Goal: Task Accomplishment & Management: Manage account settings

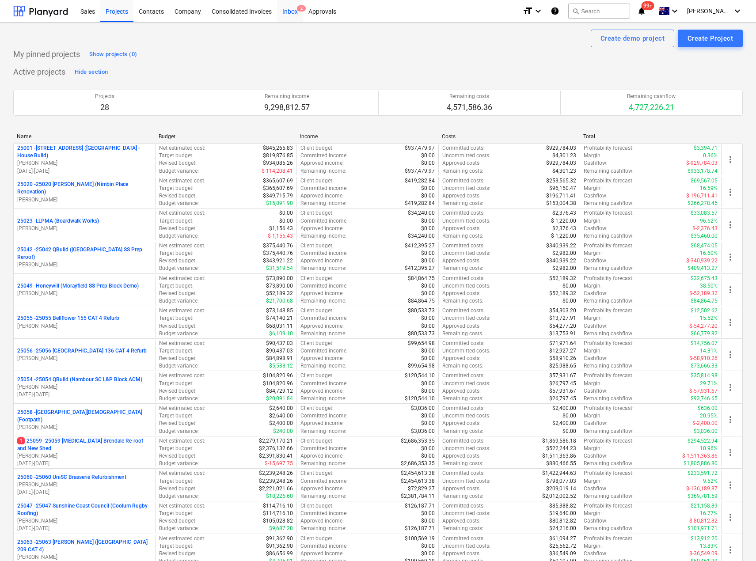
click at [281, 8] on div "Inbox 2" at bounding box center [290, 11] width 26 height 23
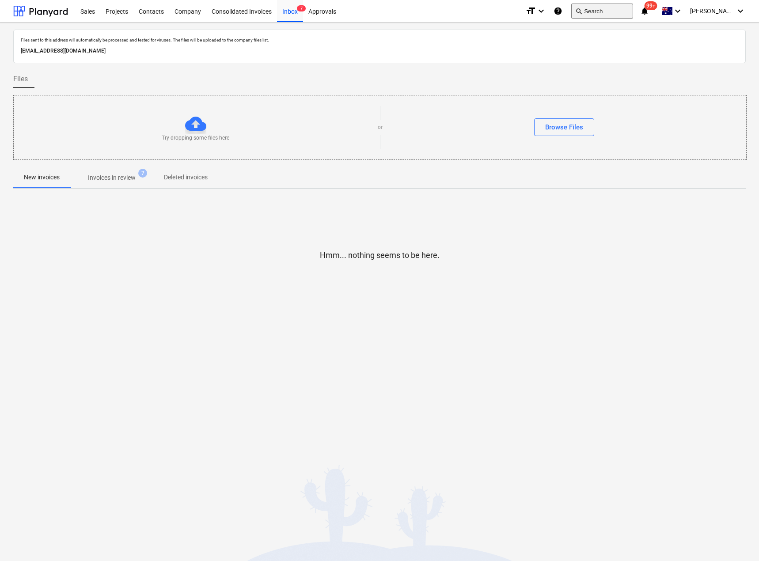
click at [633, 12] on button "search Search" at bounding box center [603, 11] width 62 height 15
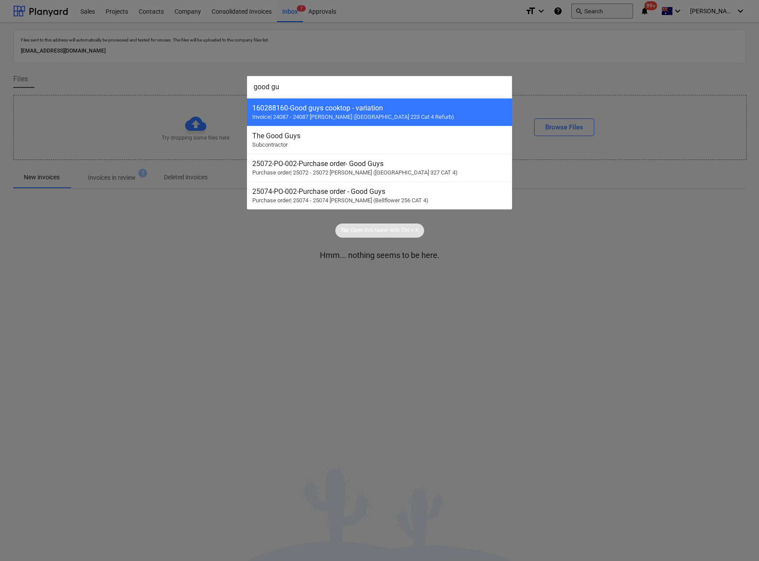
type input "good guy"
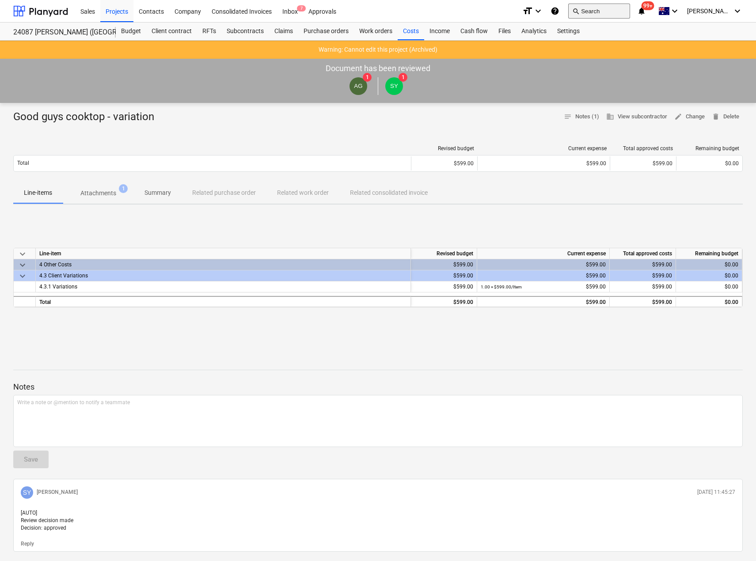
click at [627, 11] on button "search Search" at bounding box center [599, 11] width 62 height 15
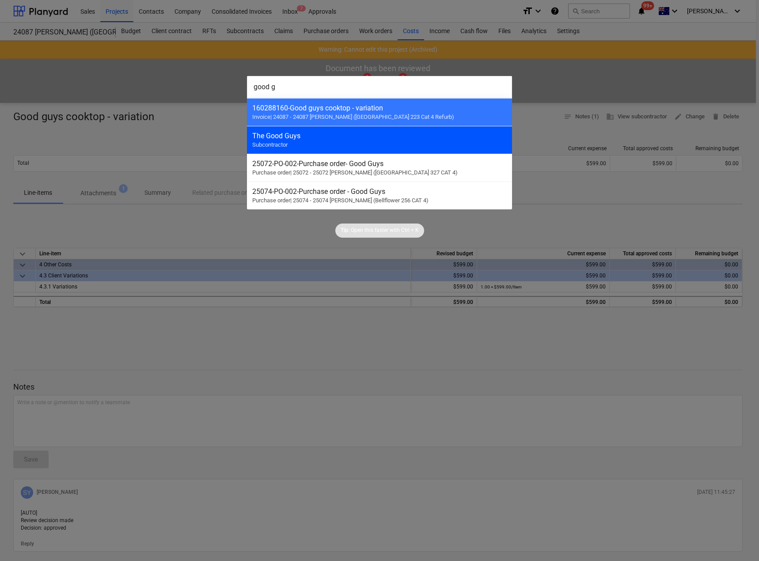
type input "good g"
click at [299, 131] on div "The Good Guys Subcontractor" at bounding box center [379, 140] width 265 height 28
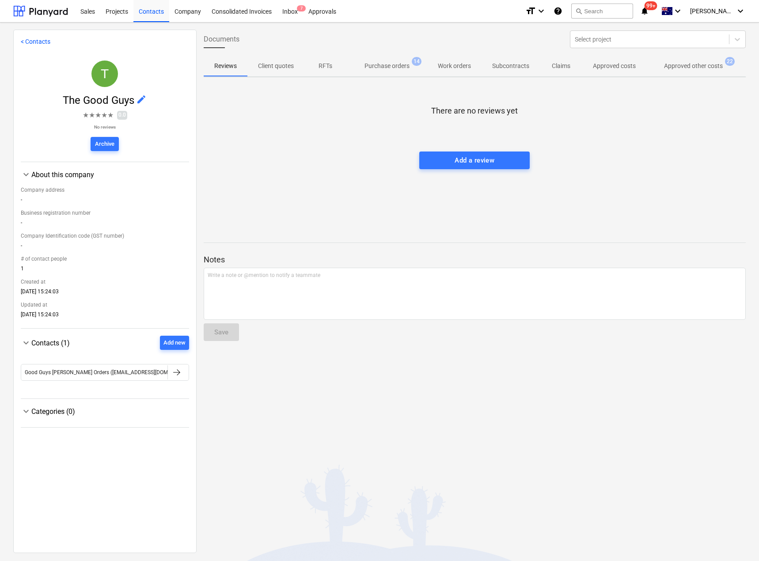
click at [392, 67] on p "Purchase orders" at bounding box center [387, 65] width 45 height 9
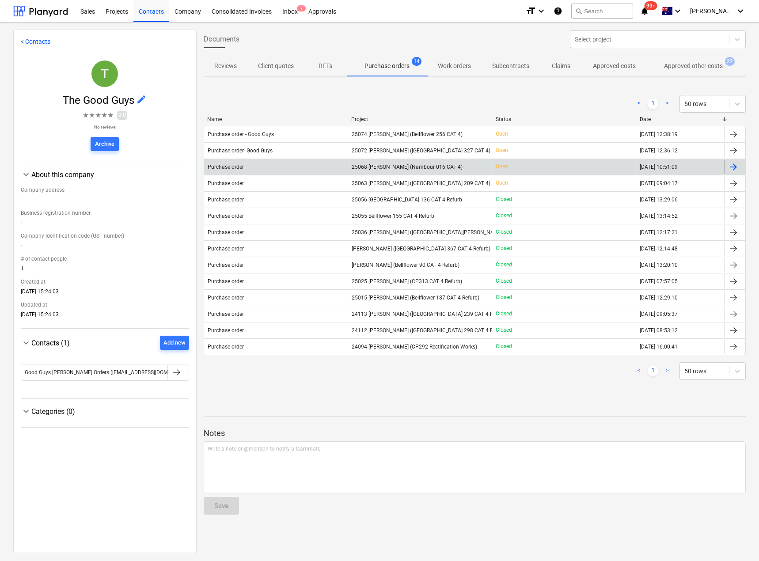
click at [389, 166] on span "25068 [PERSON_NAME] (Nambour 016 CAT 4)" at bounding box center [407, 167] width 111 height 6
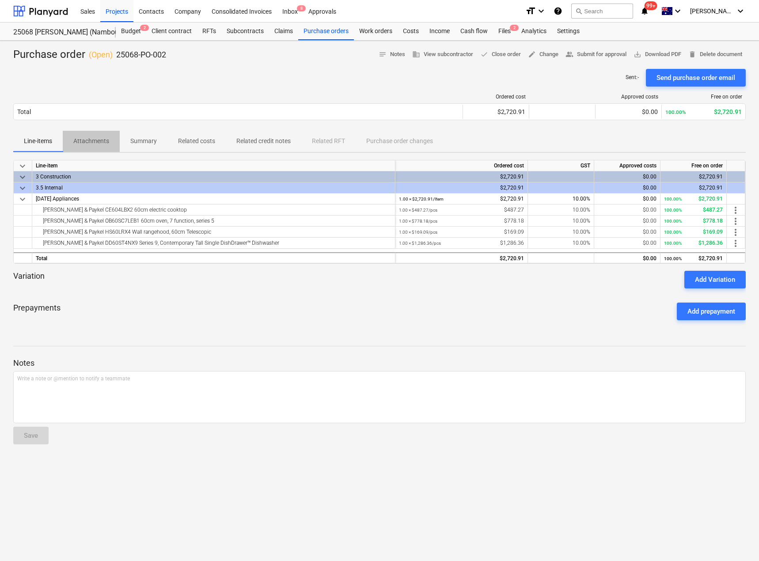
click at [102, 139] on p "Attachments" at bounding box center [91, 141] width 36 height 9
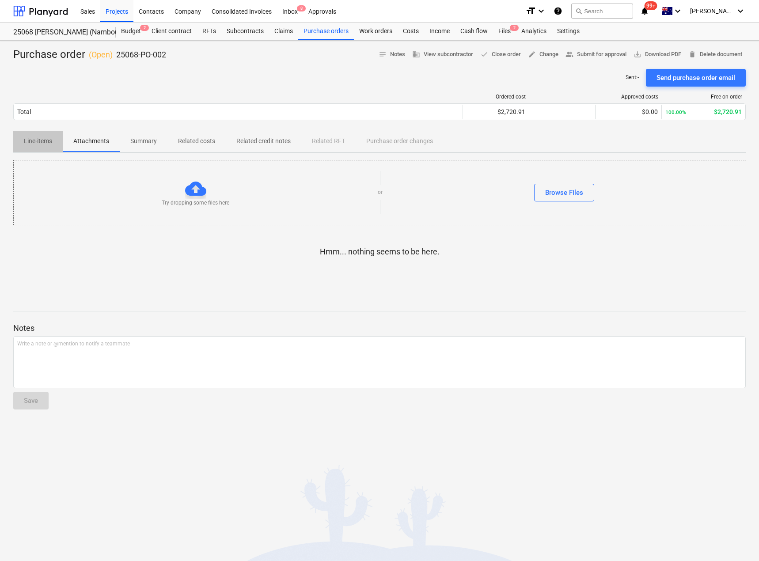
click at [46, 141] on p "Line-items" at bounding box center [38, 141] width 28 height 9
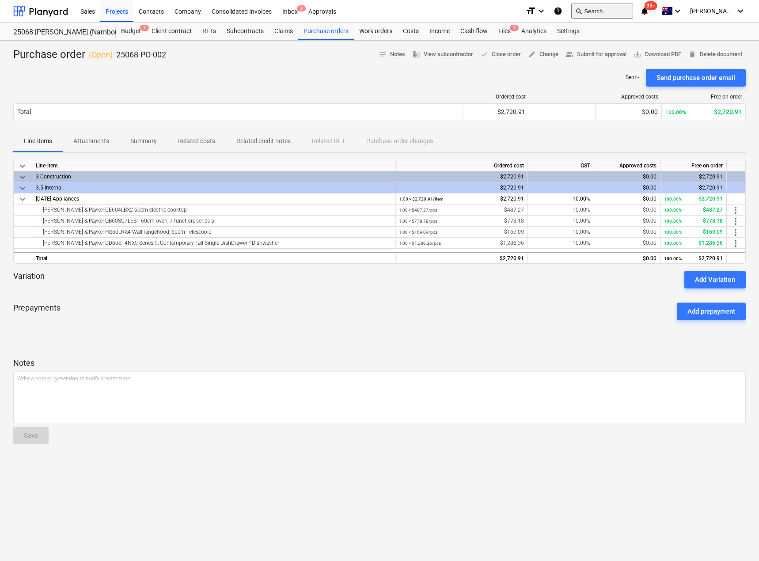
click at [625, 8] on button "search Search" at bounding box center [603, 11] width 62 height 15
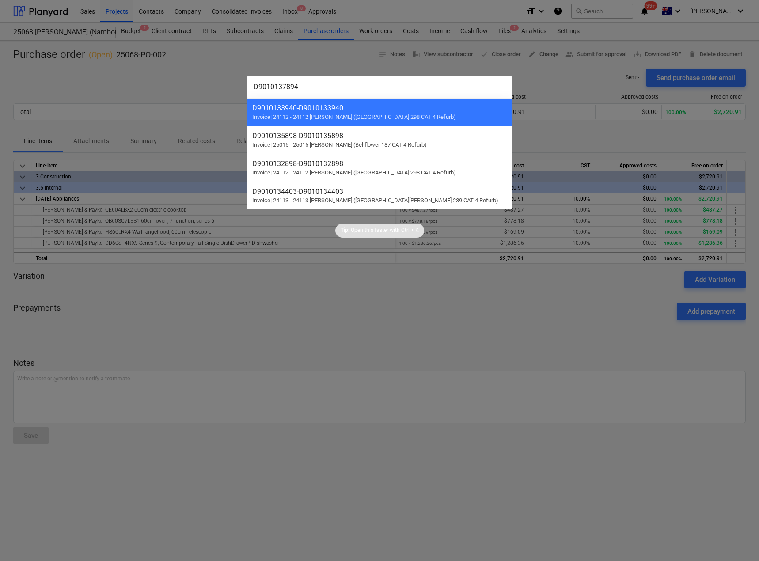
type input "D9010137894"
click at [328, 51] on div at bounding box center [379, 280] width 759 height 561
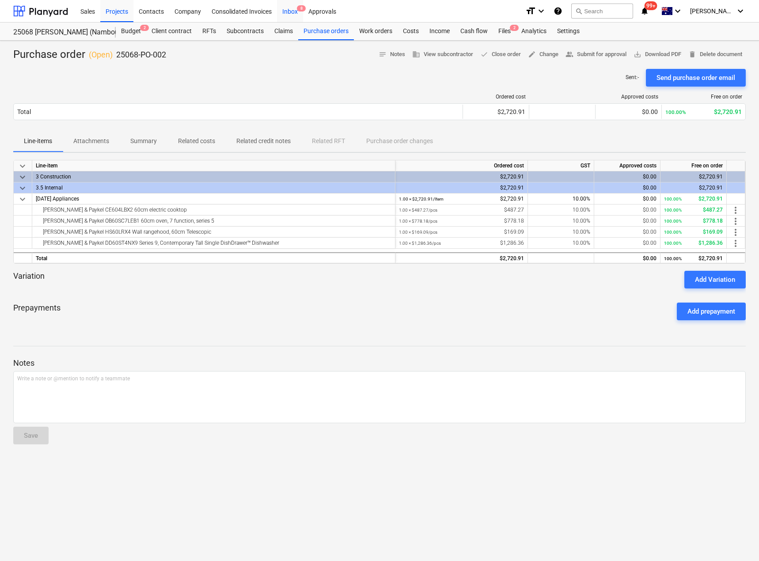
click at [290, 4] on div "Inbox 8" at bounding box center [290, 11] width 26 height 23
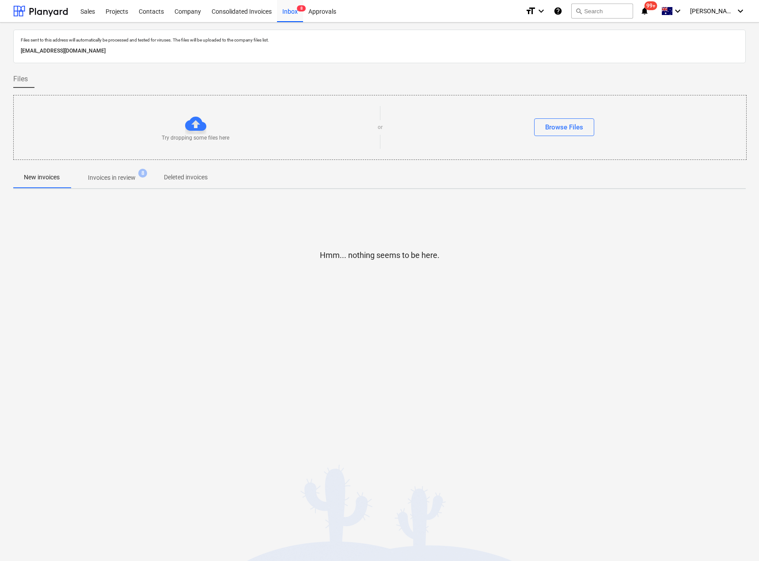
click at [106, 177] on p "Invoices in review" at bounding box center [112, 177] width 48 height 9
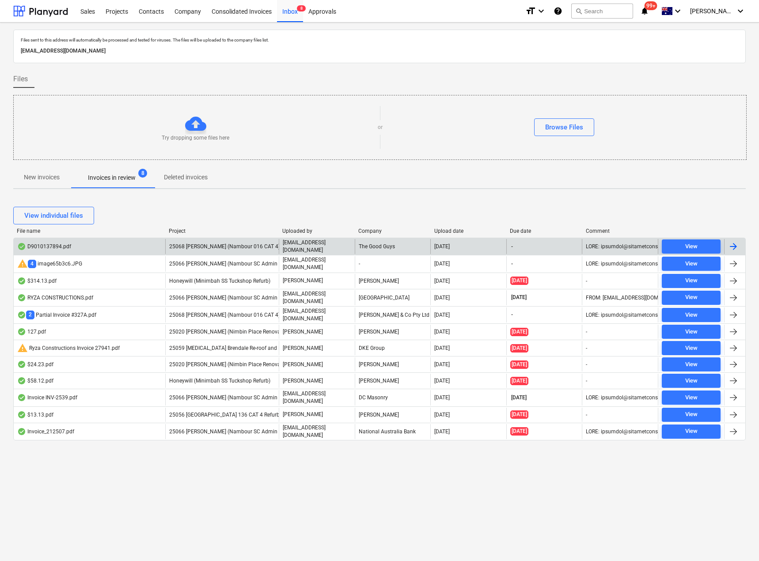
click at [80, 244] on div "D9010137894.pdf" at bounding box center [90, 246] width 152 height 15
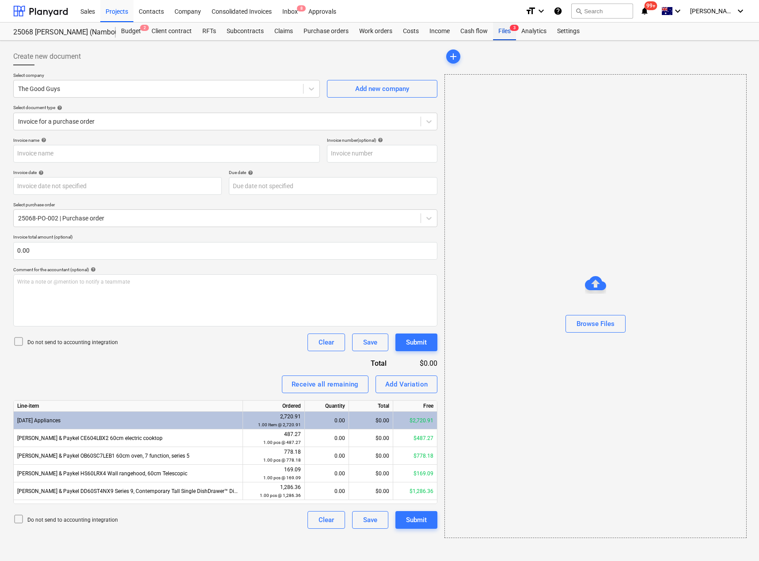
click at [496, 32] on div "Files 3" at bounding box center [504, 32] width 23 height 18
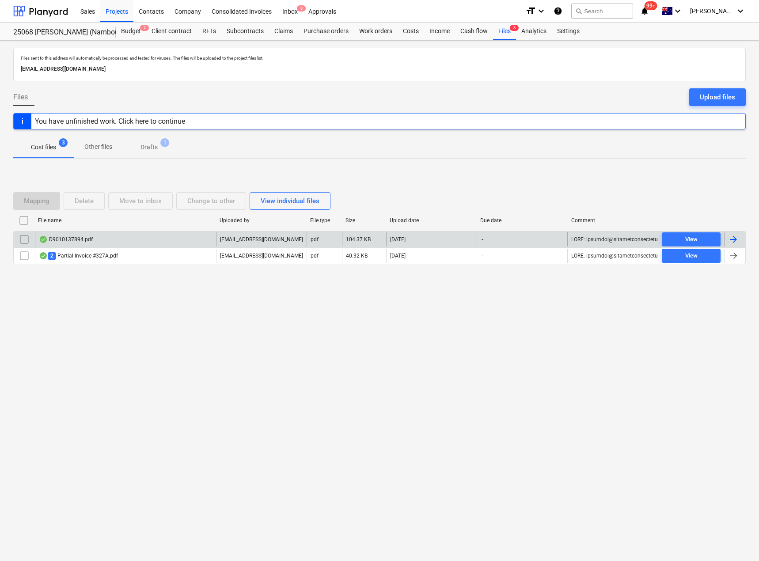
click at [25, 239] on input "checkbox" at bounding box center [24, 240] width 14 height 14
click at [76, 199] on div "Delete" at bounding box center [84, 200] width 19 height 11
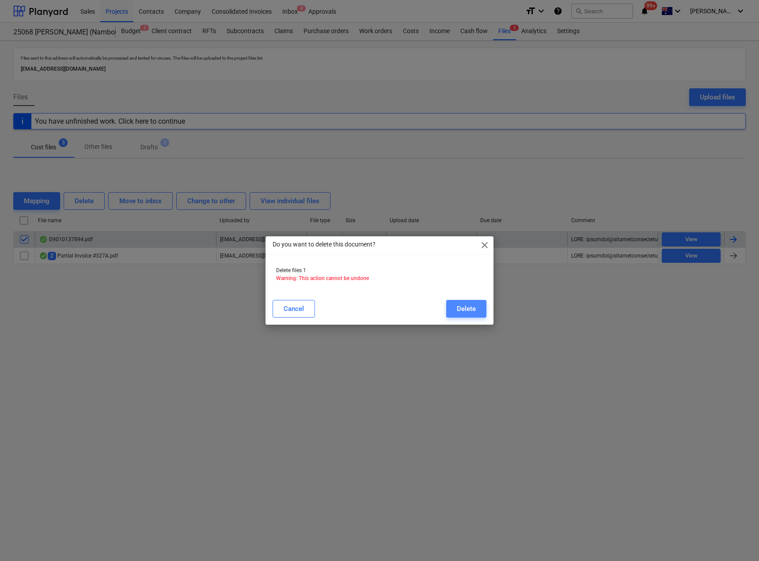
click at [466, 307] on div "Delete" at bounding box center [466, 308] width 19 height 11
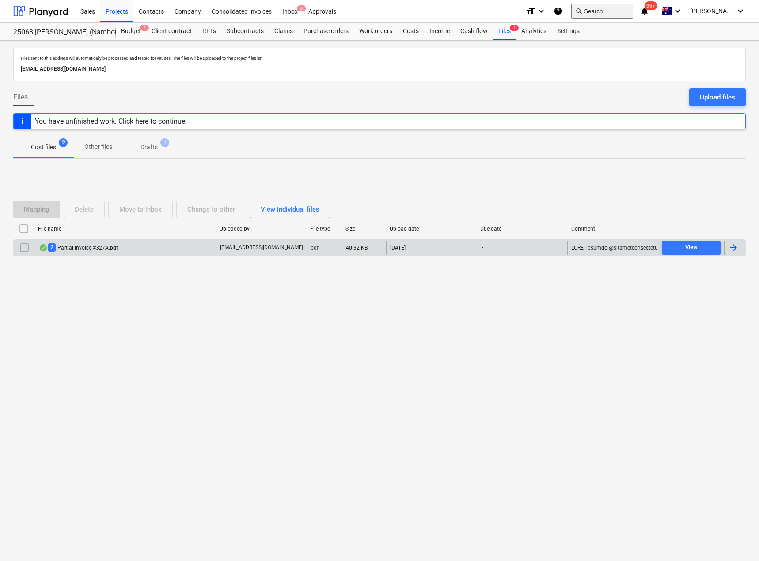
click at [621, 14] on button "search Search" at bounding box center [603, 11] width 62 height 15
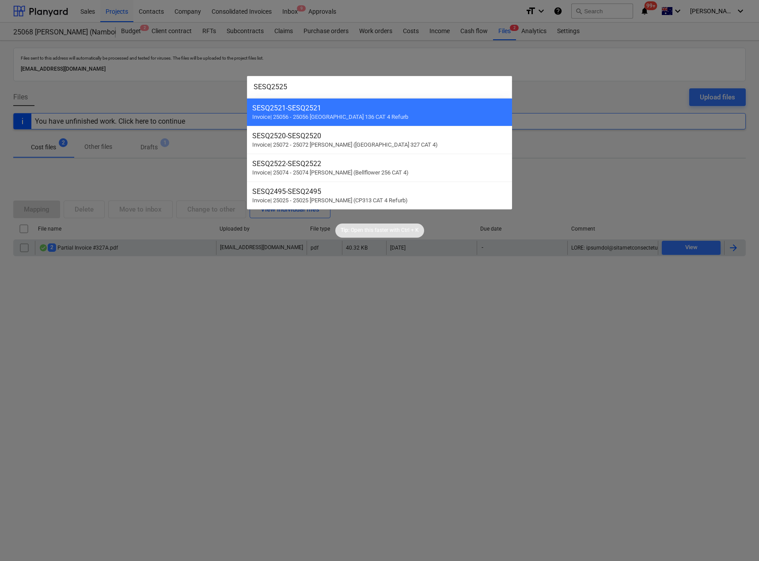
type input "SESQ2525"
click at [209, 370] on div at bounding box center [379, 280] width 759 height 561
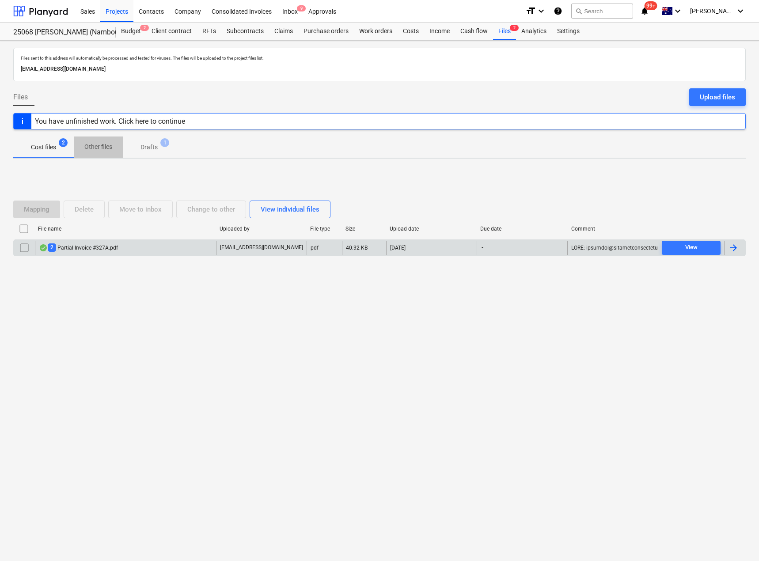
click at [104, 145] on p "Other files" at bounding box center [98, 146] width 28 height 9
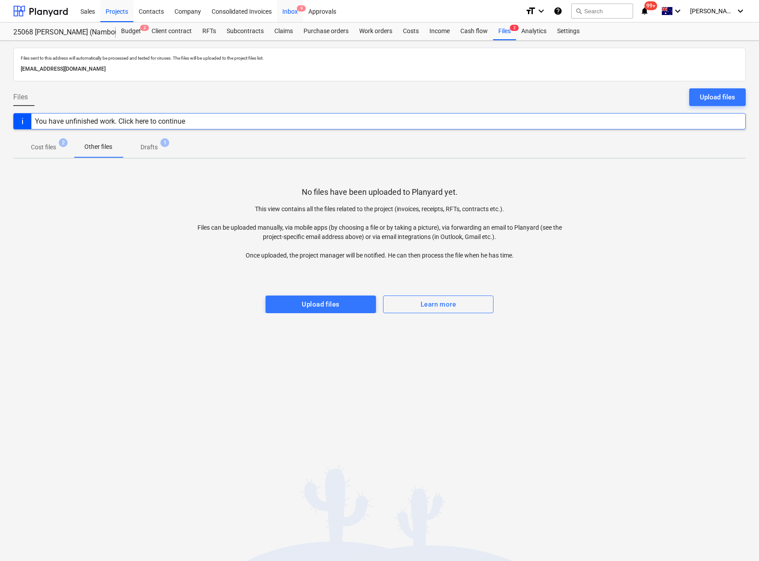
click at [284, 8] on div "Inbox 9" at bounding box center [290, 11] width 26 height 23
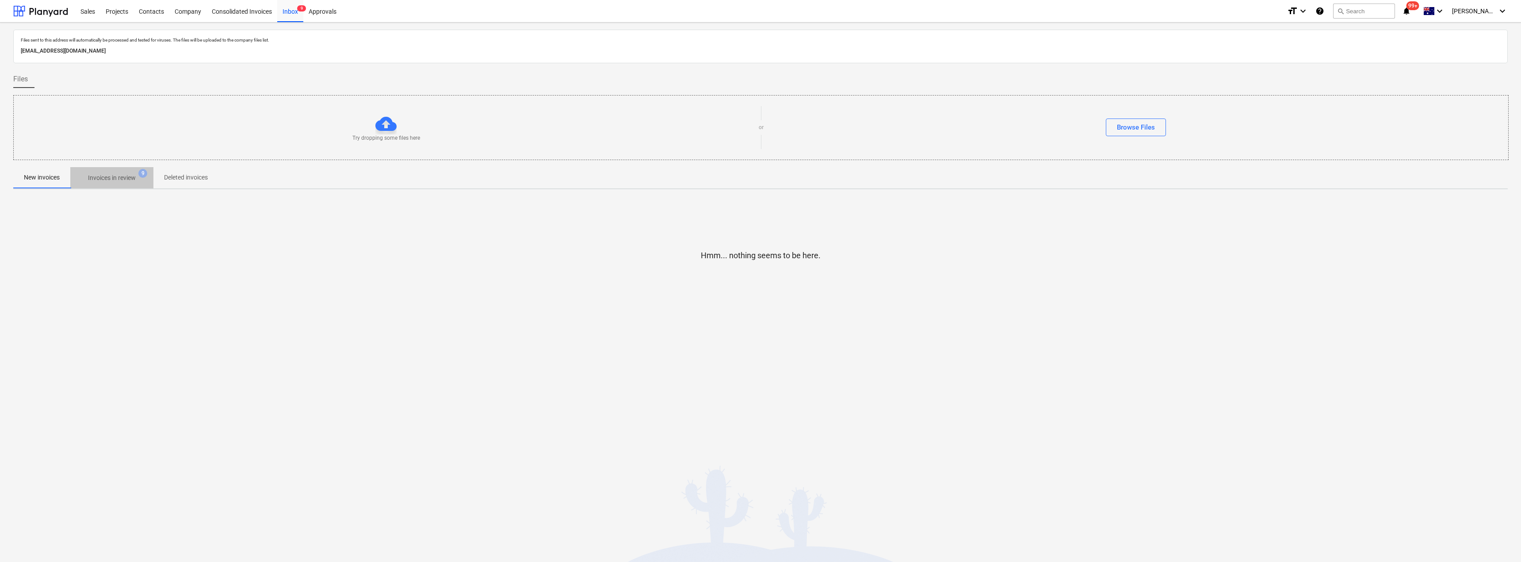
click at [114, 186] on button "Invoices in review 9" at bounding box center [111, 177] width 83 height 21
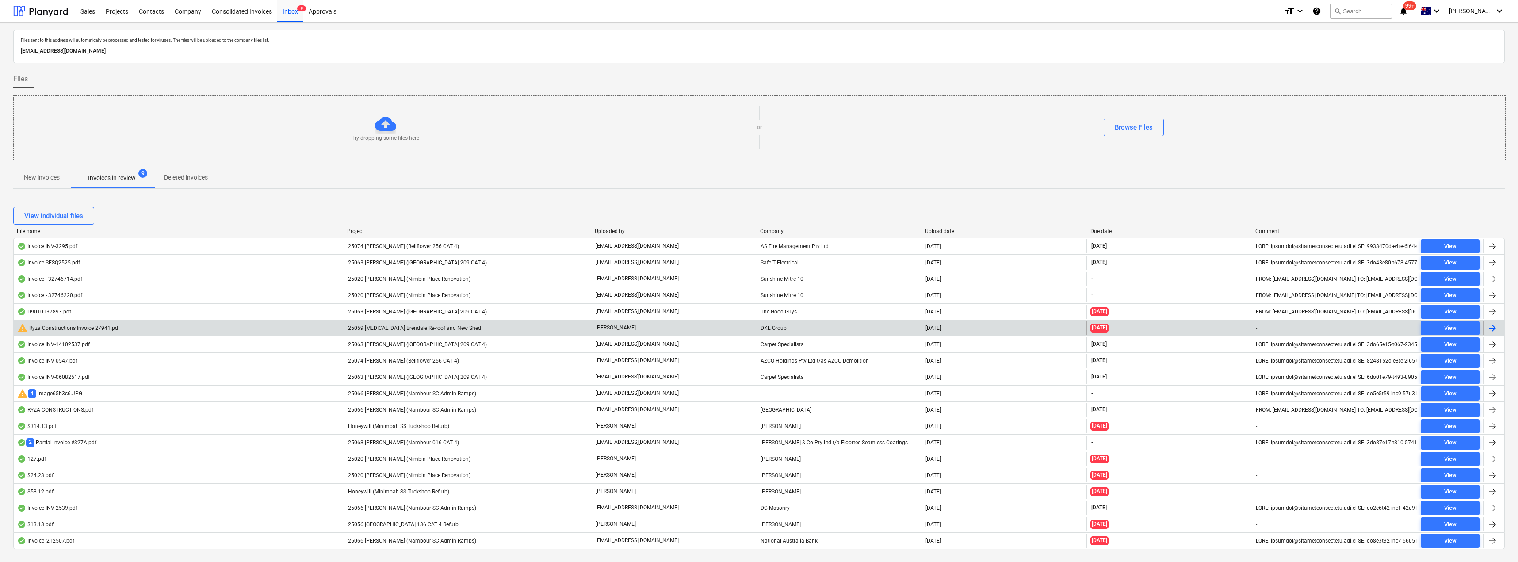
scroll to position [19, 0]
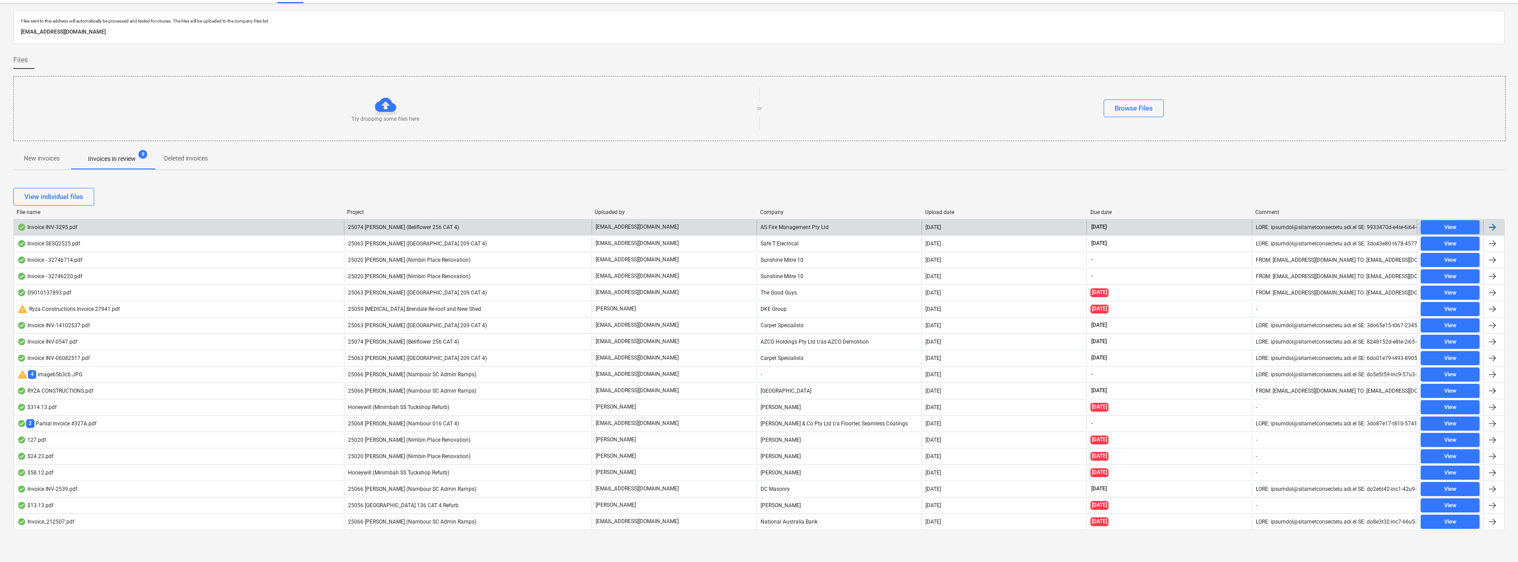
click at [391, 228] on span "25074 [PERSON_NAME] (Bellflower 256 CAT 4)" at bounding box center [403, 227] width 111 height 6
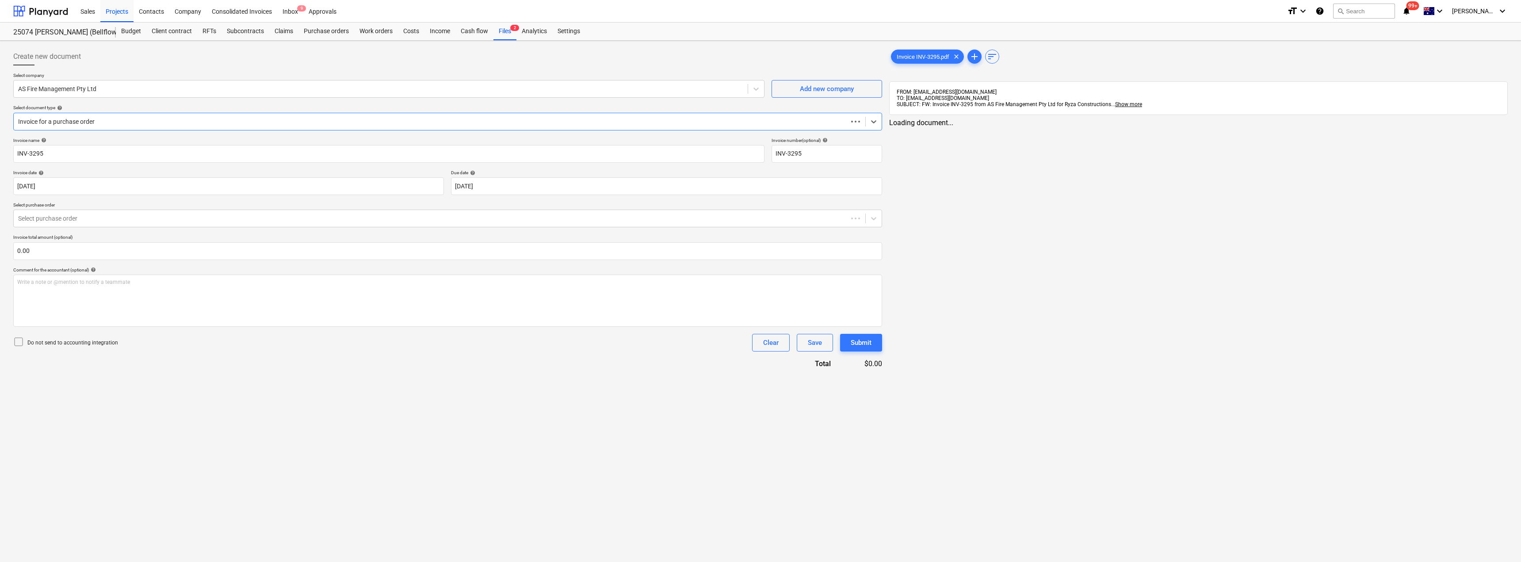
type input "INV-3295"
type input "[DATE]"
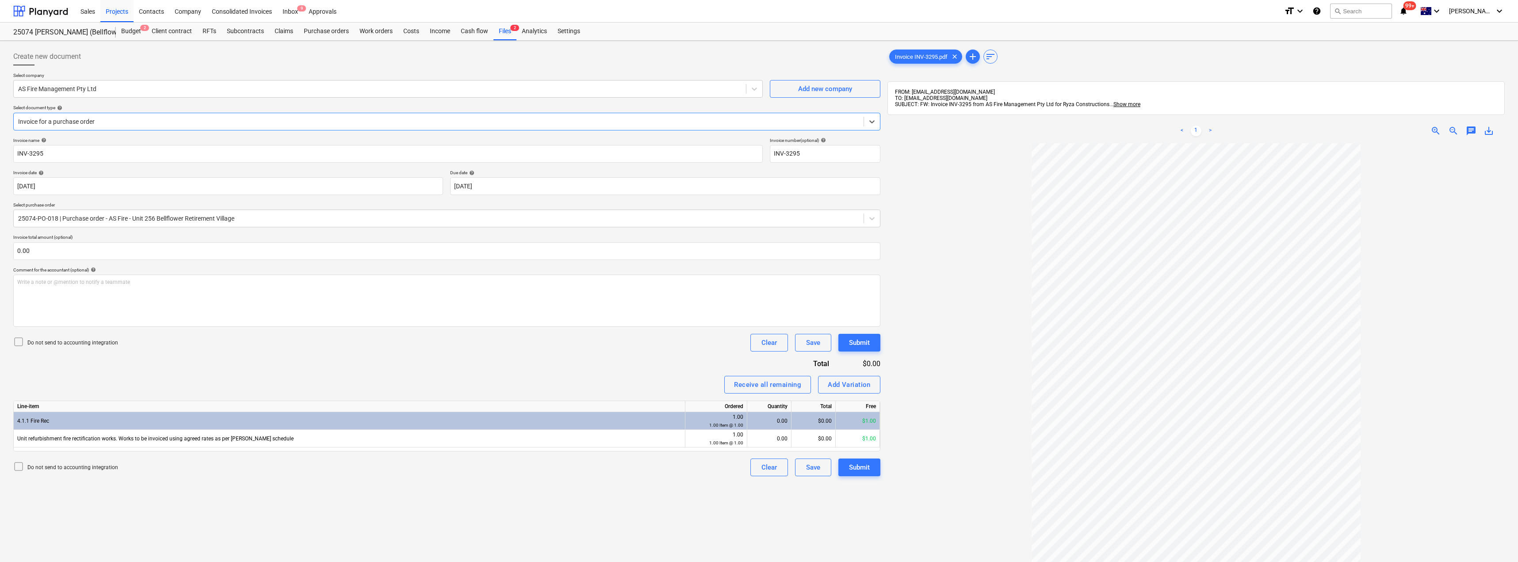
click at [118, 122] on div at bounding box center [438, 121] width 841 height 9
click at [759, 384] on div "Add Variation" at bounding box center [848, 384] width 43 height 11
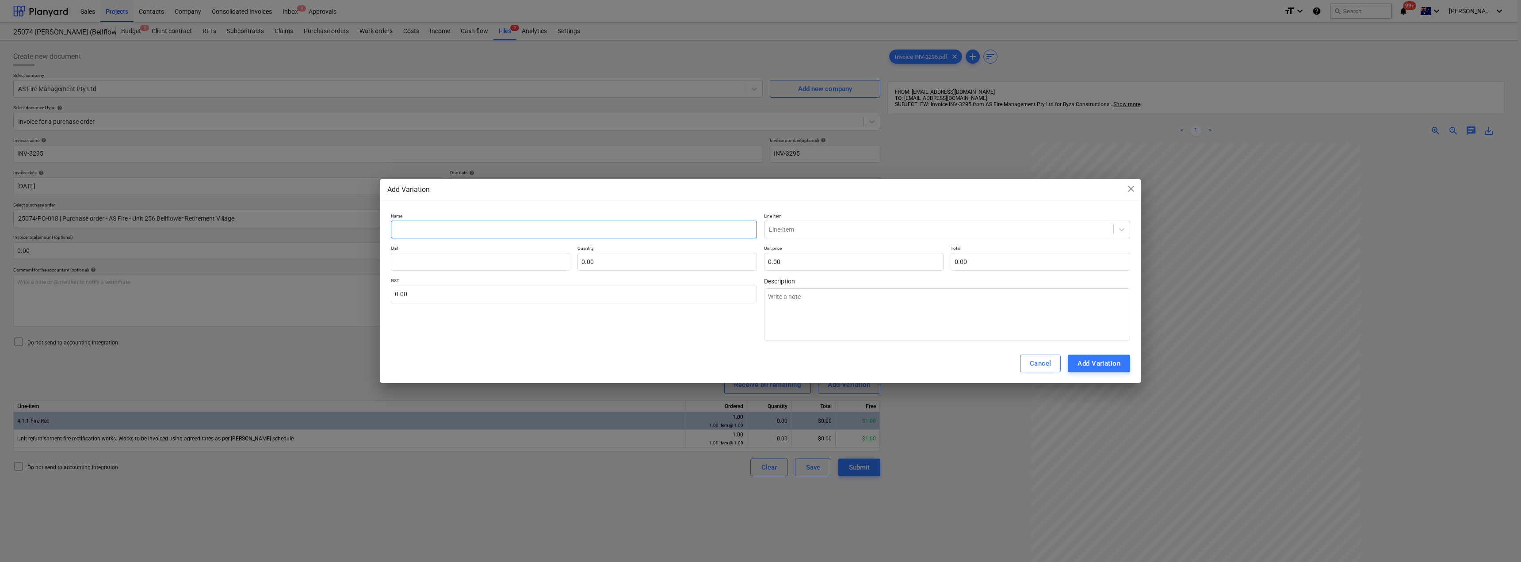
click at [441, 228] on input "text" at bounding box center [574, 230] width 366 height 18
type input "F"
type textarea "x"
type input "Fi"
type textarea "x"
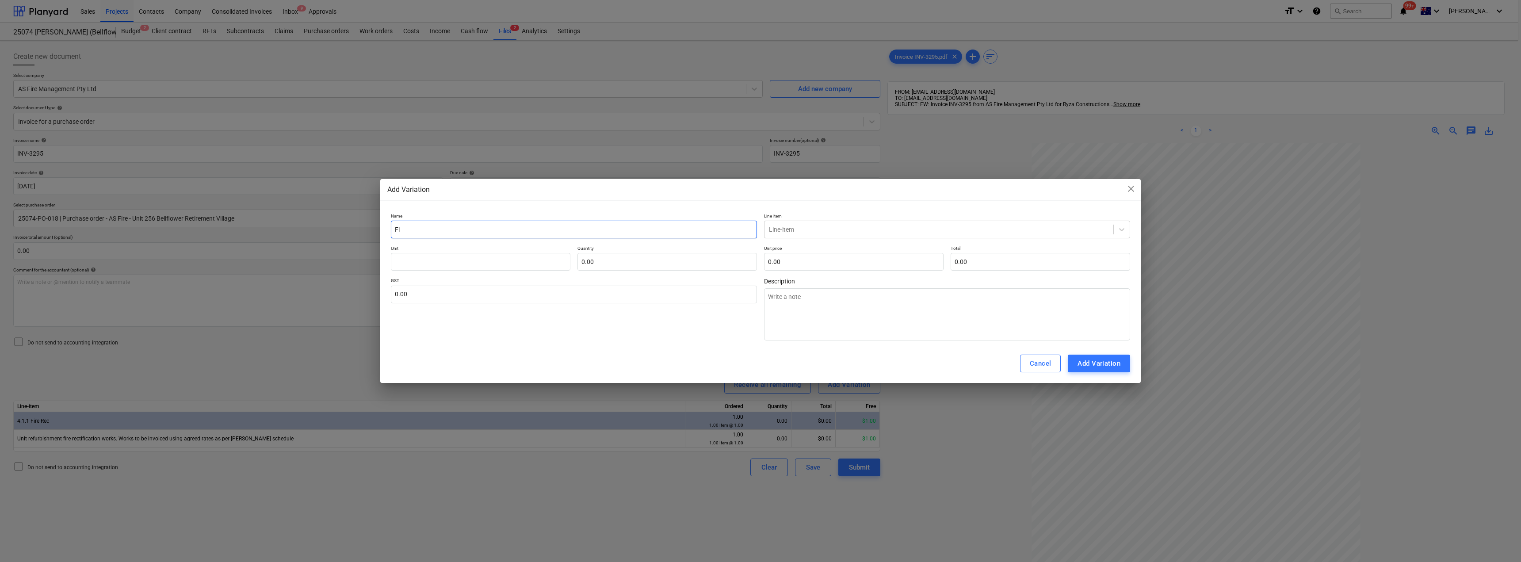
type input "Fir"
type textarea "x"
type input "Fire"
type textarea "x"
type input "Fire"
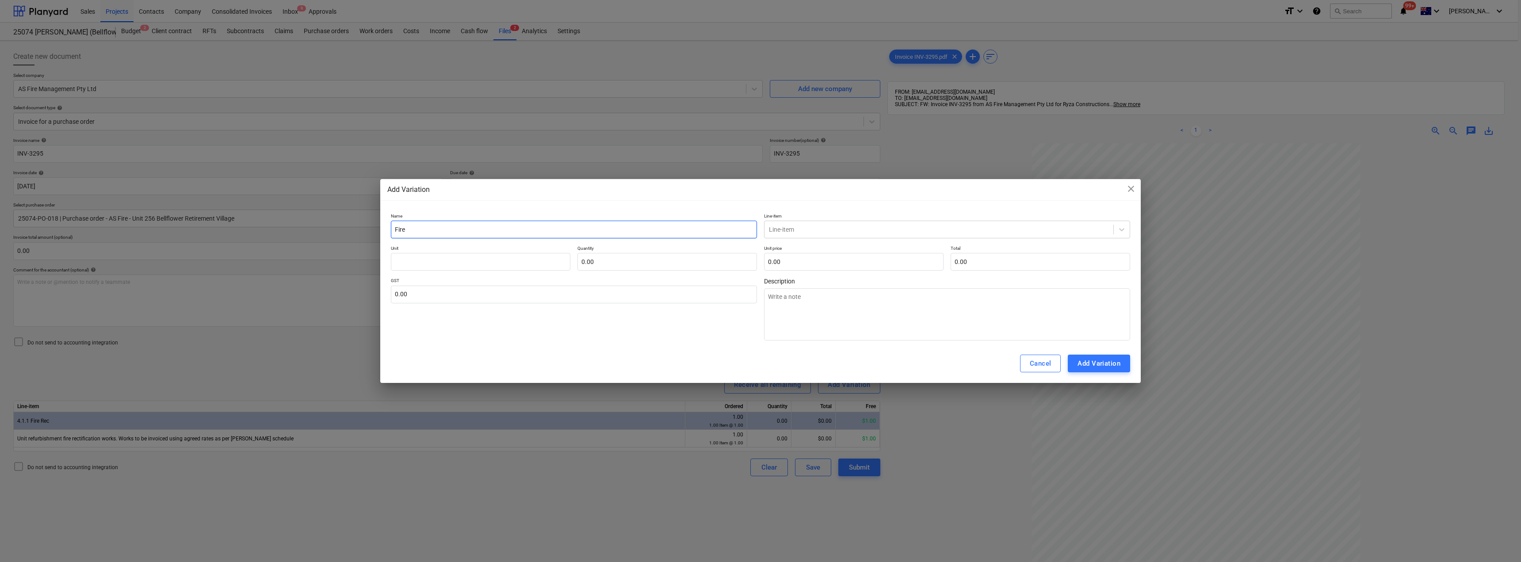
type textarea "x"
type input "Fire R"
type textarea "x"
type input "Fire Re"
type textarea "x"
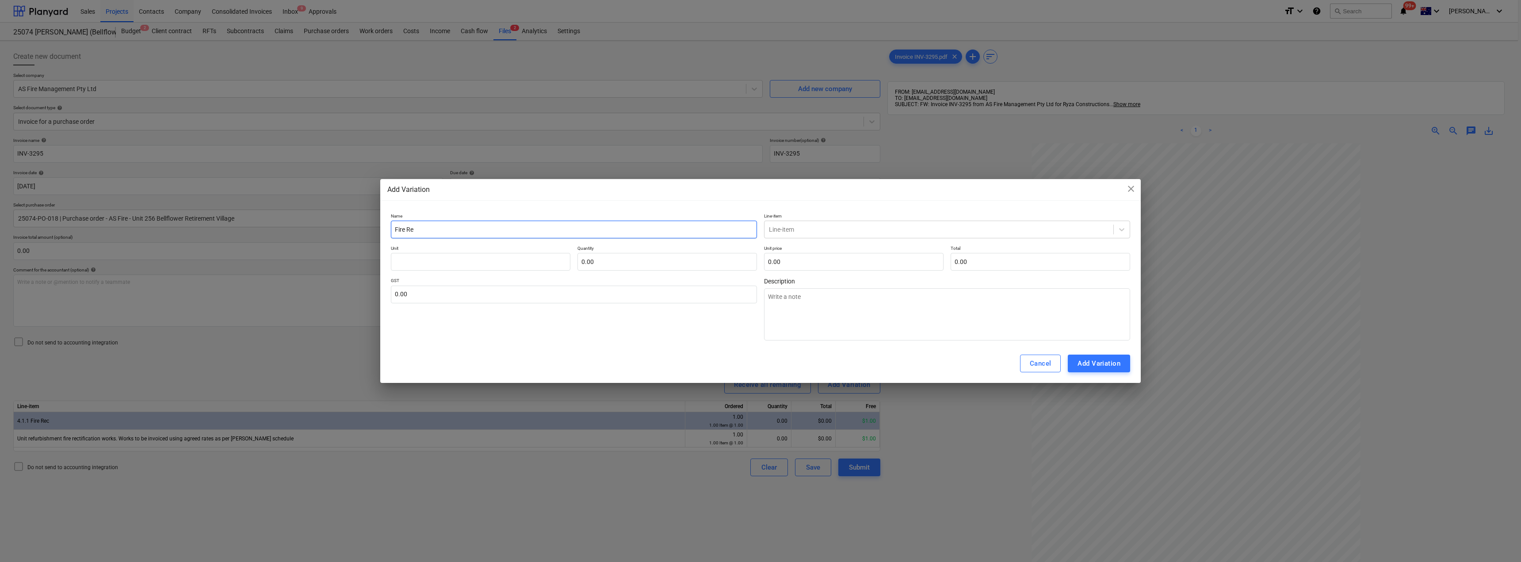
type input "Fire Rec"
type textarea "x"
drag, startPoint x: 441, startPoint y: 228, endPoint x: 384, endPoint y: 229, distance: 57.0
click at [384, 228] on div "Name Fire Rec Line-item Line-item Unit Quantity 0.00 Unit price 0.00 Total 0.00…" at bounding box center [760, 277] width 760 height 135
type input "Fire Rec"
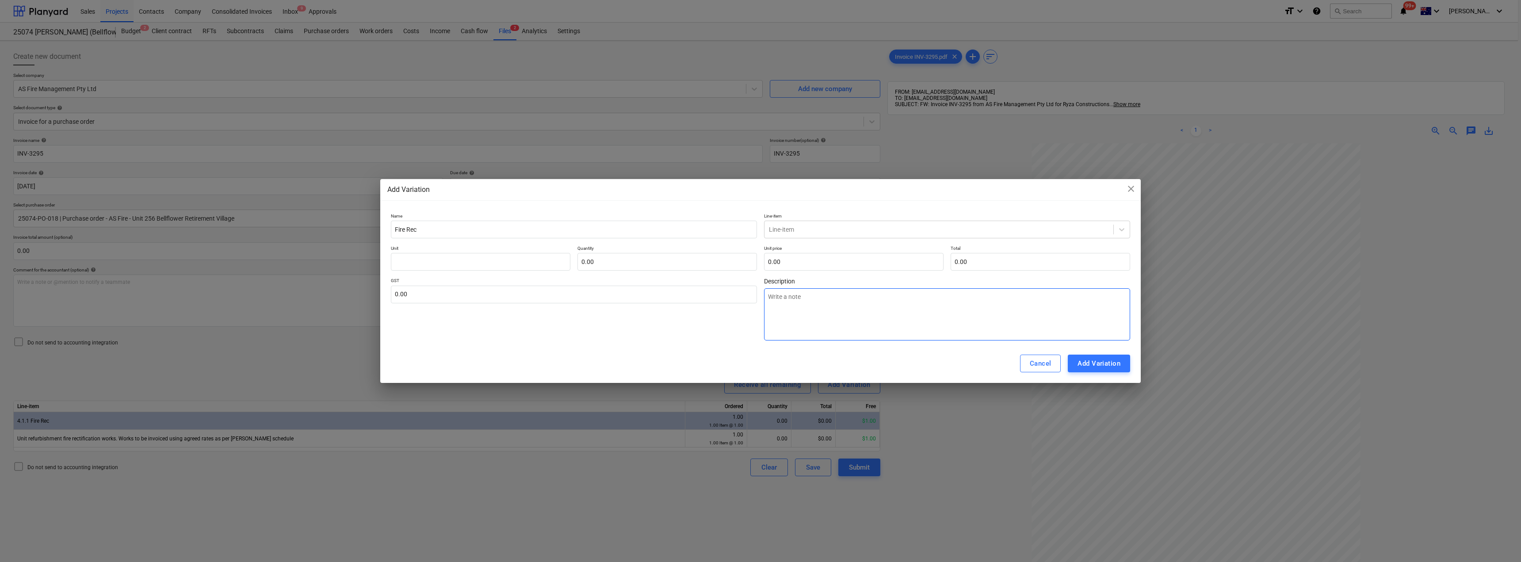
click at [759, 301] on textarea at bounding box center [947, 314] width 366 height 52
paste textarea "Fire Rec"
type textarea "Fire Rec"
type textarea "x"
type textarea "Fire Rec"
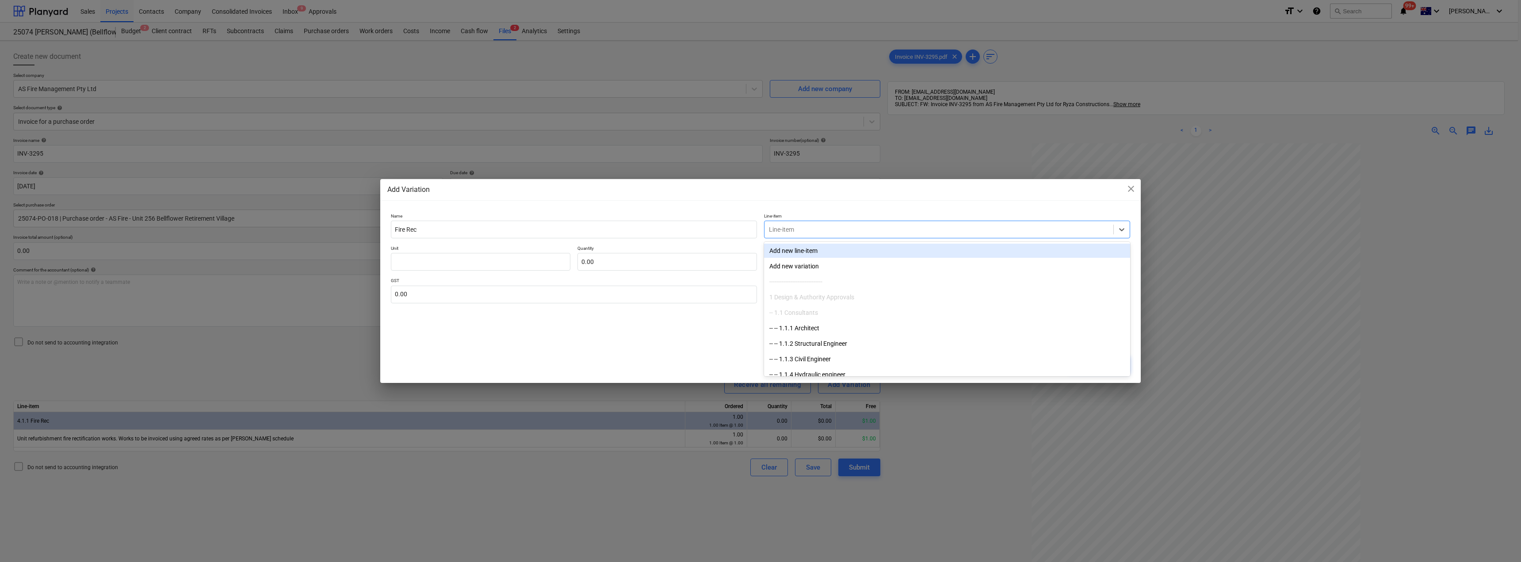
click at [759, 228] on div at bounding box center [939, 229] width 340 height 9
type input "4.1.1"
click at [759, 249] on div "-- -- 4.1.1 Fire Rec" at bounding box center [947, 251] width 366 height 14
type textarea "x"
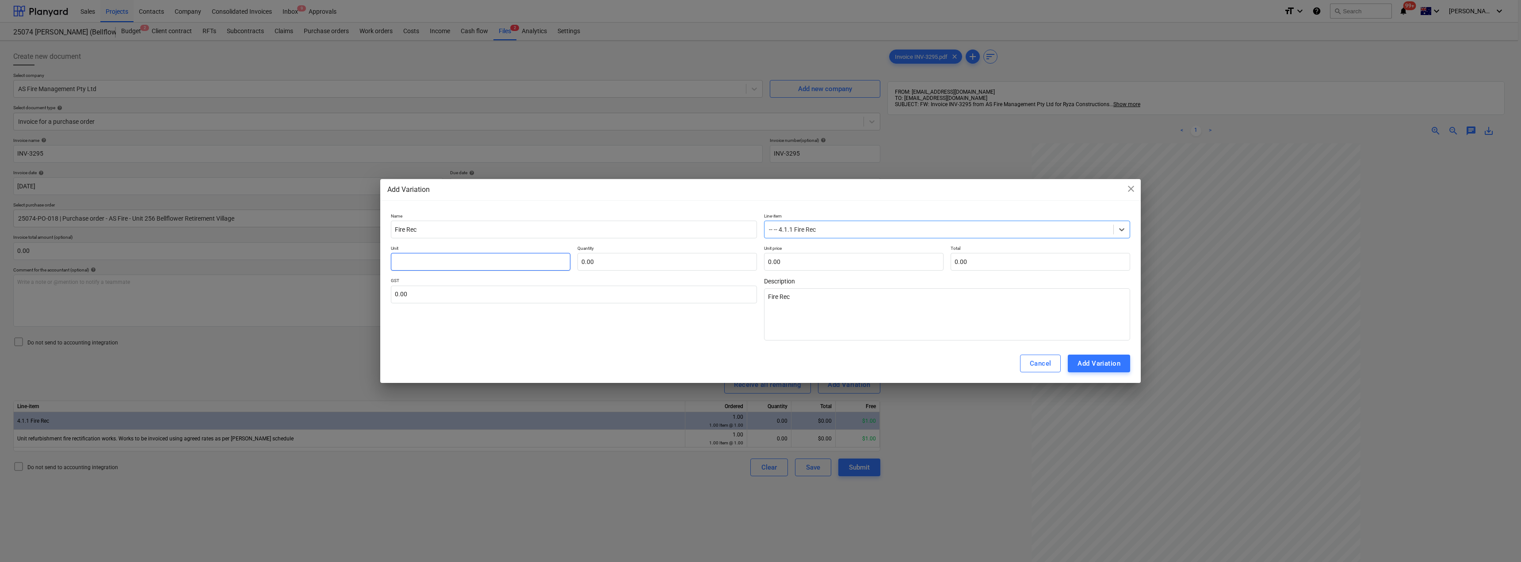
click at [480, 261] on input "text" at bounding box center [480, 262] width 179 height 18
type input "IO"
type textarea "x"
type input "IOt"
type textarea "x"
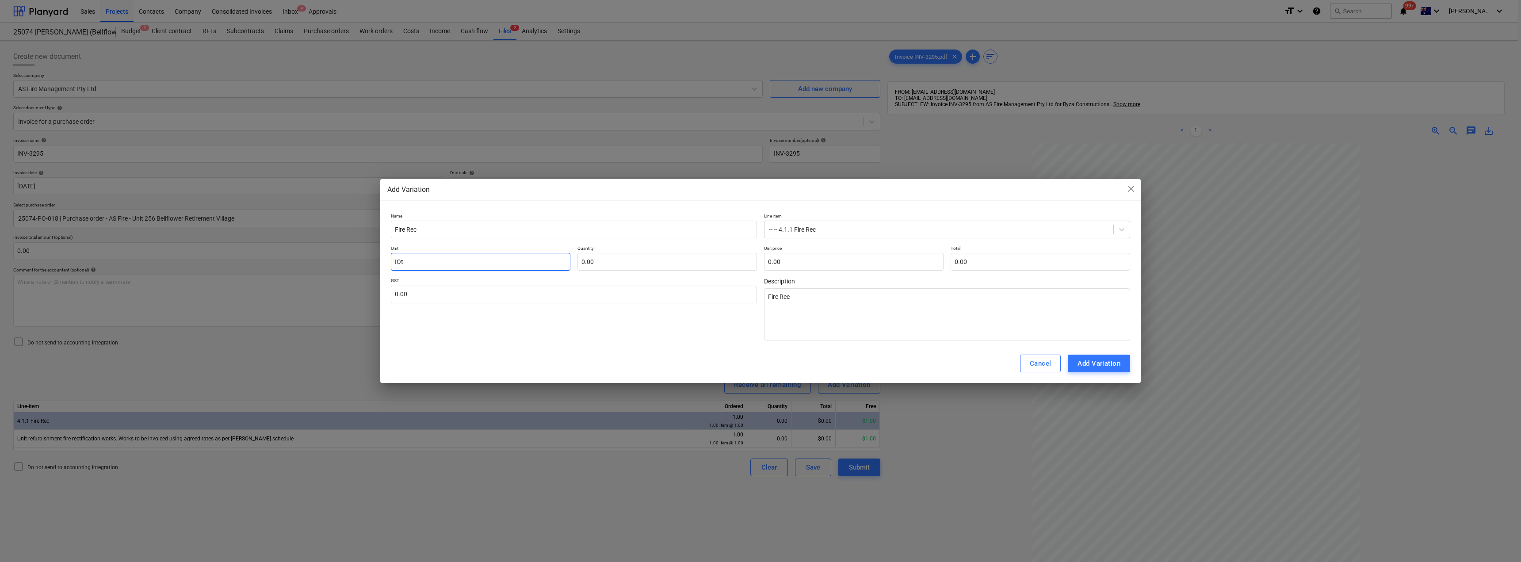
type input "IOte"
type textarea "x"
type input "IOtem"
type textarea "x"
type input "IOte"
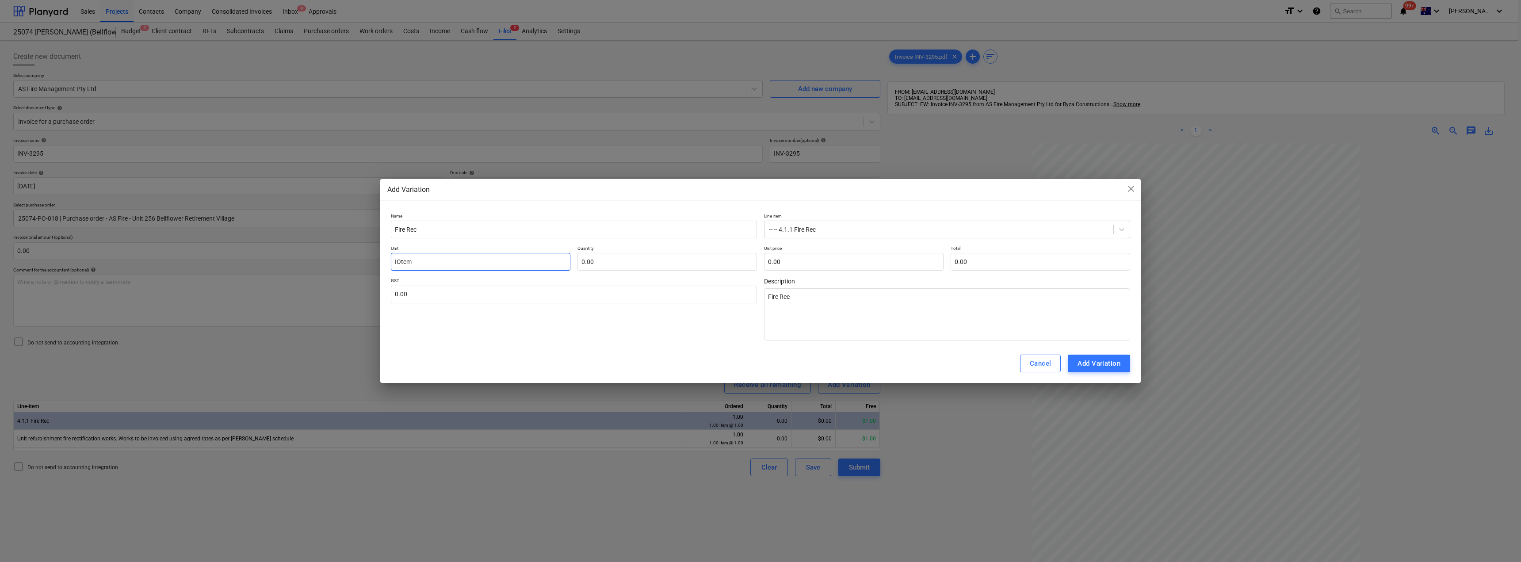
type textarea "x"
type input "IOt"
type textarea "x"
type input "IO"
type textarea "x"
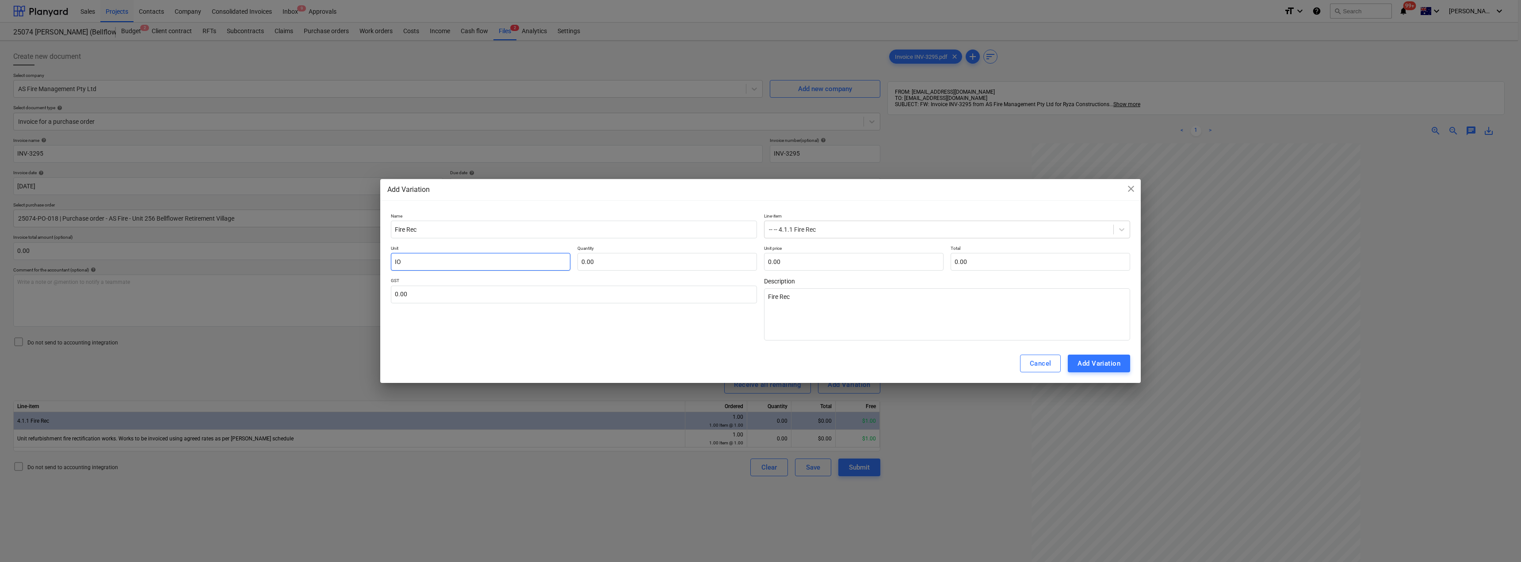
type input "I"
type textarea "x"
type input "It"
type textarea "x"
type input "Ite"
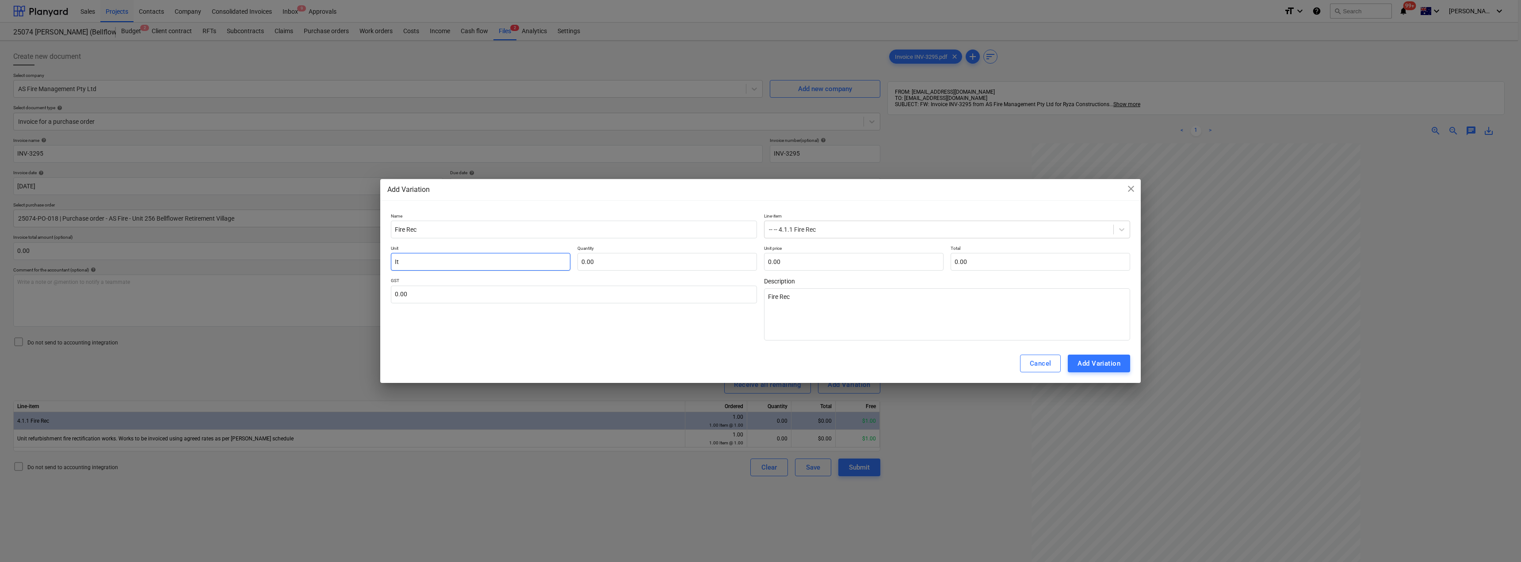
type textarea "x"
type input "Item"
type textarea "x"
type input "Item"
type input "1"
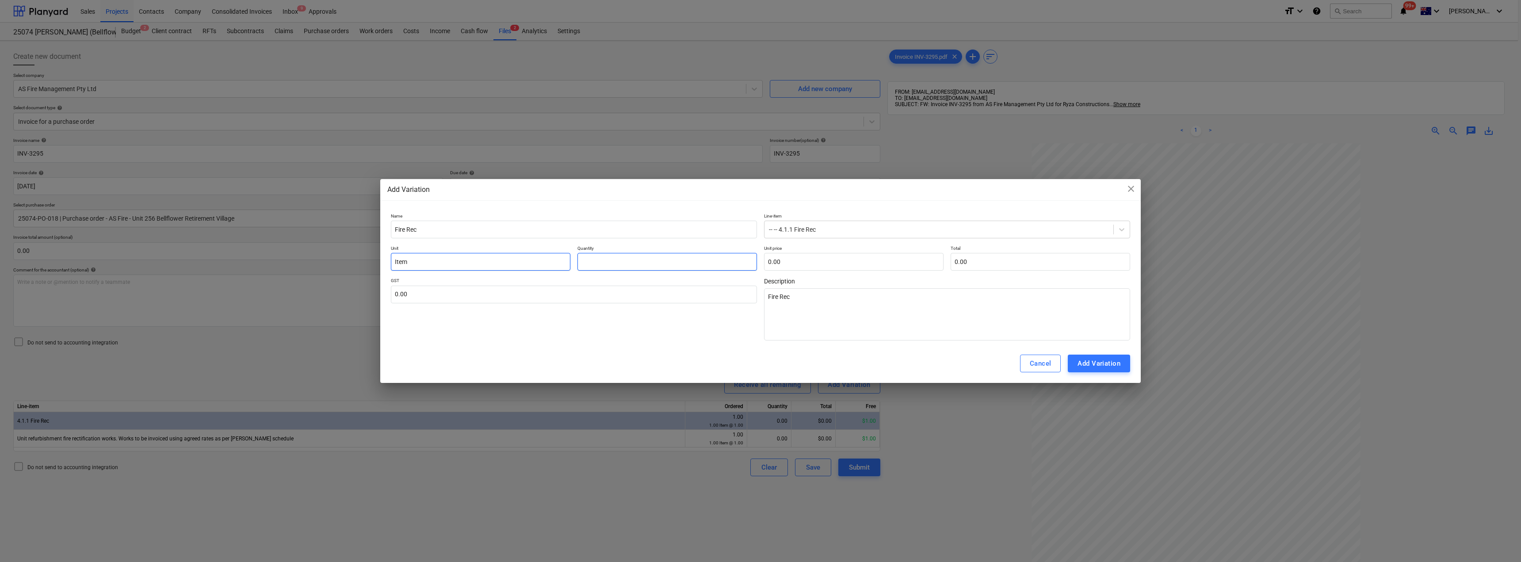
type textarea "x"
type input "1.00"
type input "2"
type textarea "x"
type input "2.00"
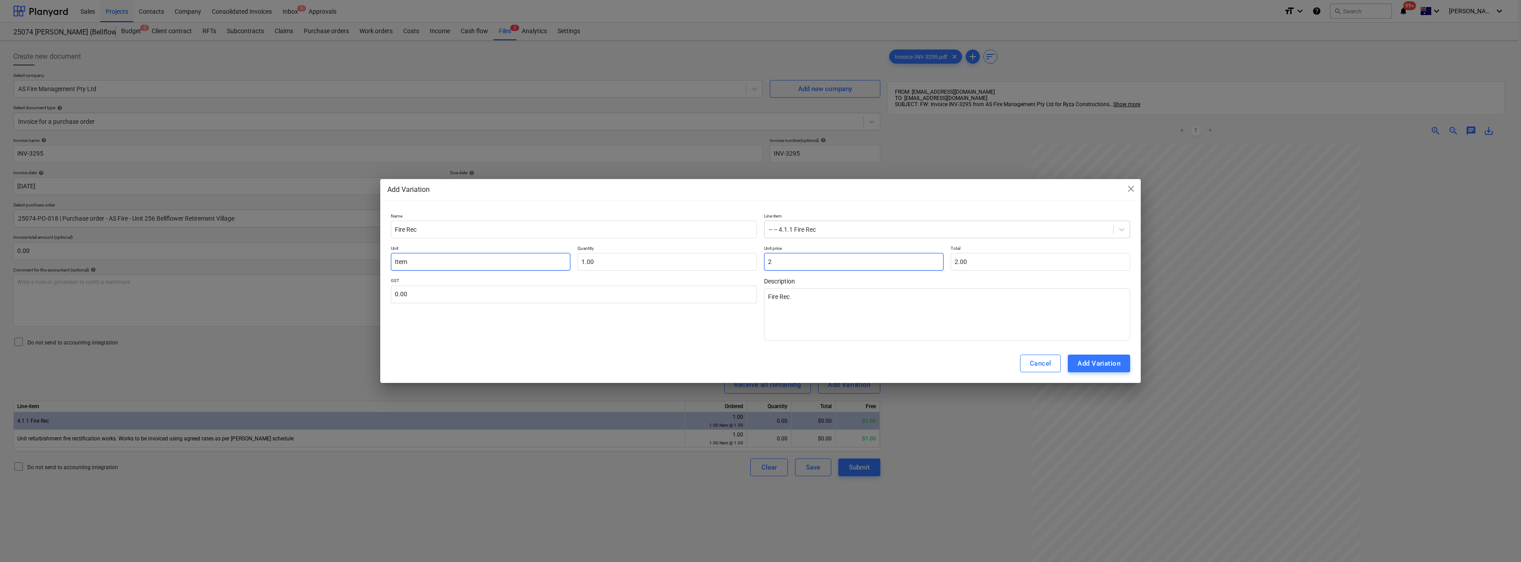
type input "28"
type textarea "x"
type input "28.00"
type input "282"
type textarea "x"
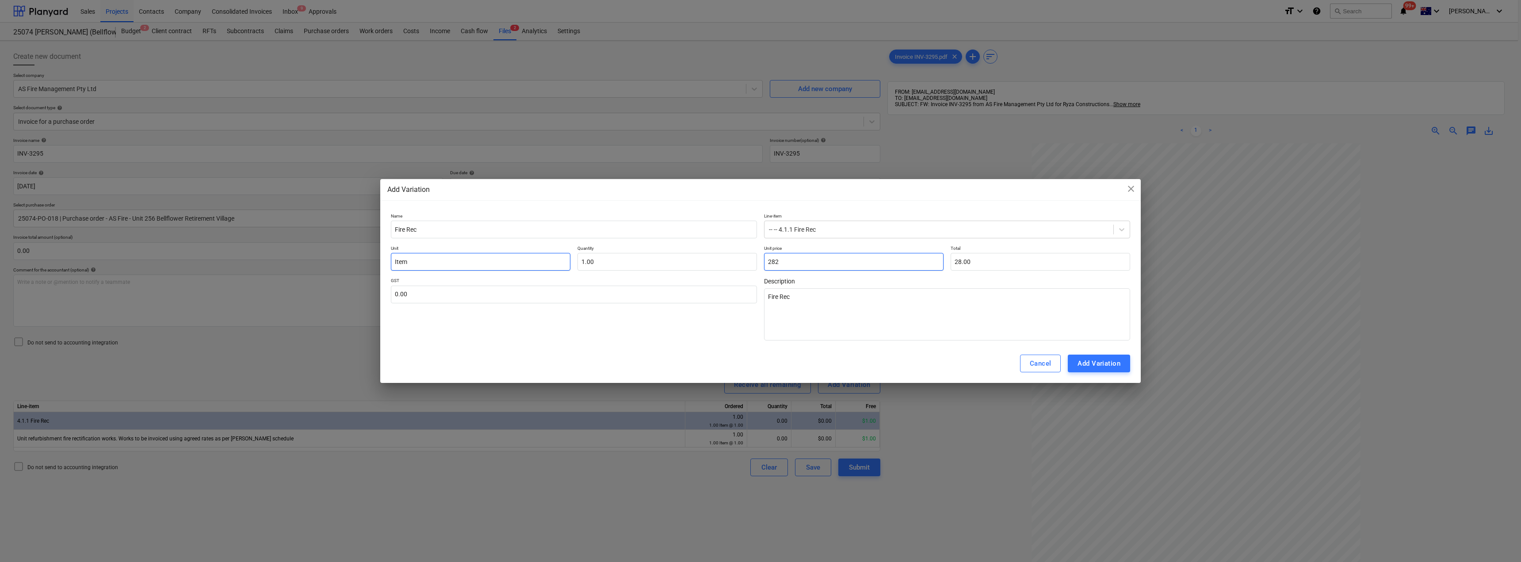
type input "282.00"
type input "2820"
type textarea "x"
type input "2,820.00"
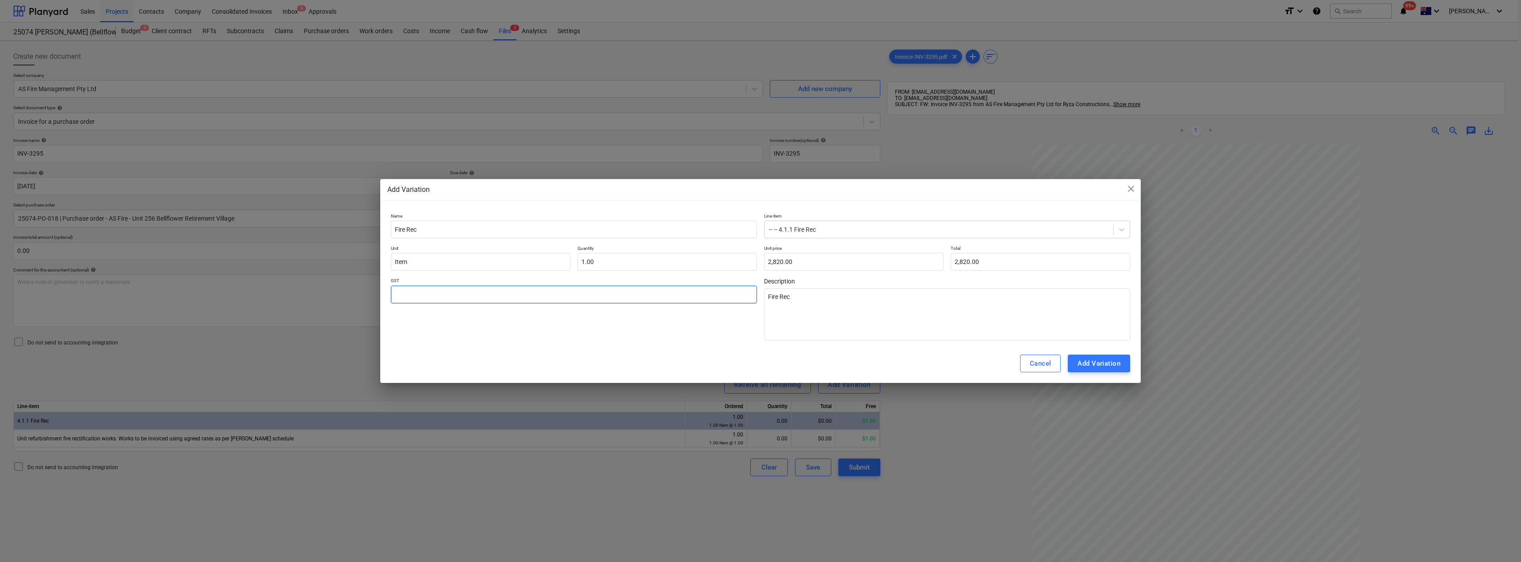
click at [474, 295] on input "text" at bounding box center [574, 295] width 366 height 18
type input "1"
type textarea "x"
type input "10"
type textarea "x"
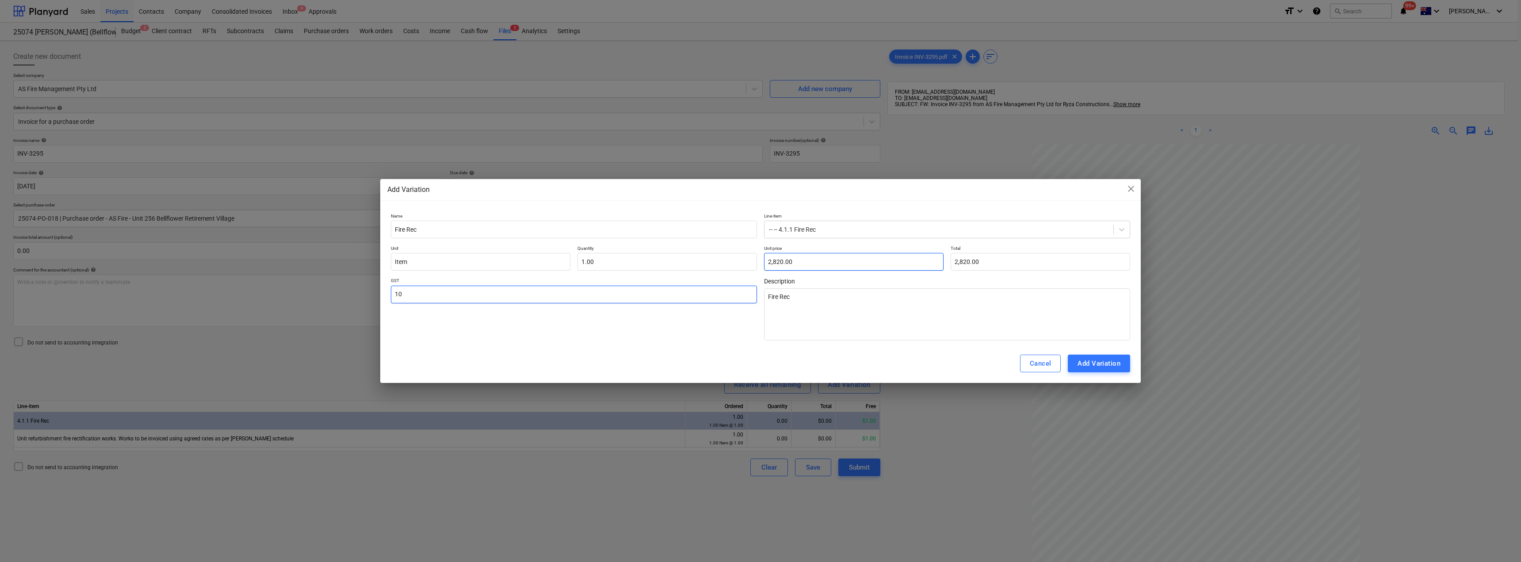
type input "10"
type input "2820"
type input "10.00"
drag, startPoint x: 820, startPoint y: 259, endPoint x: 762, endPoint y: 257, distance: 58.4
click at [759, 257] on div "Unit Item Quantity 1.00 Unit price 2820 Total 2,820.00" at bounding box center [760, 257] width 739 height 25
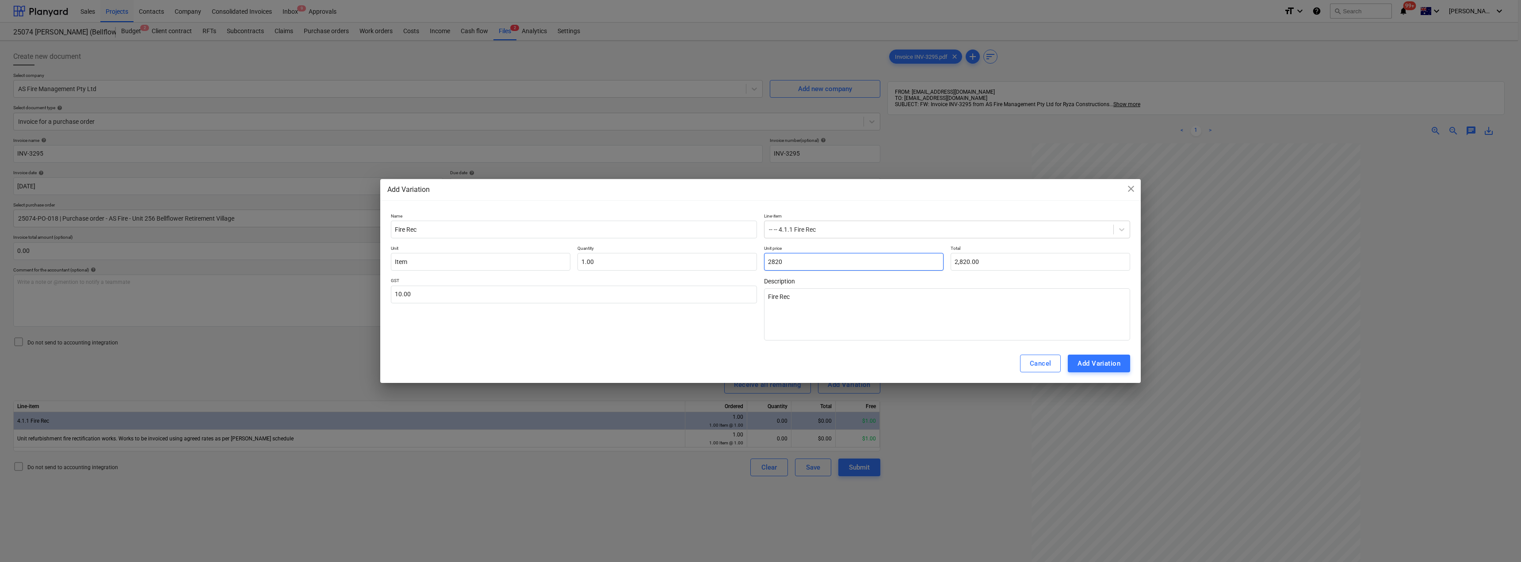
type input "2"
type textarea "x"
type input "2.00"
type input "28"
type textarea "x"
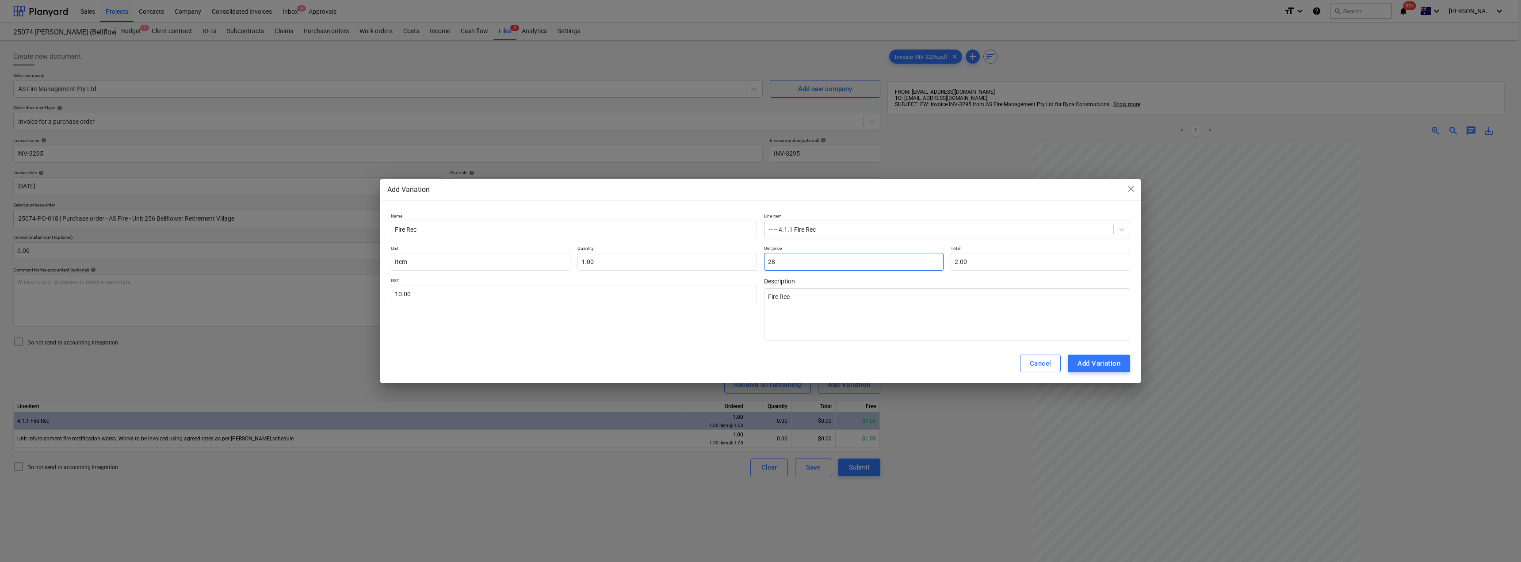
type input "28.00"
type input "281"
type textarea "x"
type input "281.00"
type input "2819"
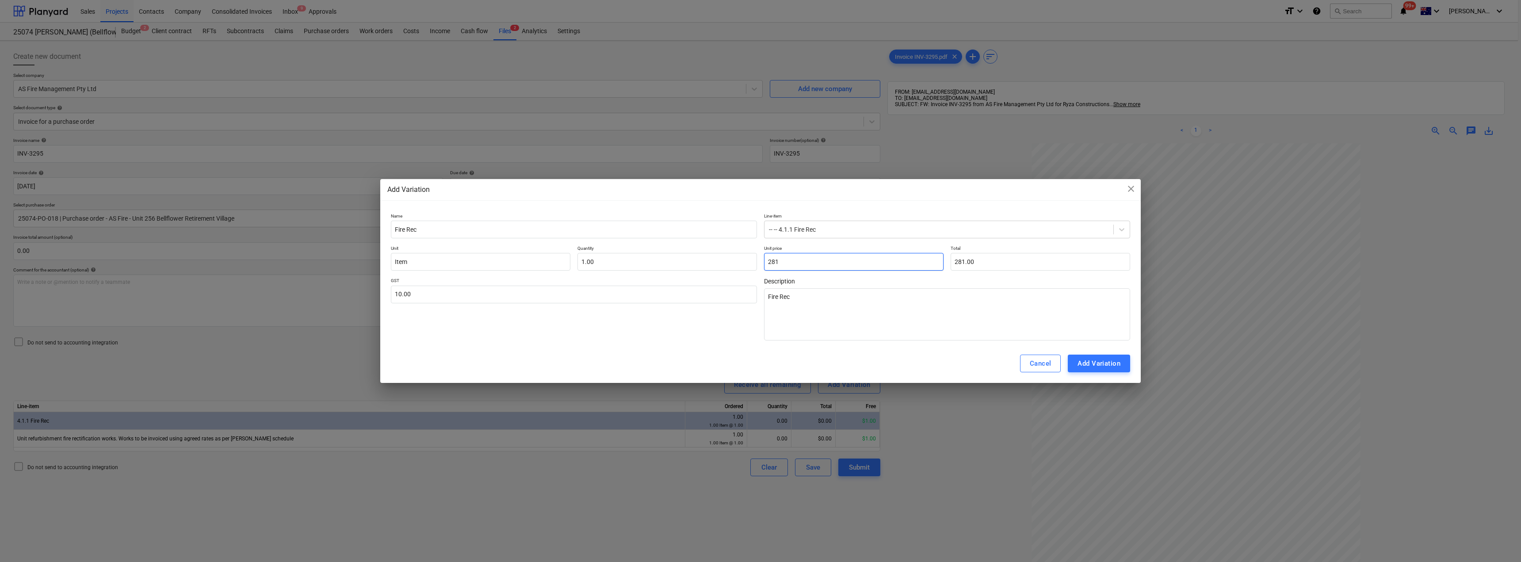
type textarea "x"
type input "2,819.00"
click at [759, 363] on div "Add Variation" at bounding box center [1098, 363] width 43 height 11
type textarea "x"
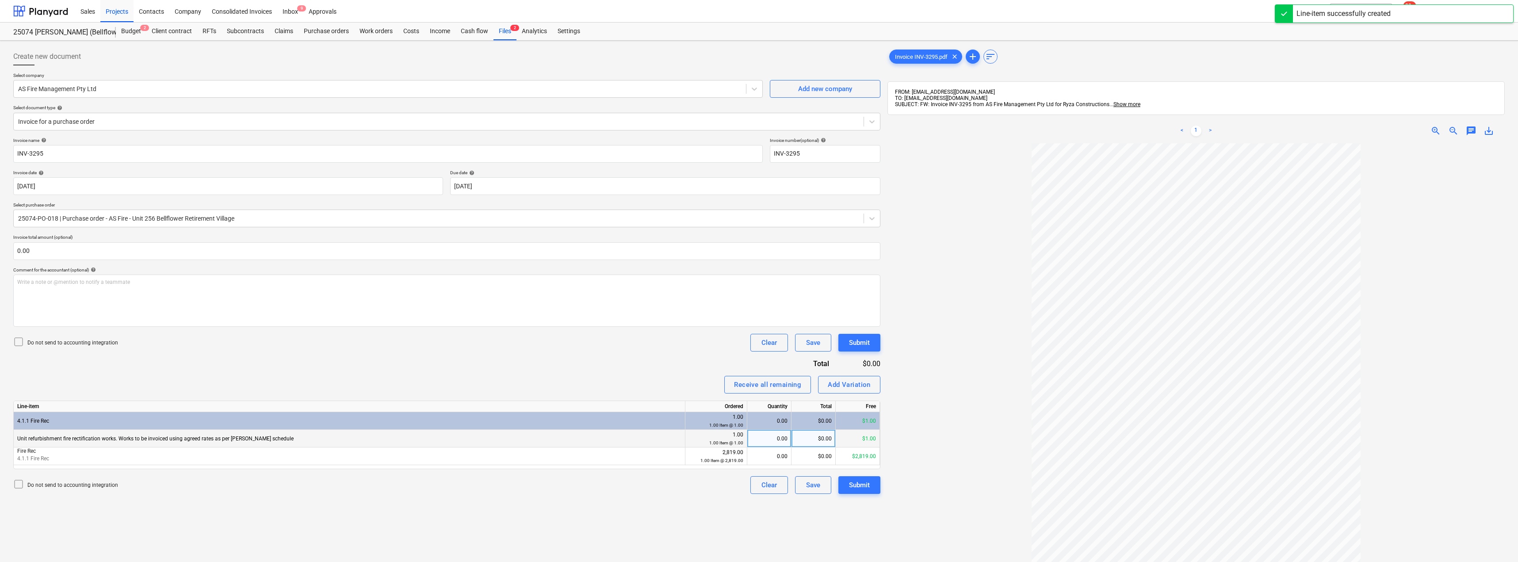
click at [759, 437] on div "0.00" at bounding box center [769, 439] width 37 height 18
type input "1"
click at [759, 453] on div "0.00" at bounding box center [769, 456] width 37 height 18
type input "1"
click at [693, 371] on div "Invoice name help INV-3295 Invoice number (optional) help INV-3295 Invoice date…" at bounding box center [446, 315] width 867 height 356
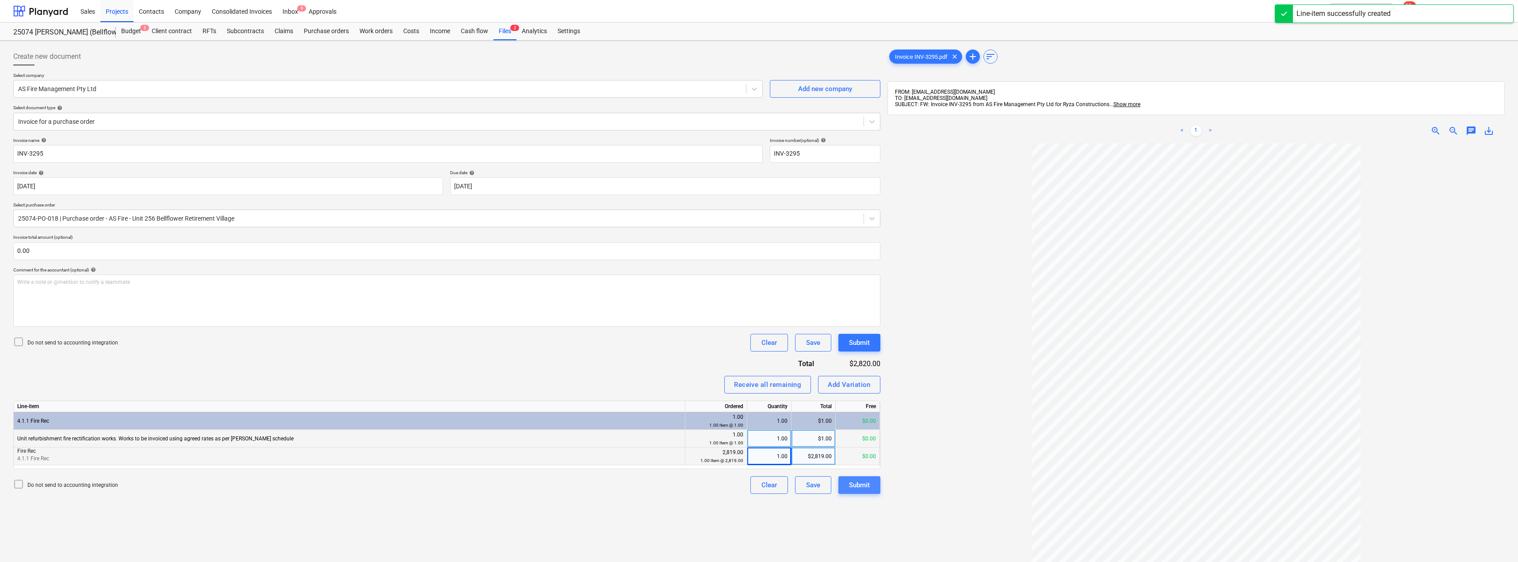
click at [759, 477] on button "Submit" at bounding box center [859, 485] width 42 height 18
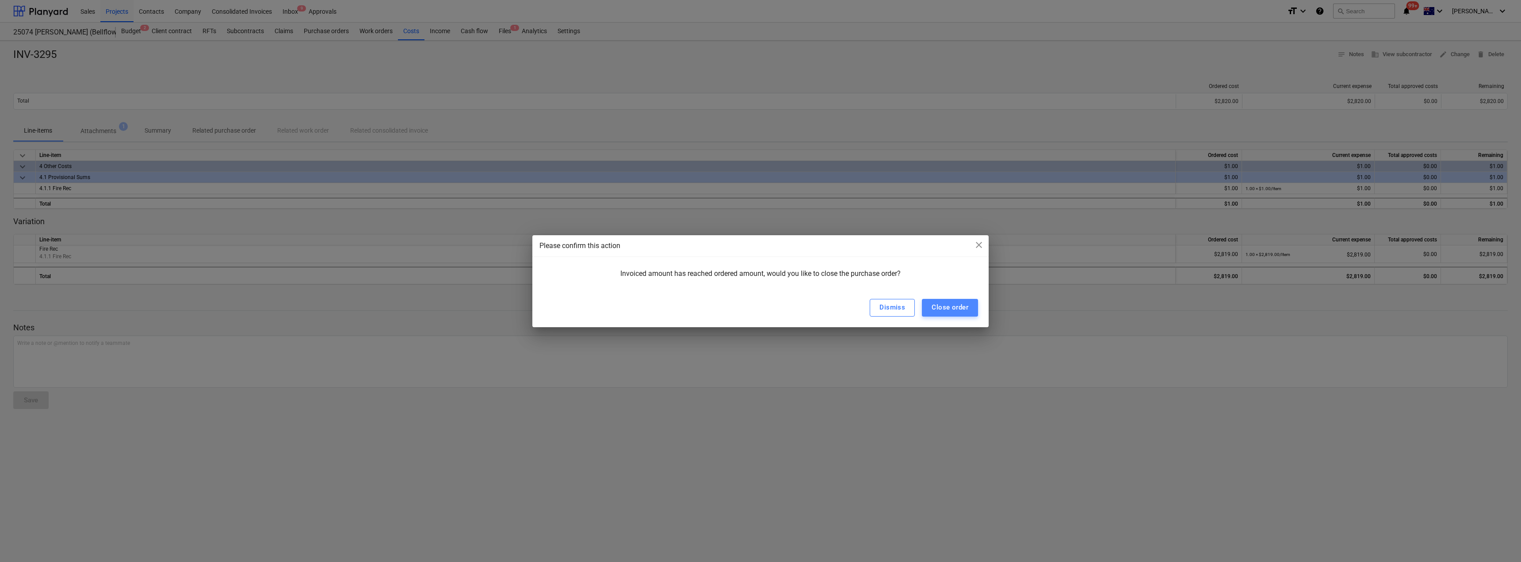
click at [759, 304] on div "Close order" at bounding box center [949, 306] width 37 height 11
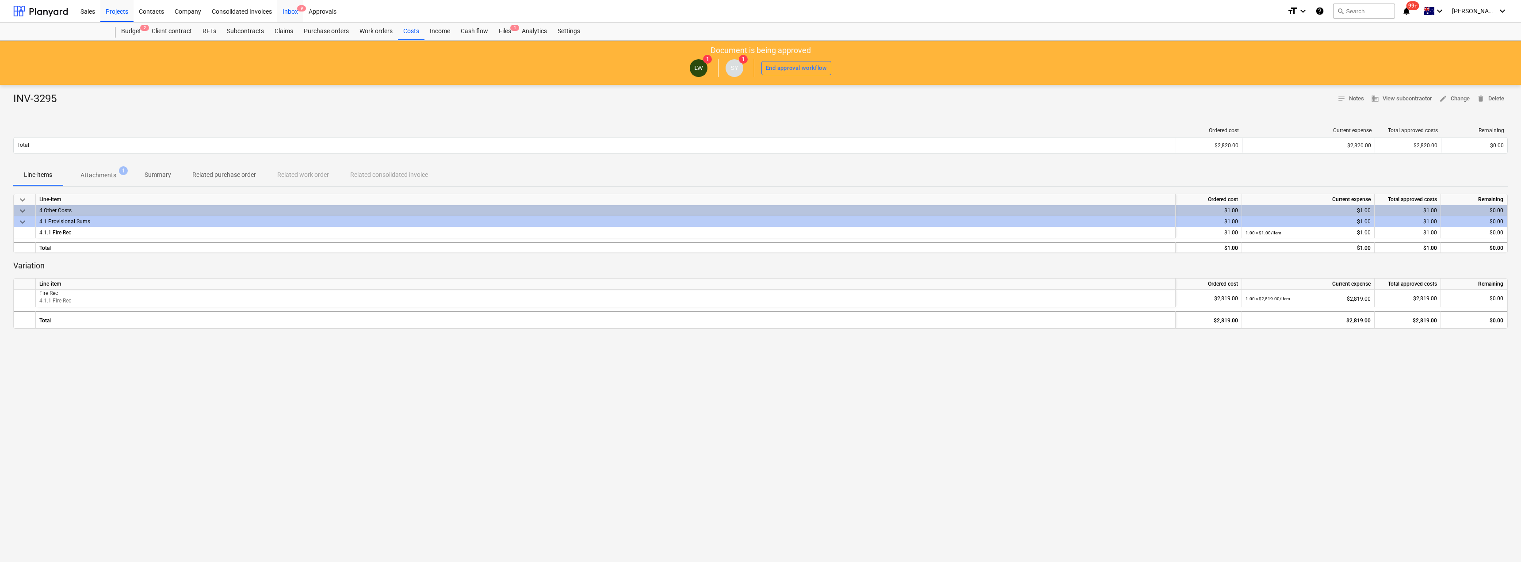
click at [287, 4] on div "Inbox 9" at bounding box center [290, 11] width 26 height 23
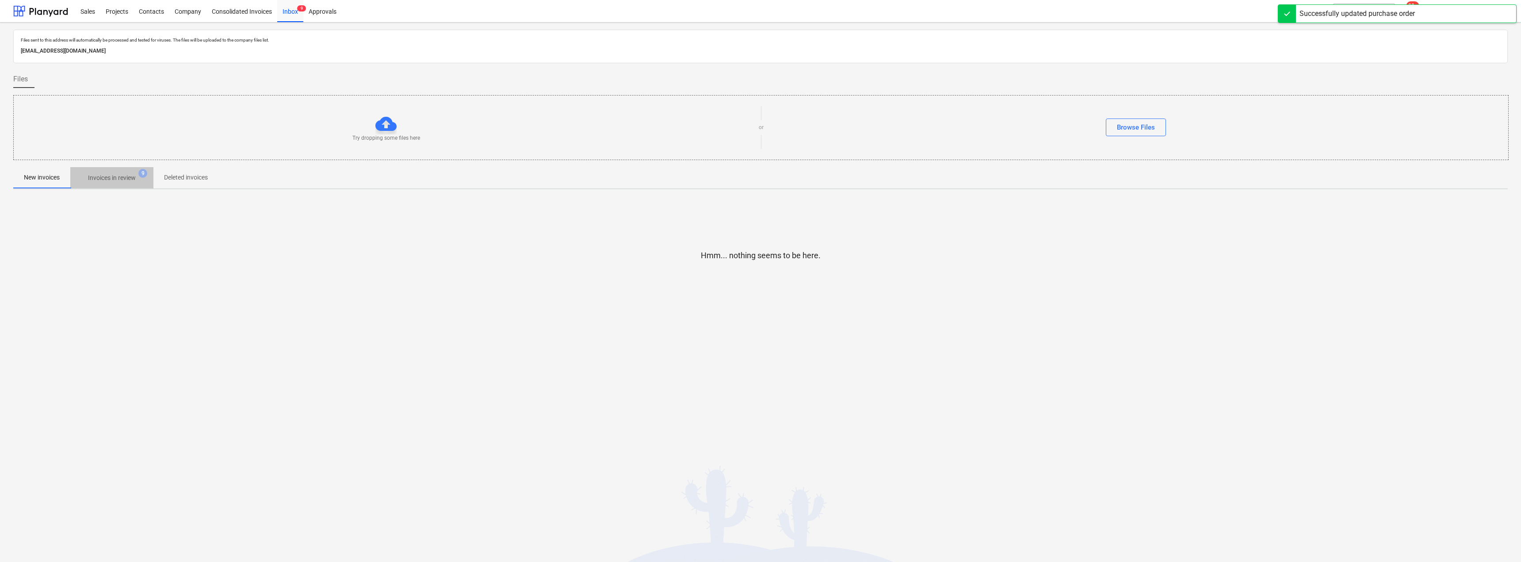
click at [123, 178] on p "Invoices in review" at bounding box center [112, 177] width 48 height 9
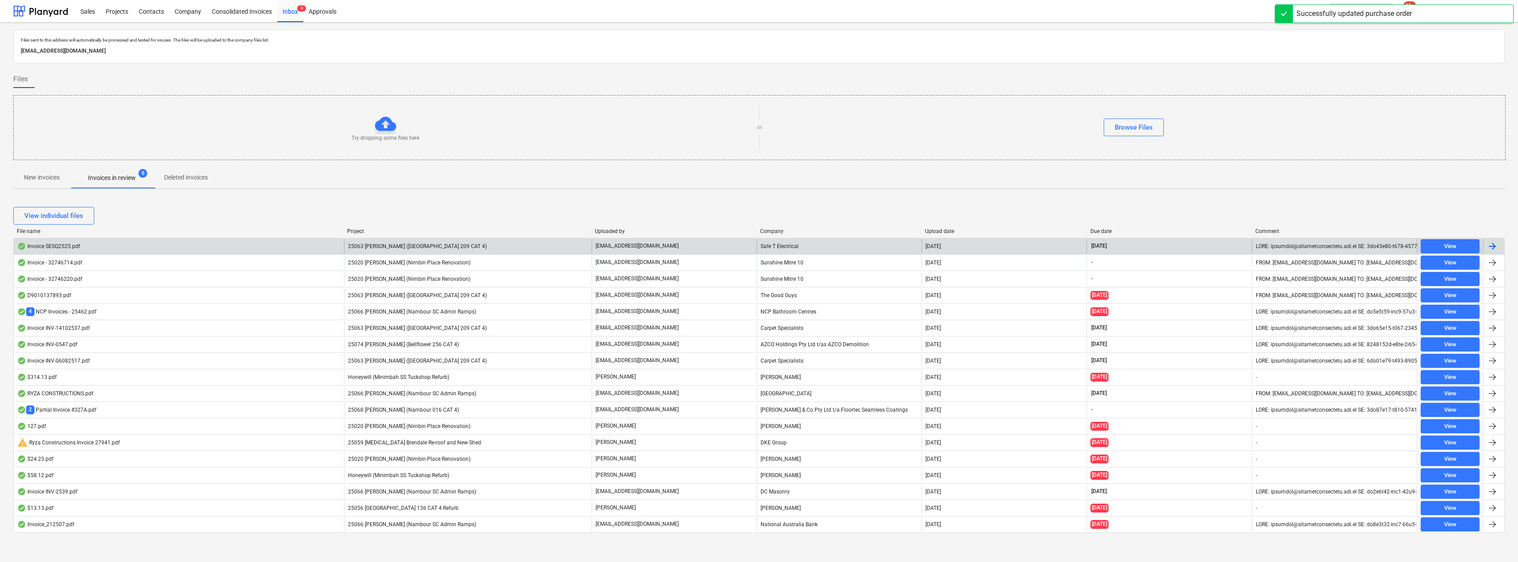
click at [485, 243] on div "25063 [PERSON_NAME] ([GEOGRAPHIC_DATA] 209 CAT 4)" at bounding box center [468, 246] width 248 height 14
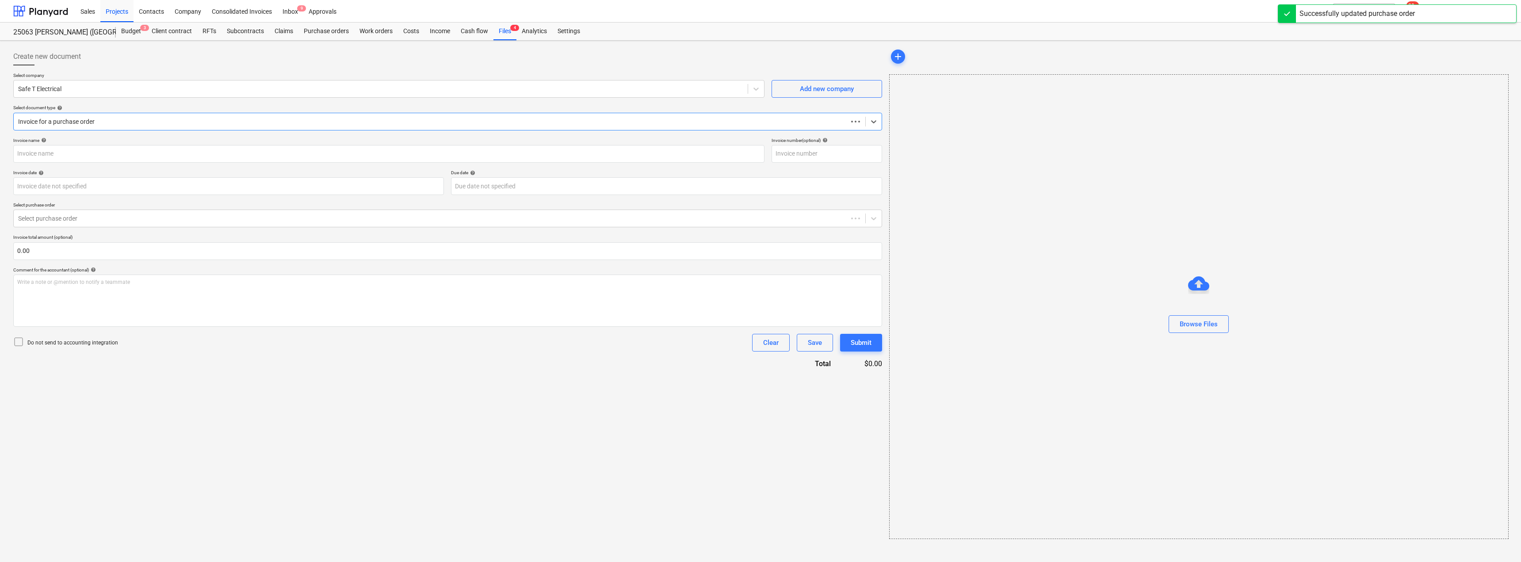
type input "SESQ2525"
type input "[DATE]"
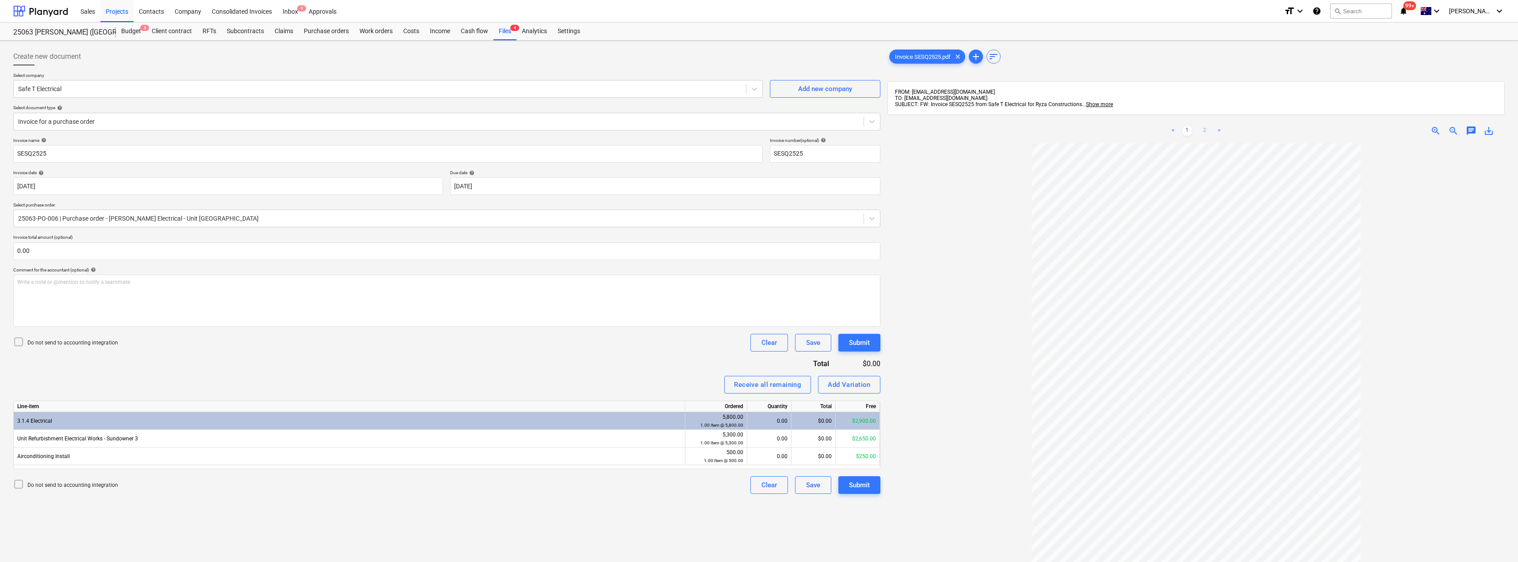
click at [759, 127] on link "2" at bounding box center [1204, 131] width 11 height 11
click at [759, 130] on link "<" at bounding box center [1172, 131] width 11 height 11
click at [501, 184] on body "Sales Projects Contacts Company Consolidated Invoices Inbox 9 Approvals format_…" at bounding box center [759, 281] width 1518 height 562
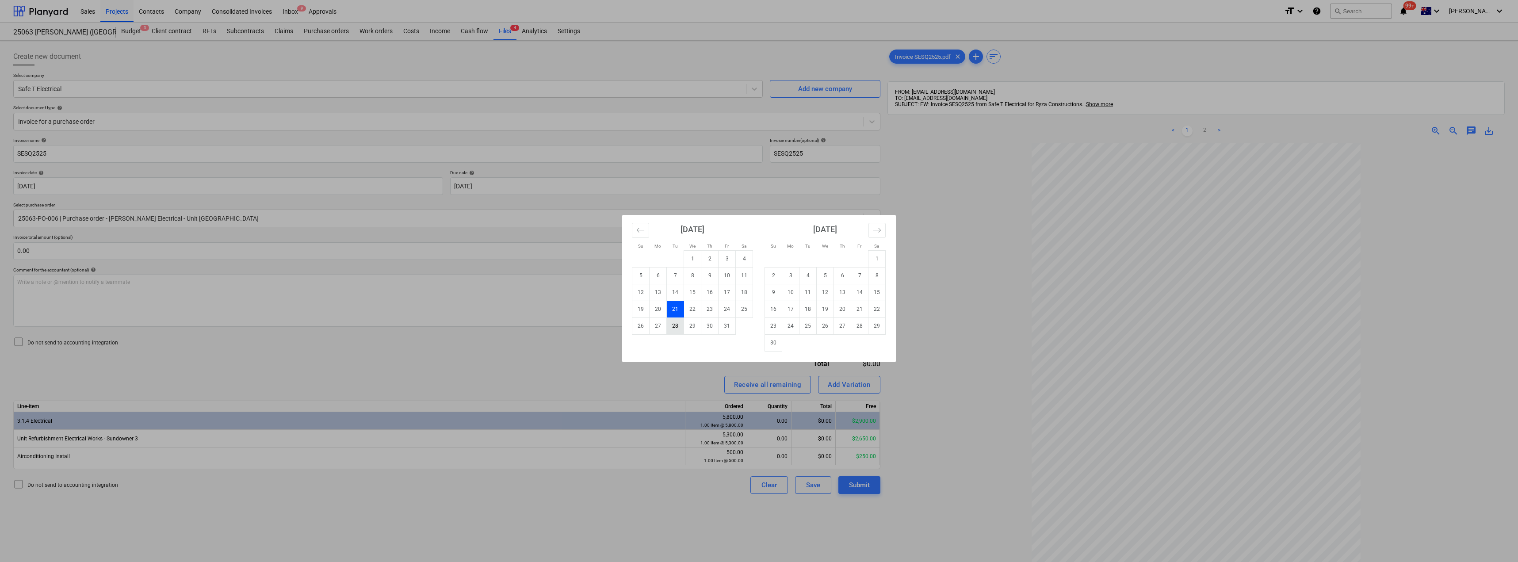
click at [683, 325] on td "28" at bounding box center [675, 325] width 17 height 17
type input "[DATE]"
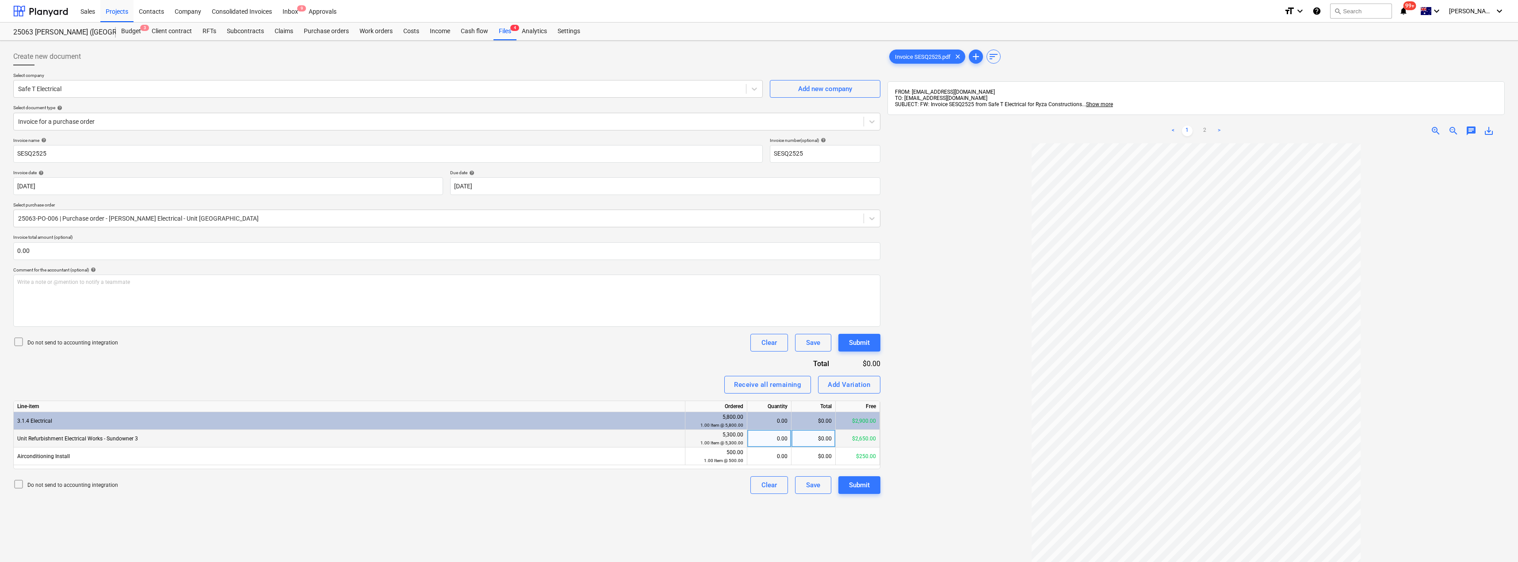
click at [759, 439] on div "0.00" at bounding box center [769, 439] width 37 height 18
type input ".5"
click at [656, 364] on div "Invoice name help SESQ2525 Invoice number (optional) help SESQ2525 Invoice date…" at bounding box center [446, 315] width 867 height 356
click at [759, 461] on div "0.00" at bounding box center [769, 456] width 37 height 18
type input ".5"
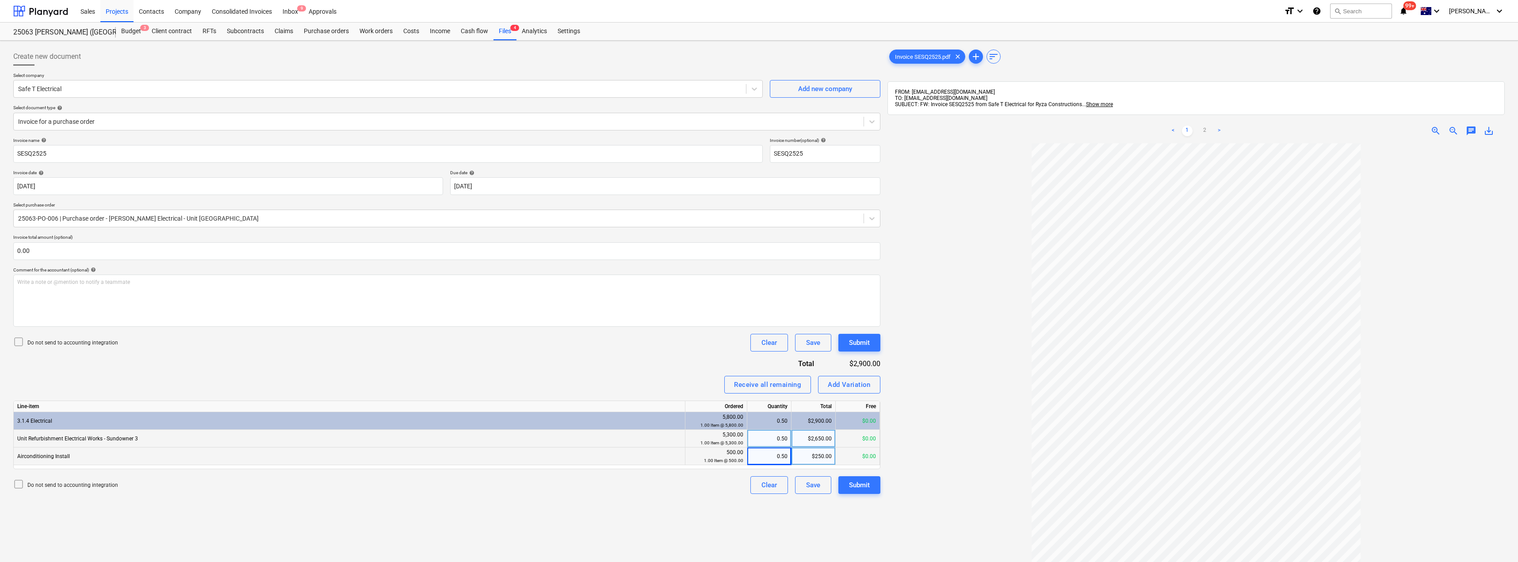
click at [688, 370] on div "Invoice name help SESQ2525 Invoice number (optional) help SESQ2525 Invoice date…" at bounding box center [446, 315] width 867 height 356
click at [759, 484] on div "Submit" at bounding box center [859, 484] width 21 height 11
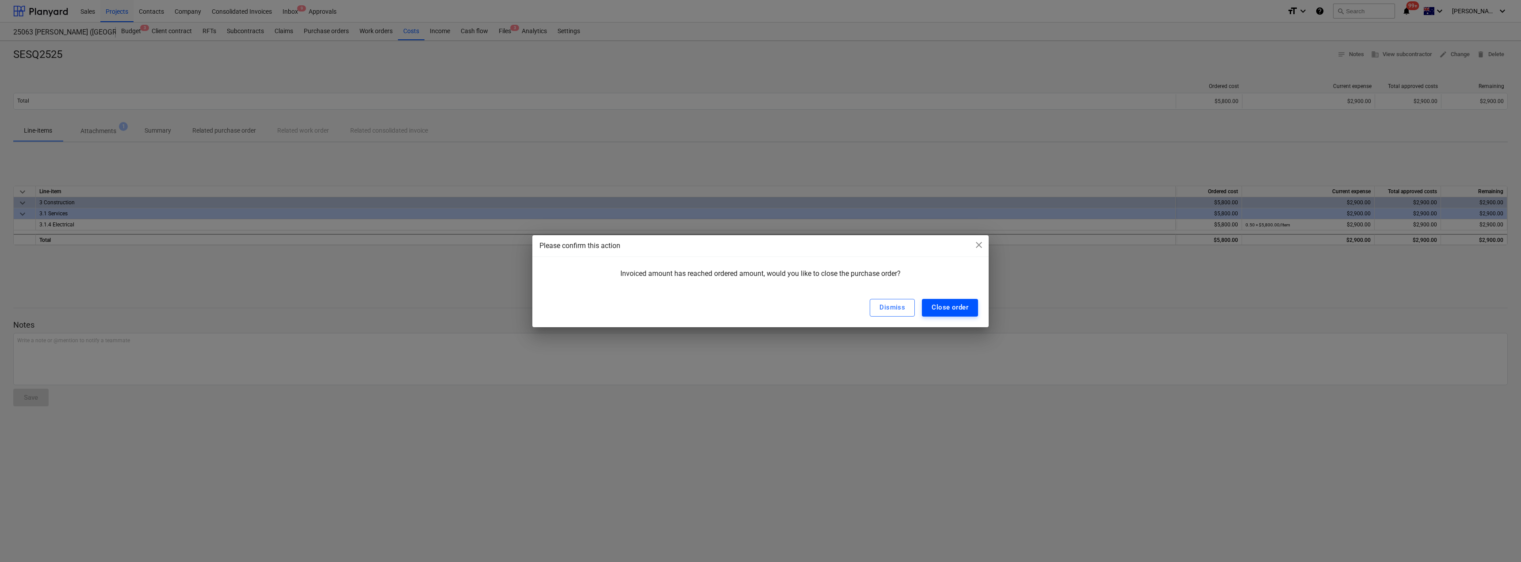
click at [759, 301] on div "Close order" at bounding box center [949, 306] width 37 height 11
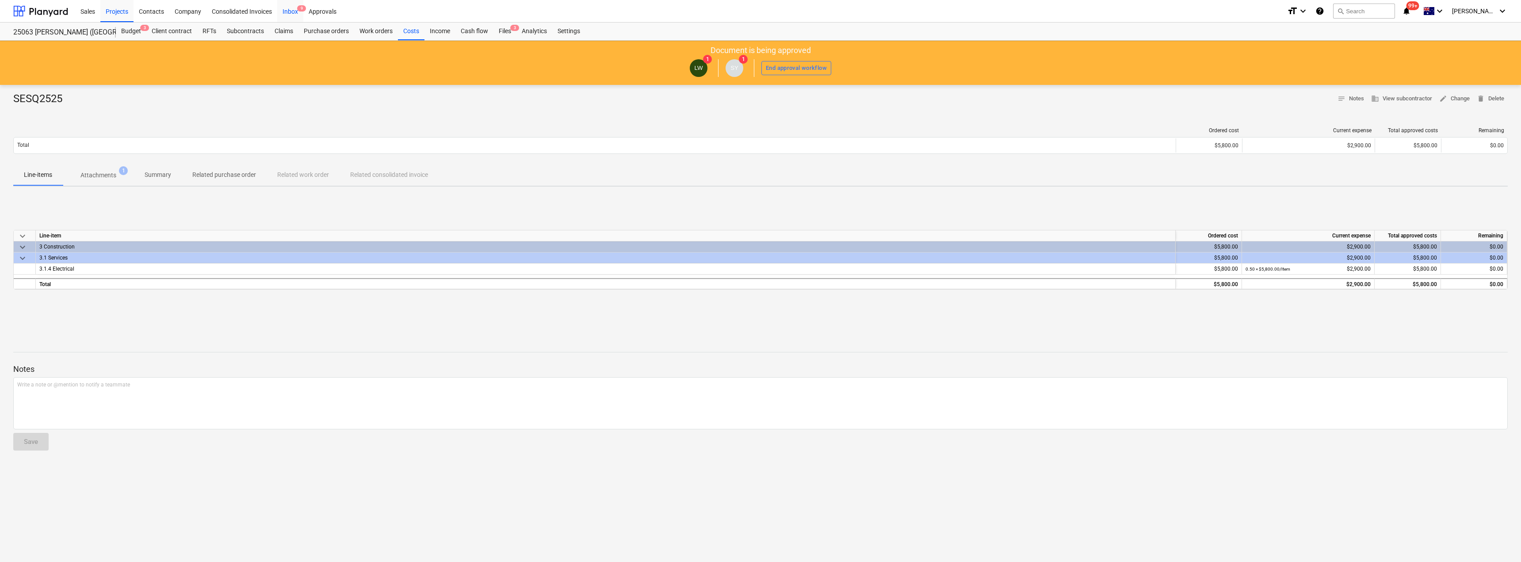
click at [286, 7] on div "Inbox 9" at bounding box center [290, 11] width 26 height 23
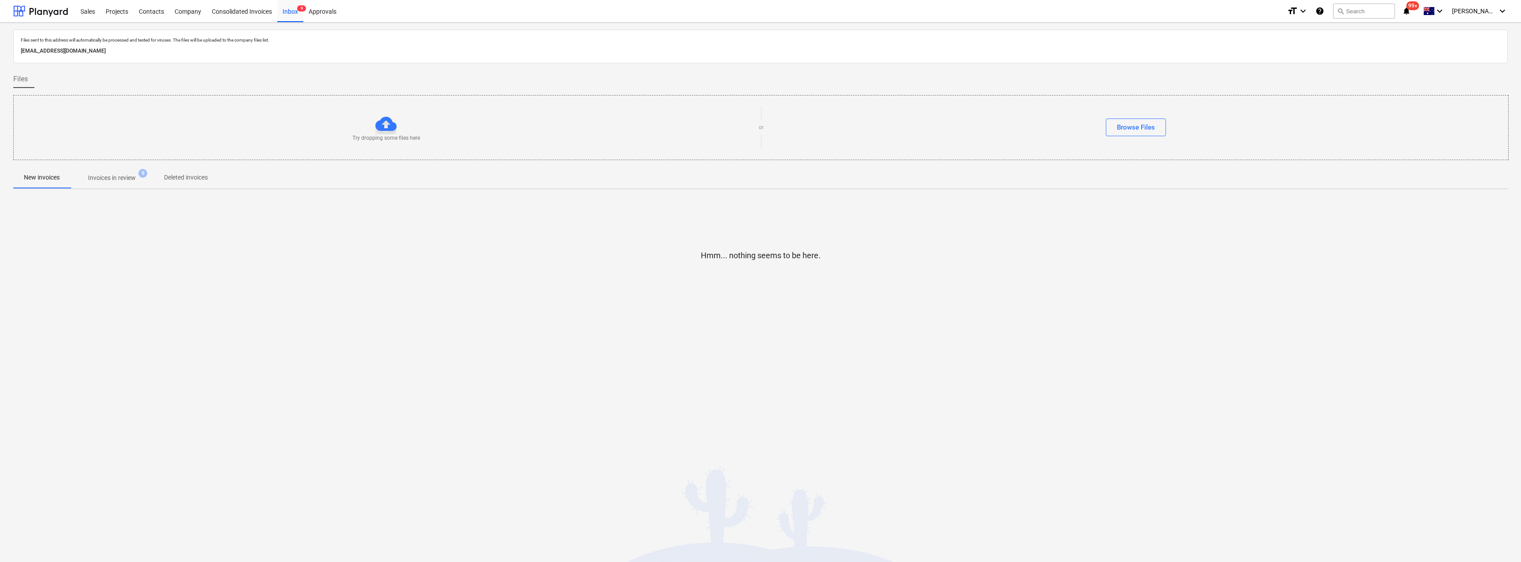
click at [130, 173] on p "Invoices in review" at bounding box center [112, 177] width 48 height 9
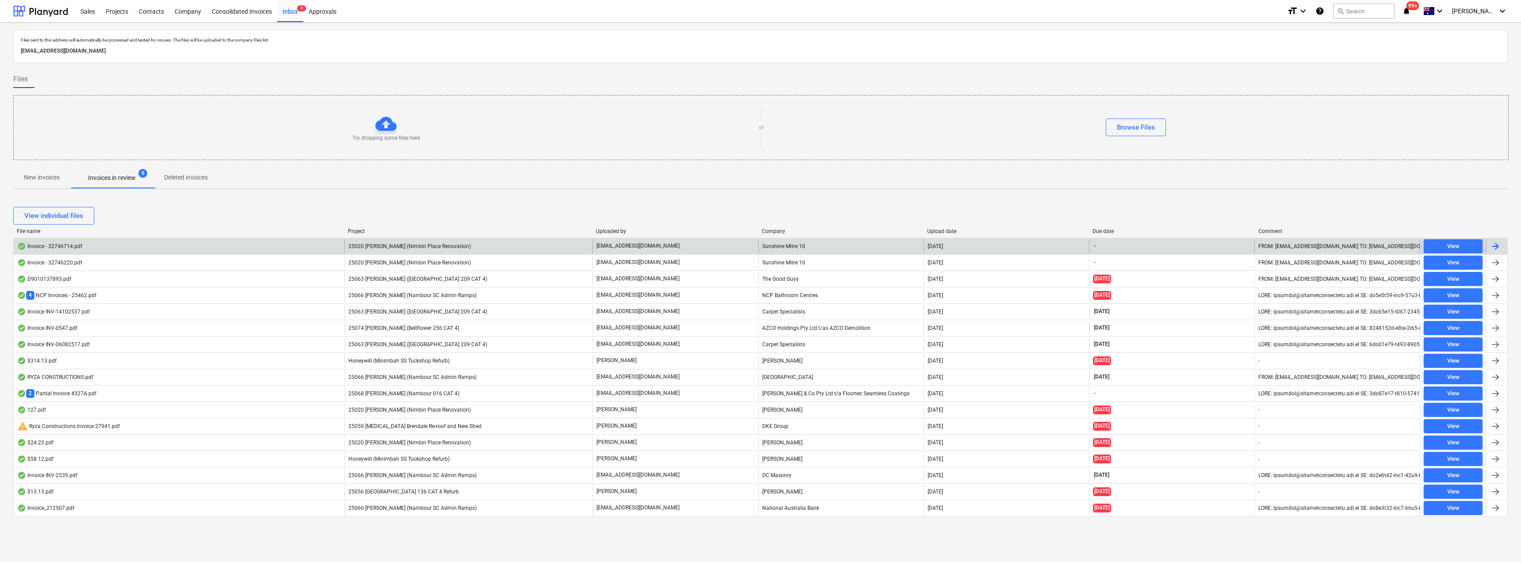
click at [639, 247] on p "[EMAIL_ADDRESS][DOMAIN_NAME]" at bounding box center [637, 246] width 83 height 8
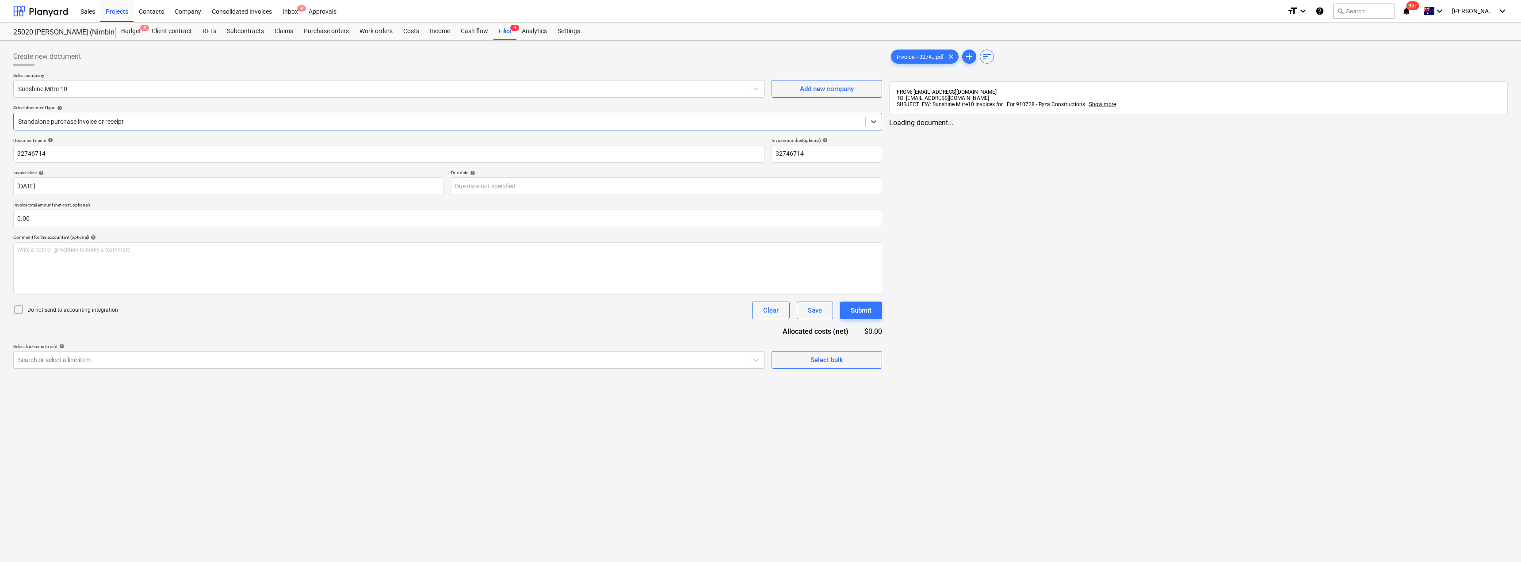
type input "32746714"
type input "[DATE]"
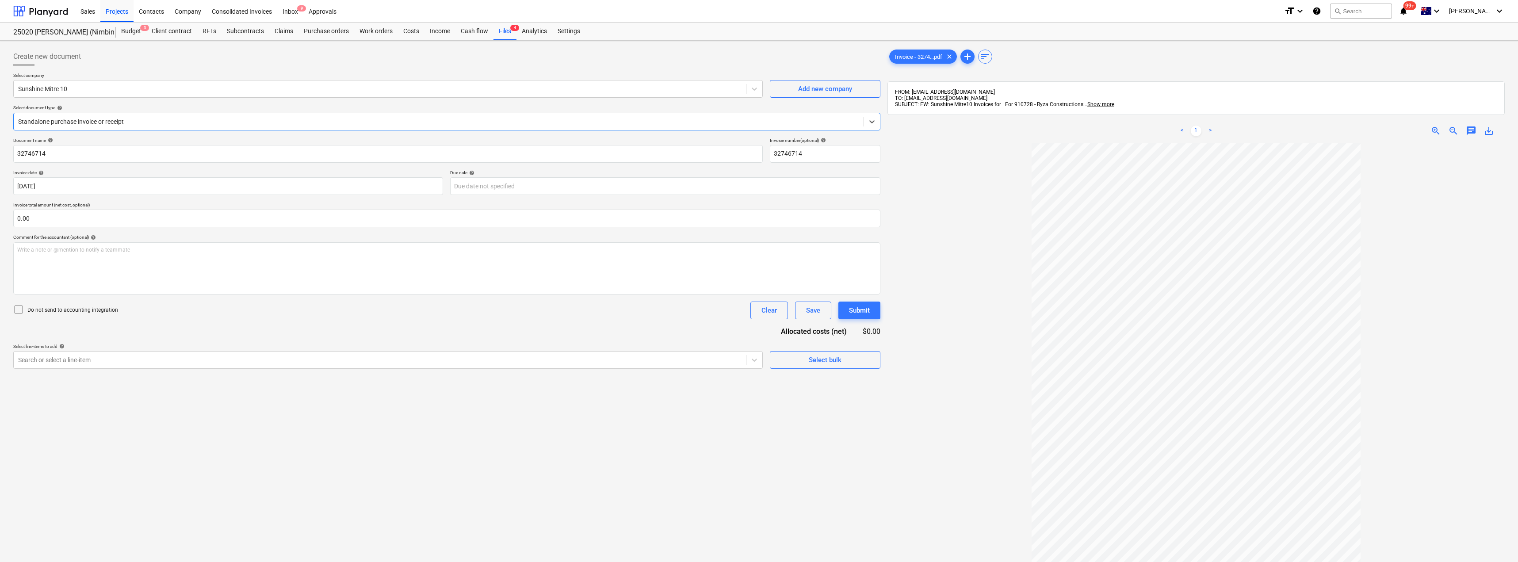
click at [141, 120] on div at bounding box center [438, 121] width 841 height 9
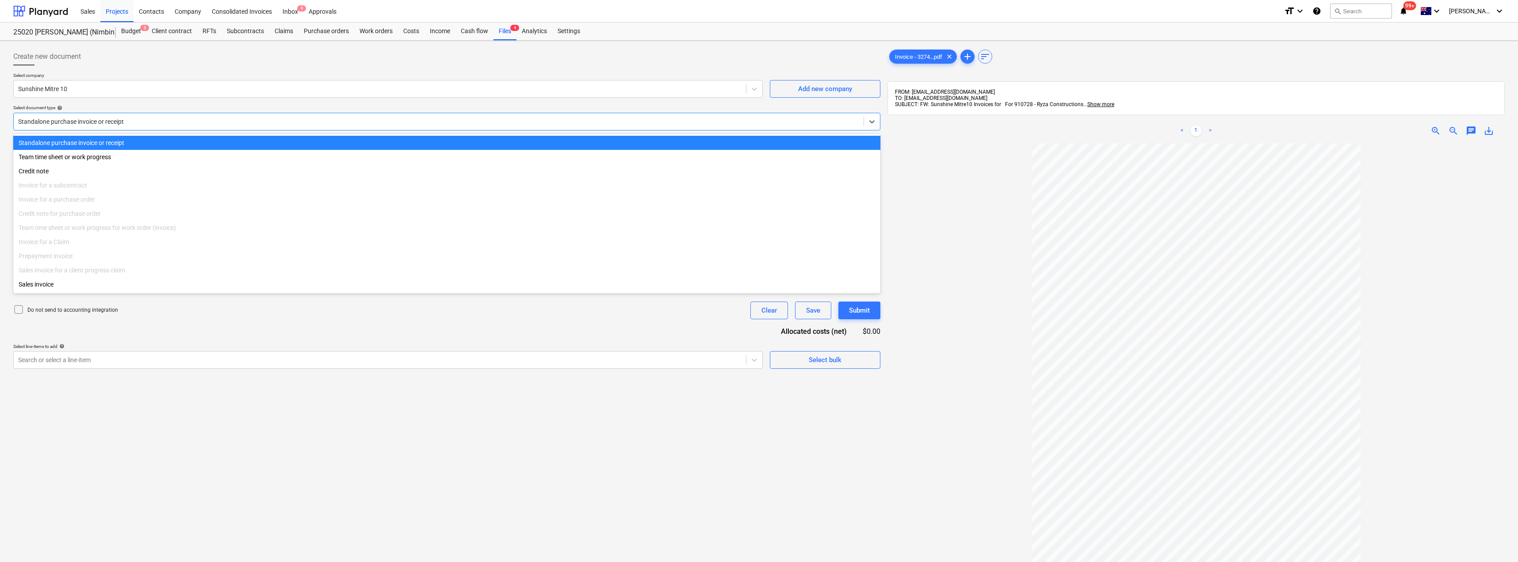
click at [141, 120] on div at bounding box center [438, 121] width 841 height 9
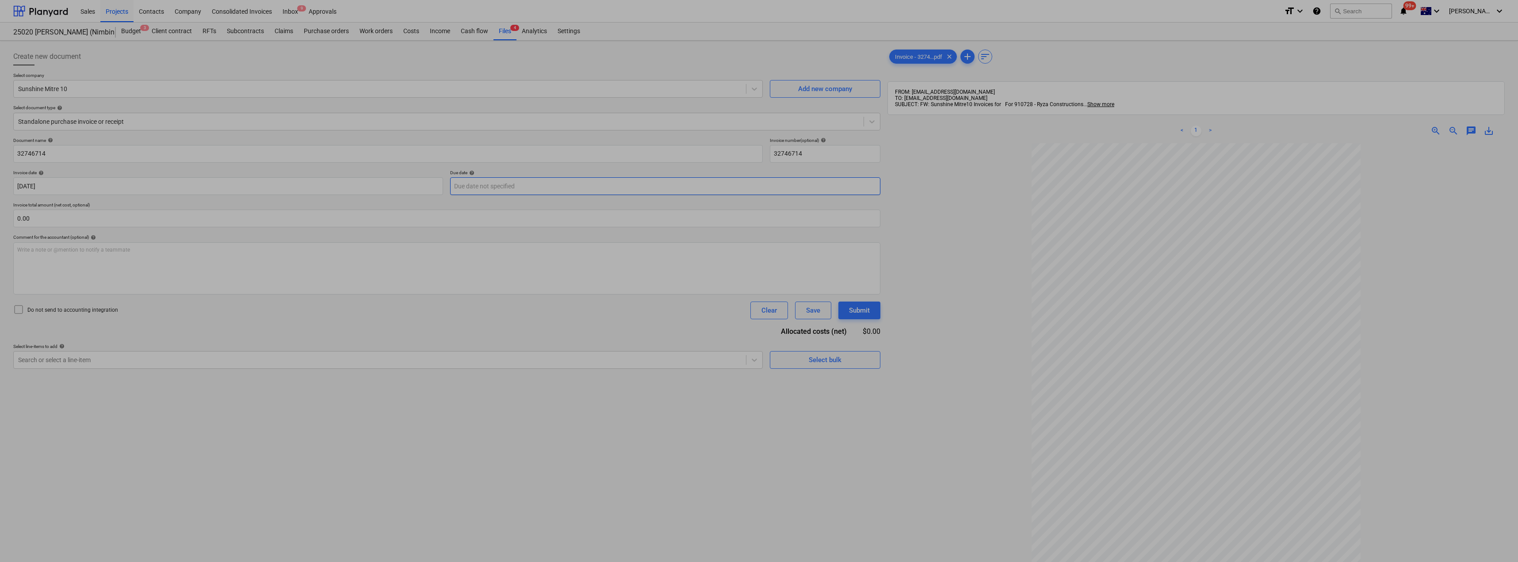
click at [503, 179] on body "Sales Projects Contacts Company Consolidated Invoices Inbox 9 Approvals format_…" at bounding box center [759, 281] width 1518 height 562
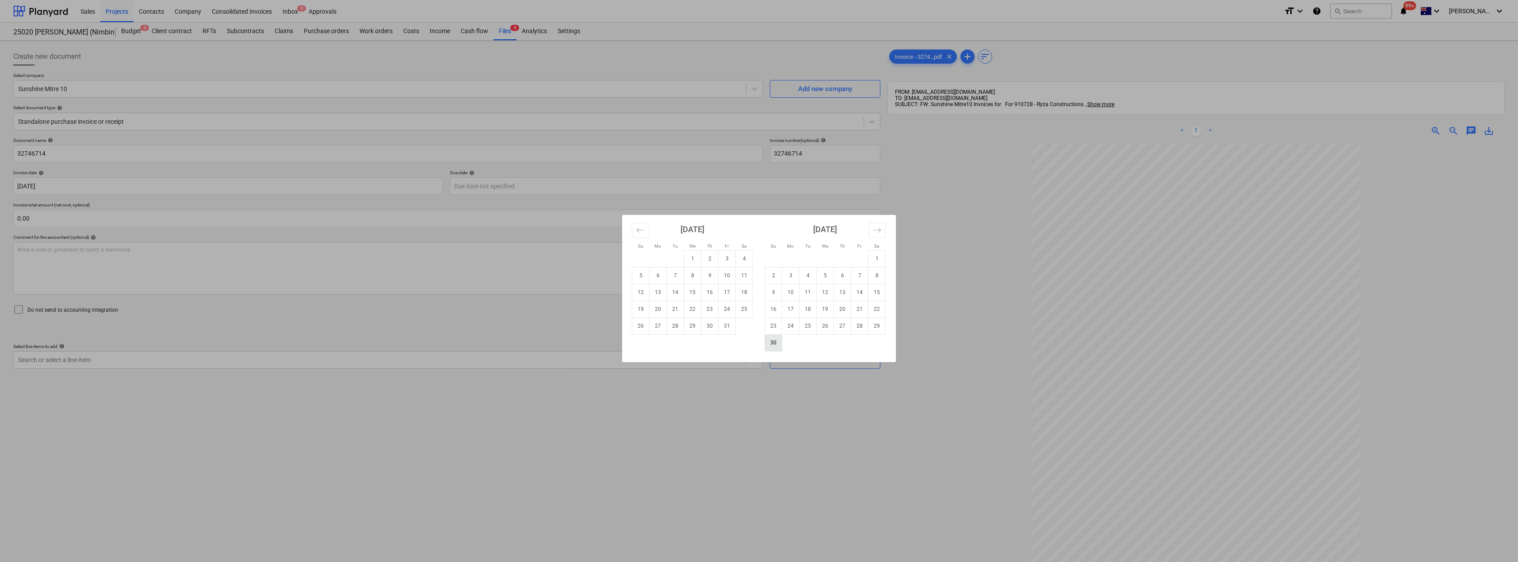
click at [759, 346] on td "30" at bounding box center [773, 342] width 17 height 17
type input "[DATE]"
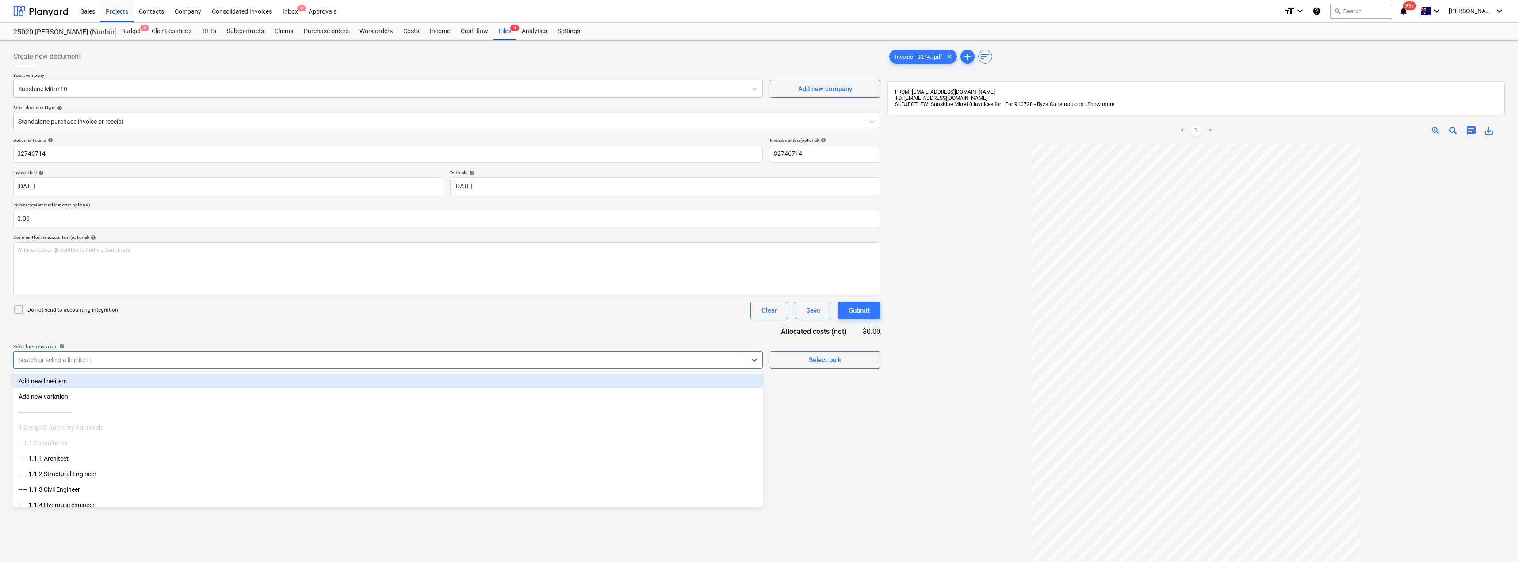
click at [154, 354] on div "Search or select a line-item" at bounding box center [380, 360] width 732 height 12
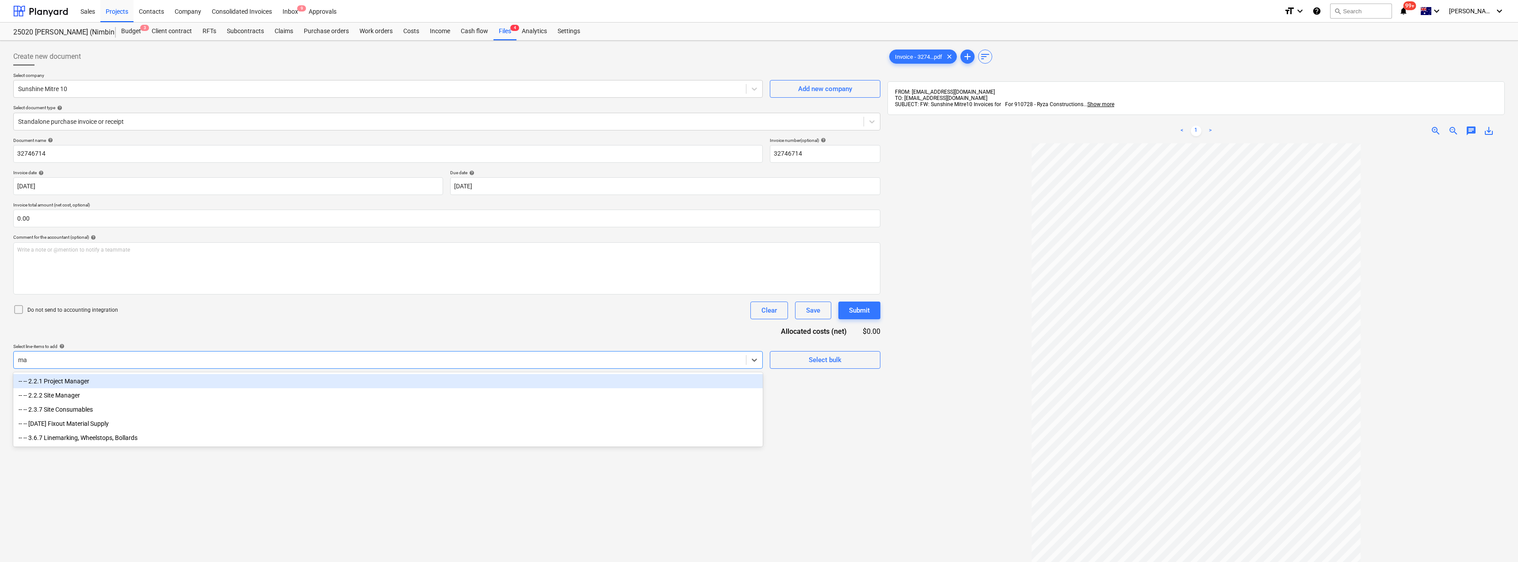
type input "mat"
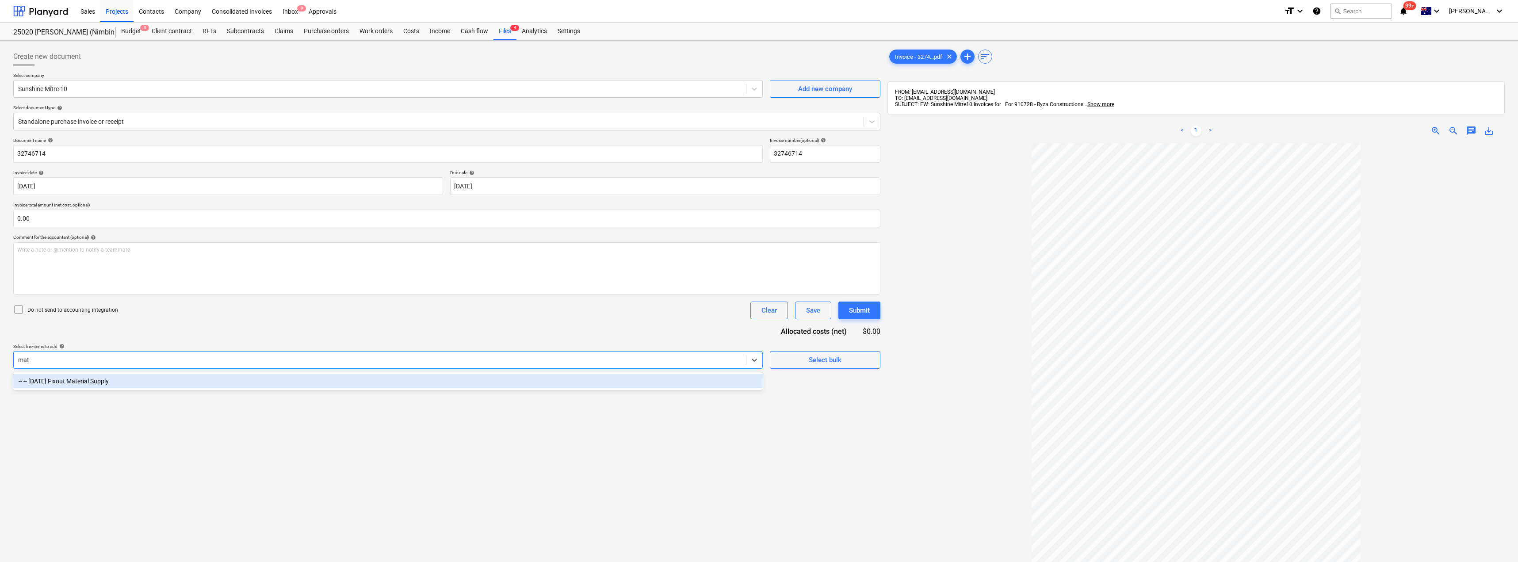
click at [153, 380] on div "-- -- [DATE] Fixout Material Supply" at bounding box center [387, 381] width 749 height 14
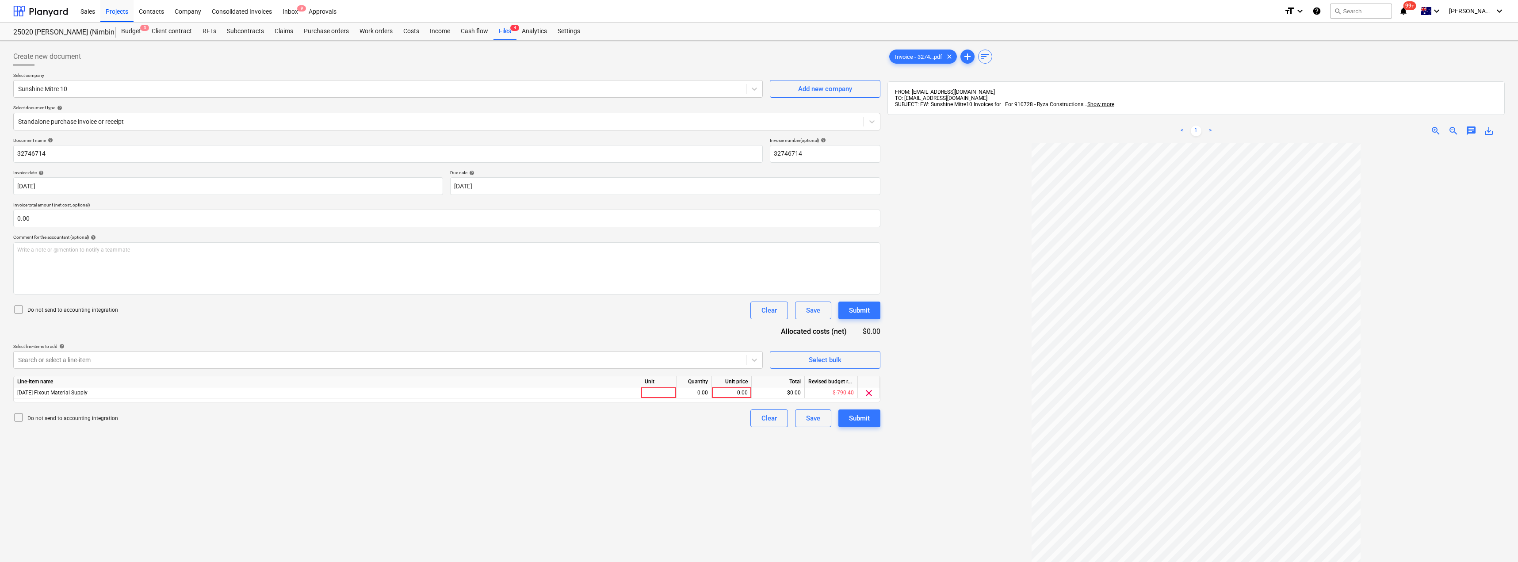
click at [198, 336] on div "Document name help 32746714 Invoice number (optional) help 32746714 Invoice dat…" at bounding box center [446, 282] width 867 height 290
click at [663, 397] on div at bounding box center [658, 392] width 35 height 11
type input "Item"
type input "46.92"
click at [584, 460] on div "Create new document Select company Sunshine Mitre 10 Add new company Select doc…" at bounding box center [447, 364] width 874 height 640
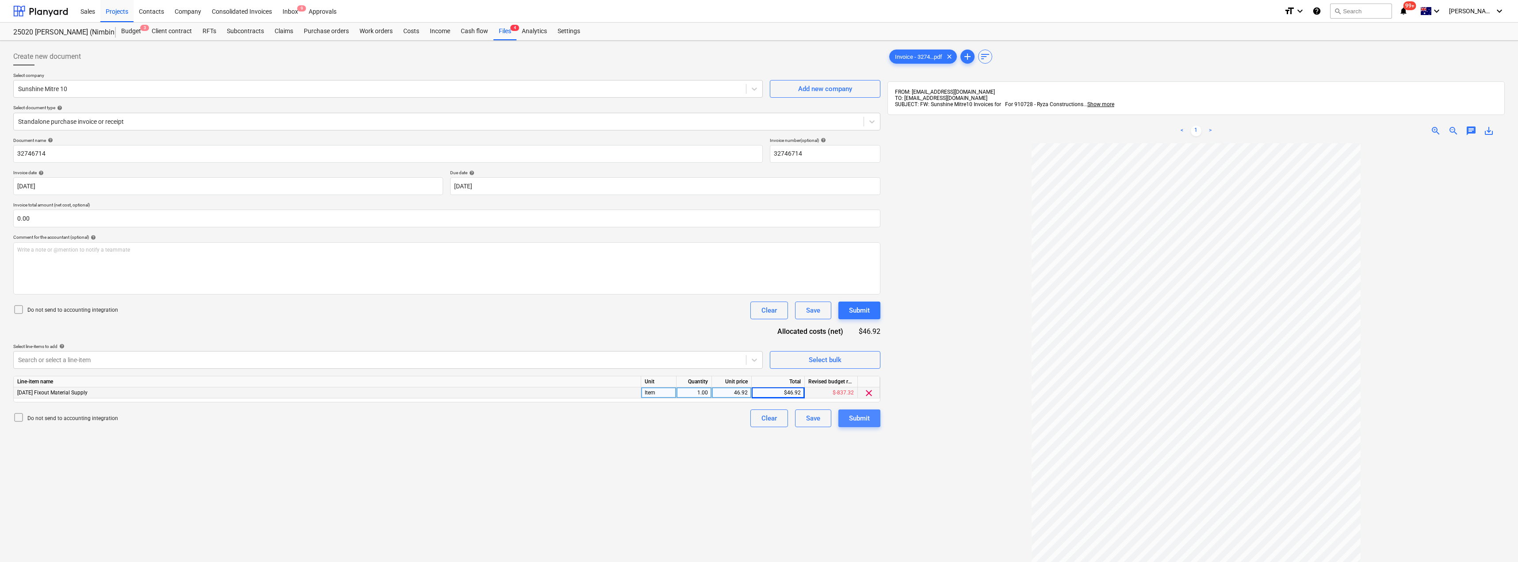
click at [759, 418] on div "Submit" at bounding box center [859, 417] width 21 height 11
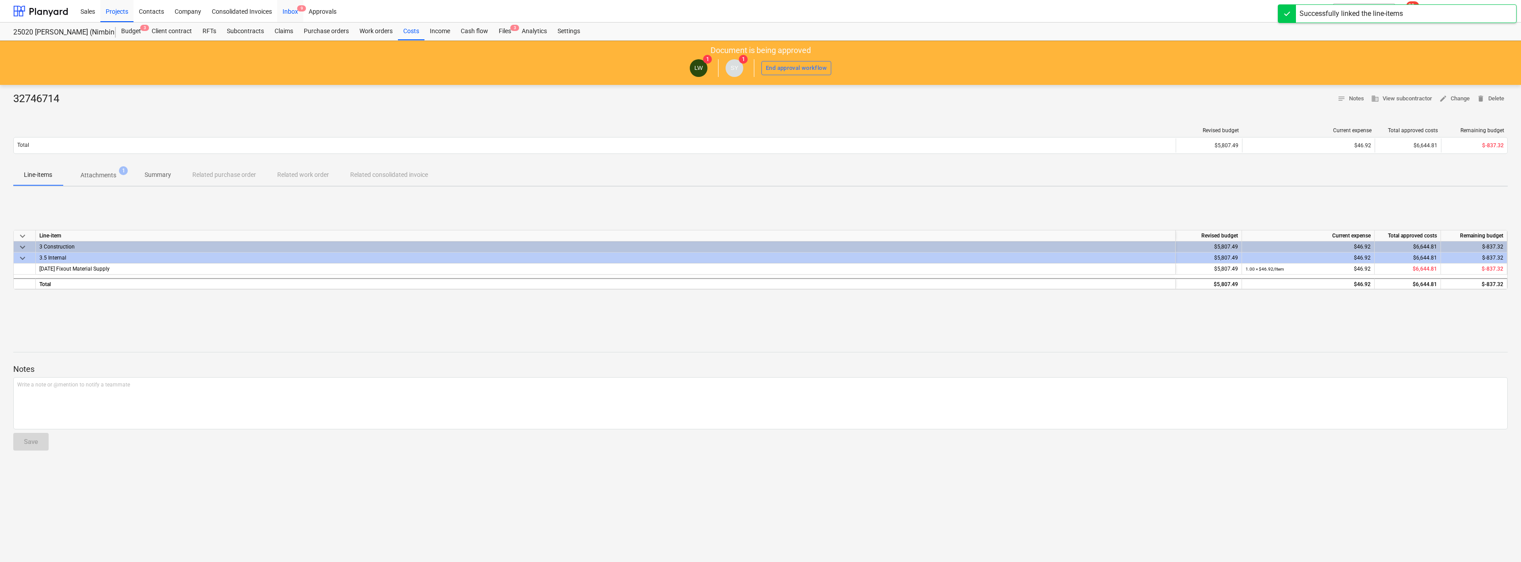
click at [291, 11] on div "Inbox 9" at bounding box center [290, 11] width 26 height 23
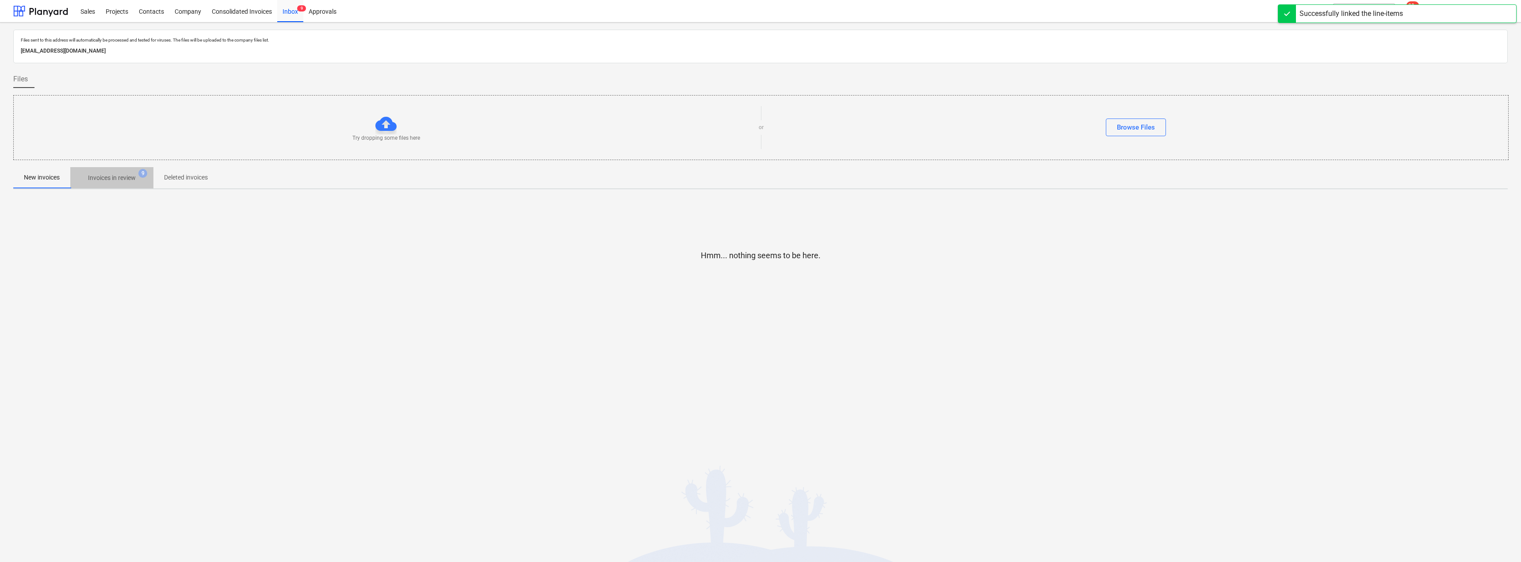
click at [118, 176] on p "Invoices in review" at bounding box center [112, 177] width 48 height 9
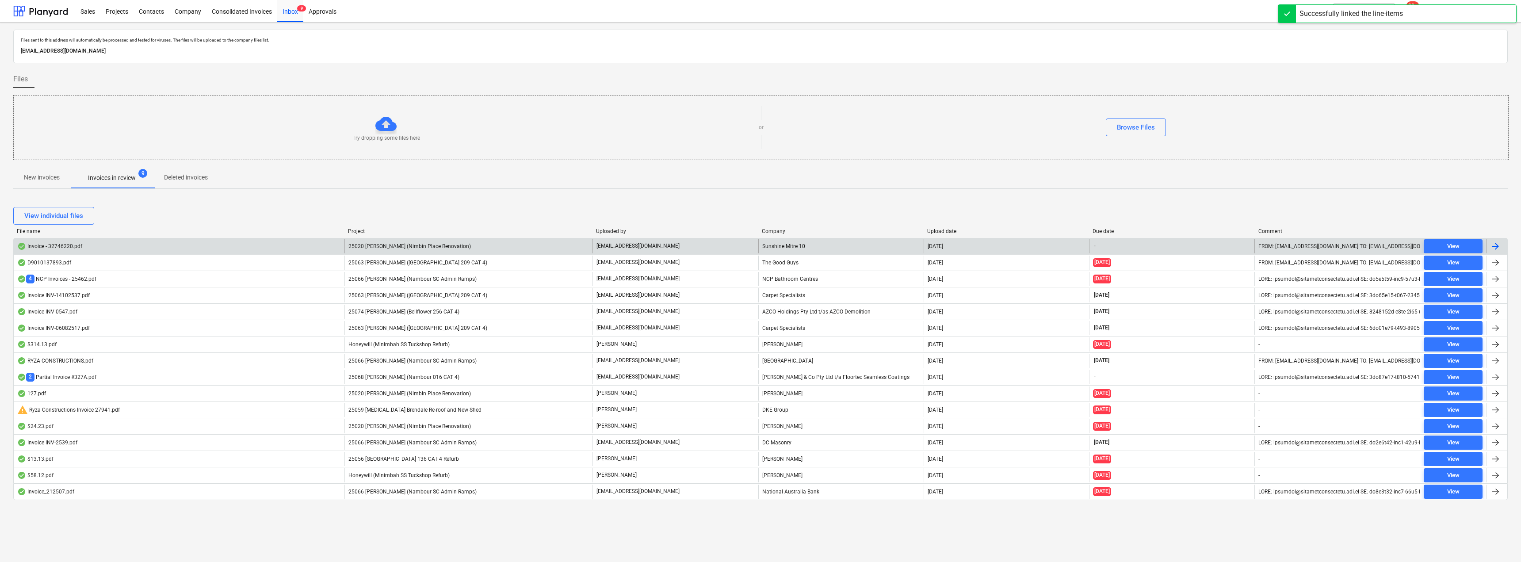
click at [640, 244] on p "[EMAIL_ADDRESS][DOMAIN_NAME]" at bounding box center [637, 246] width 83 height 8
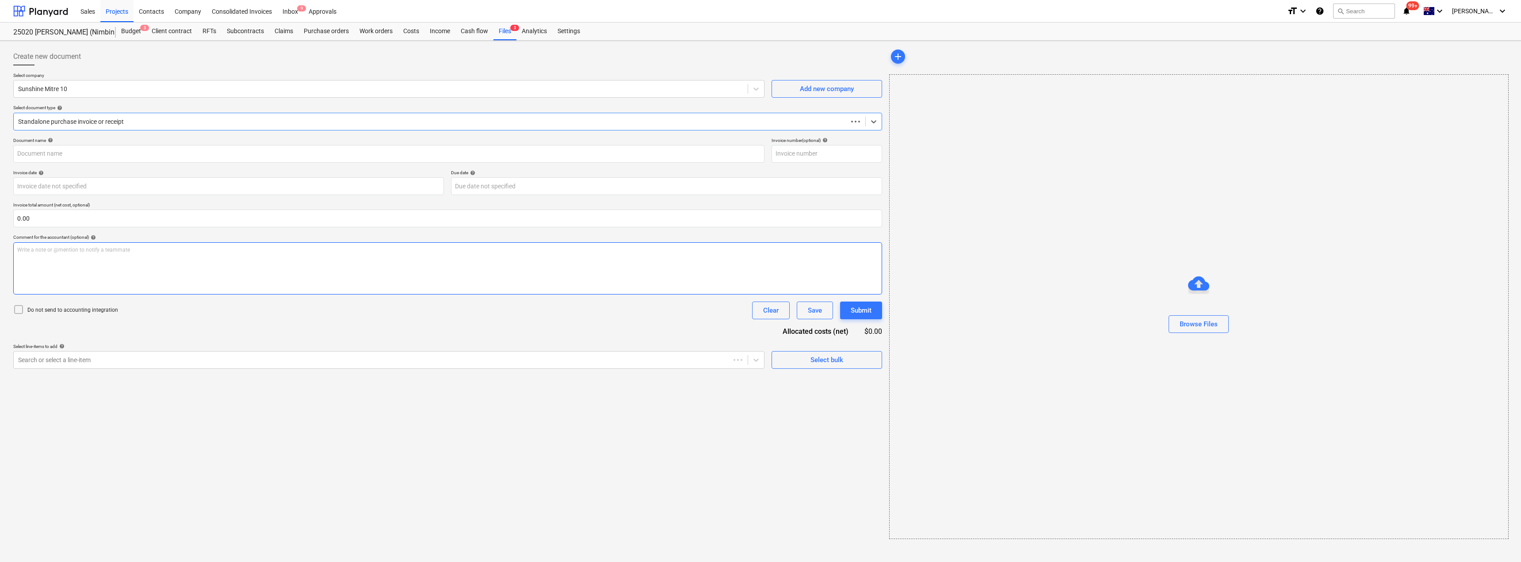
type input "32746220"
type input "[DATE]"
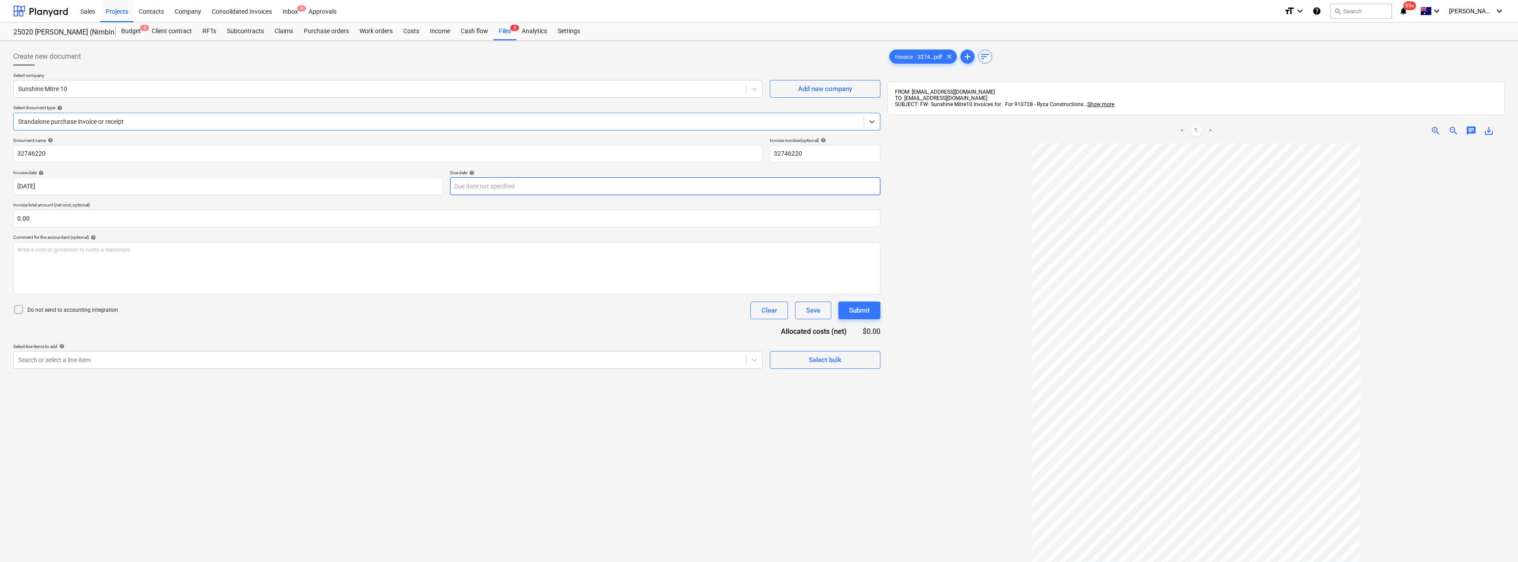
click at [491, 186] on body "Sales Projects Contacts Company Consolidated Invoices Inbox 9 Approvals format_…" at bounding box center [759, 281] width 1518 height 562
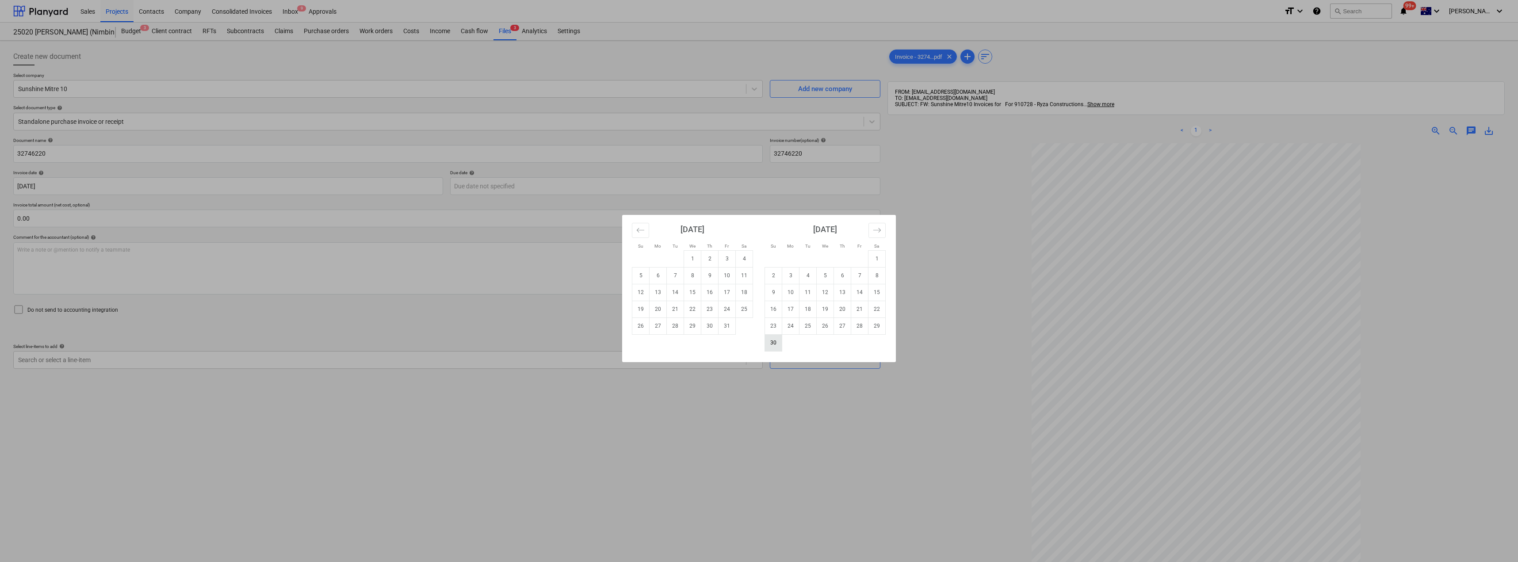
click at [759, 345] on td "30" at bounding box center [773, 342] width 17 height 17
type input "[DATE]"
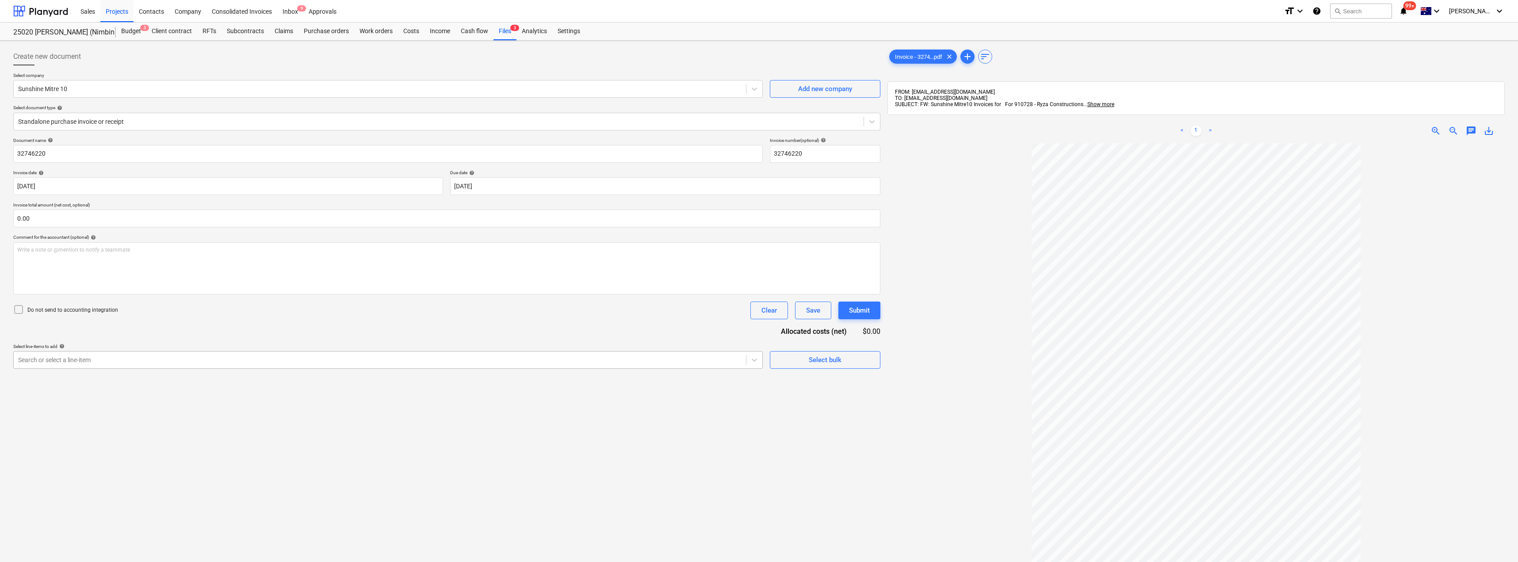
click at [170, 364] on div at bounding box center [379, 359] width 723 height 9
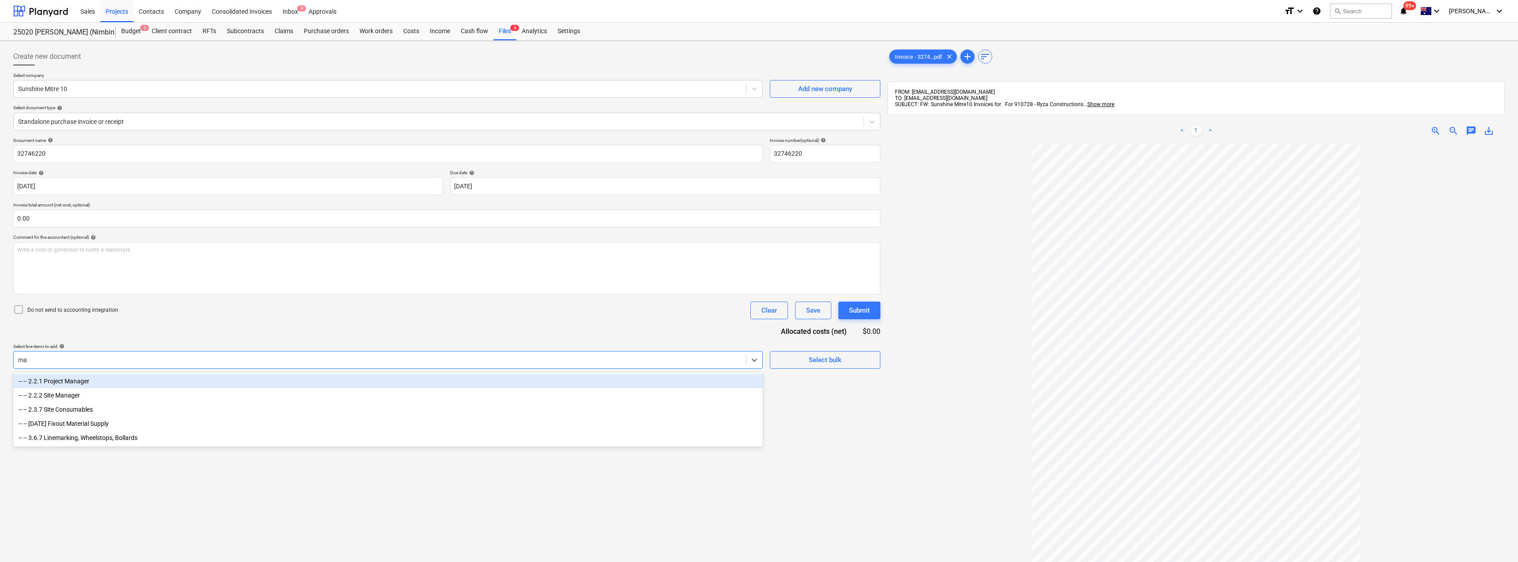
type input "mat"
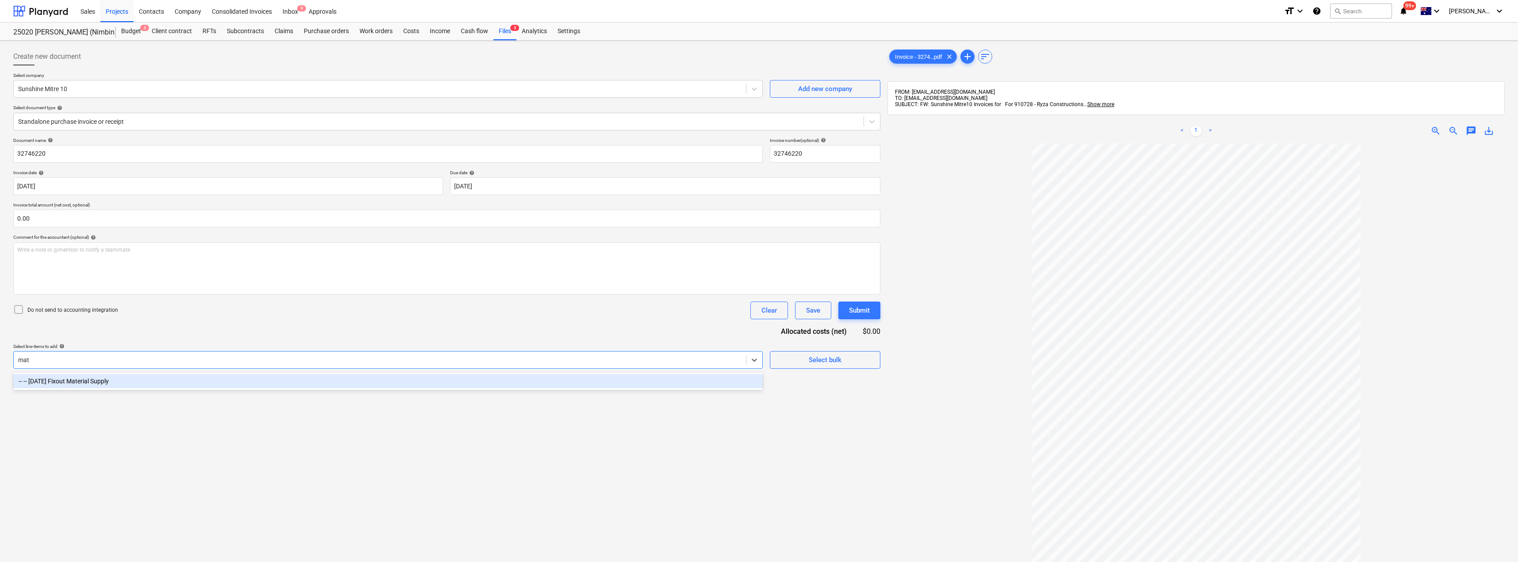
click at [158, 382] on div "-- -- [DATE] Fixout Material Supply" at bounding box center [387, 381] width 749 height 14
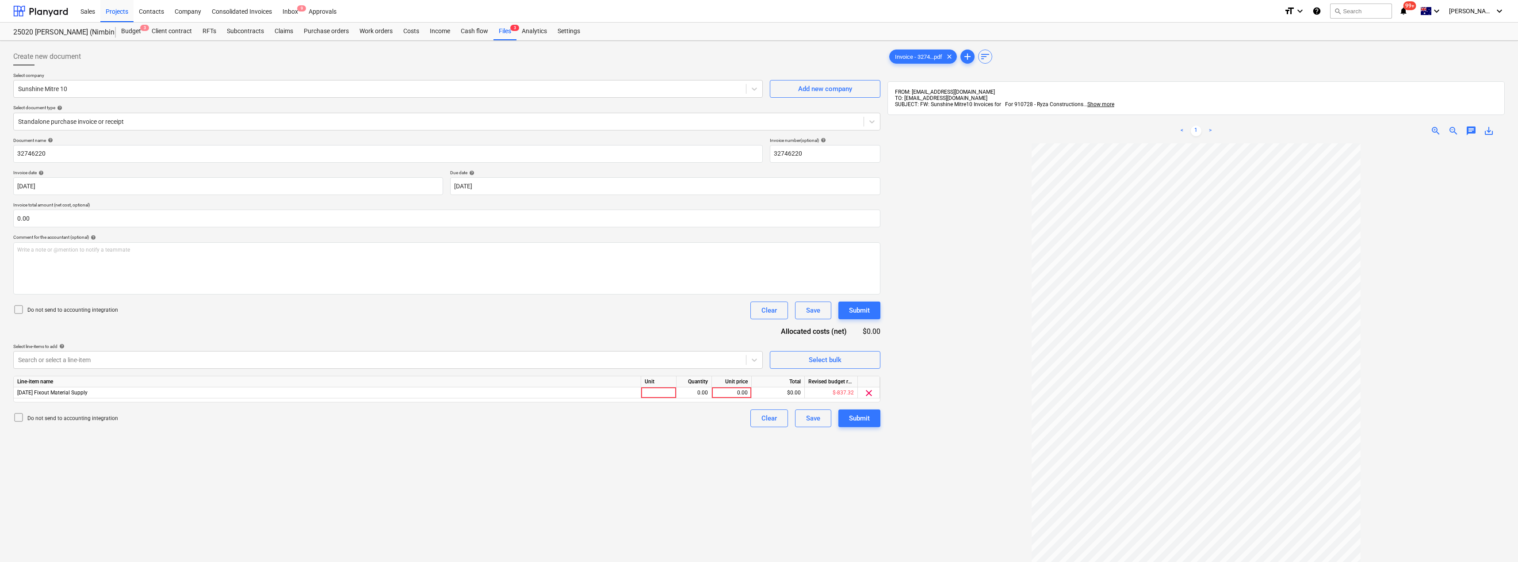
click at [240, 324] on div "Document name help 32746220 Invoice number (optional) help 32746220 Invoice dat…" at bounding box center [446, 282] width 867 height 290
click at [660, 394] on div at bounding box center [658, 392] width 35 height 11
type input "Item"
type input "102.09"
click at [672, 442] on div "Create new document Select company Sunshine Mitre 10 Add new company Select doc…" at bounding box center [447, 364] width 874 height 640
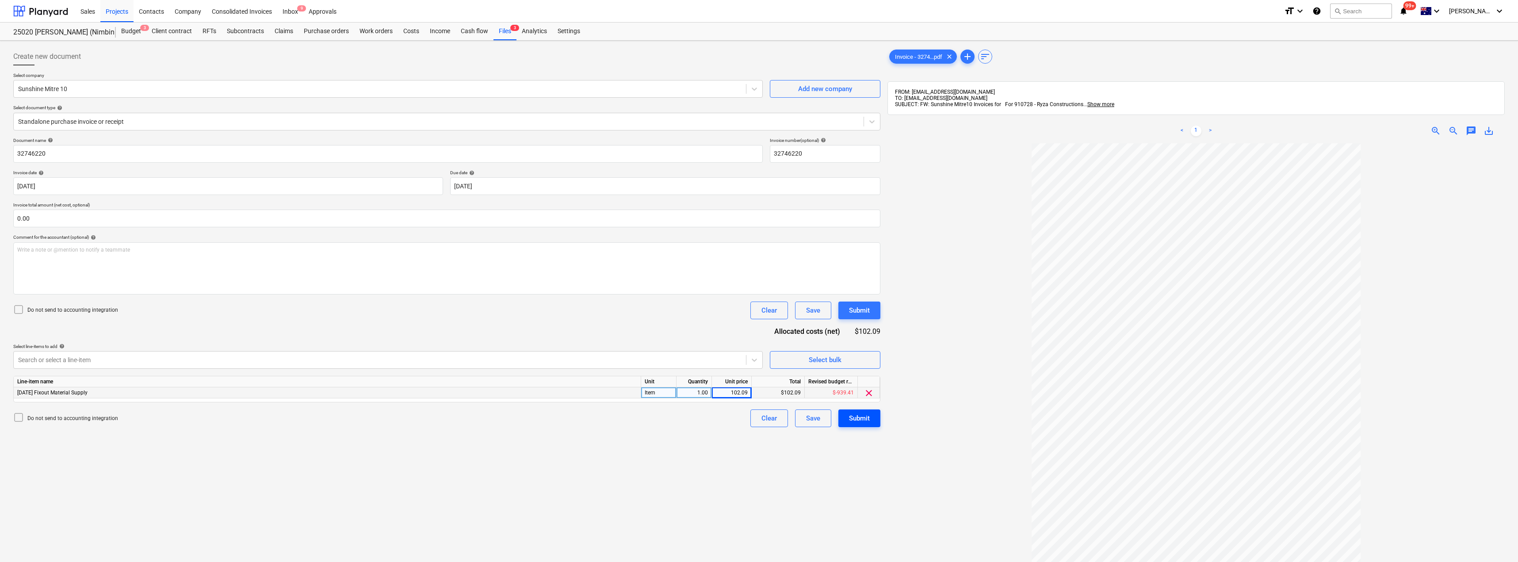
click at [759, 417] on div "Submit" at bounding box center [859, 417] width 21 height 11
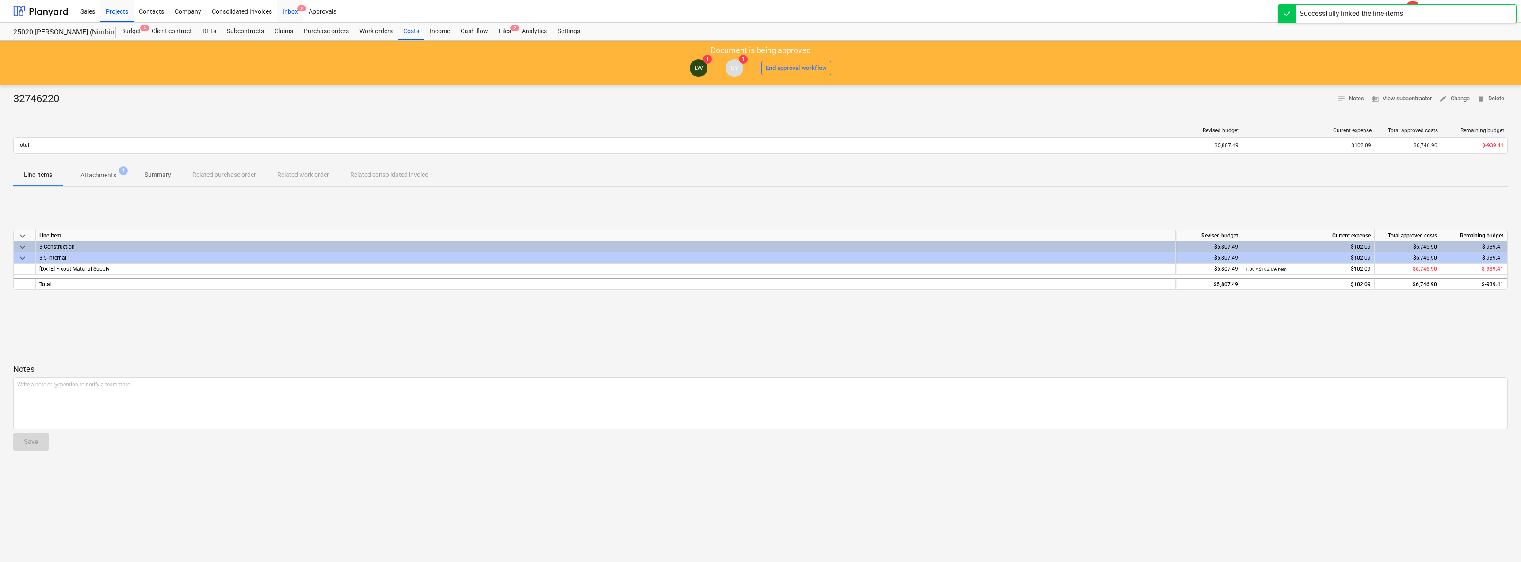
click at [283, 8] on div "Inbox 9" at bounding box center [290, 11] width 26 height 23
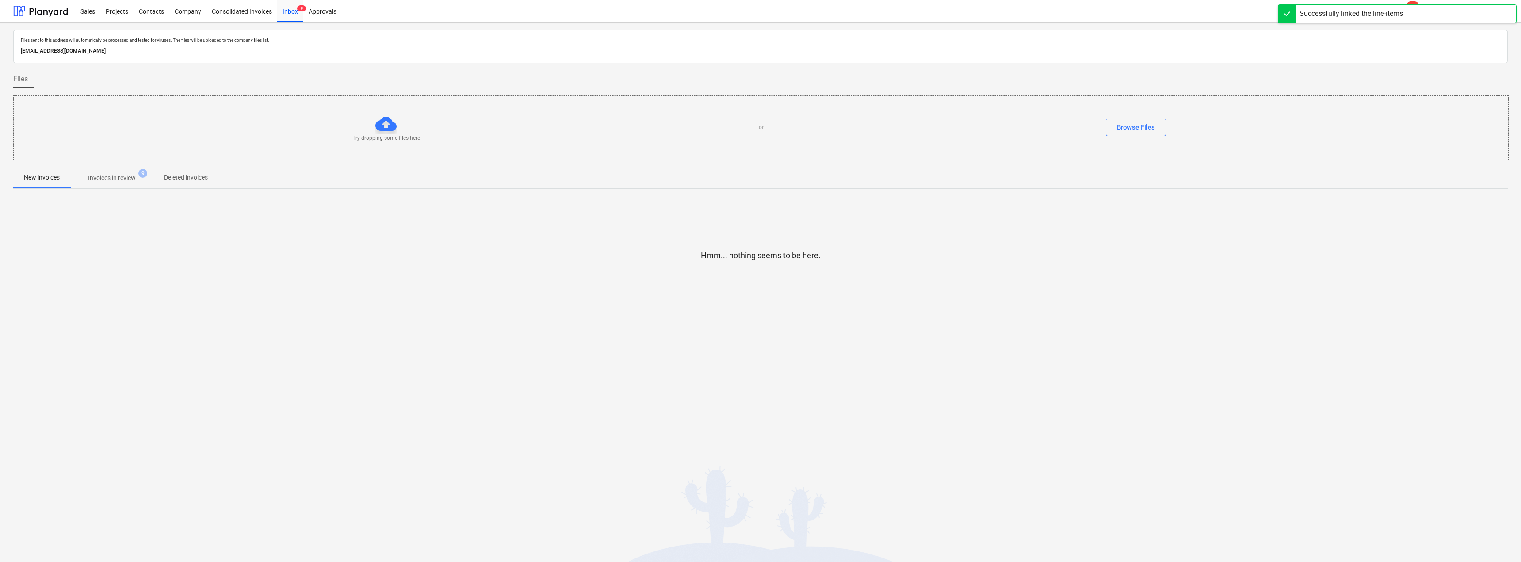
click at [108, 176] on p "Invoices in review" at bounding box center [112, 177] width 48 height 9
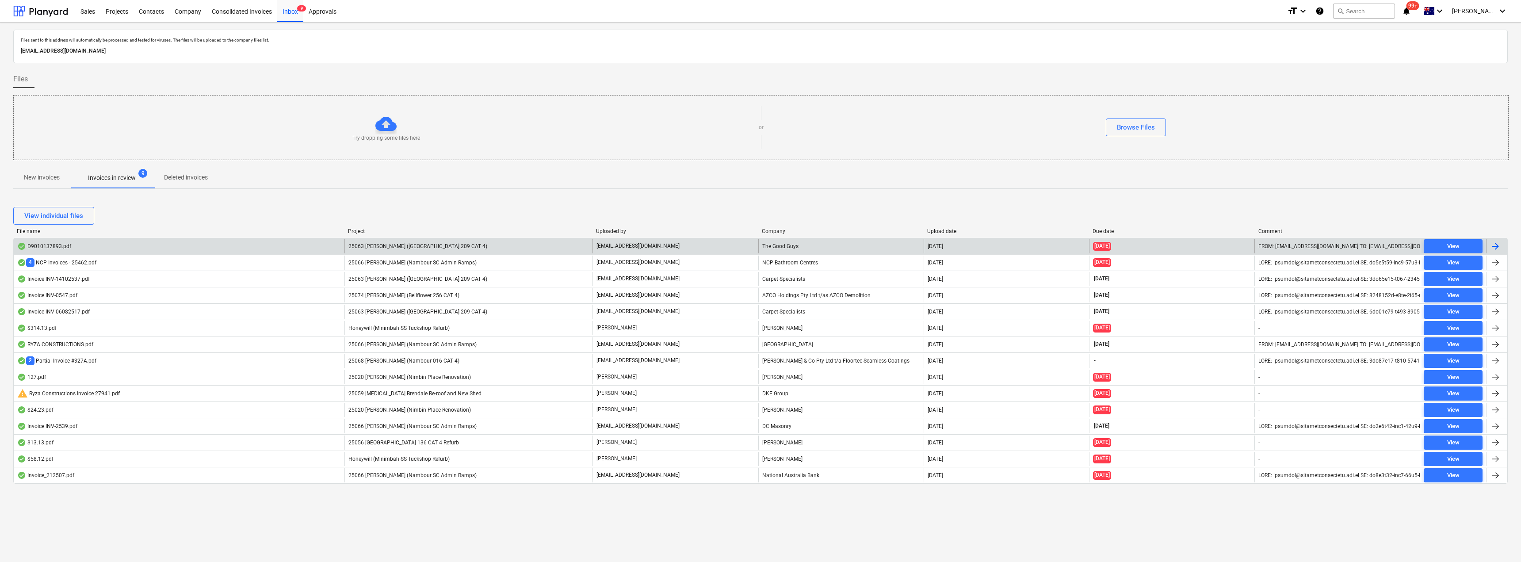
click at [639, 243] on p "[EMAIL_ADDRESS][DOMAIN_NAME]" at bounding box center [637, 246] width 83 height 8
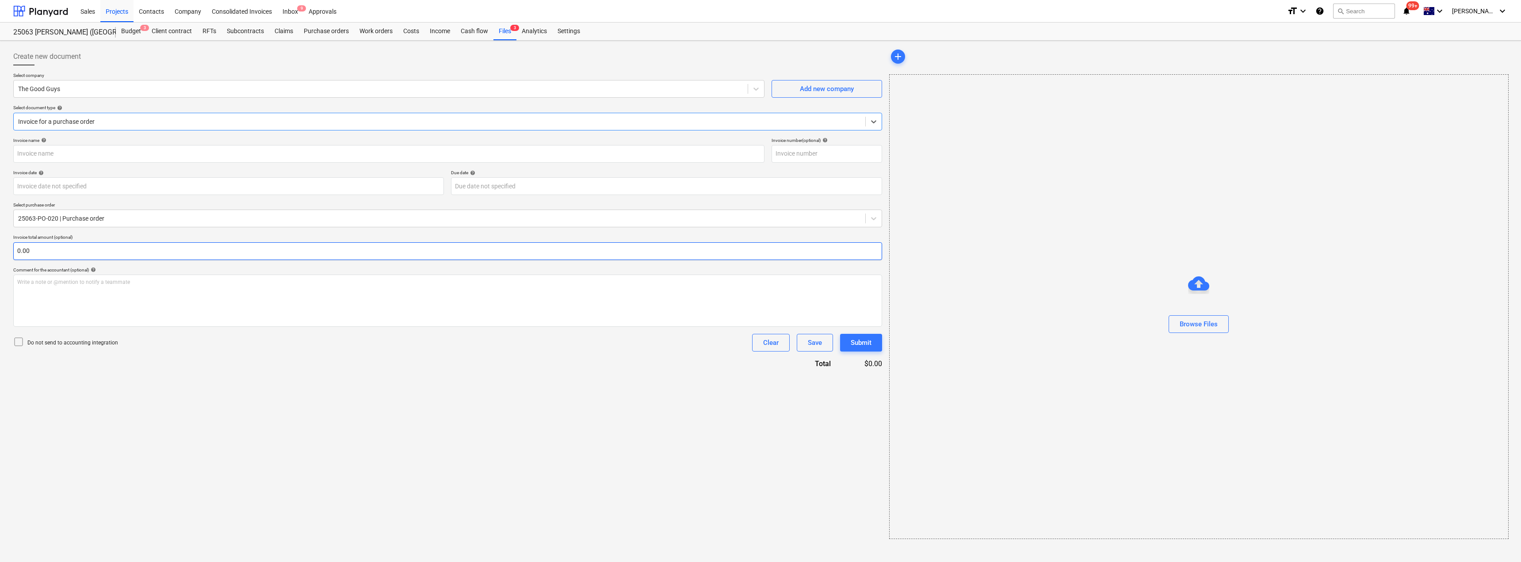
type input "D9010137893"
type input "[DATE]"
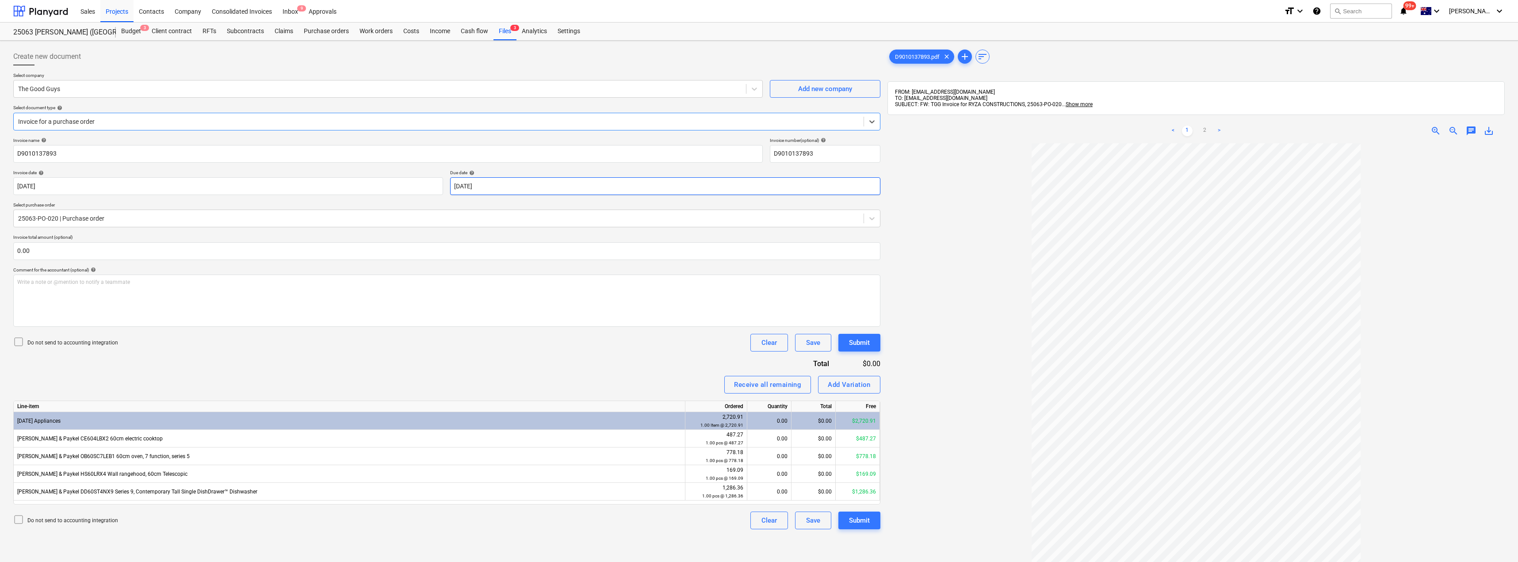
click at [557, 190] on body "Sales Projects Contacts Company Consolidated Invoices Inbox 9 Approvals format_…" at bounding box center [759, 281] width 1518 height 562
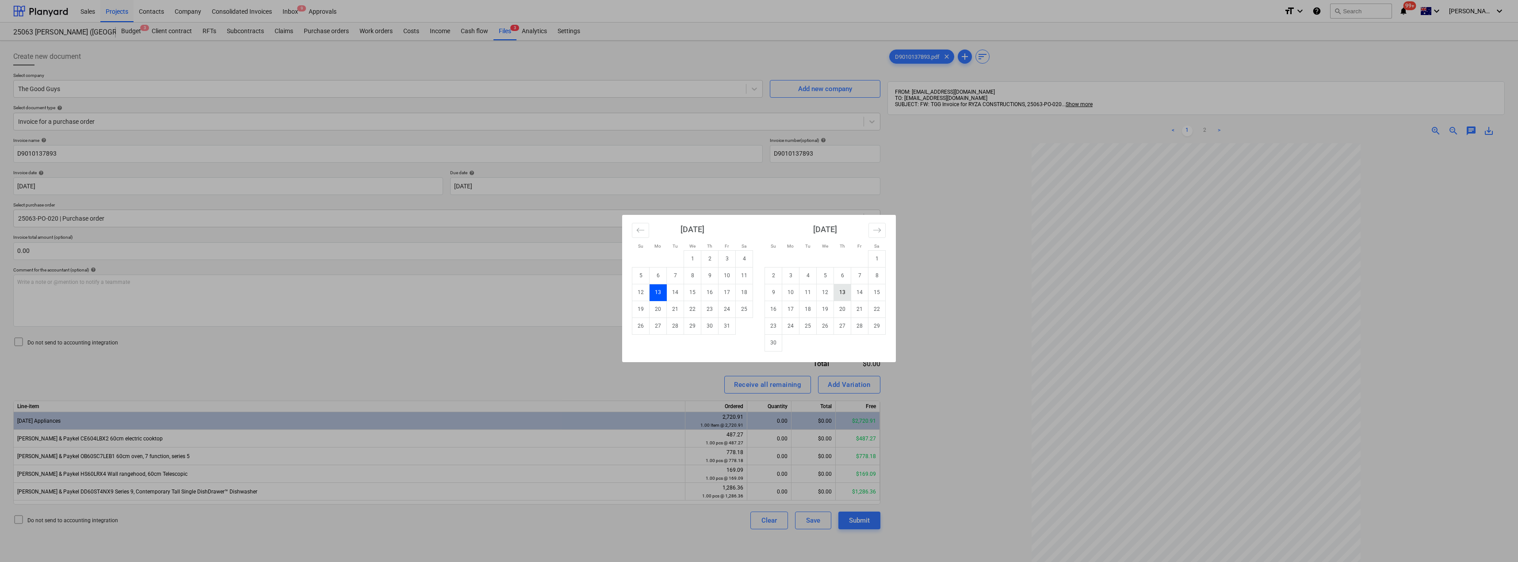
click at [759, 292] on td "13" at bounding box center [842, 292] width 17 height 17
type input "[DATE]"
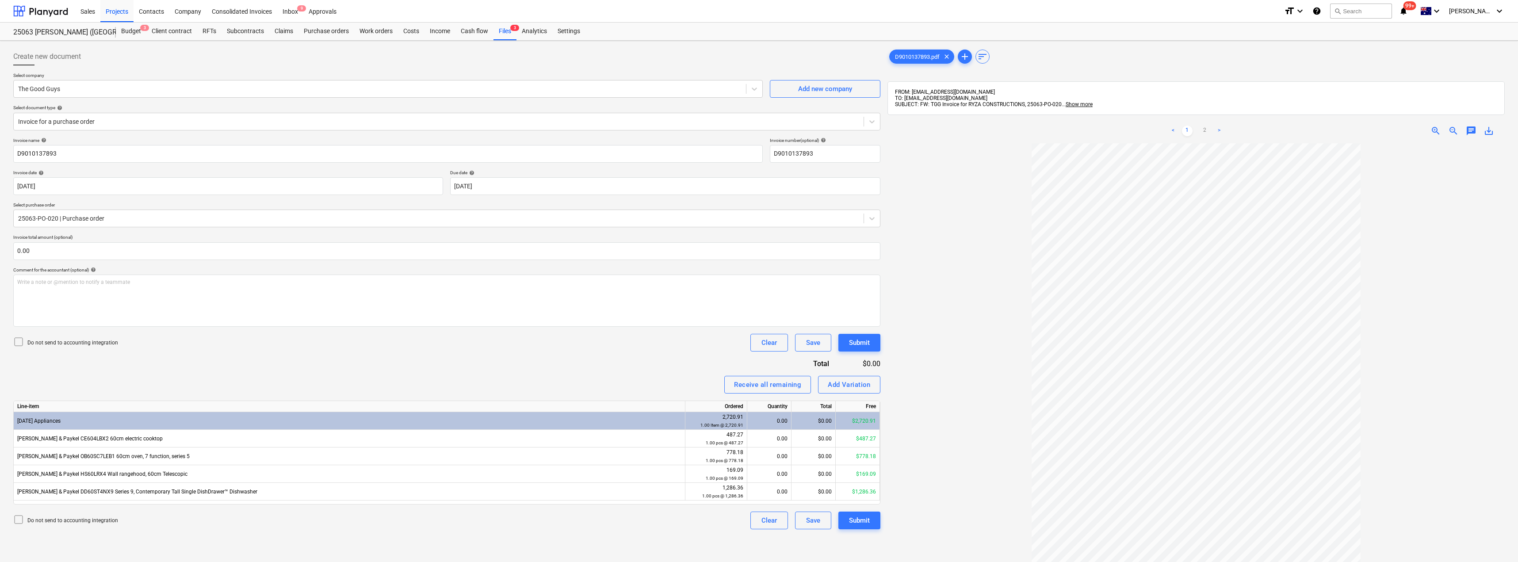
click at [495, 361] on div "Invoice name help D9010137893 Invoice number (optional) help D9010137893 Invoic…" at bounding box center [446, 333] width 867 height 392
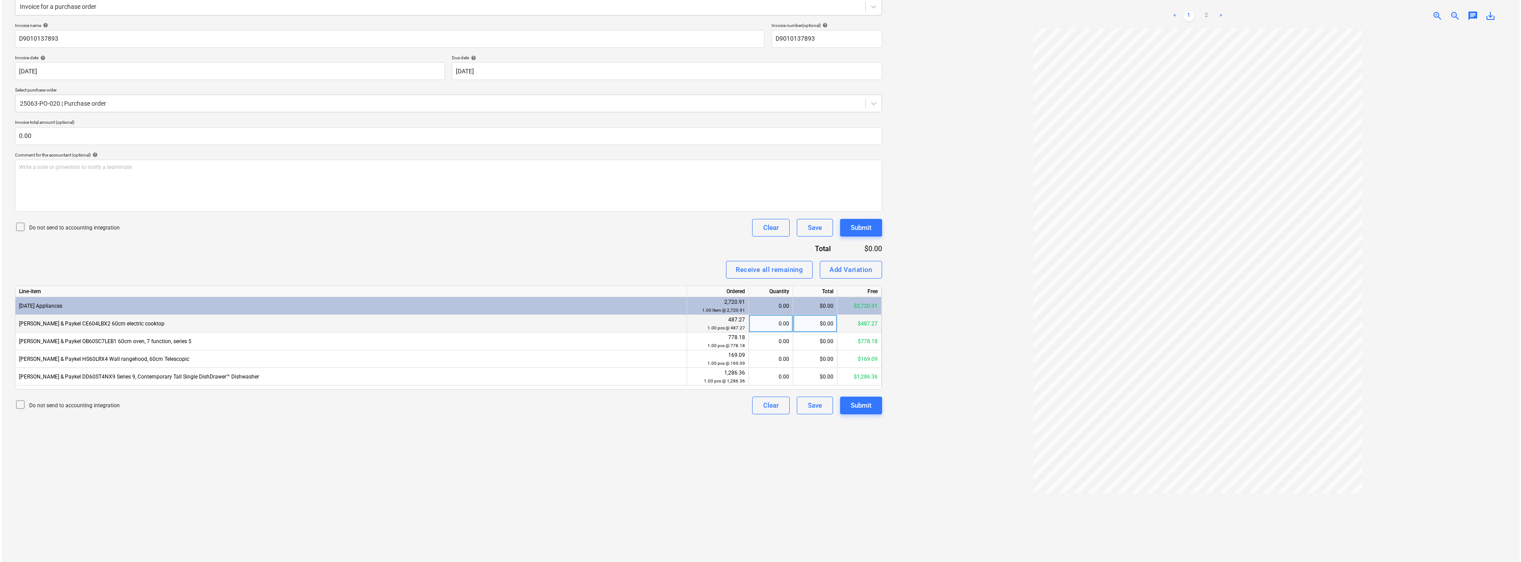
scroll to position [126, 0]
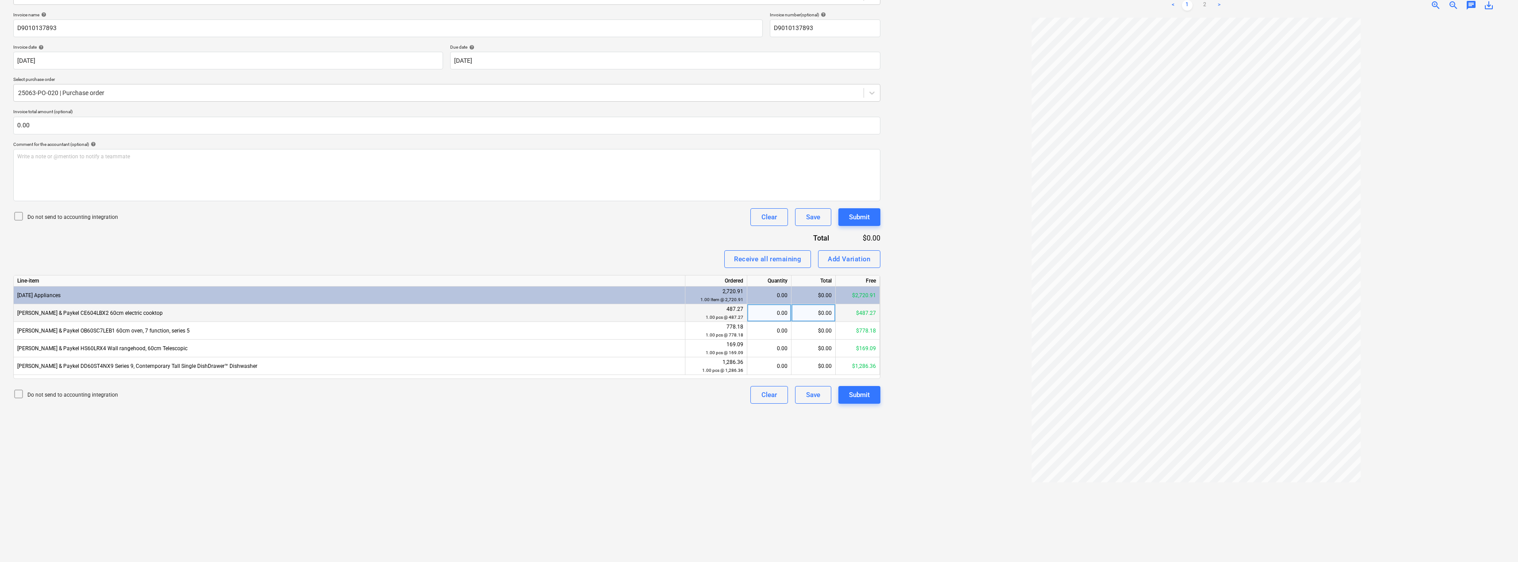
click at [759, 313] on div "0.00" at bounding box center [769, 313] width 37 height 18
click at [759, 334] on div "0.00" at bounding box center [769, 331] width 37 height 18
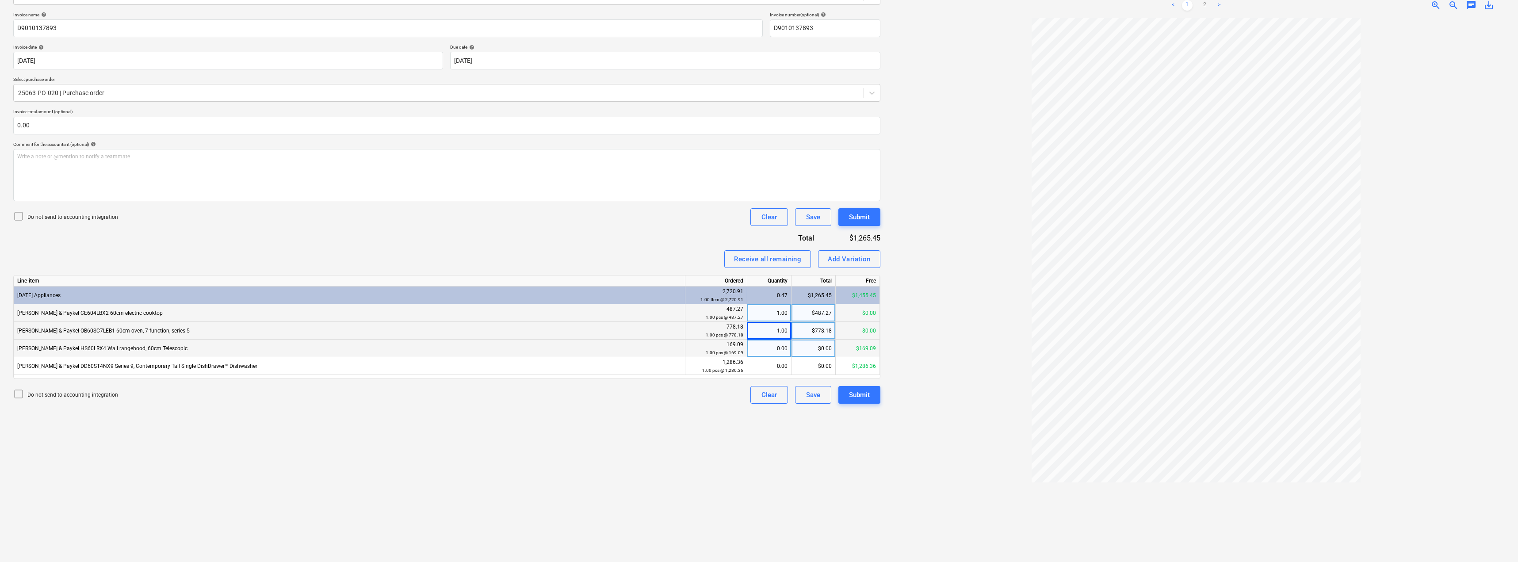
click at [759, 352] on div "0.00" at bounding box center [769, 348] width 37 height 18
click at [759, 370] on div "0.00" at bounding box center [769, 366] width 37 height 18
type input "1"
click at [672, 254] on div "Receive all remaining Add Variation" at bounding box center [446, 259] width 867 height 18
click at [759, 389] on div "Submit" at bounding box center [859, 394] width 21 height 11
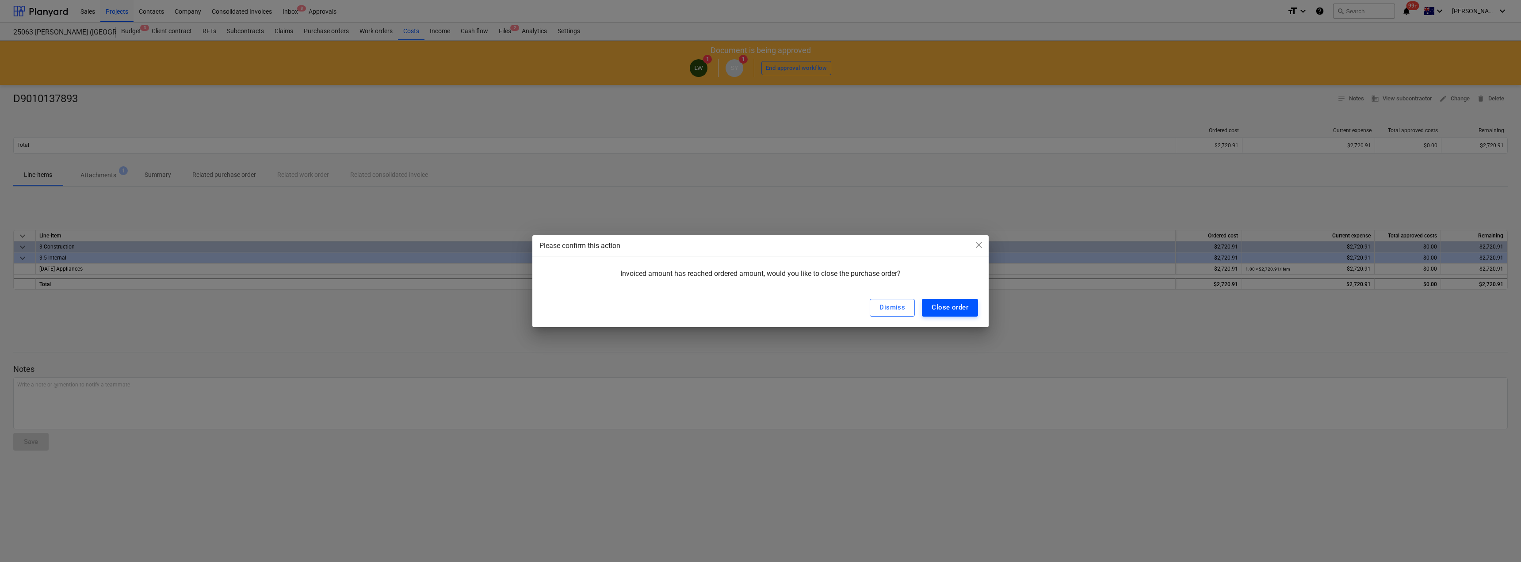
click at [759, 304] on div "Close order" at bounding box center [949, 306] width 37 height 11
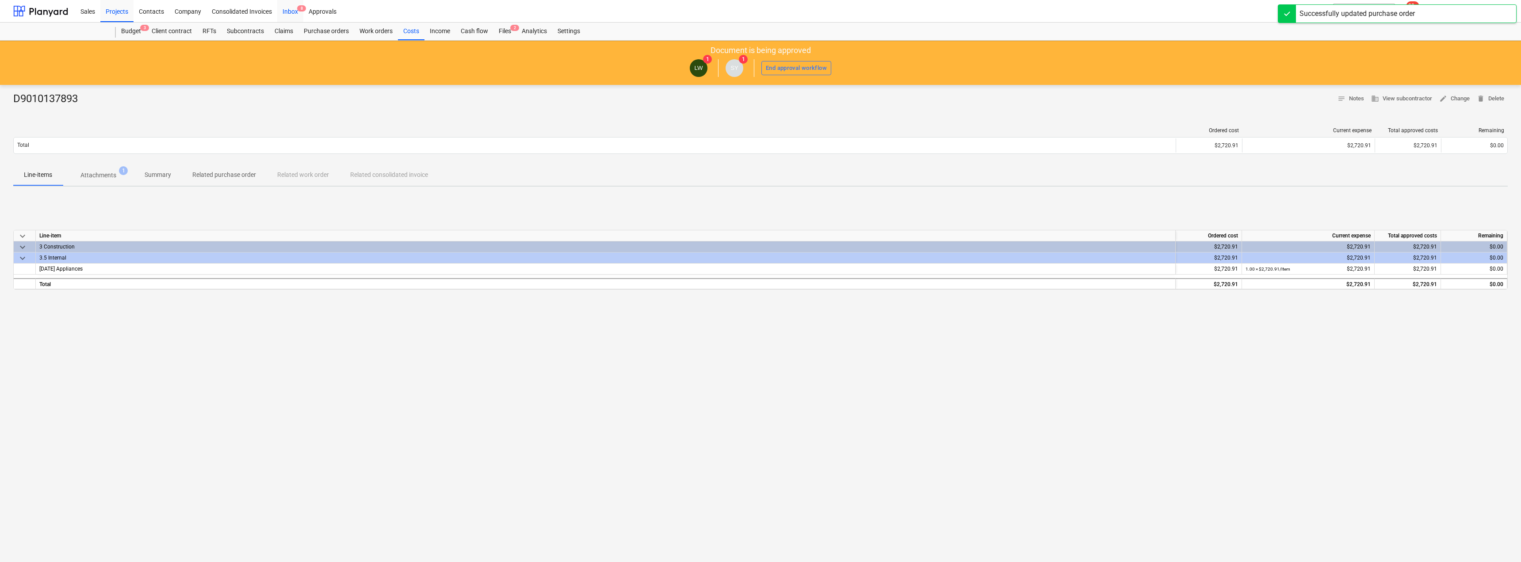
click at [291, 5] on div "Inbox 8" at bounding box center [290, 11] width 26 height 23
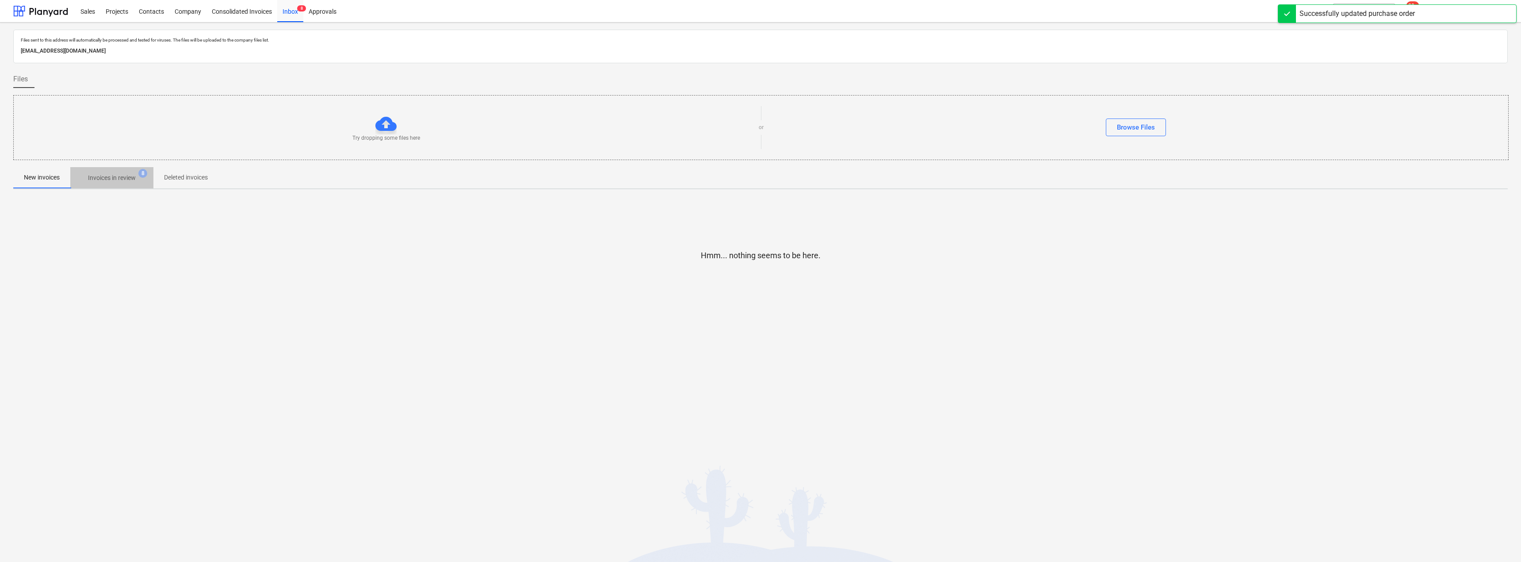
click at [124, 177] on p "Invoices in review" at bounding box center [112, 177] width 48 height 9
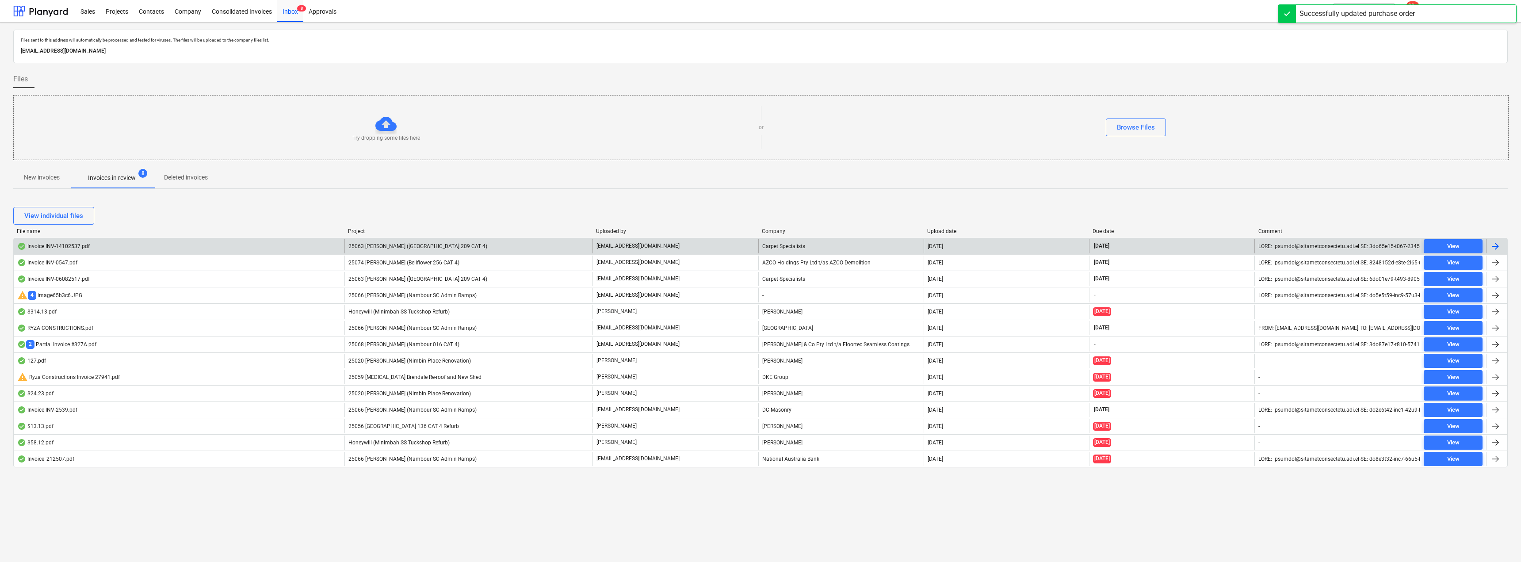
click at [667, 245] on p "[EMAIL_ADDRESS][DOMAIN_NAME]" at bounding box center [637, 246] width 83 height 8
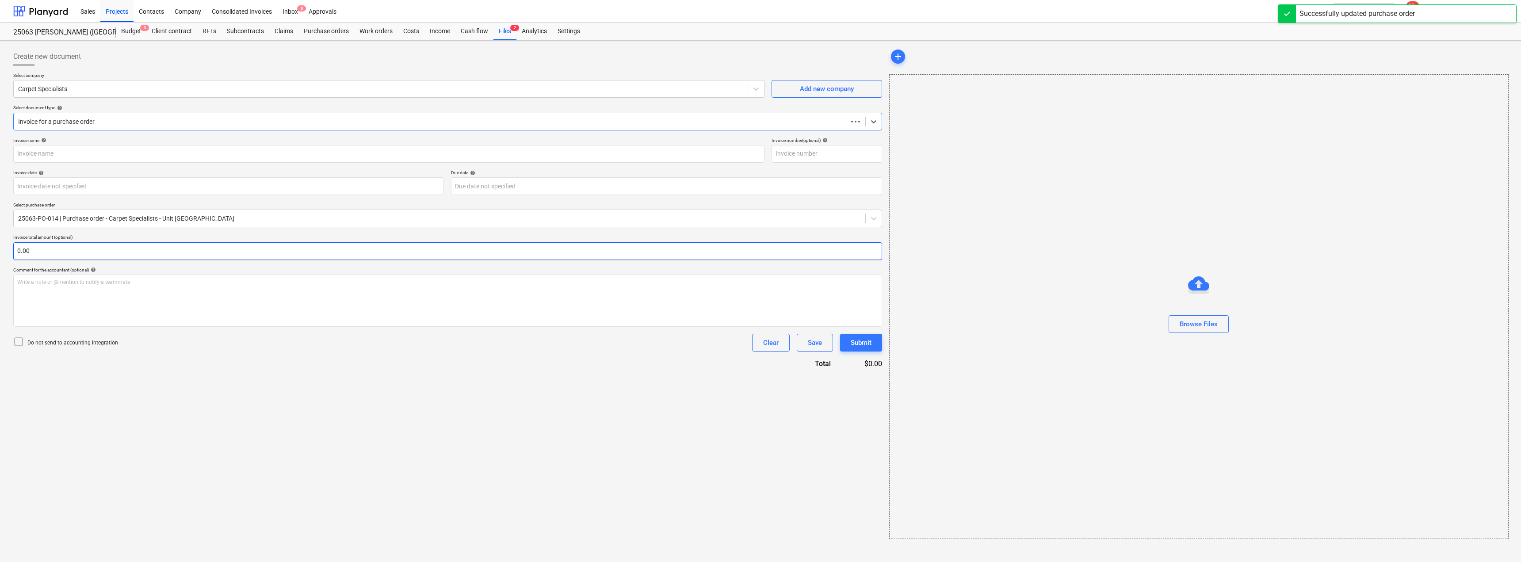
type input "INV-14102537"
type input "[DATE]"
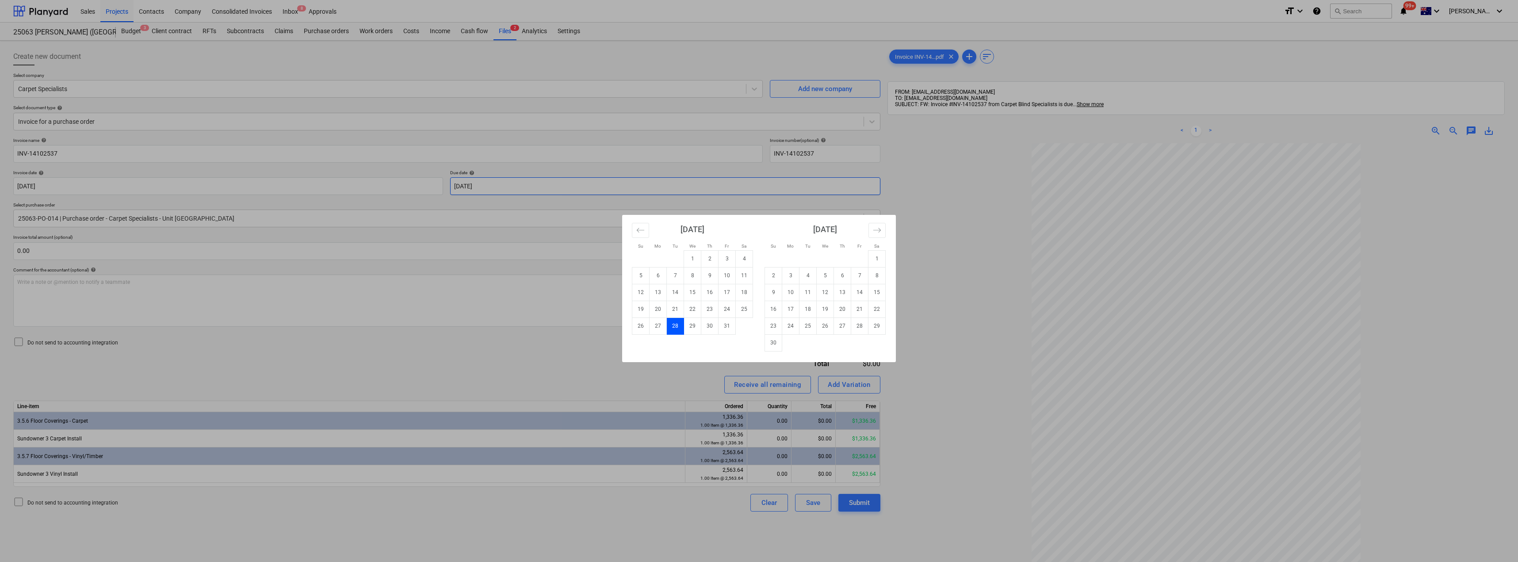
click at [525, 185] on body "Sales Projects Contacts Company Consolidated Invoices Inbox 8 Approvals format_…" at bounding box center [759, 281] width 1518 height 562
click at [344, 380] on div "Su Mo Tu We Th Fr Sa Su Mo Tu We Th Fr Sa [DATE] 1 2 3 4 5 6 7 8 9 10 11 12 13 …" at bounding box center [759, 281] width 1518 height 562
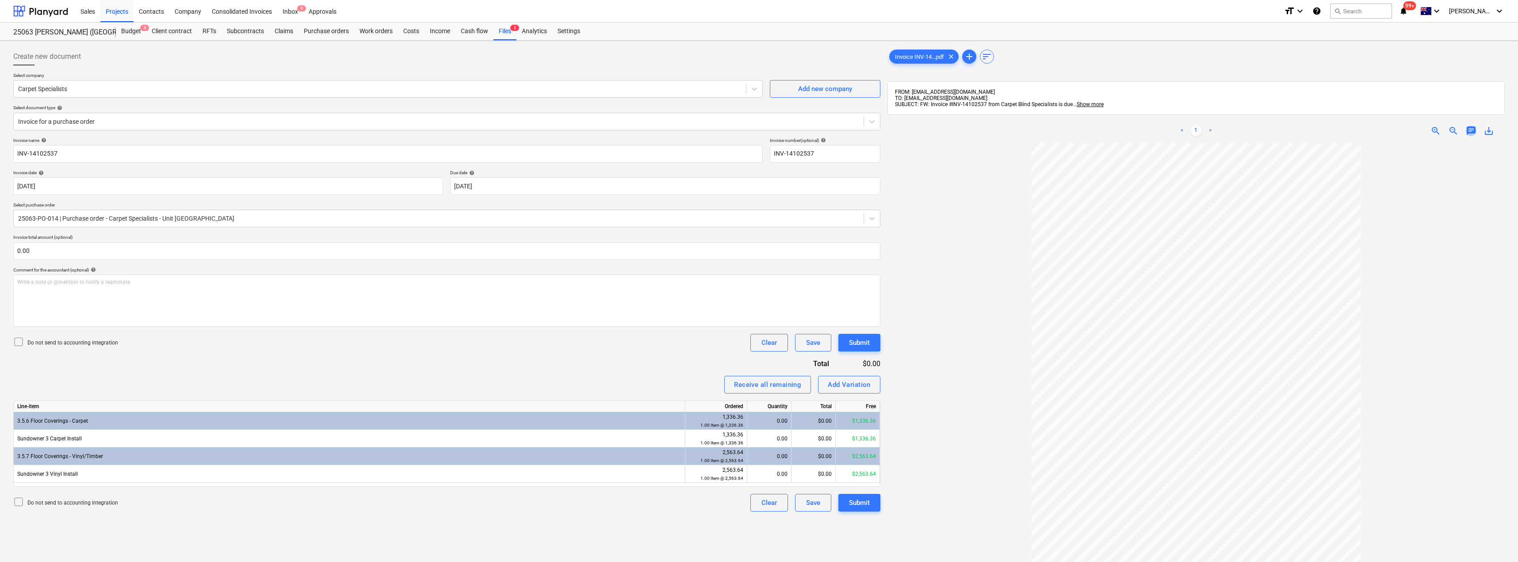
click at [759, 133] on span "chat" at bounding box center [1470, 131] width 11 height 11
click at [759, 205] on p "Write a note or @mention to notify a teammate [PERSON_NAME]" at bounding box center [1408, 206] width 169 height 8
click at [759, 209] on p "Write a note or @mention to notify a teammate [PERSON_NAME]" at bounding box center [1408, 206] width 169 height 8
click at [759, 208] on span "Is this a variation to the PO that" at bounding box center [1362, 205] width 76 height 6
click at [759, 205] on span "Has this variation to the PO that" at bounding box center [1362, 205] width 77 height 6
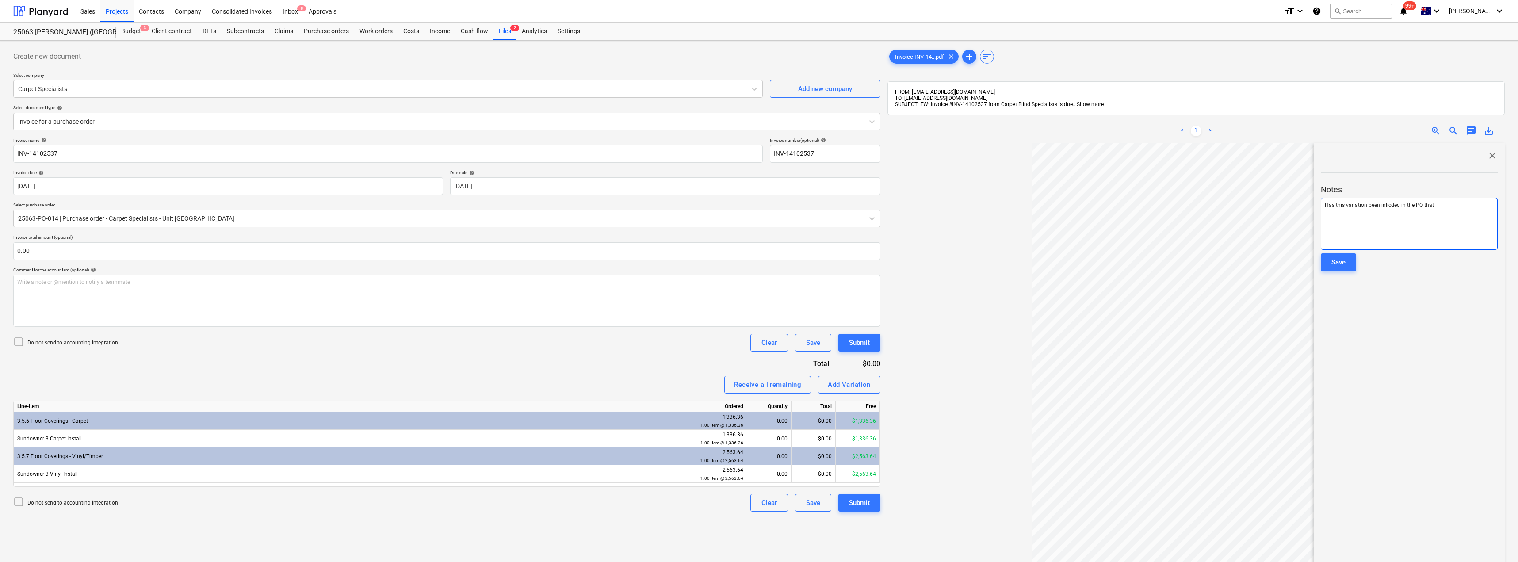
drag, startPoint x: 1438, startPoint y: 206, endPoint x: 1420, endPoint y: 206, distance: 17.7
click at [759, 206] on p "Has this variation been inlicded in the PO that" at bounding box center [1408, 206] width 169 height 8
click at [759, 204] on span "Has this variation been inlicded in the PO yet?" at bounding box center [1378, 205] width 109 height 6
click at [759, 263] on div "Save" at bounding box center [1338, 261] width 14 height 11
click at [287, 8] on div "Inbox 8" at bounding box center [290, 11] width 26 height 23
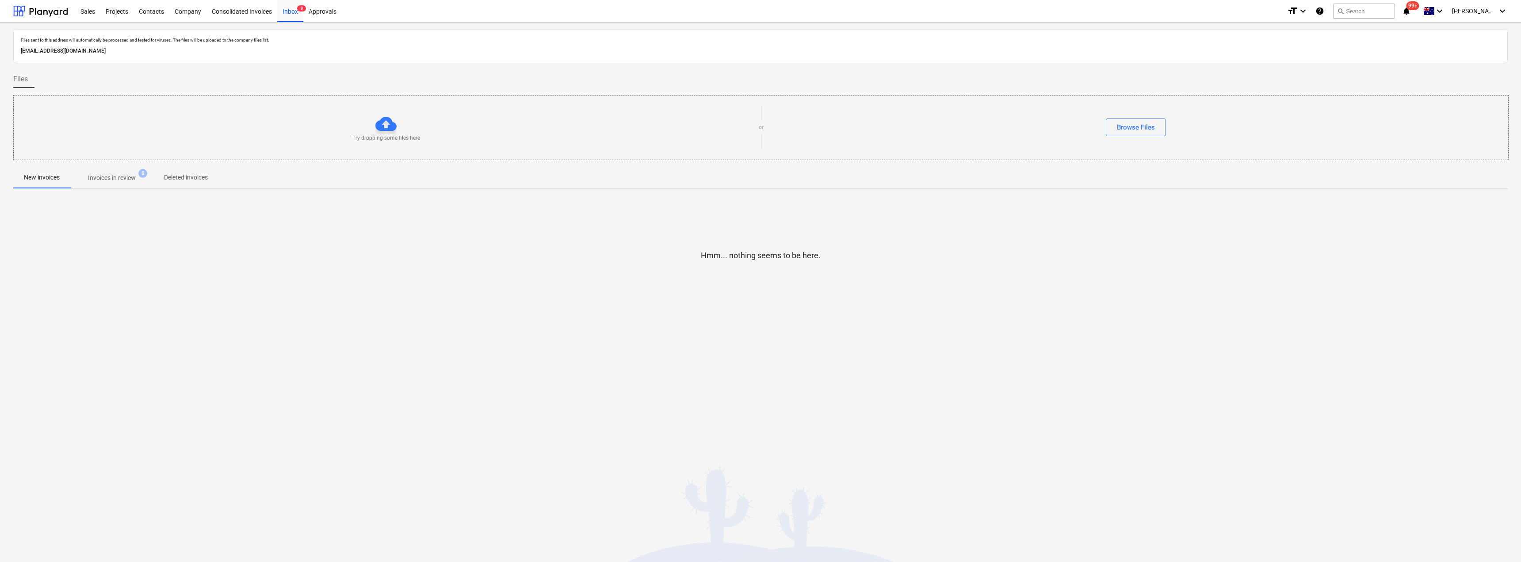
click at [125, 179] on p "Invoices in review" at bounding box center [112, 177] width 48 height 9
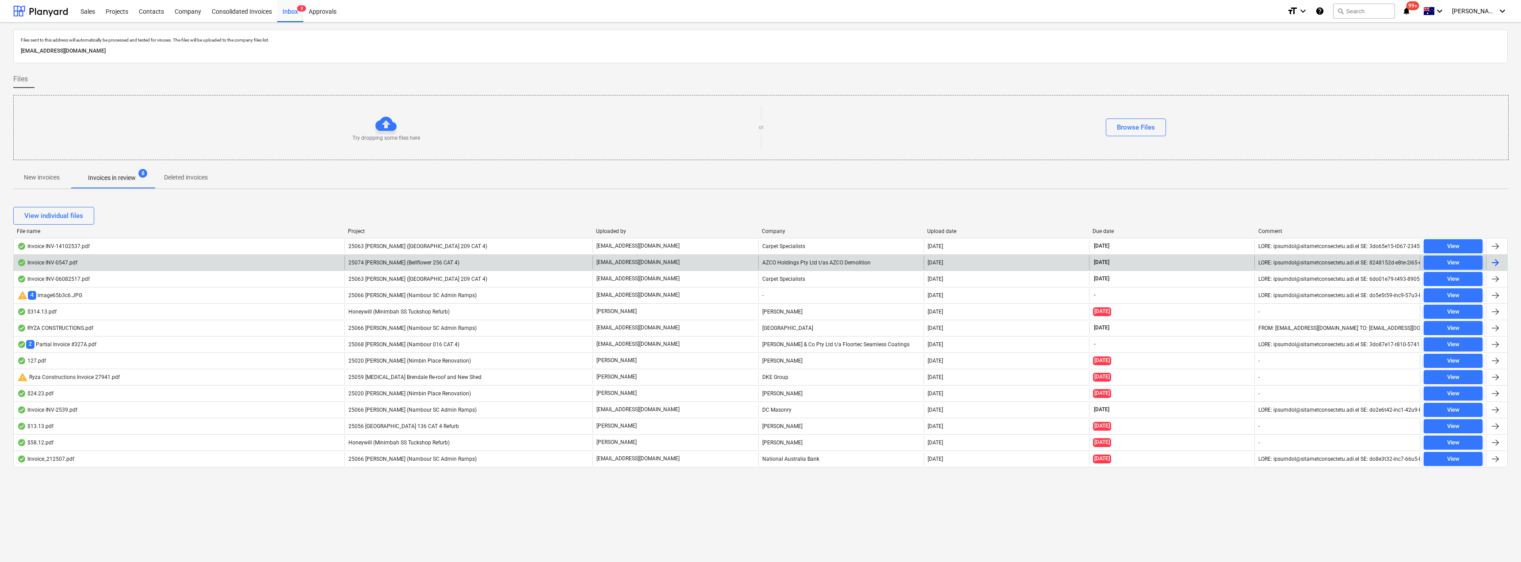
click at [624, 262] on p "[EMAIL_ADDRESS][DOMAIN_NAME]" at bounding box center [637, 263] width 83 height 8
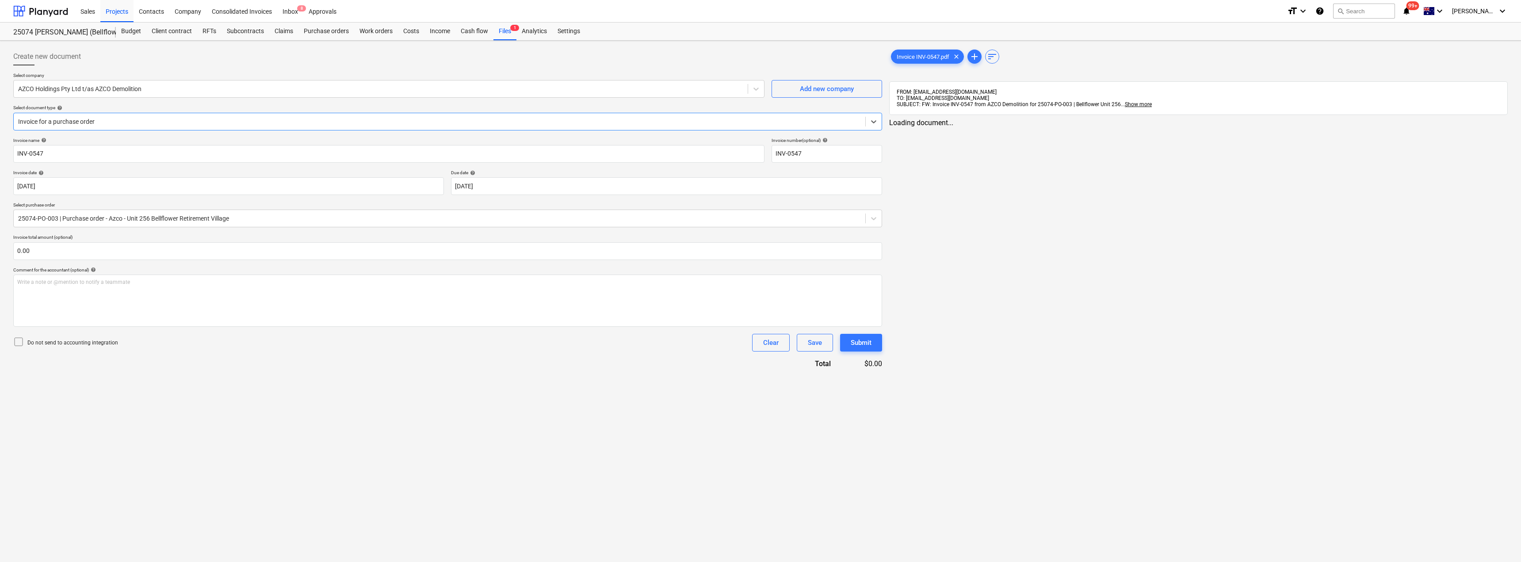
type input "INV-0547"
type input "[DATE]"
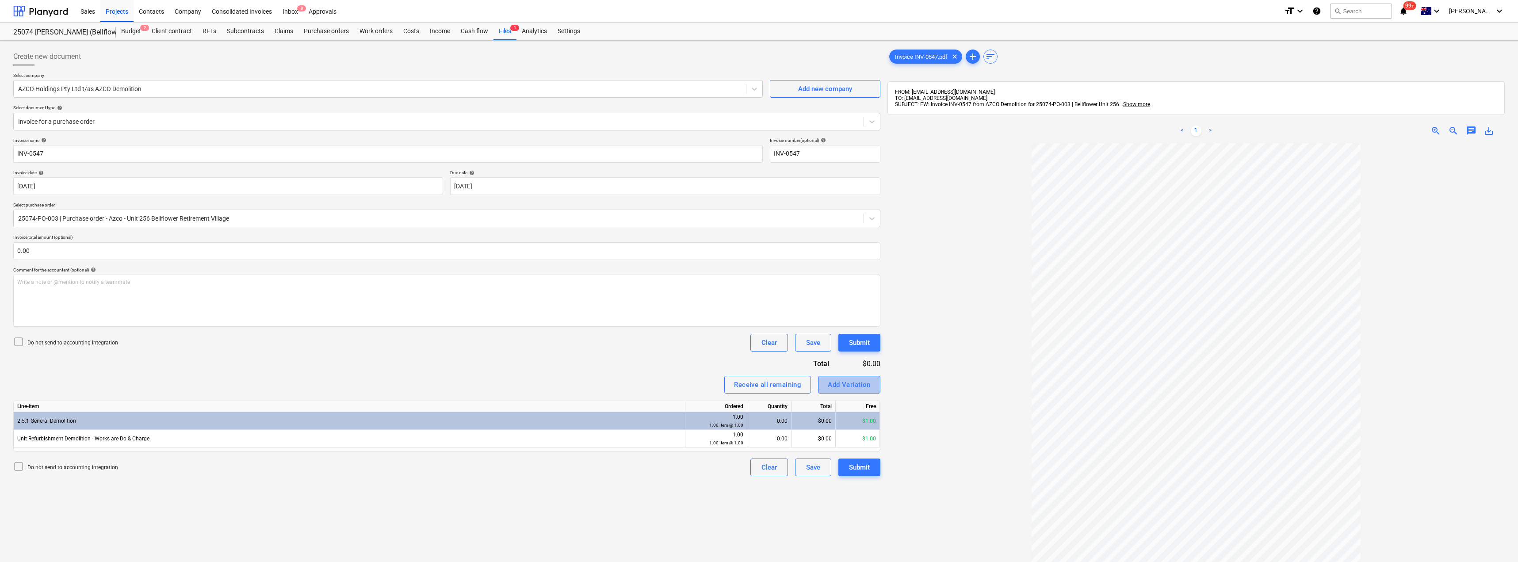
click at [759, 387] on button "Add Variation" at bounding box center [849, 385] width 62 height 18
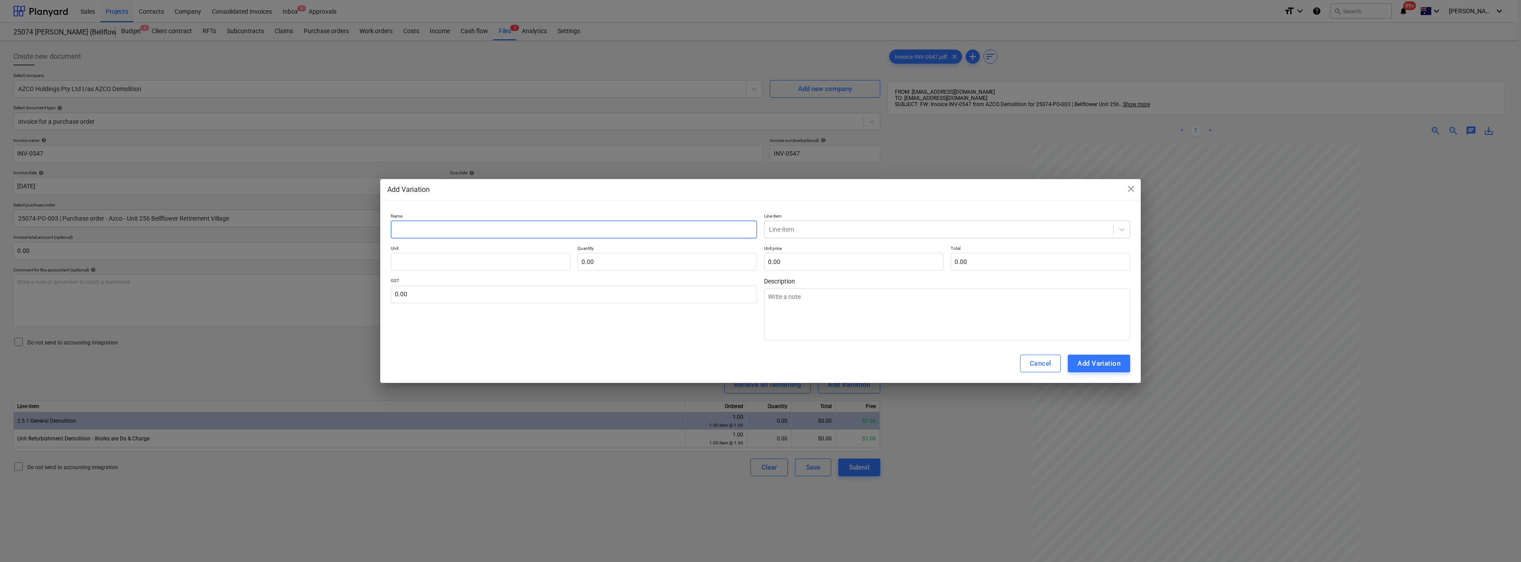
click at [484, 229] on input "text" at bounding box center [574, 230] width 366 height 18
type textarea "x"
type input "D"
type textarea "x"
type input "De"
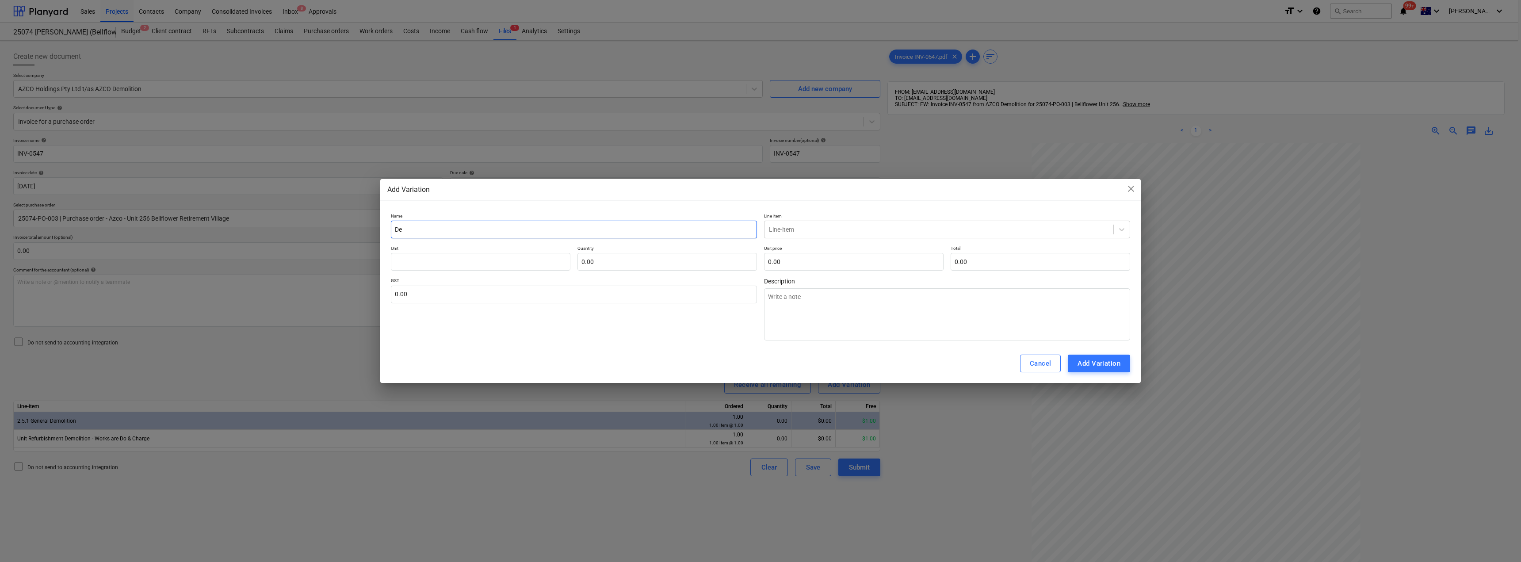
type textarea "x"
type input "Dem"
type textarea "x"
type input "Demo"
type textarea "x"
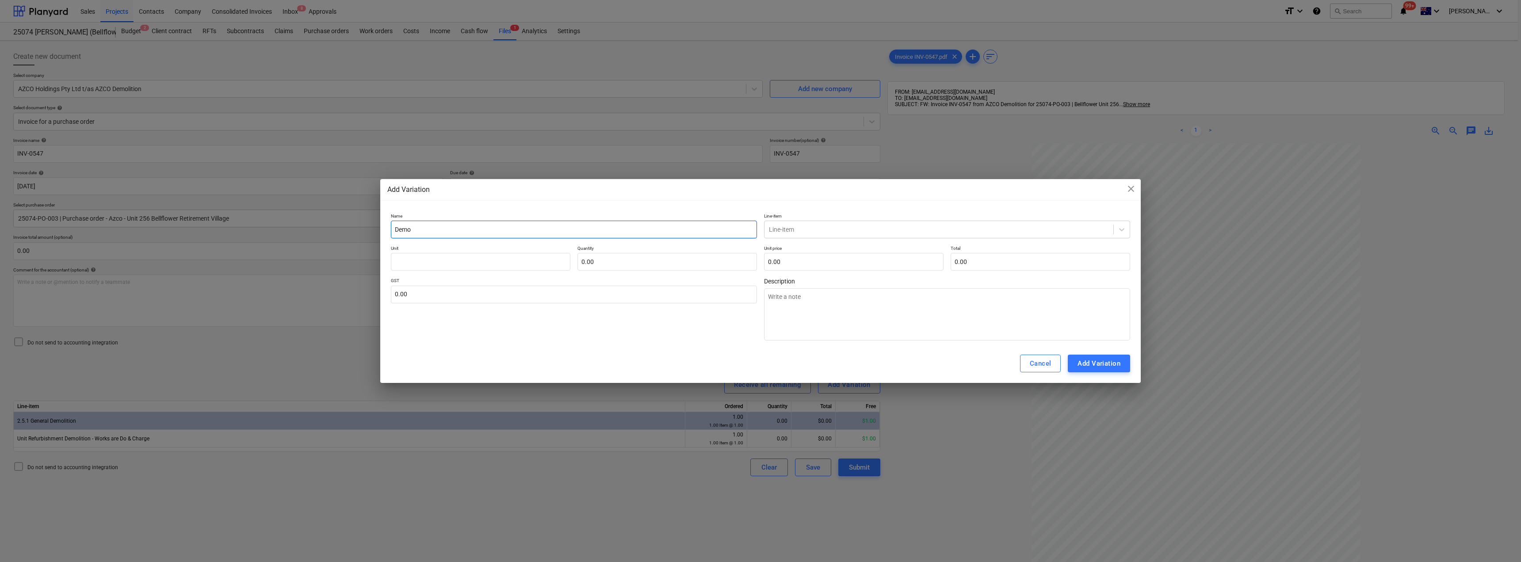
type input "Demol"
type textarea "x"
type input "Demoli"
type textarea "x"
type input "Demolit"
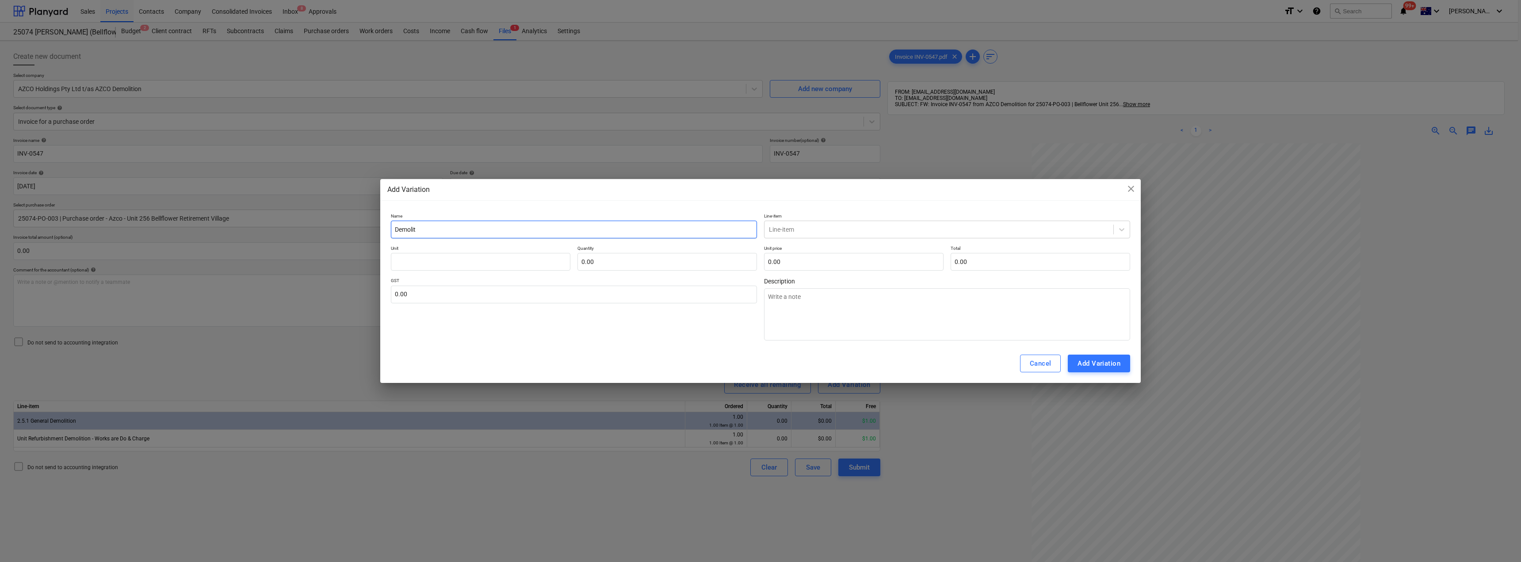
type textarea "x"
type input "Demoliti"
type textarea "x"
type input "Demolitio"
type textarea "x"
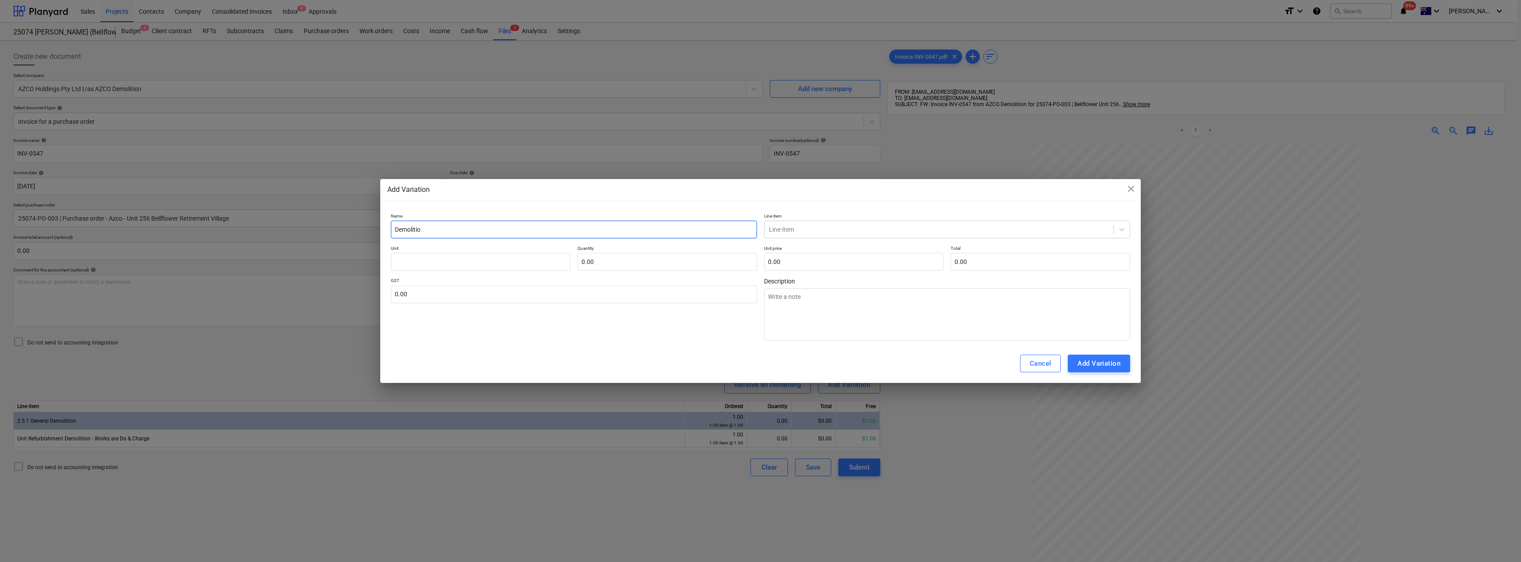
type input "Demolition"
type textarea "x"
drag, startPoint x: 437, startPoint y: 226, endPoint x: 378, endPoint y: 228, distance: 58.8
click at [378, 228] on div "Add Variation close Name Demolition Line-item Line-item Unit Quantity 0.00 Unit…" at bounding box center [760, 281] width 1521 height 562
type input "Demolition"
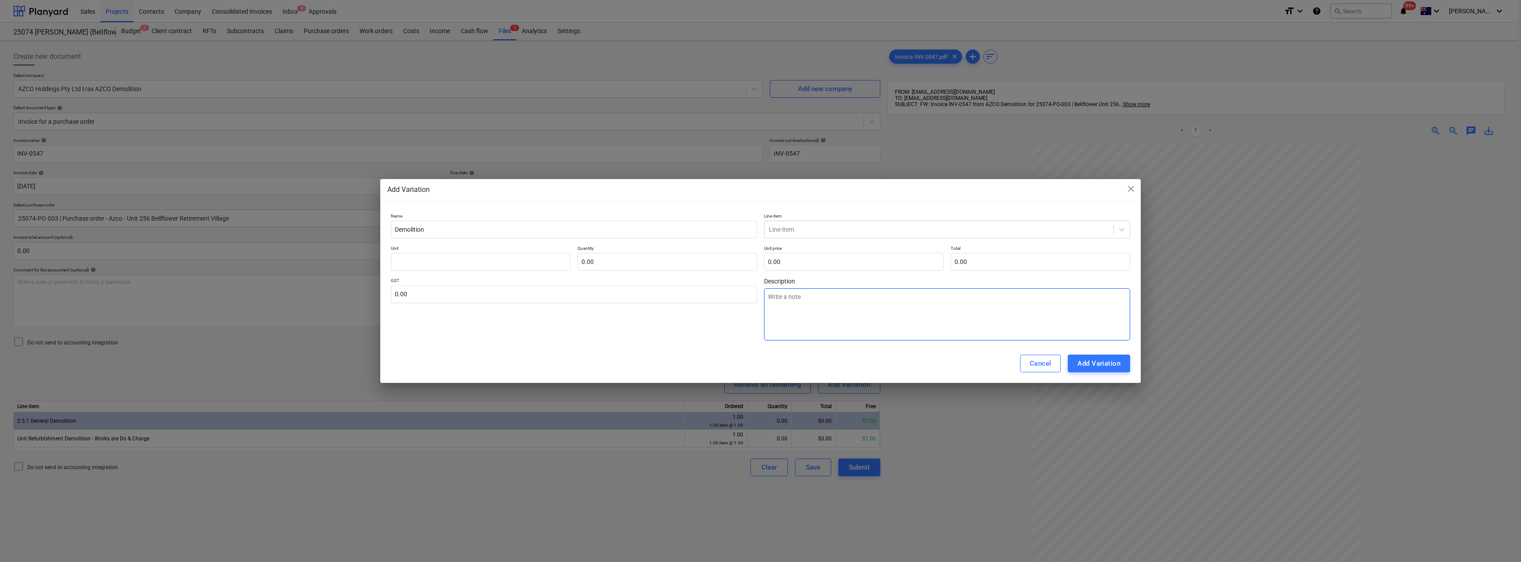
click at [759, 301] on textarea at bounding box center [947, 314] width 366 height 52
paste textarea "Demolition"
type textarea "x"
type textarea "Demolition"
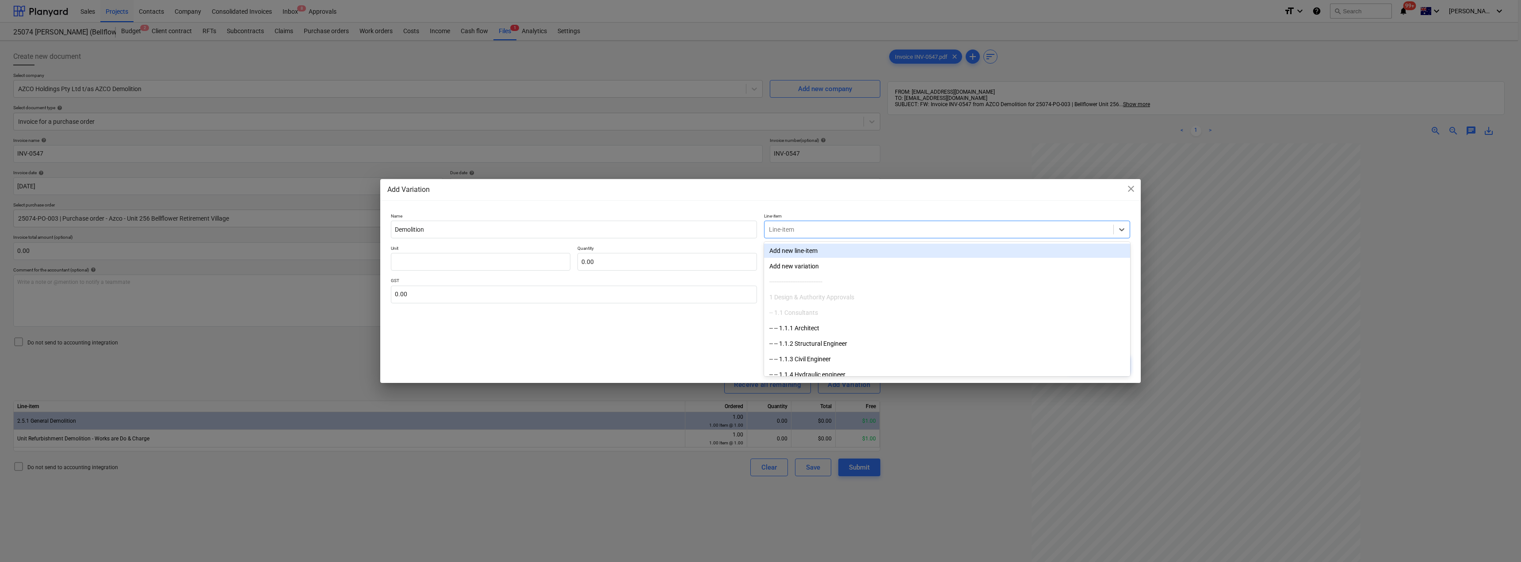
click at [759, 229] on div at bounding box center [939, 229] width 340 height 9
type input "2.5.1"
click at [759, 254] on div "-- -- 2.5.1 General Demolition" at bounding box center [947, 251] width 366 height 14
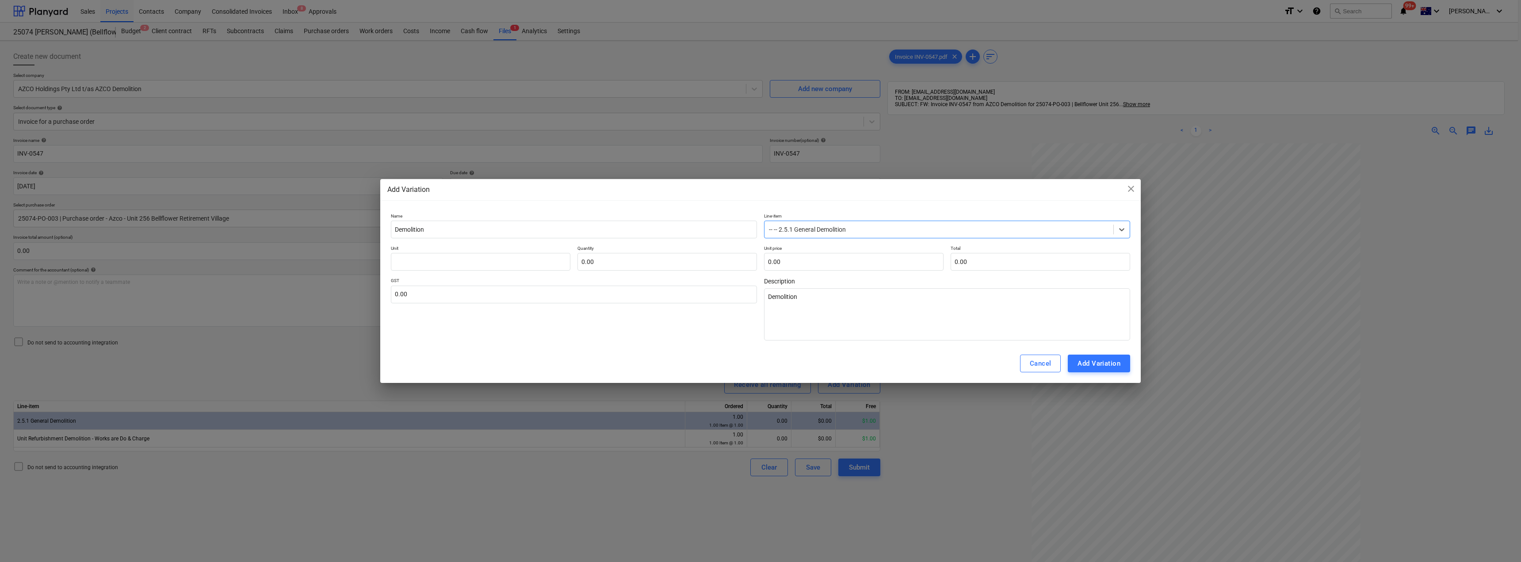
type textarea "x"
click at [563, 255] on input "text" at bounding box center [480, 262] width 179 height 18
type textarea "x"
type input "I"
type textarea "x"
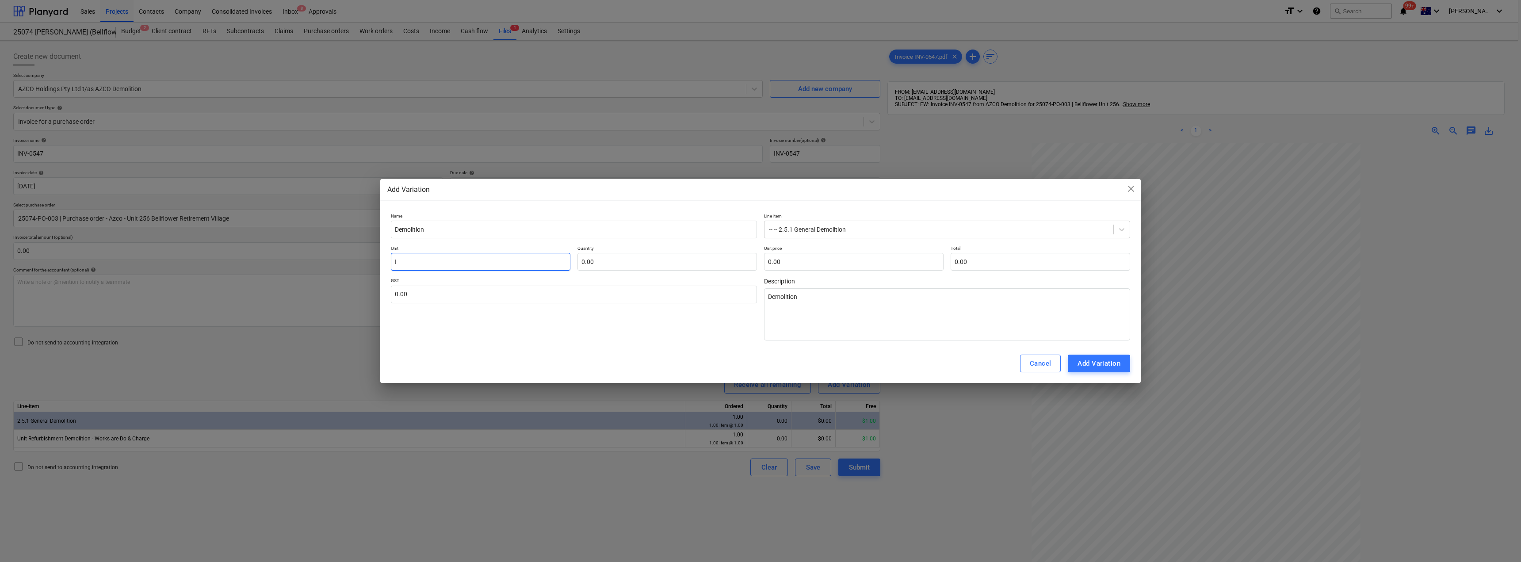
type input "It"
type textarea "x"
type input "Ite"
type textarea "x"
type input "Item"
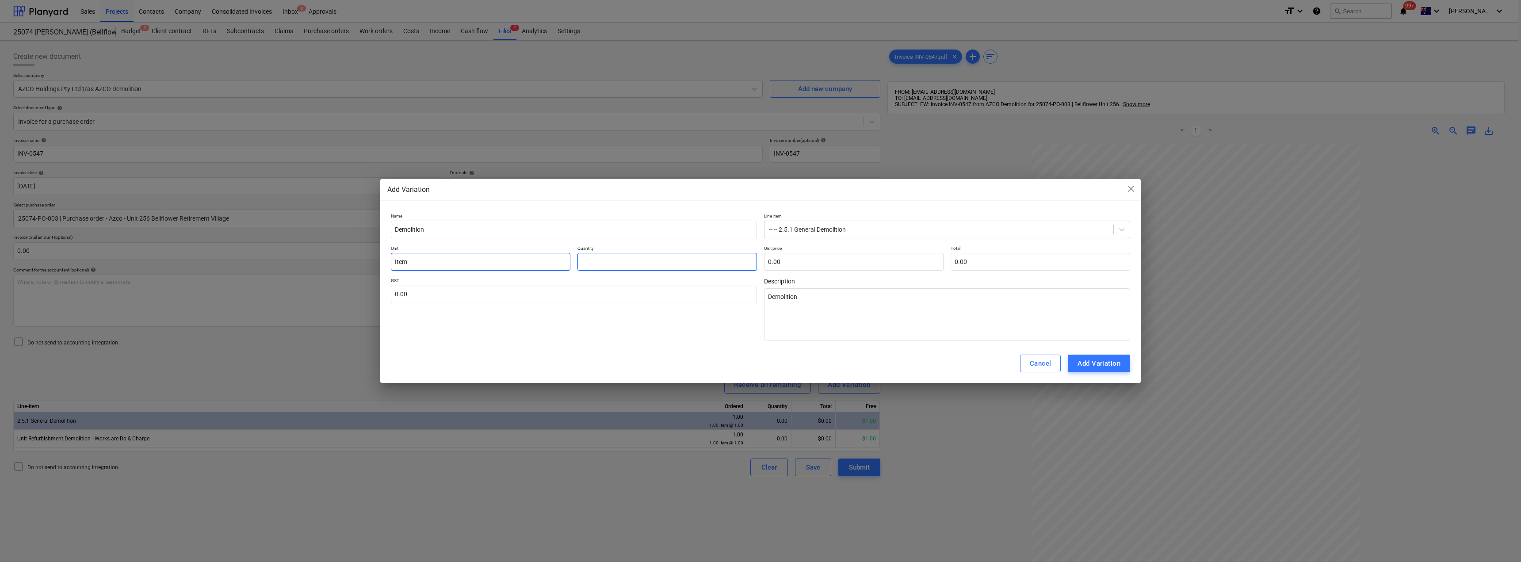
type textarea "x"
type input "1.00"
type textarea "x"
type input "2"
type input "2.00"
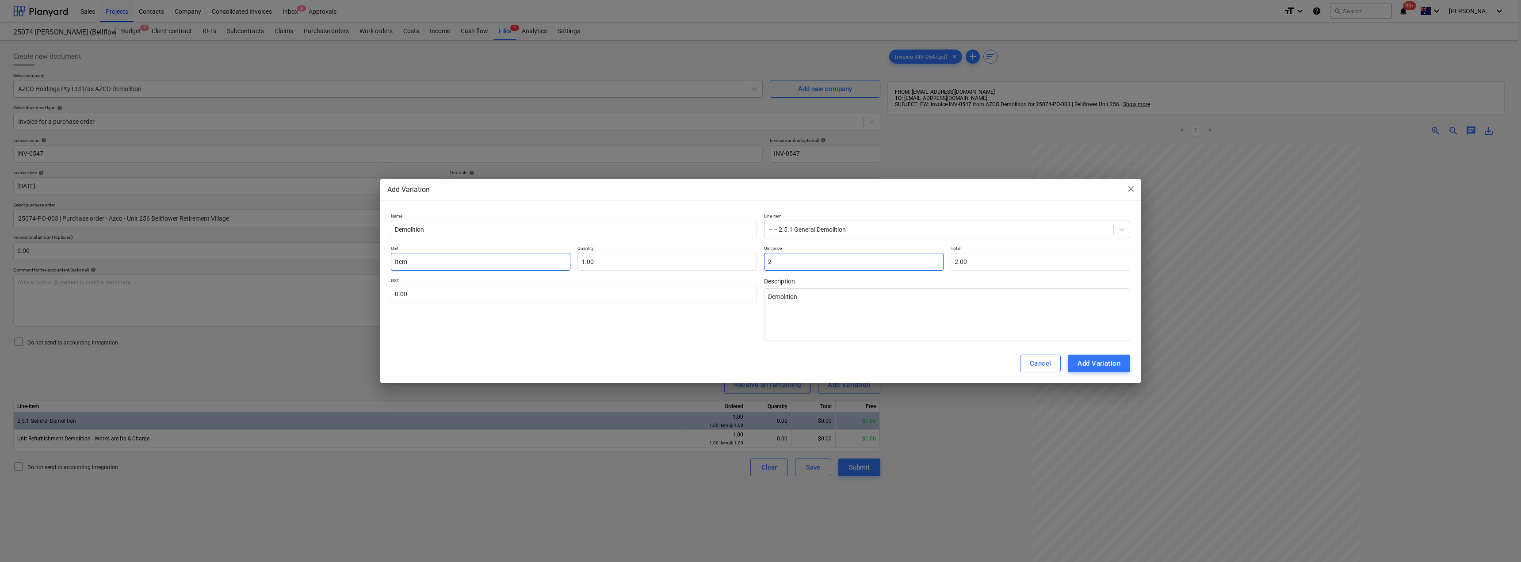
type textarea "x"
type input "28"
type input "28.00"
type textarea "x"
type input "287"
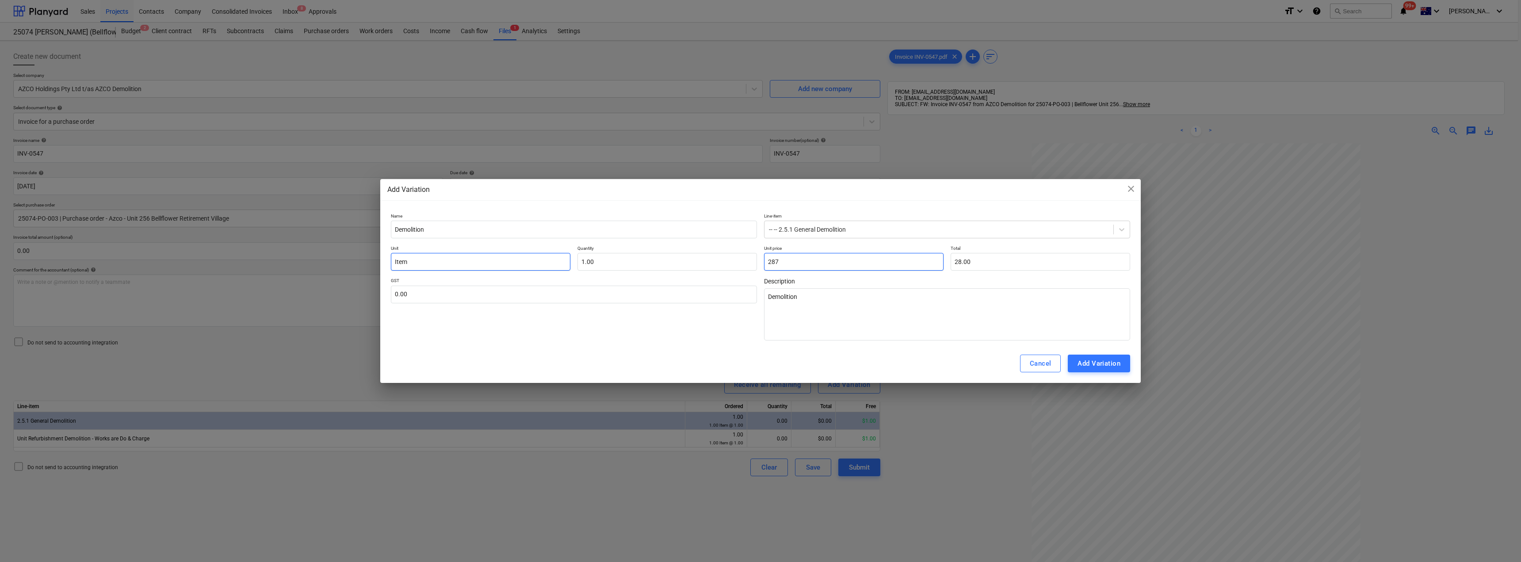
type input "287.00"
type textarea "x"
type input "2879"
type input "2,879.00"
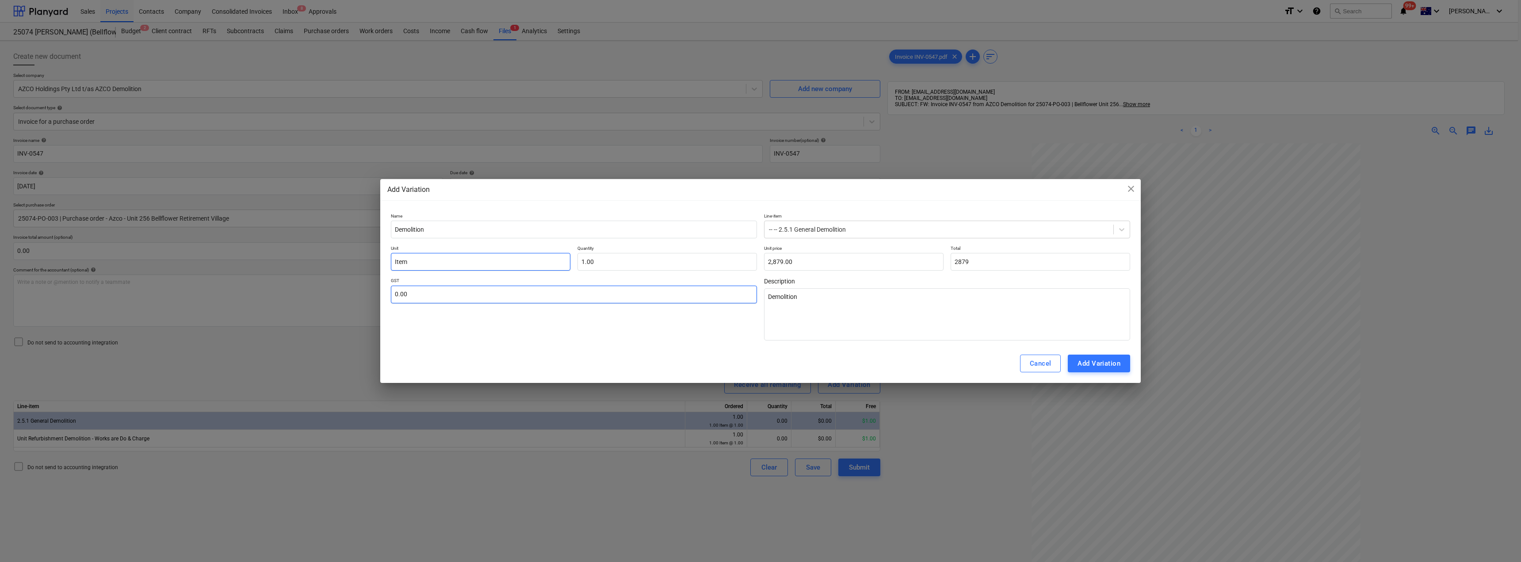
type input "2,879.00"
type textarea "x"
type input "1"
type textarea "x"
type input "10.00"
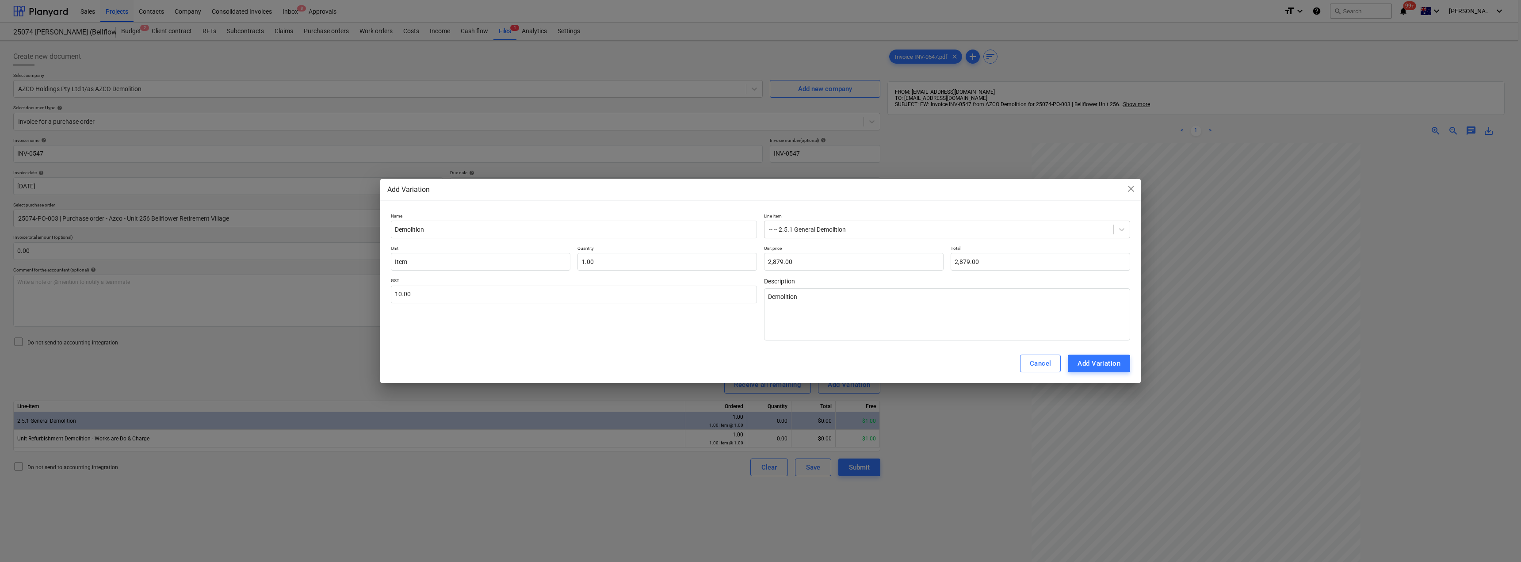
click at [759, 367] on div "Add Variation" at bounding box center [1098, 363] width 43 height 11
type textarea "x"
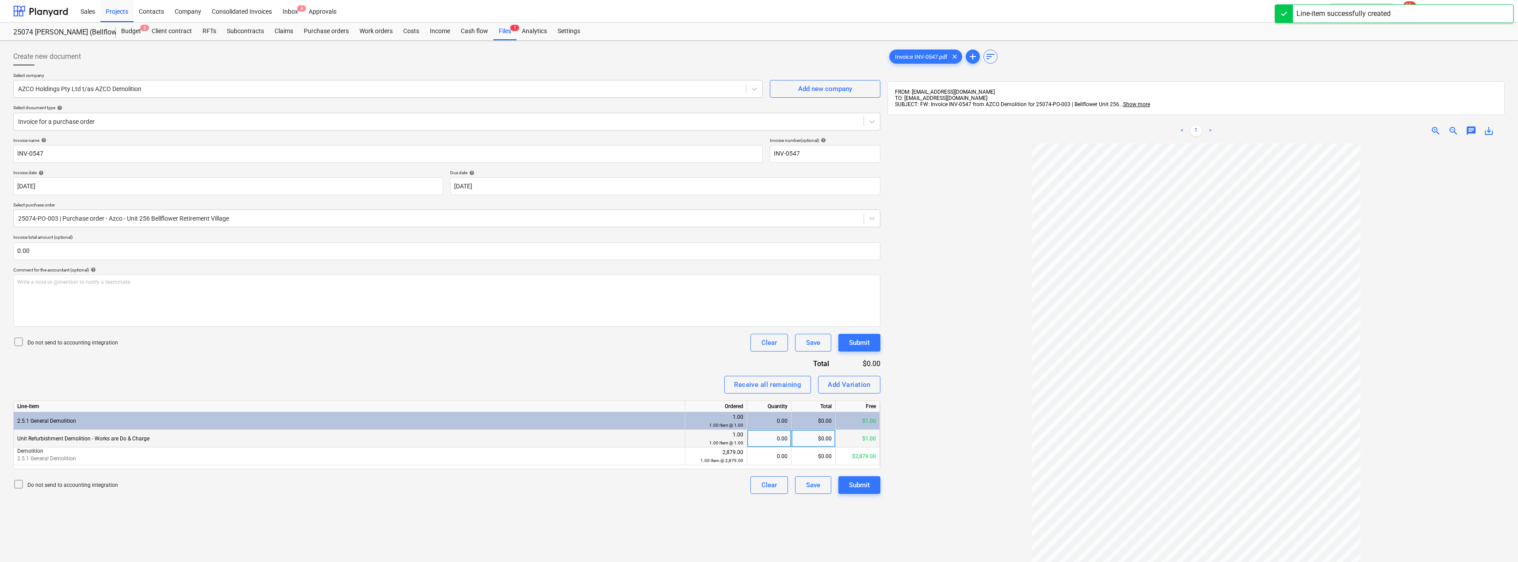
click at [759, 437] on div "0.00" at bounding box center [769, 439] width 37 height 18
type input "1"
click at [759, 460] on div "0.00" at bounding box center [769, 456] width 37 height 18
click at [678, 370] on div "Invoice name help INV-0547 Invoice number (optional) help INV-0547 Invoice date…" at bounding box center [446, 315] width 867 height 356
click at [759, 384] on div "Add Variation" at bounding box center [848, 384] width 43 height 11
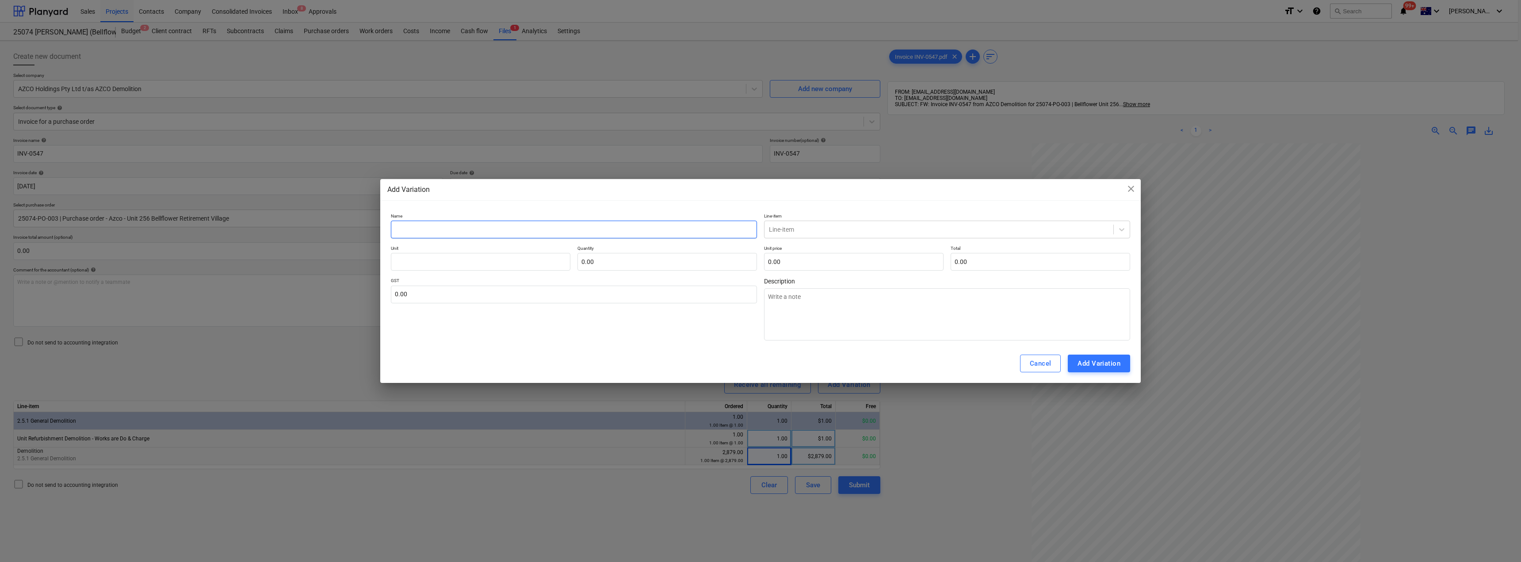
click at [449, 232] on input "text" at bounding box center [574, 230] width 366 height 18
type textarea "x"
type input "D"
type textarea "x"
type input "De"
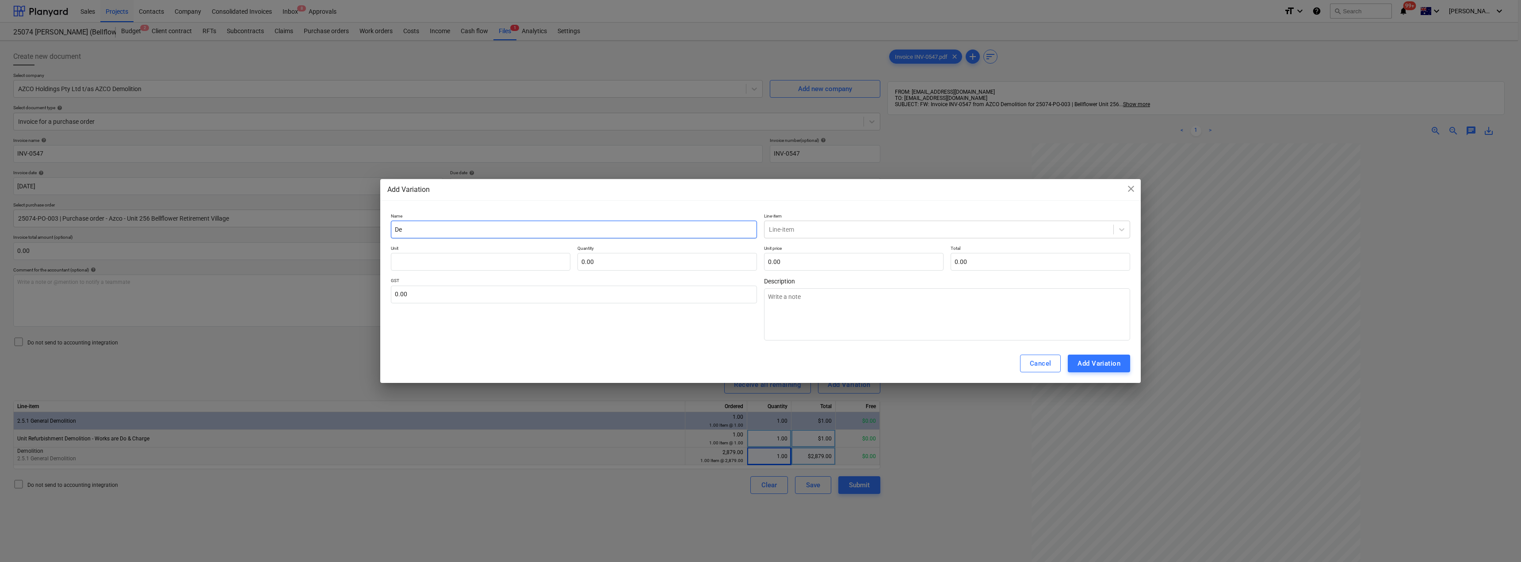
type textarea "x"
type input "Dem"
type textarea "x"
type input "Demo"
type textarea "x"
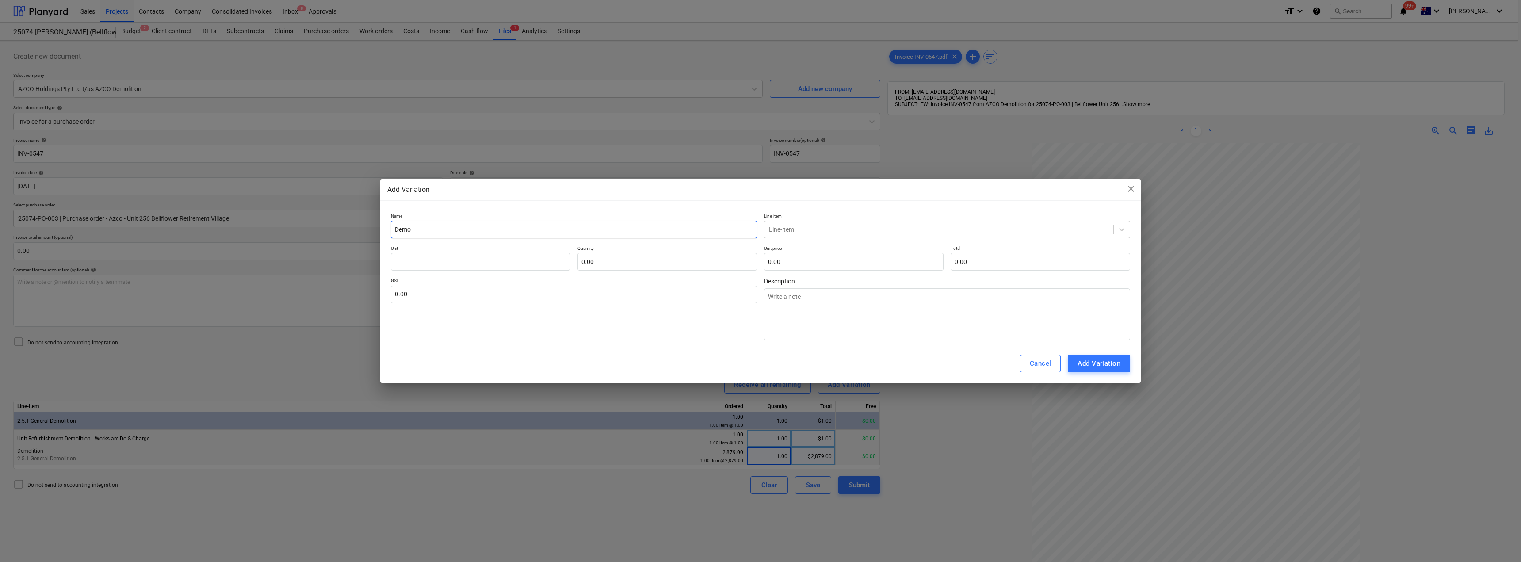
type input "Dem"
type textarea "x"
paste input "Demolition"
click at [759, 311] on textarea at bounding box center [947, 314] width 366 height 52
paste textarea "Demolition"
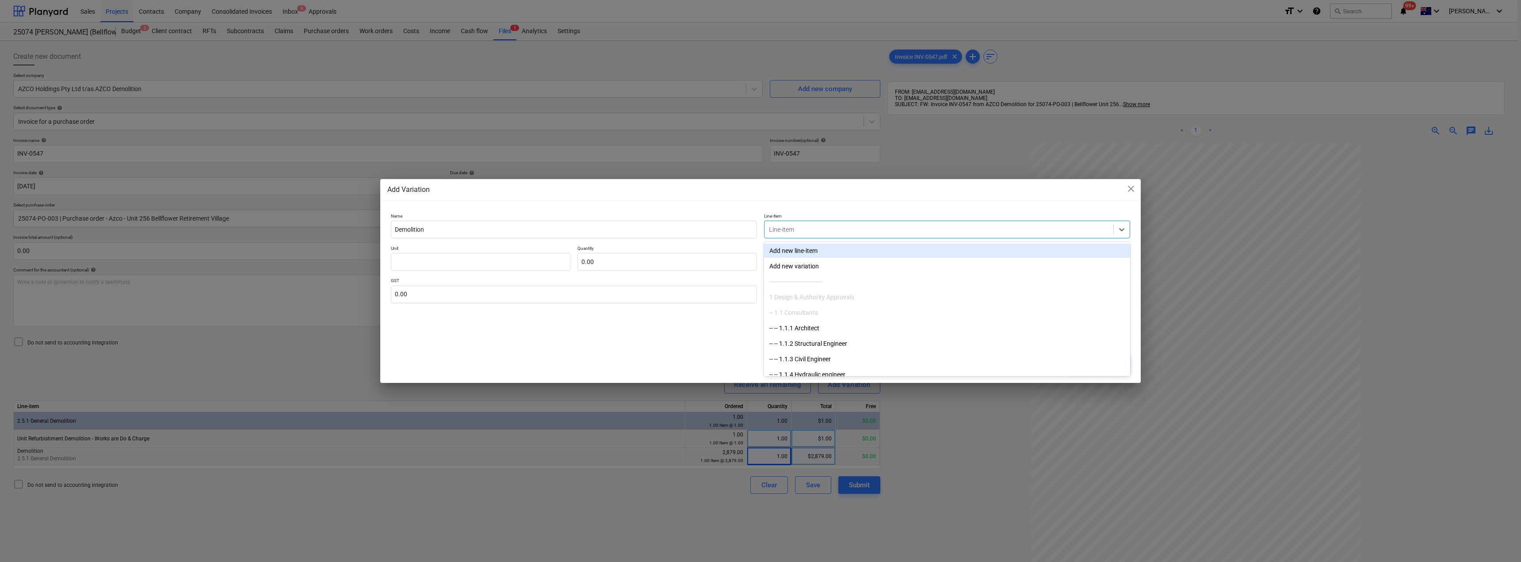
click at [759, 225] on div at bounding box center [939, 229] width 340 height 9
drag, startPoint x: 827, startPoint y: 248, endPoint x: 683, endPoint y: 258, distance: 144.0
click at [759, 248] on div "-- -- 2.5.1 General Demolition" at bounding box center [947, 251] width 366 height 14
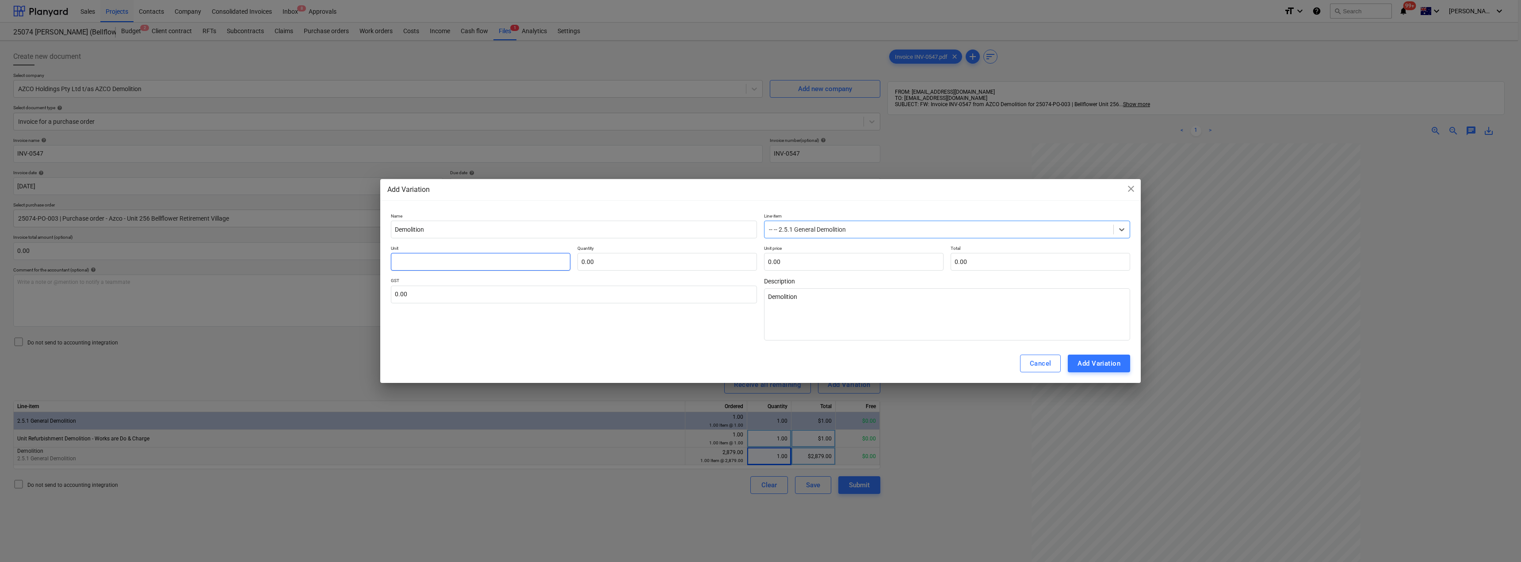
click at [542, 265] on input "text" at bounding box center [480, 262] width 179 height 18
drag, startPoint x: 674, startPoint y: 182, endPoint x: 586, endPoint y: 129, distance: 102.9
click at [586, 129] on div "Add Variation close Name Demolition Line-item -- -- 2.5.1 General Demolition Un…" at bounding box center [760, 281] width 1521 height 562
drag, startPoint x: 669, startPoint y: 184, endPoint x: 673, endPoint y: 197, distance: 13.3
click at [673, 197] on div "Add Variation close Name Demolition Line-item -- -- 2.5.1 General Demolition Un…" at bounding box center [760, 281] width 760 height 204
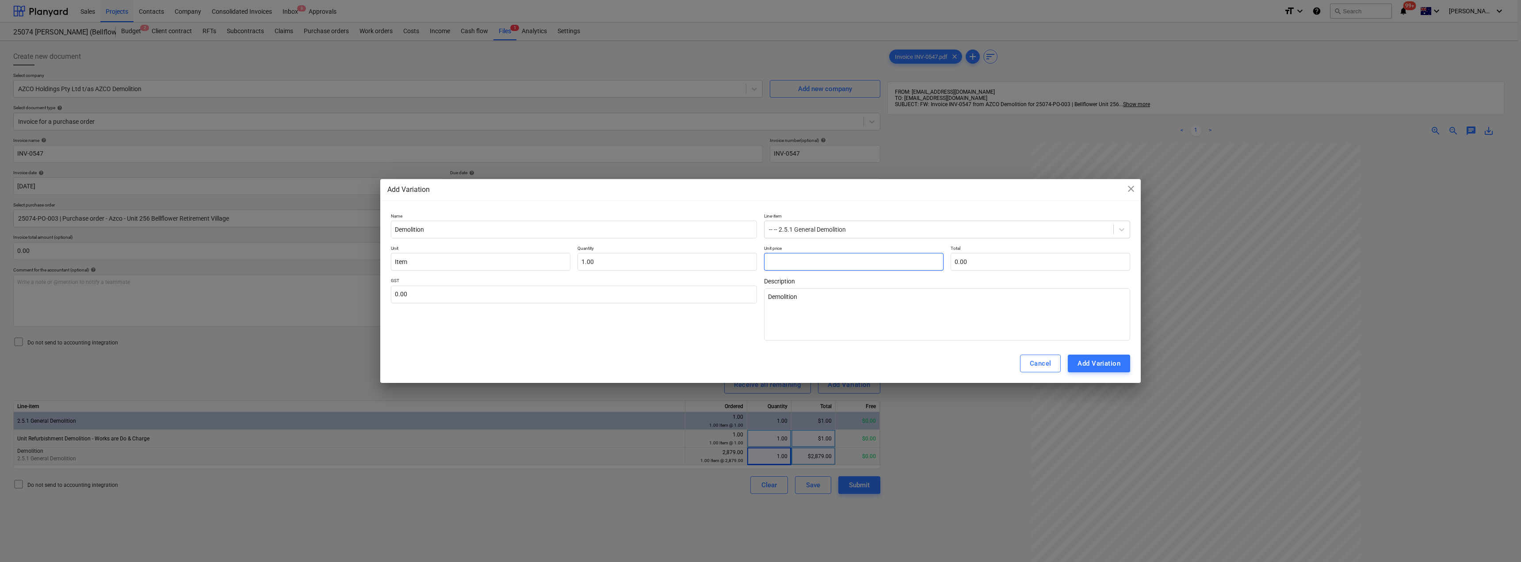
click at [759, 260] on input "text" at bounding box center [853, 262] width 179 height 18
click at [712, 297] on input "text" at bounding box center [574, 295] width 366 height 18
click at [759, 363] on div "Add Variation" at bounding box center [1098, 363] width 43 height 11
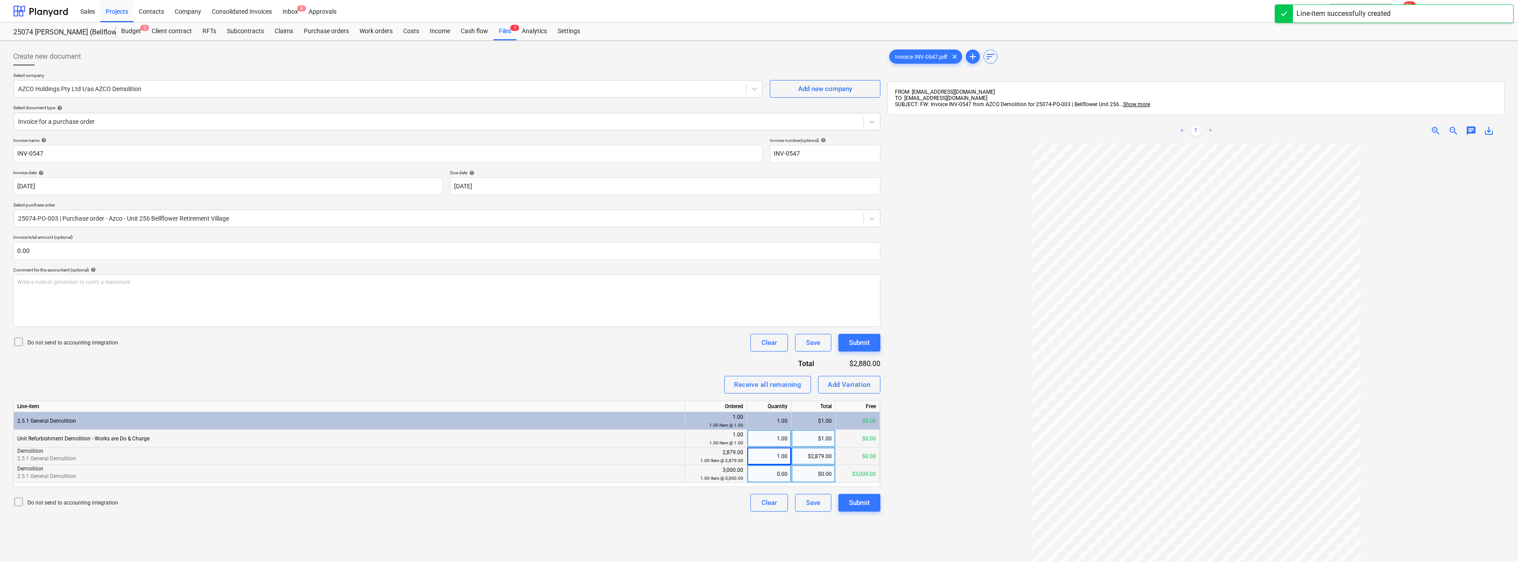
click at [759, 474] on div "0.00" at bounding box center [769, 474] width 37 height 18
click at [670, 367] on div "Invoice name help INV-0547 Invoice number (optional) help INV-0547 Invoice date…" at bounding box center [446, 324] width 867 height 374
click at [759, 501] on div "Submit" at bounding box center [859, 502] width 21 height 11
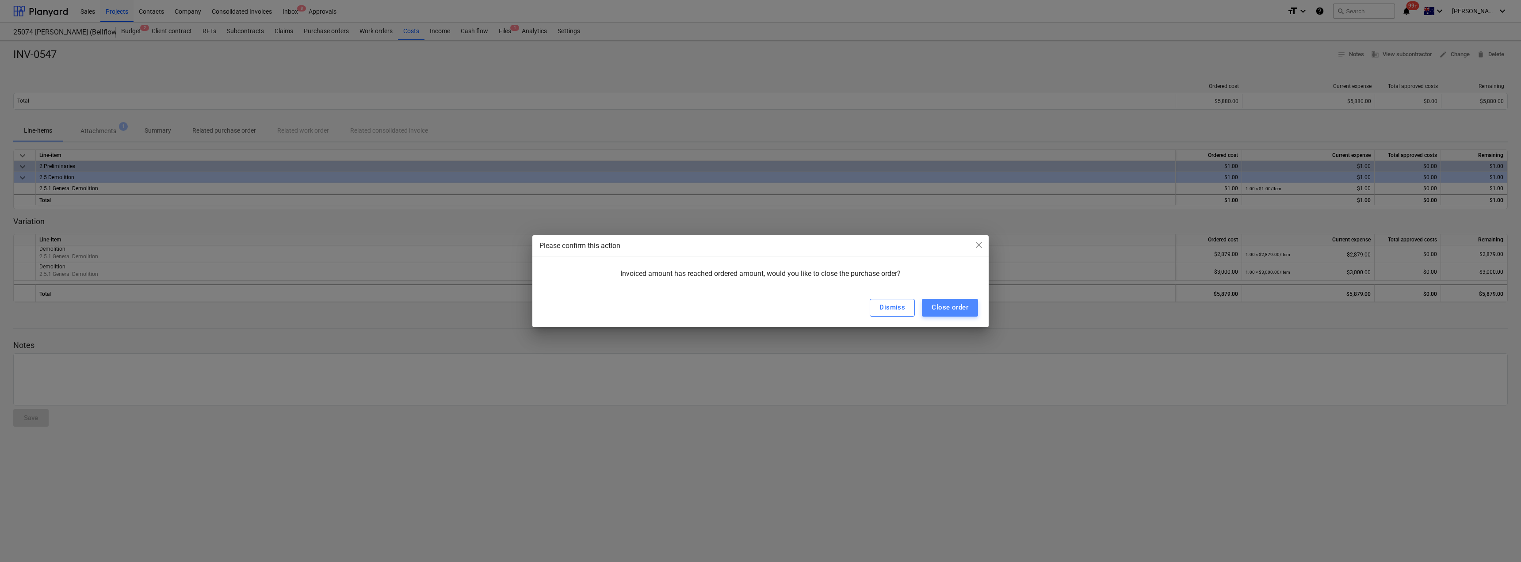
click at [759, 309] on div "Close order" at bounding box center [949, 306] width 37 height 11
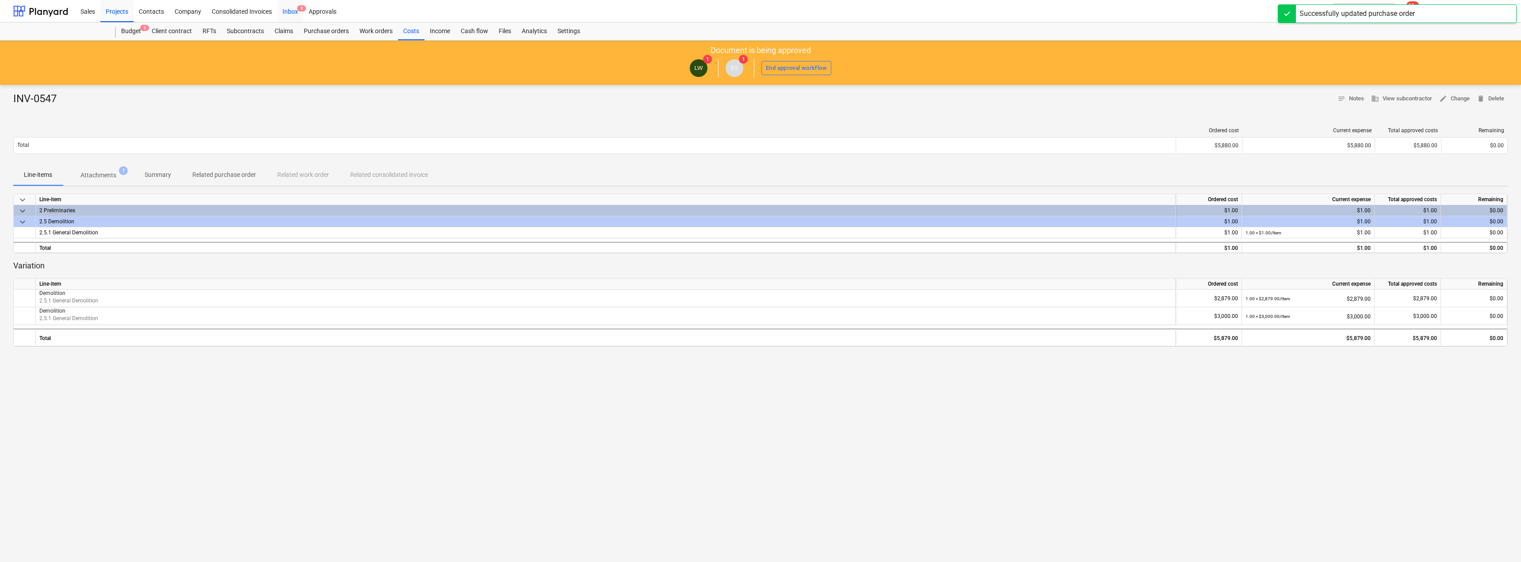
click at [293, 8] on div "Inbox 8" at bounding box center [290, 11] width 26 height 23
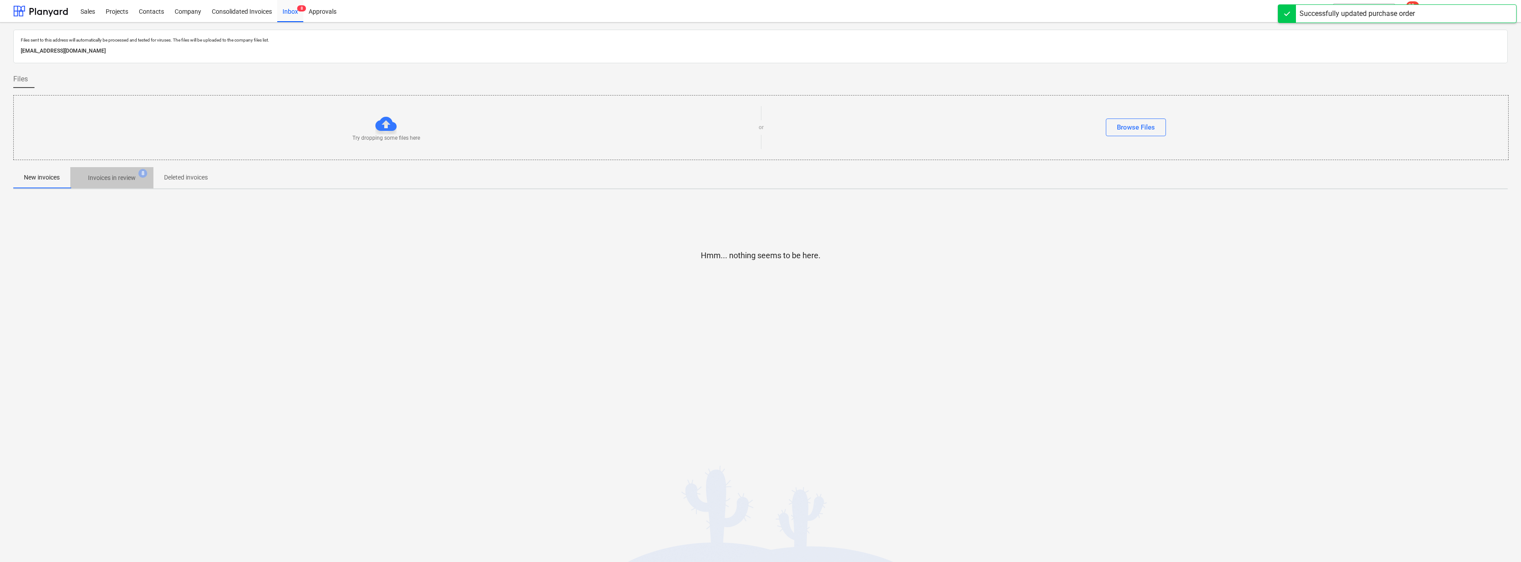
click at [114, 179] on p "Invoices in review" at bounding box center [112, 177] width 48 height 9
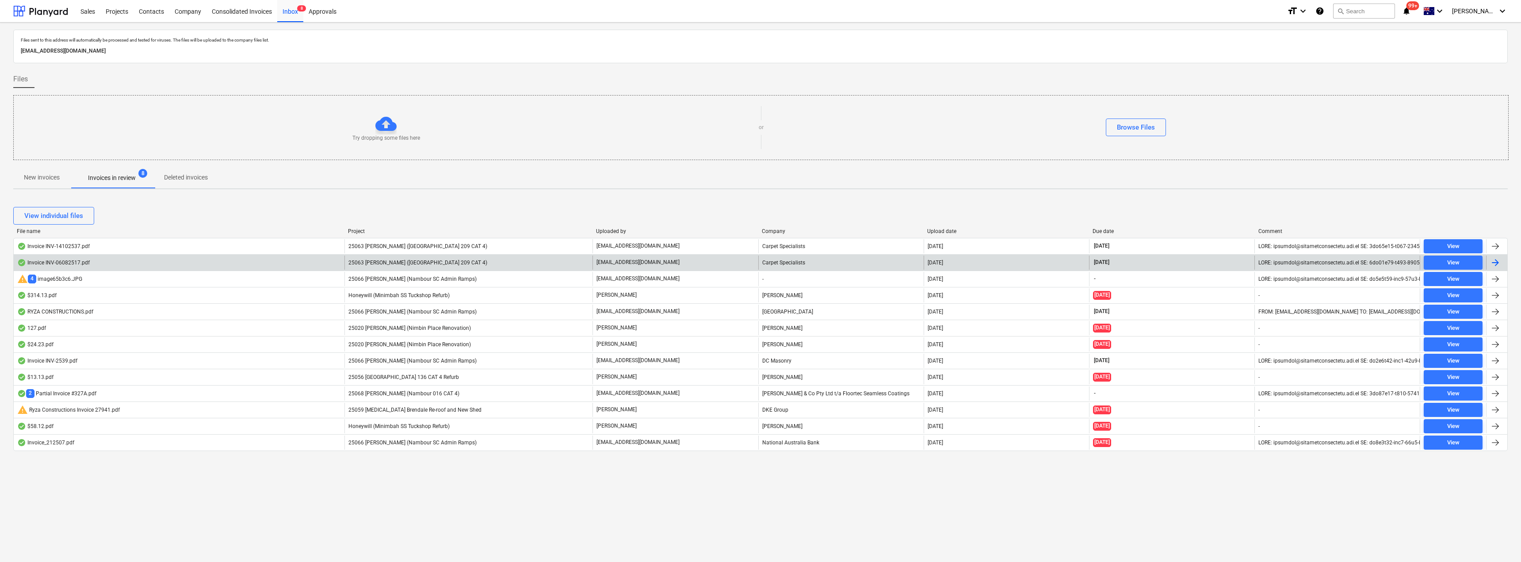
click at [423, 263] on span "25063 [PERSON_NAME] ([GEOGRAPHIC_DATA] 209 CAT 4)" at bounding box center [417, 262] width 139 height 6
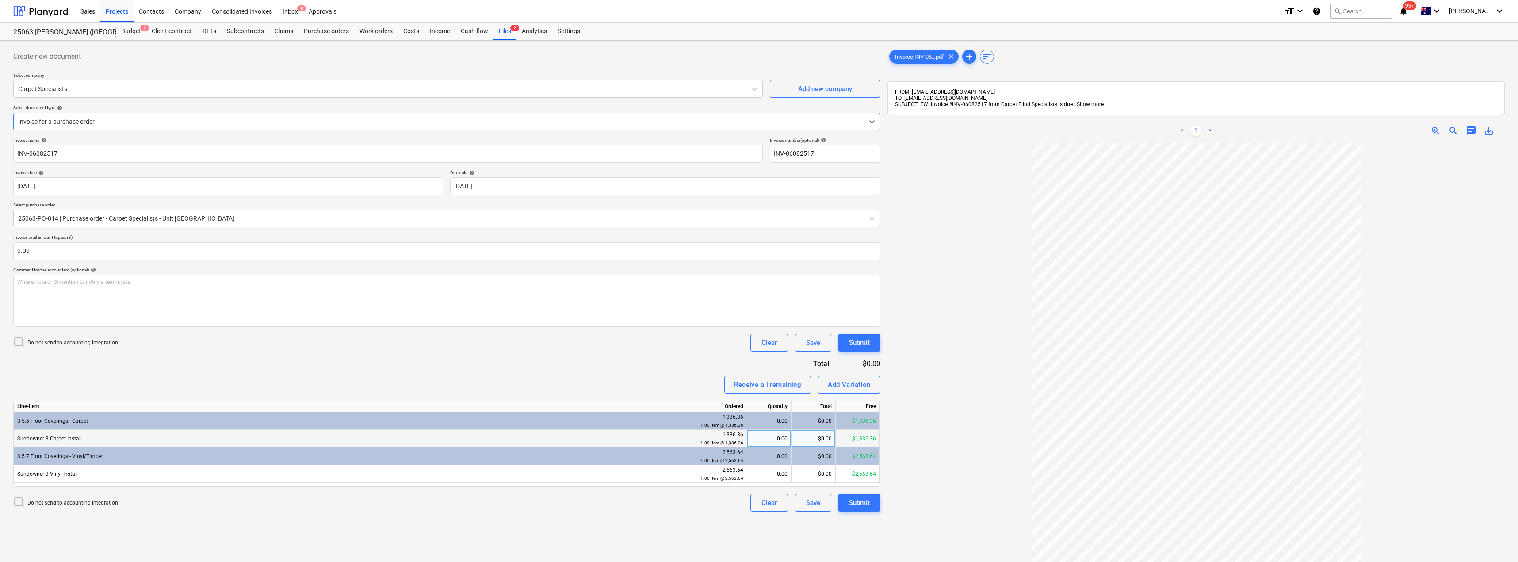
click at [759, 438] on div "0.00" at bounding box center [769, 439] width 37 height 18
click at [759, 471] on div "0.00" at bounding box center [769, 474] width 37 height 18
click at [663, 369] on div "Invoice name help INV-06082517 Invoice number (optional) help INV-06082517 Invo…" at bounding box center [446, 324] width 867 height 374
click at [759, 500] on div "Submit" at bounding box center [859, 502] width 21 height 11
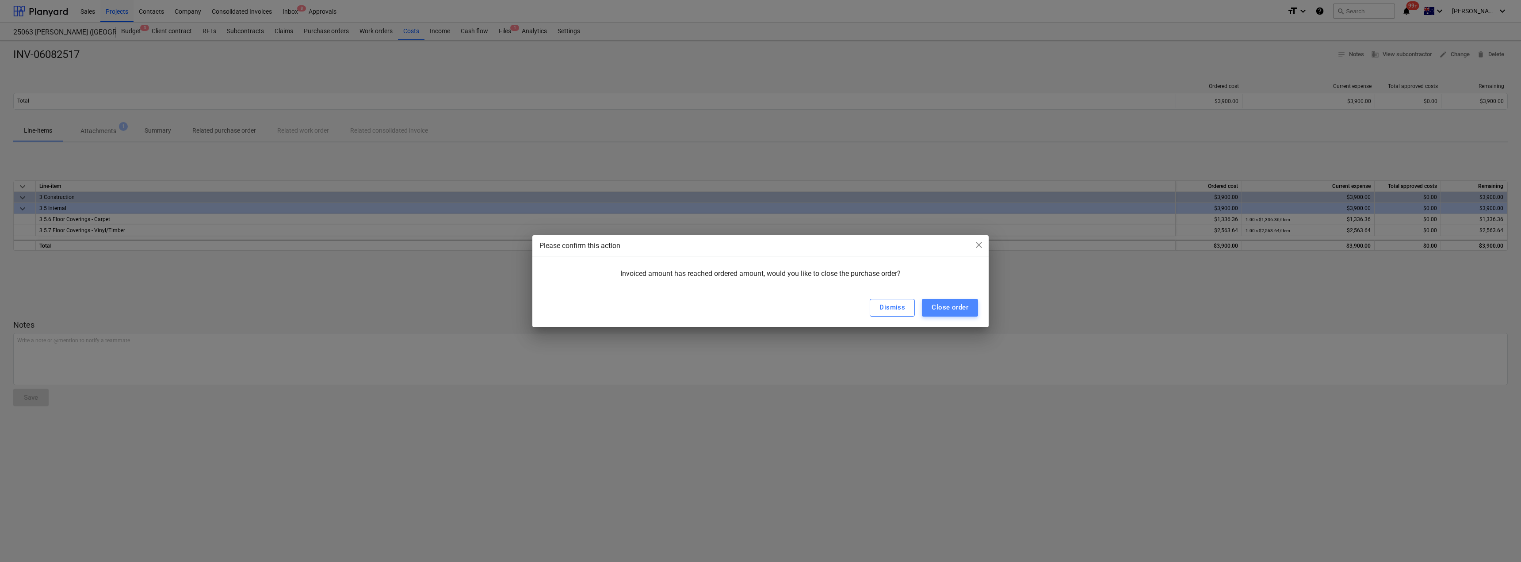
click at [759, 307] on div "Close order" at bounding box center [949, 306] width 37 height 11
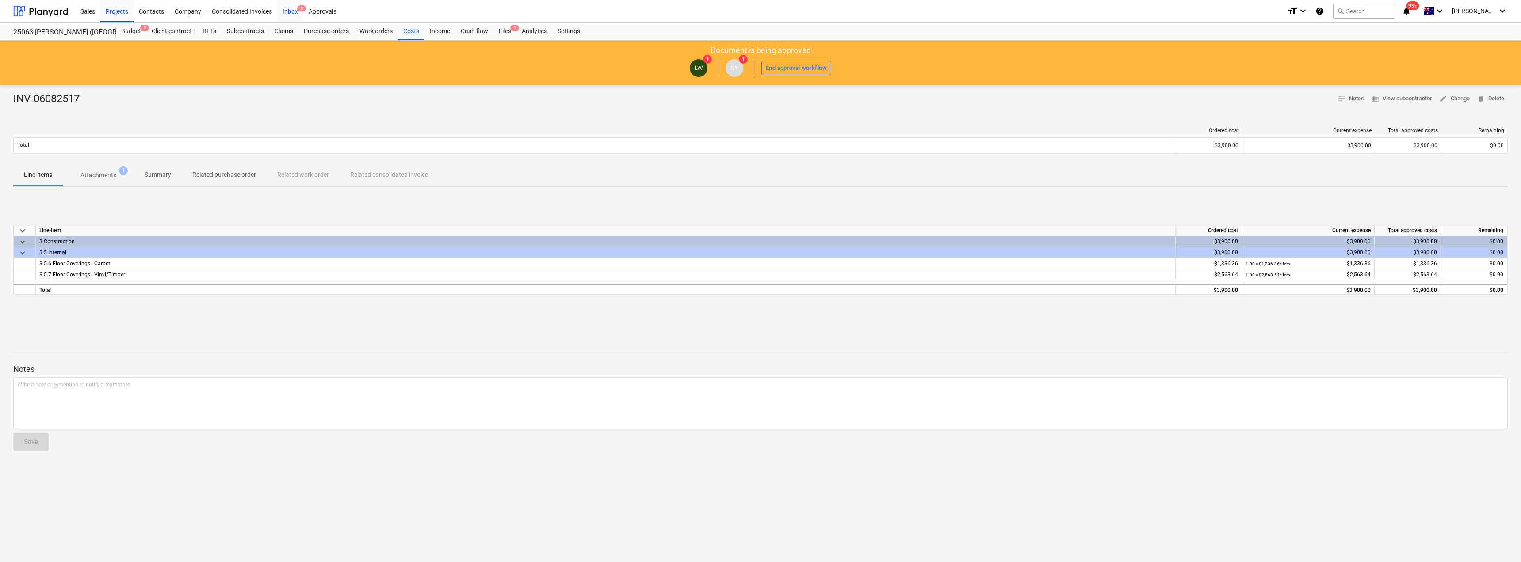
click at [287, 12] on div "Inbox 8" at bounding box center [290, 11] width 26 height 23
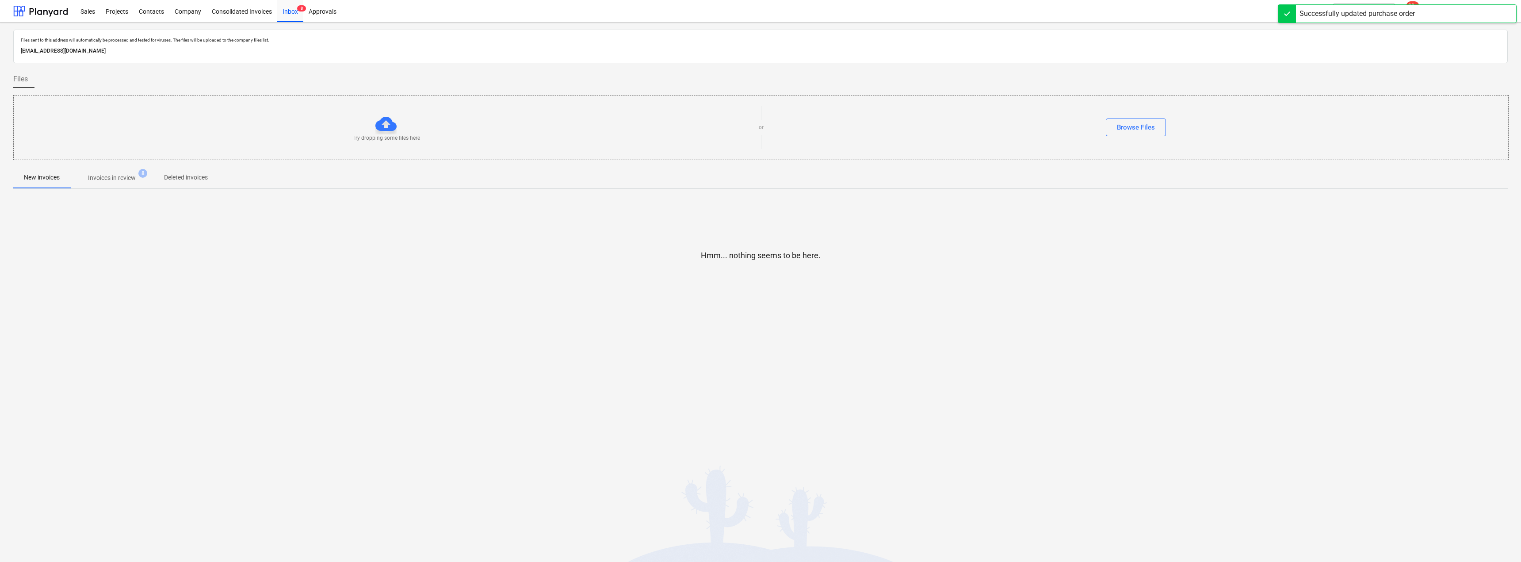
click at [102, 184] on span "Invoices in review 8" at bounding box center [111, 178] width 83 height 16
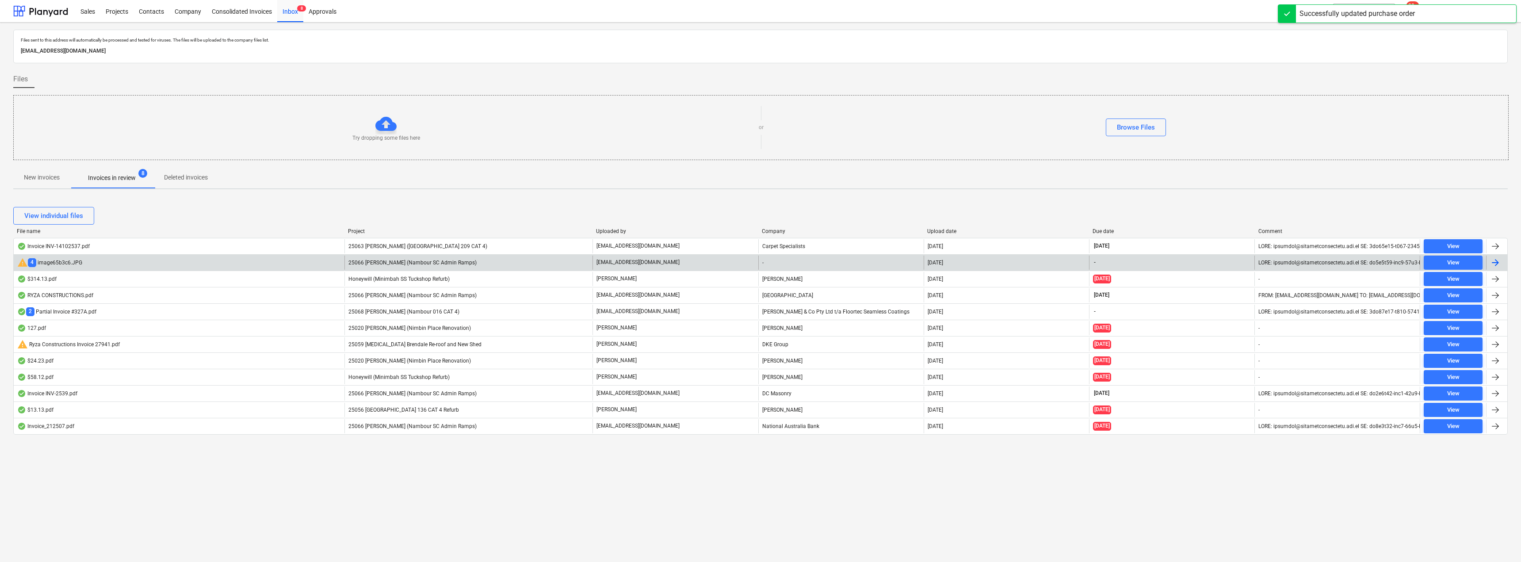
click at [414, 263] on span "25066 [PERSON_NAME] (Nambour SC Admin Ramps)" at bounding box center [412, 262] width 128 height 6
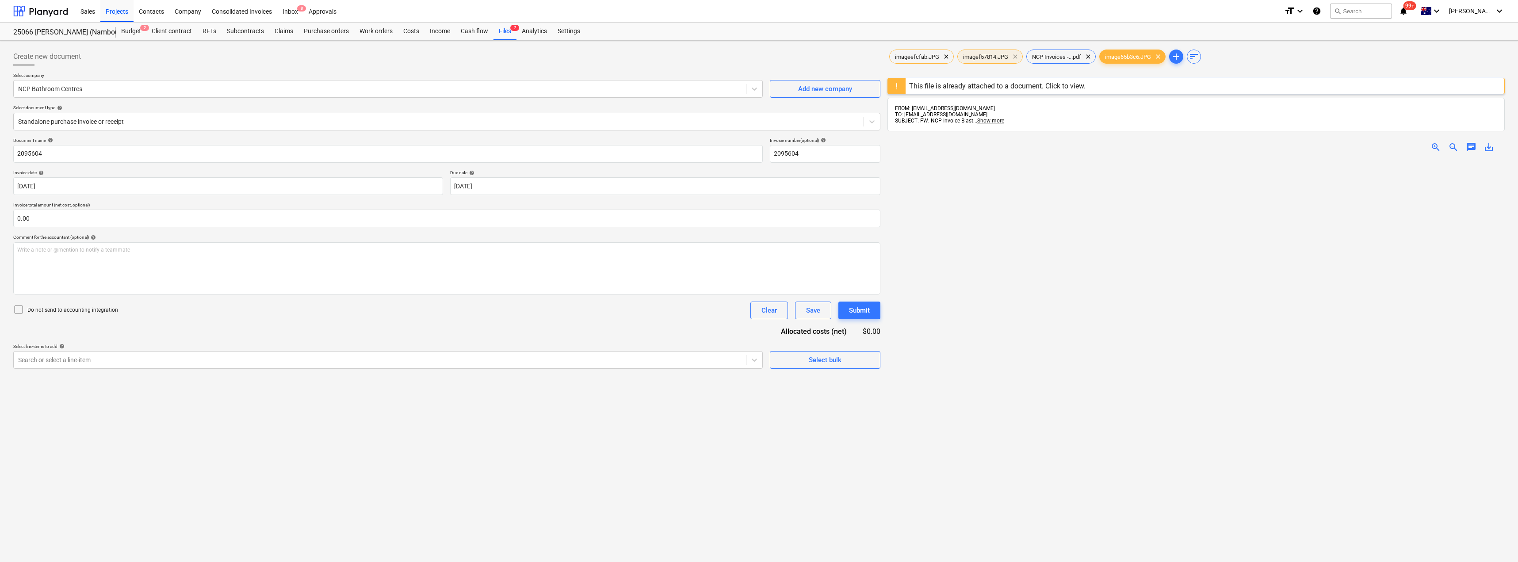
click at [759, 55] on span "clear" at bounding box center [1015, 56] width 11 height 11
click at [759, 56] on span "clear" at bounding box center [946, 56] width 11 height 11
click at [759, 56] on span "clear" at bounding box center [1020, 56] width 11 height 11
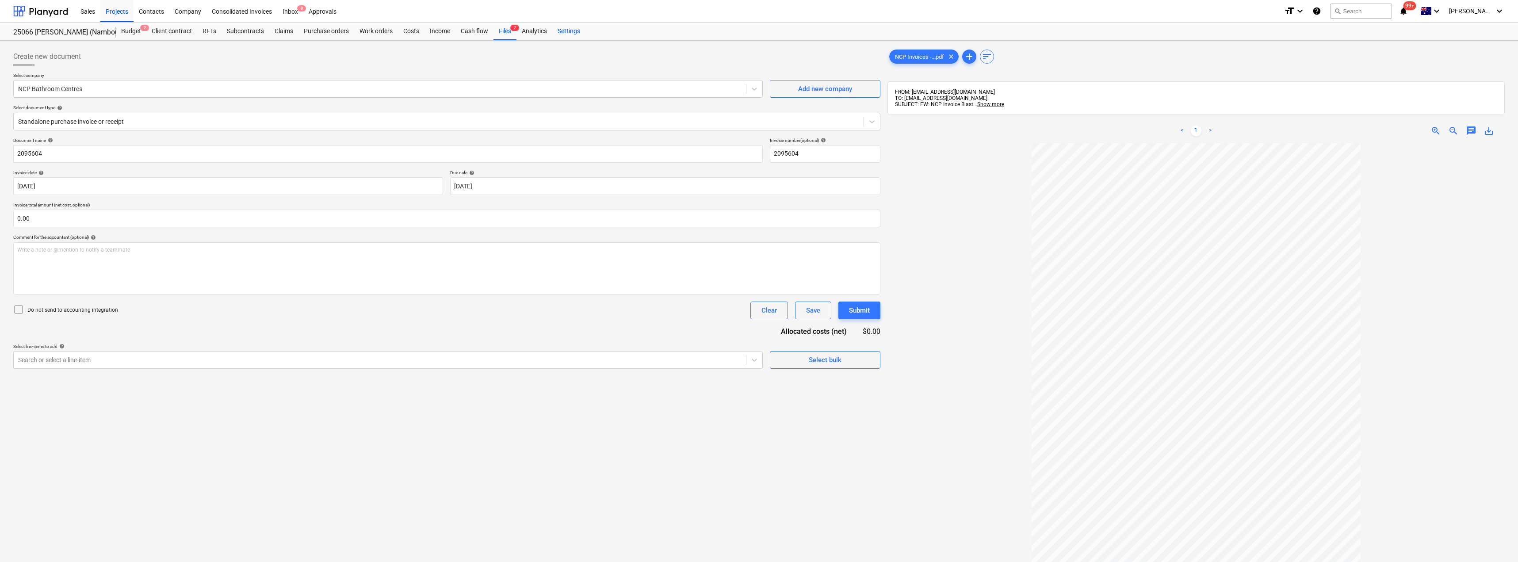
click at [568, 34] on div "Settings" at bounding box center [568, 32] width 33 height 18
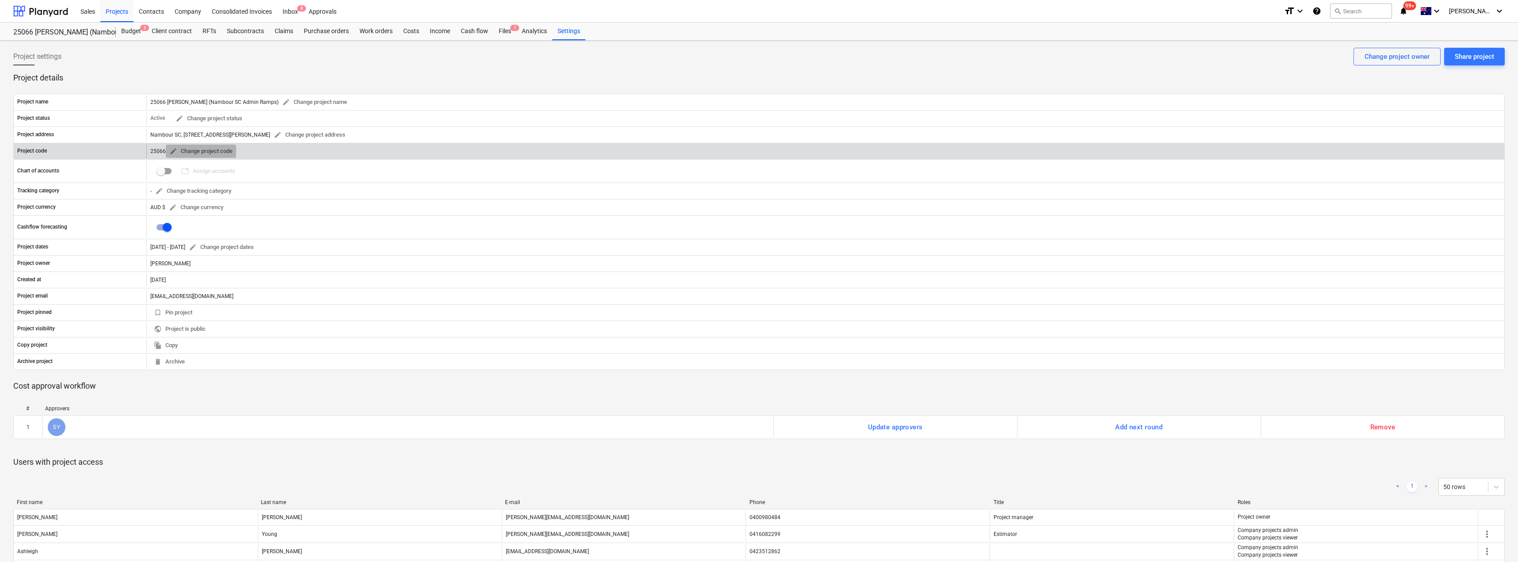
click at [209, 151] on span "edit Change project code" at bounding box center [200, 151] width 63 height 10
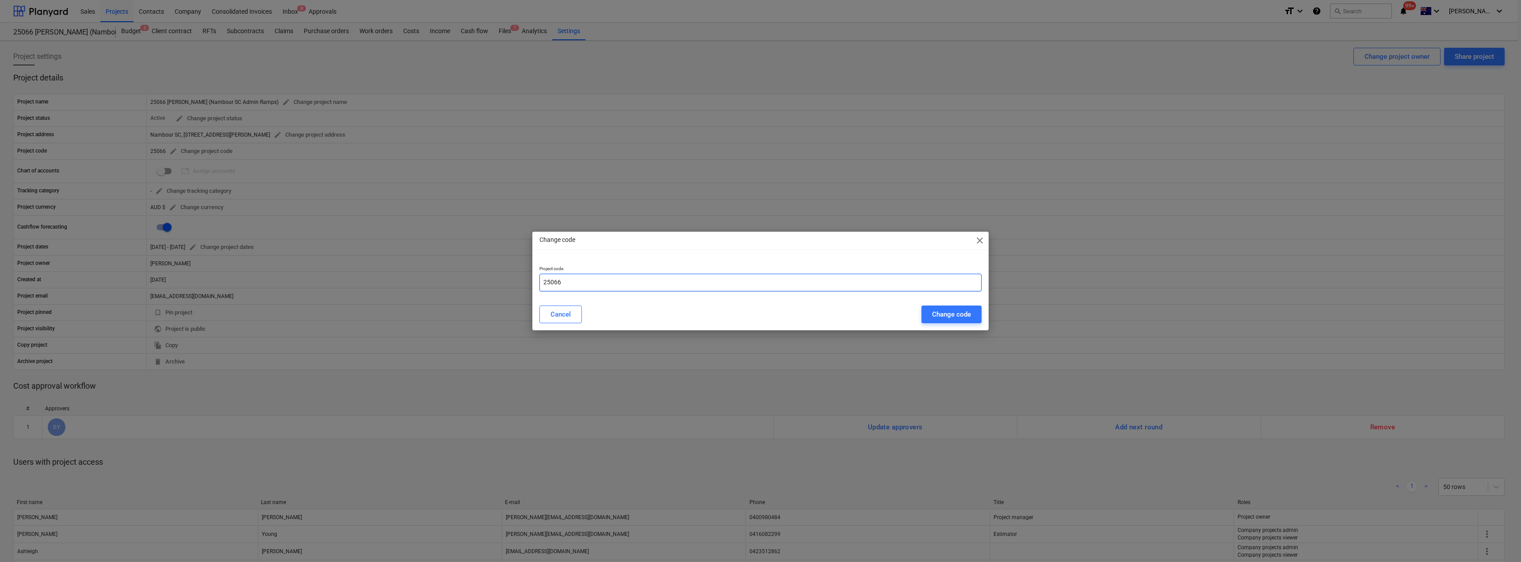
click at [578, 284] on input "25066" at bounding box center [760, 283] width 442 height 18
click at [567, 318] on div "Cancel" at bounding box center [560, 314] width 20 height 11
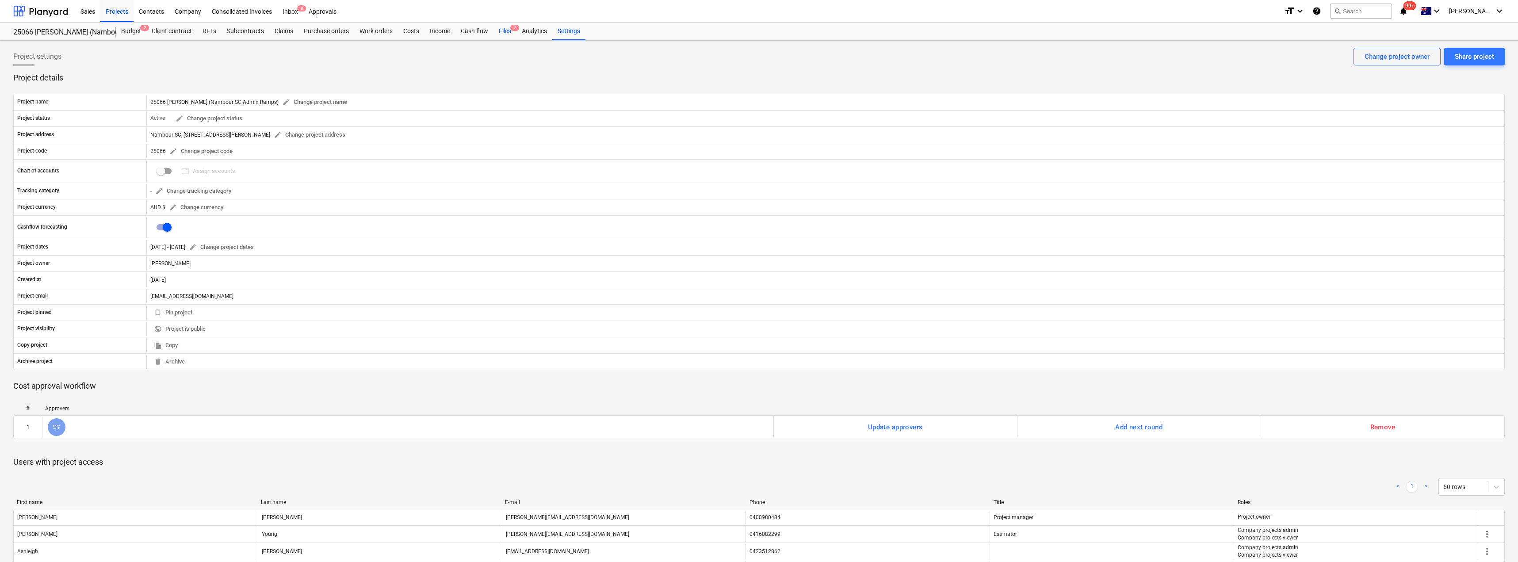
click at [505, 29] on div "Files 7" at bounding box center [504, 32] width 23 height 18
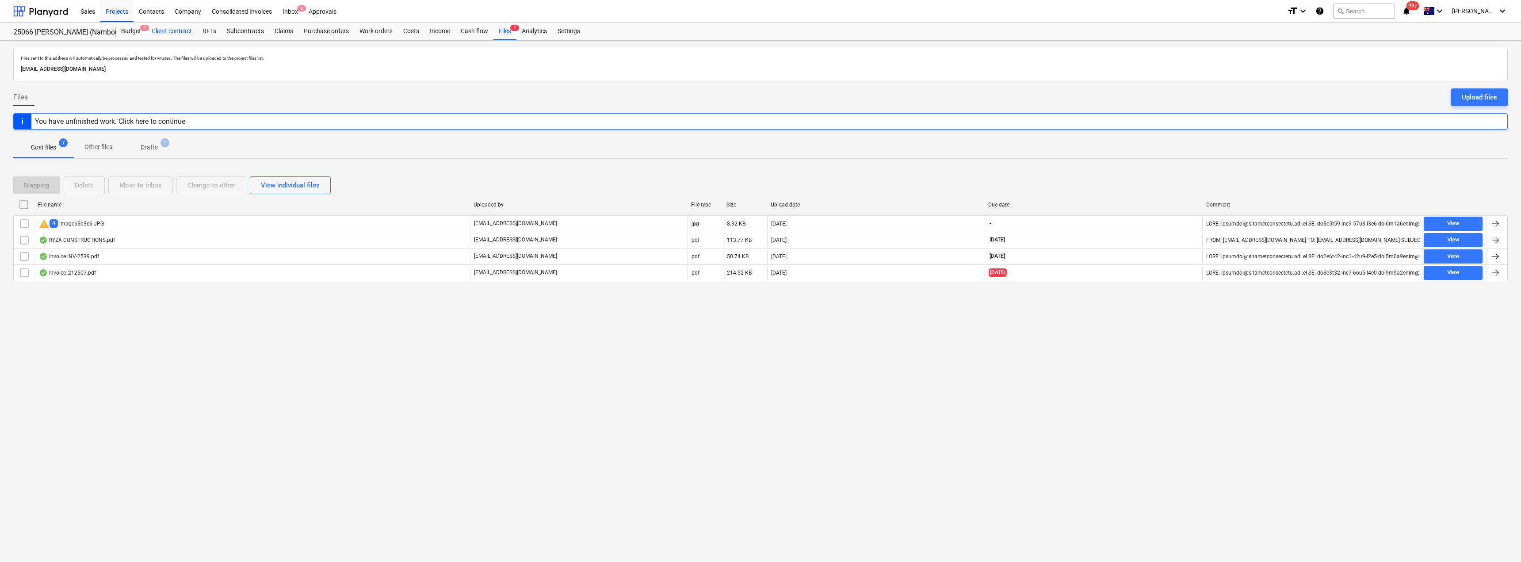
click at [172, 32] on div "Client contract" at bounding box center [171, 32] width 51 height 18
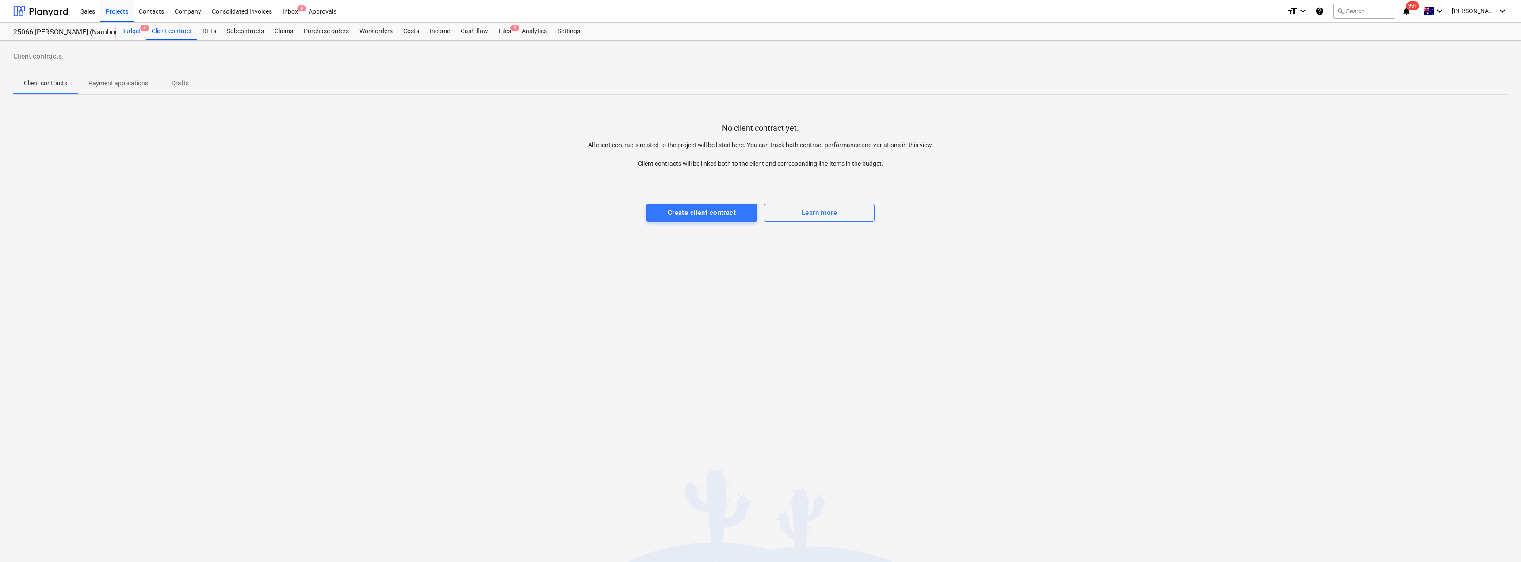
click at [129, 31] on div "Budget 2" at bounding box center [131, 32] width 31 height 18
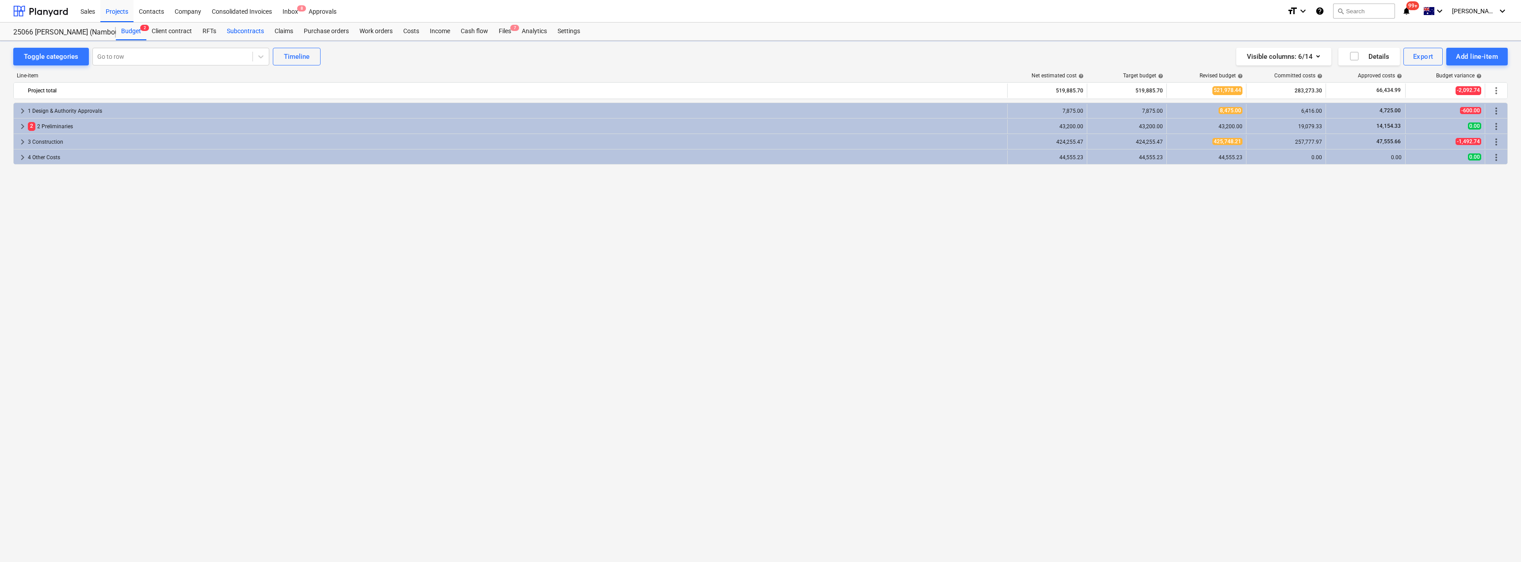
click at [248, 29] on div "Subcontracts" at bounding box center [245, 32] width 48 height 18
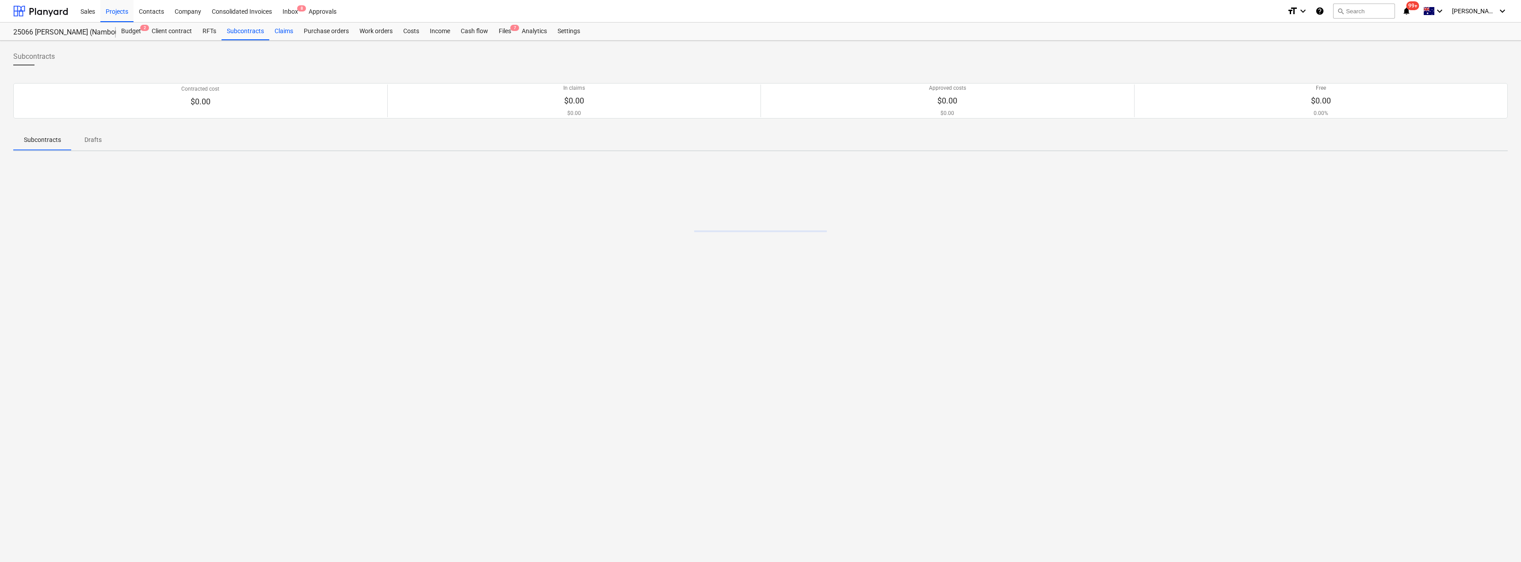
click at [288, 29] on div "Claims" at bounding box center [283, 32] width 29 height 18
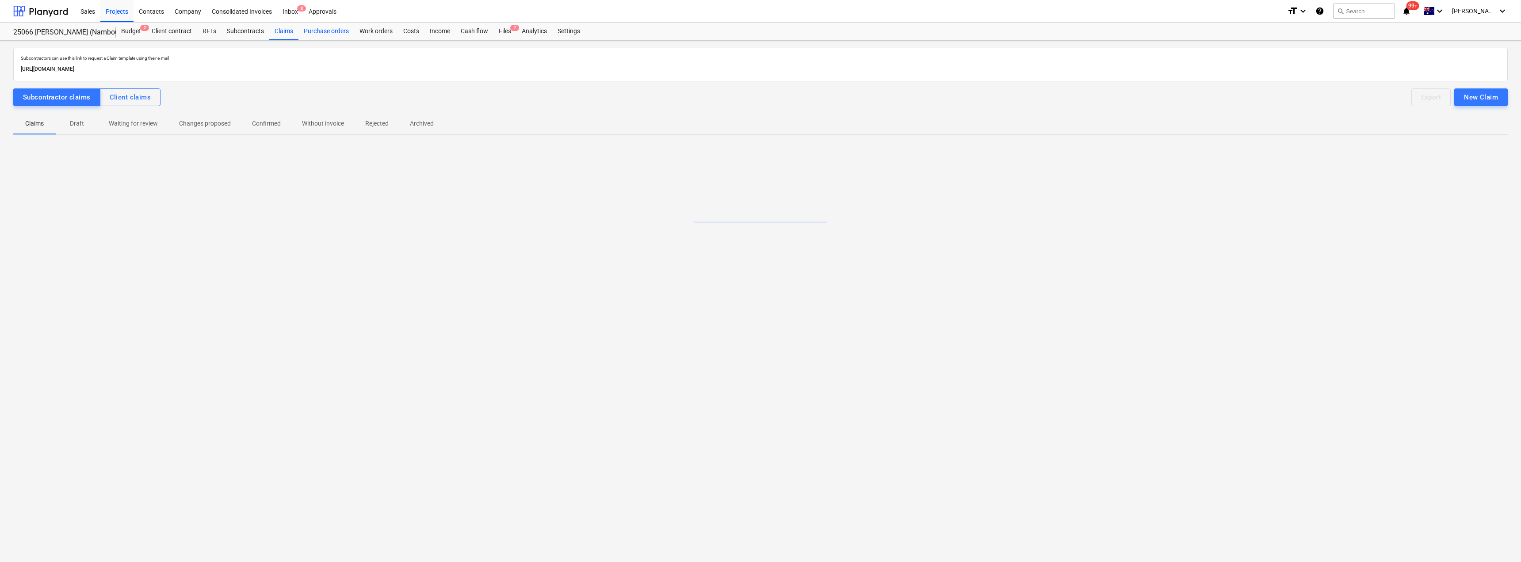
click at [330, 29] on div "Purchase orders" at bounding box center [326, 32] width 56 height 18
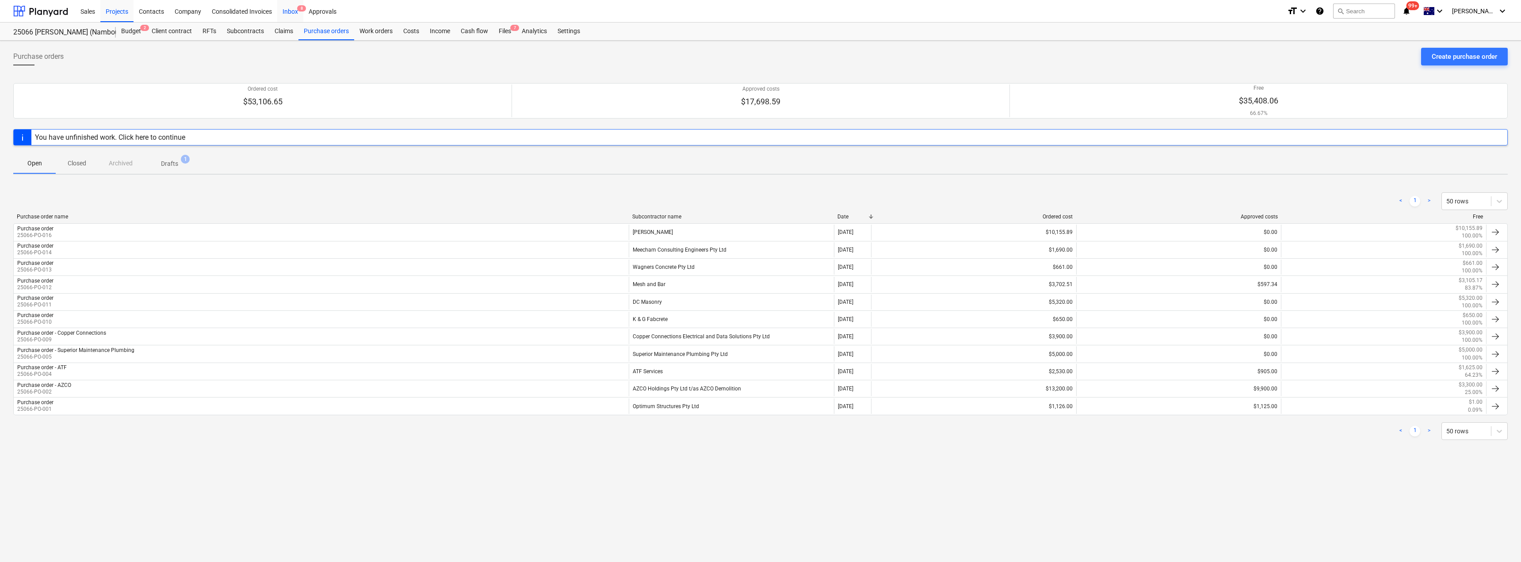
click at [288, 11] on div "Inbox 8" at bounding box center [290, 11] width 26 height 23
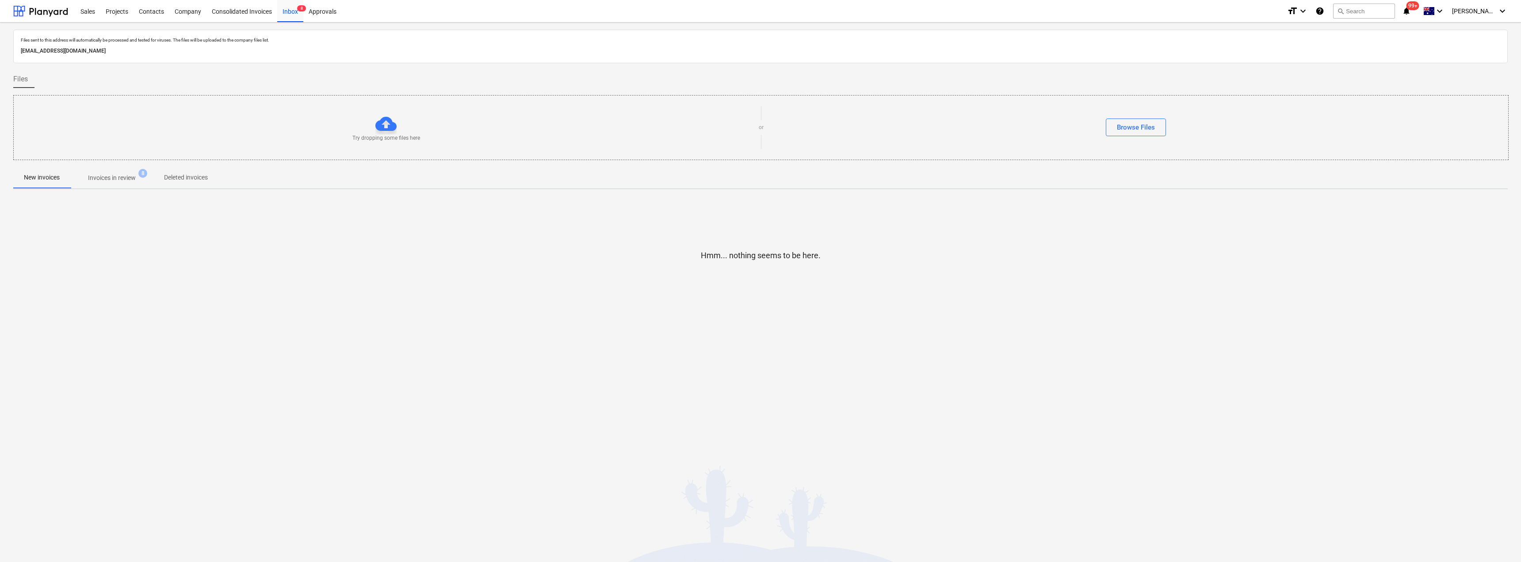
click at [128, 173] on span "Invoices in review 8" at bounding box center [111, 178] width 83 height 16
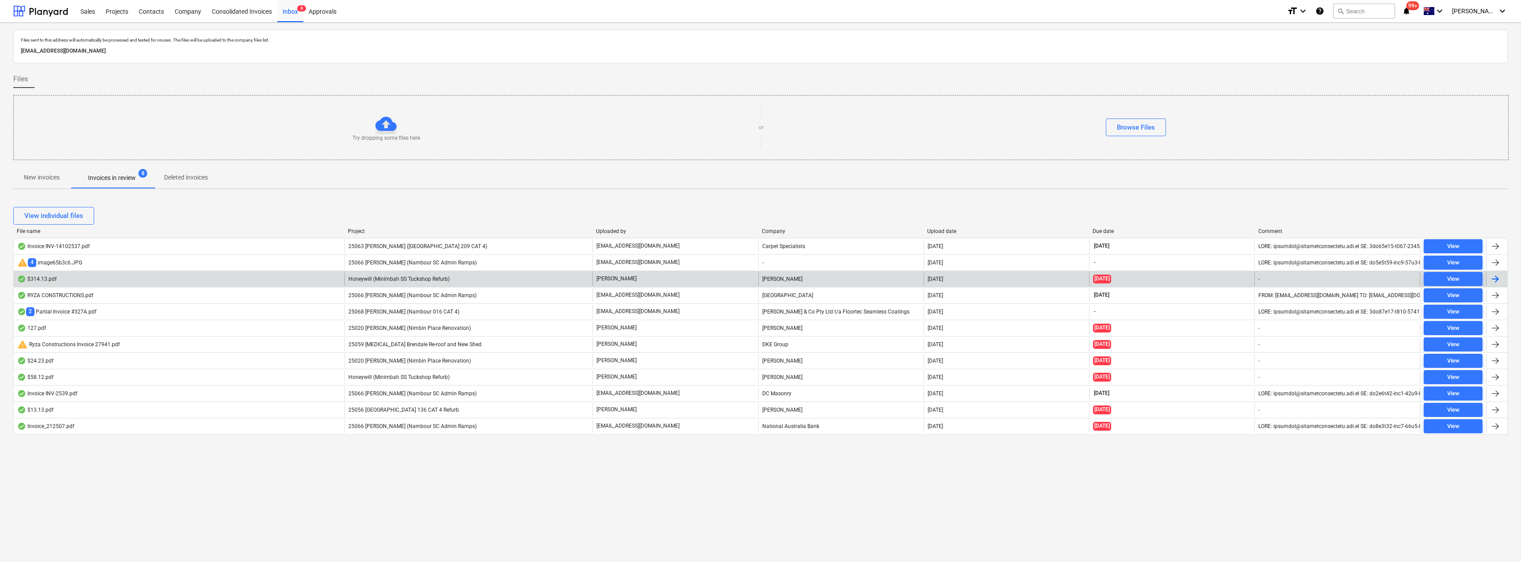
click at [498, 281] on div "Honeywill (Minimbah SS Tuckshop Refurb)" at bounding box center [468, 279] width 248 height 14
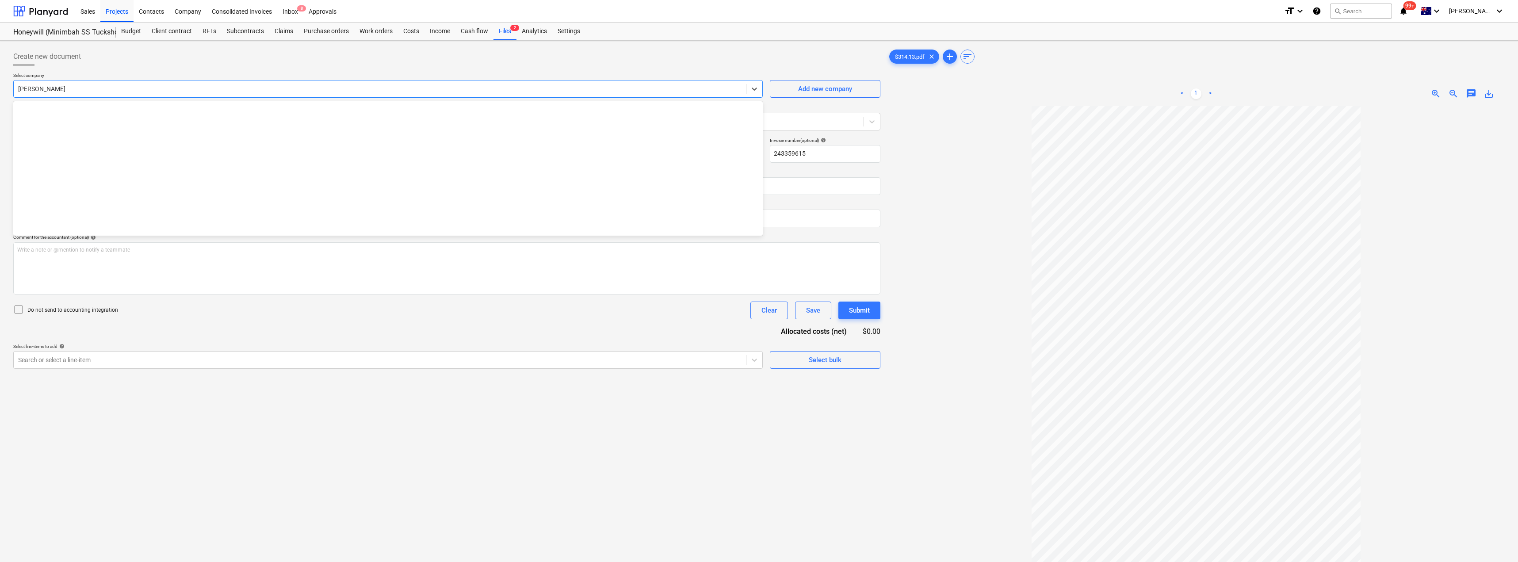
click at [111, 90] on div at bounding box center [379, 88] width 723 height 9
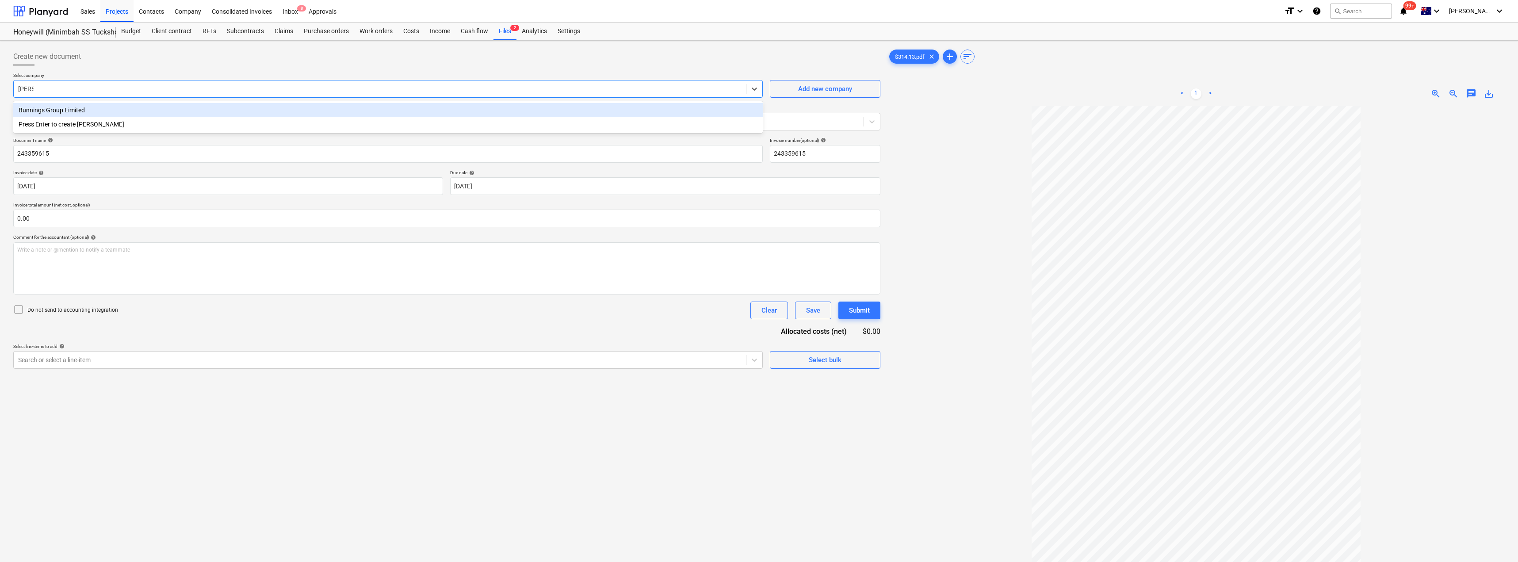
click at [108, 106] on div "Bunnings Group Limited" at bounding box center [387, 110] width 749 height 14
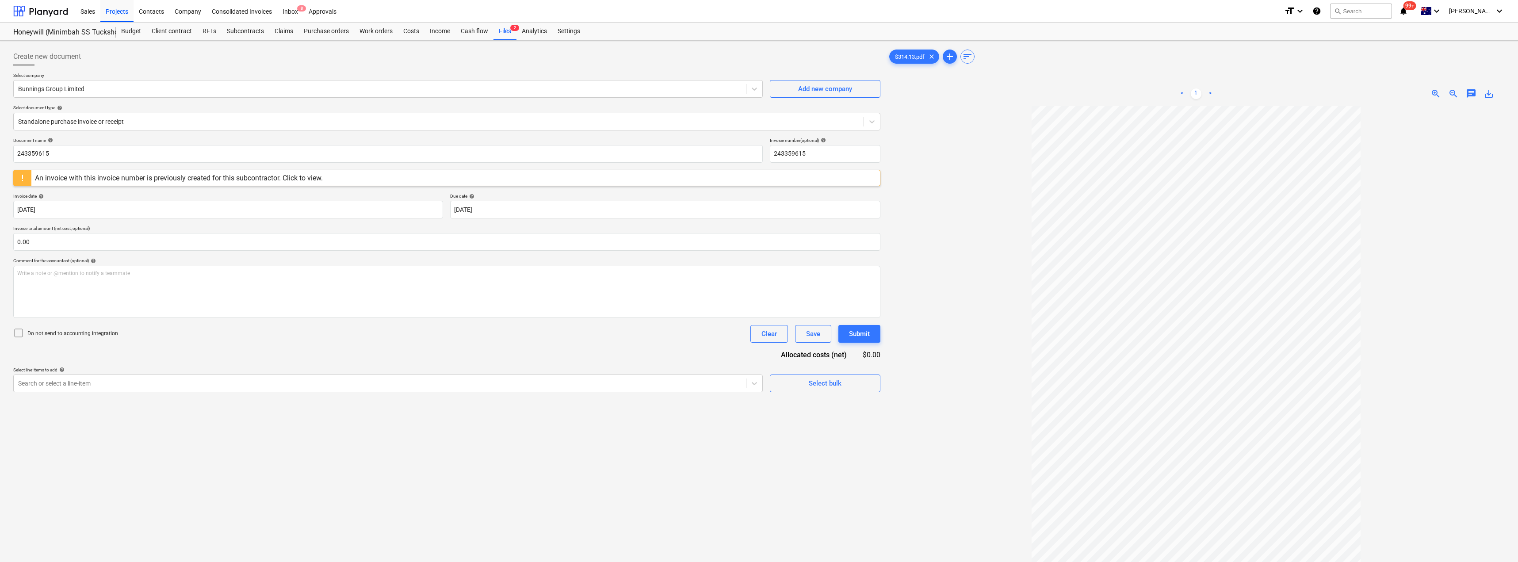
click at [140, 73] on p "Select company" at bounding box center [387, 76] width 749 height 8
drag, startPoint x: 79, startPoint y: 151, endPoint x: 0, endPoint y: 152, distance: 79.1
click at [0, 152] on div "Create new document Select company Bunnings Group Limited Add new company Selec…" at bounding box center [759, 346] width 1518 height 610
drag, startPoint x: 76, startPoint y: 156, endPoint x: 10, endPoint y: 154, distance: 66.3
click at [10, 154] on div "Create new document Select company Bunnings Group Limited Add new company Selec…" at bounding box center [447, 345] width 874 height 602
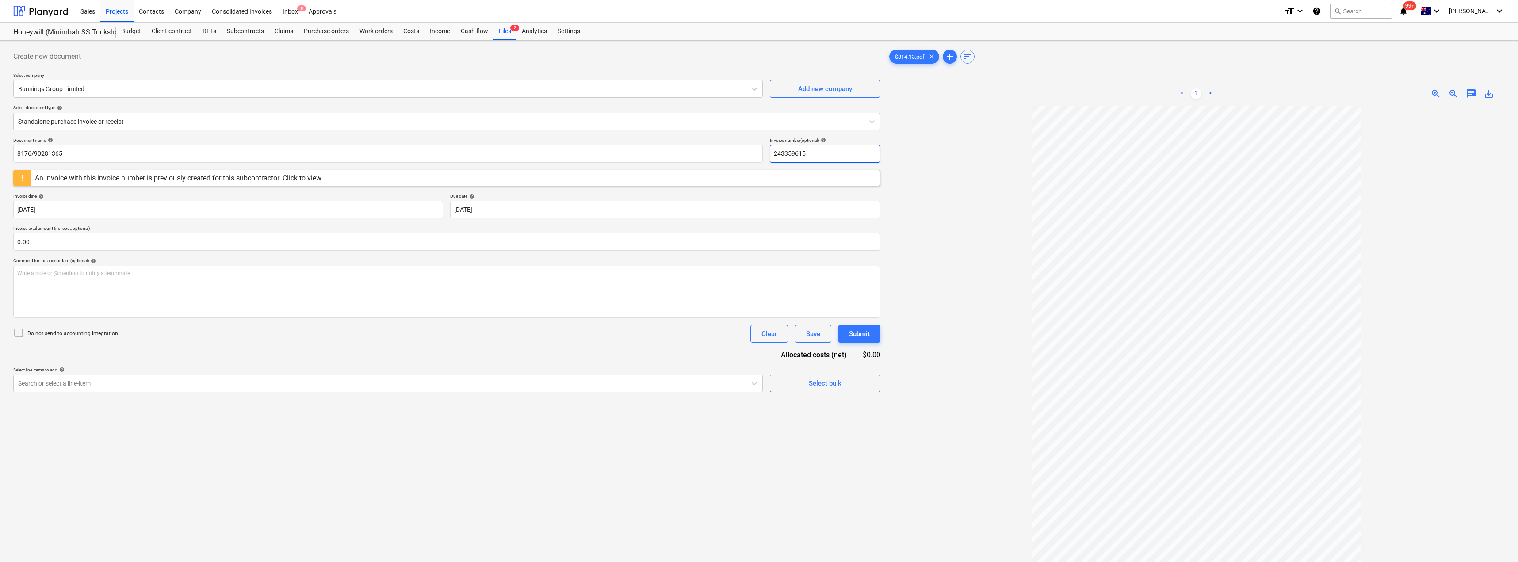
drag, startPoint x: 795, startPoint y: 156, endPoint x: 763, endPoint y: 155, distance: 31.8
click at [759, 155] on div "Document name help 8176/90281365 Invoice number (optional) help 243359615" at bounding box center [446, 149] width 867 height 25
paste input "8176/9028136"
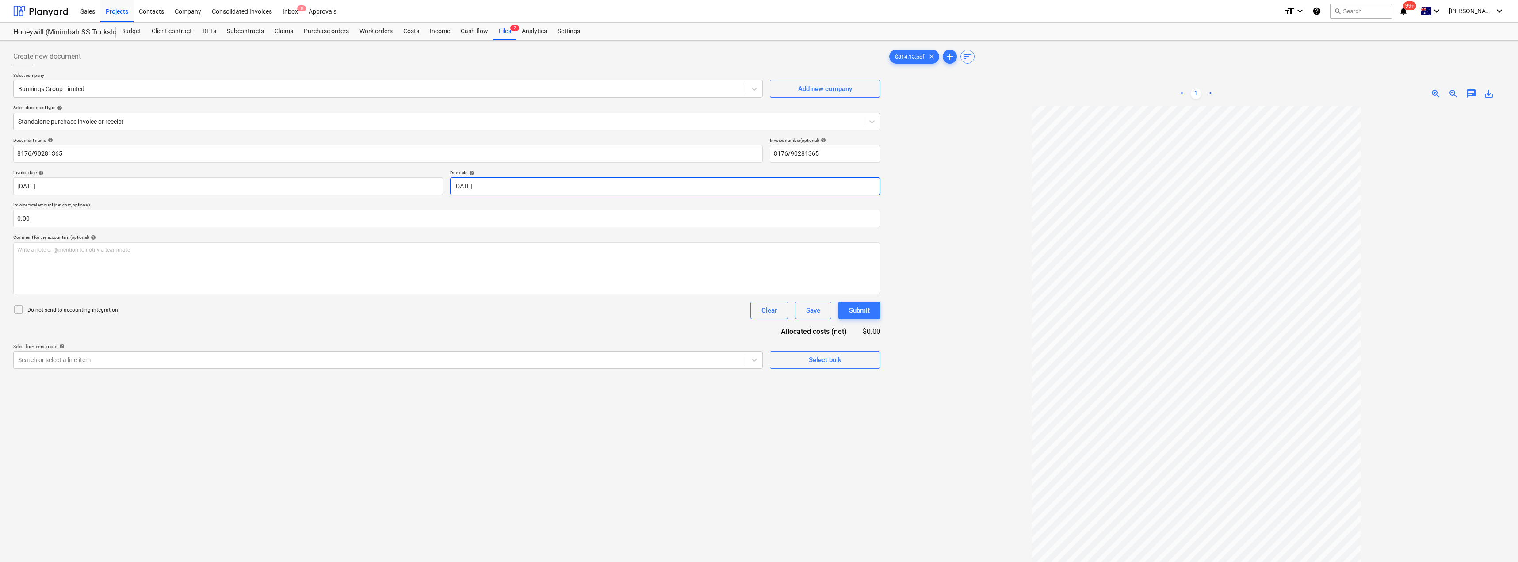
click at [504, 187] on body "Sales Projects Contacts Company Consolidated Invoices Inbox 8 Approvals format_…" at bounding box center [759, 281] width 1518 height 562
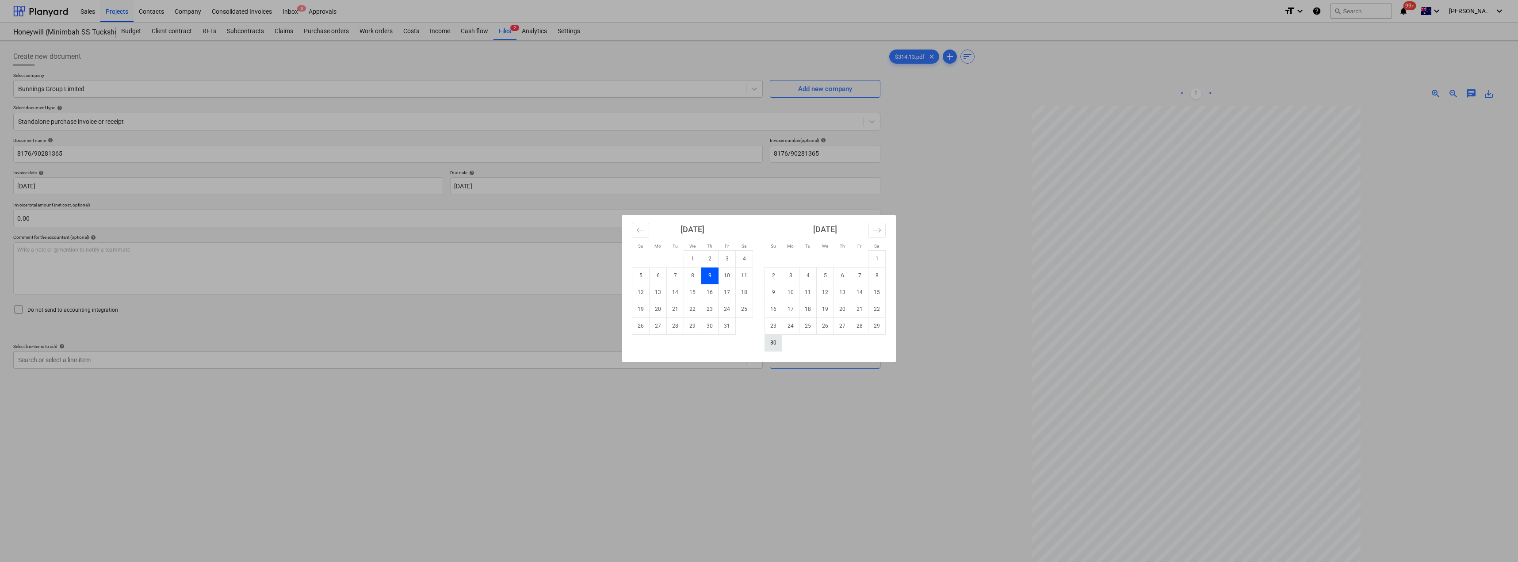
click at [759, 345] on td "30" at bounding box center [773, 342] width 17 height 17
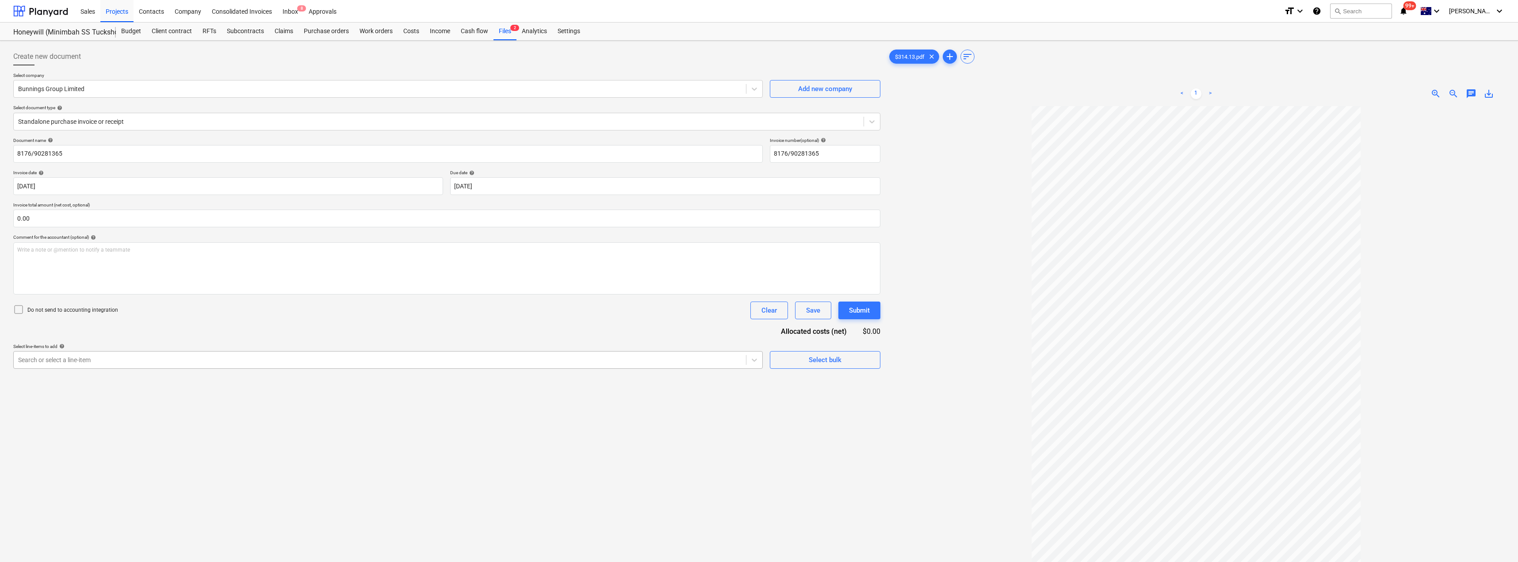
click at [78, 356] on div at bounding box center [379, 359] width 723 height 9
click at [190, 320] on div "Document name help 8176/90281365 Invoice number (optional) help 8176/90281365 I…" at bounding box center [446, 282] width 867 height 290
click at [658, 398] on div at bounding box center [658, 392] width 35 height 11
click at [659, 393] on input at bounding box center [658, 392] width 35 height 11
click at [663, 458] on div "Create new document Select company Bunnings Group Limited Add new company Selec…" at bounding box center [447, 345] width 874 height 602
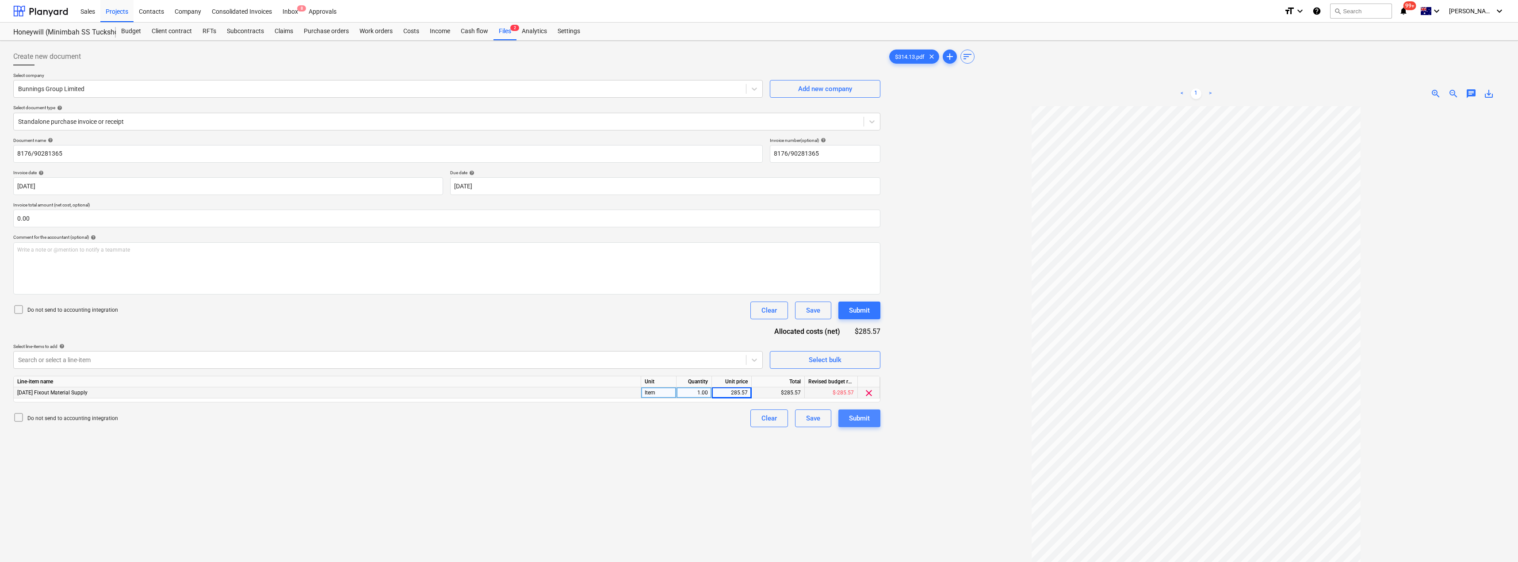
click at [759, 417] on div "Submit" at bounding box center [859, 417] width 21 height 11
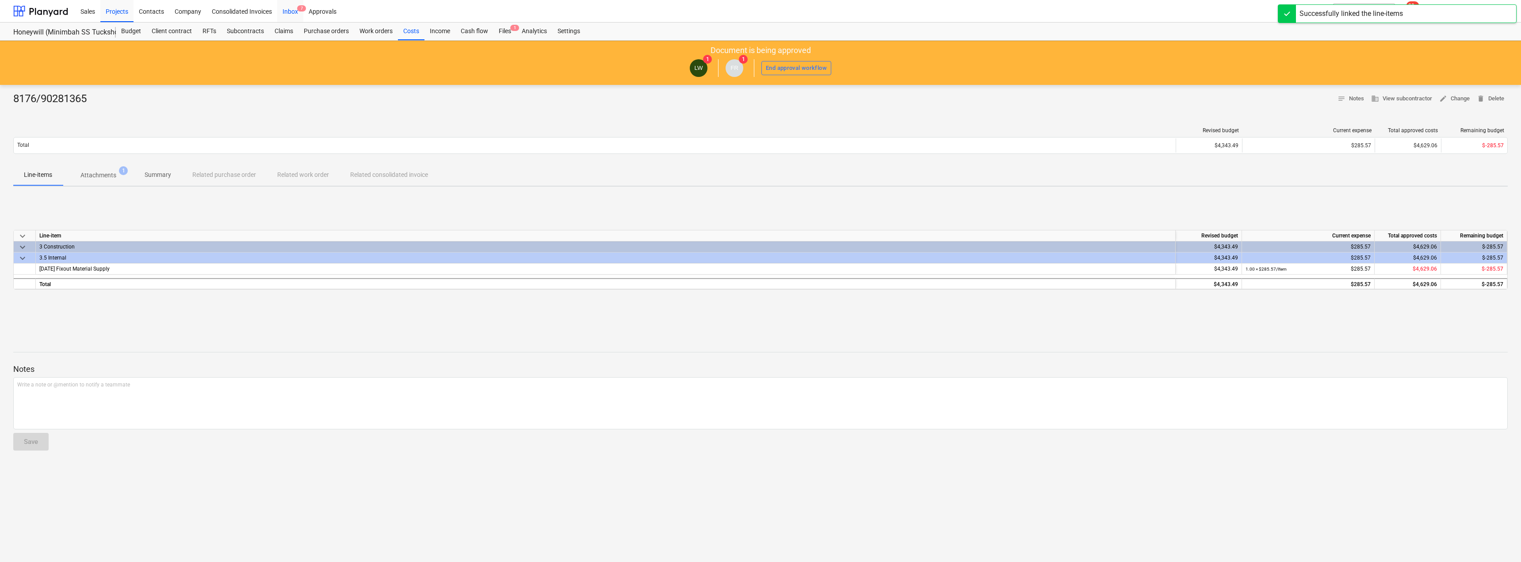
click at [291, 14] on div "Inbox 7" at bounding box center [290, 11] width 26 height 23
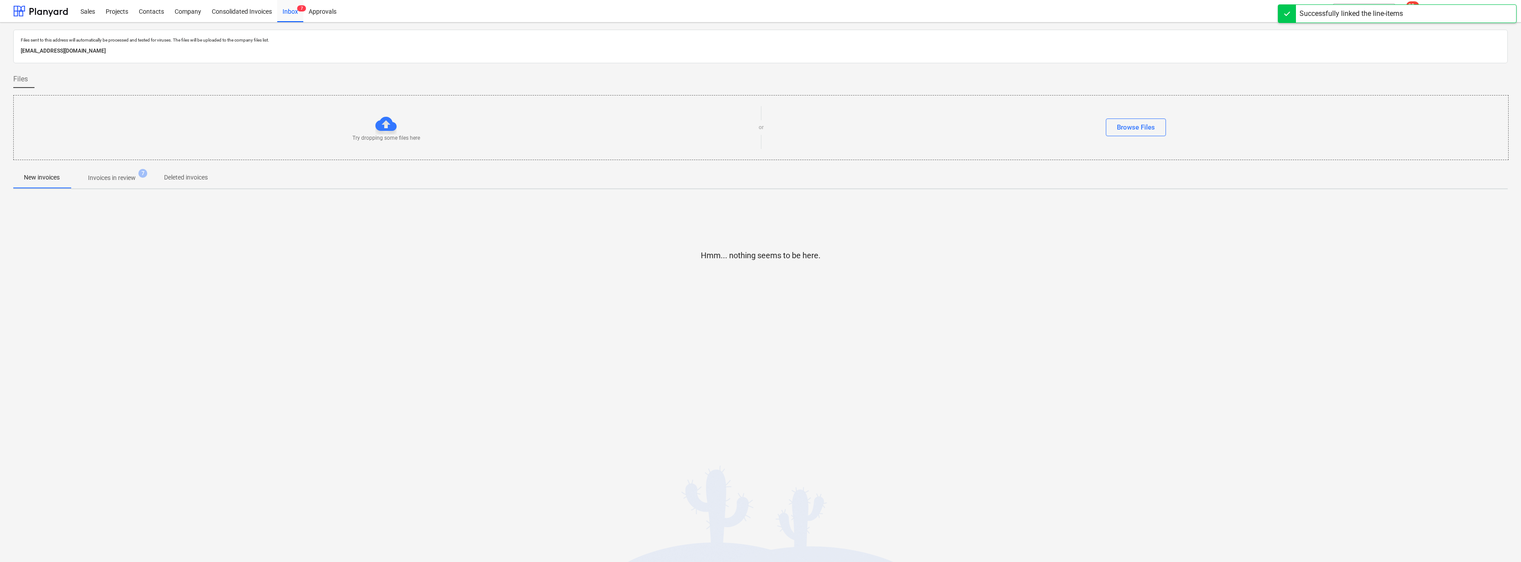
click at [107, 179] on p "Invoices in review" at bounding box center [112, 177] width 48 height 9
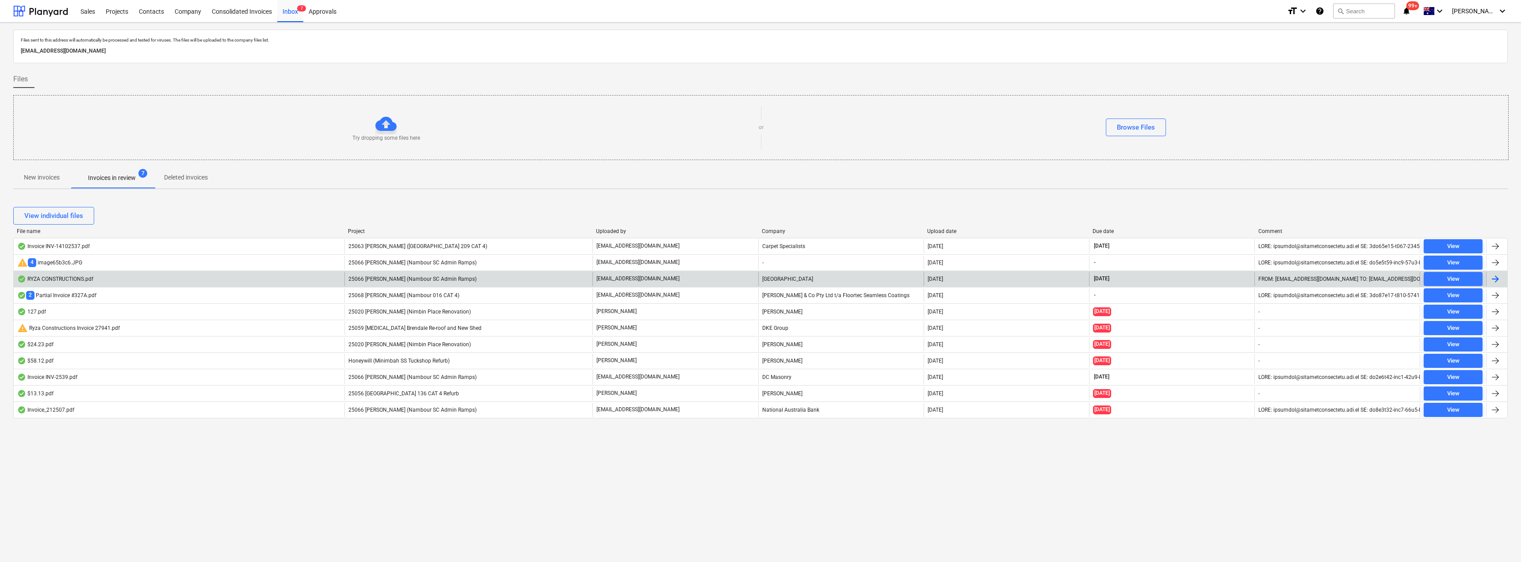
click at [485, 273] on div "25066 [PERSON_NAME] (Nambour SC Admin Ramps)" at bounding box center [468, 279] width 248 height 14
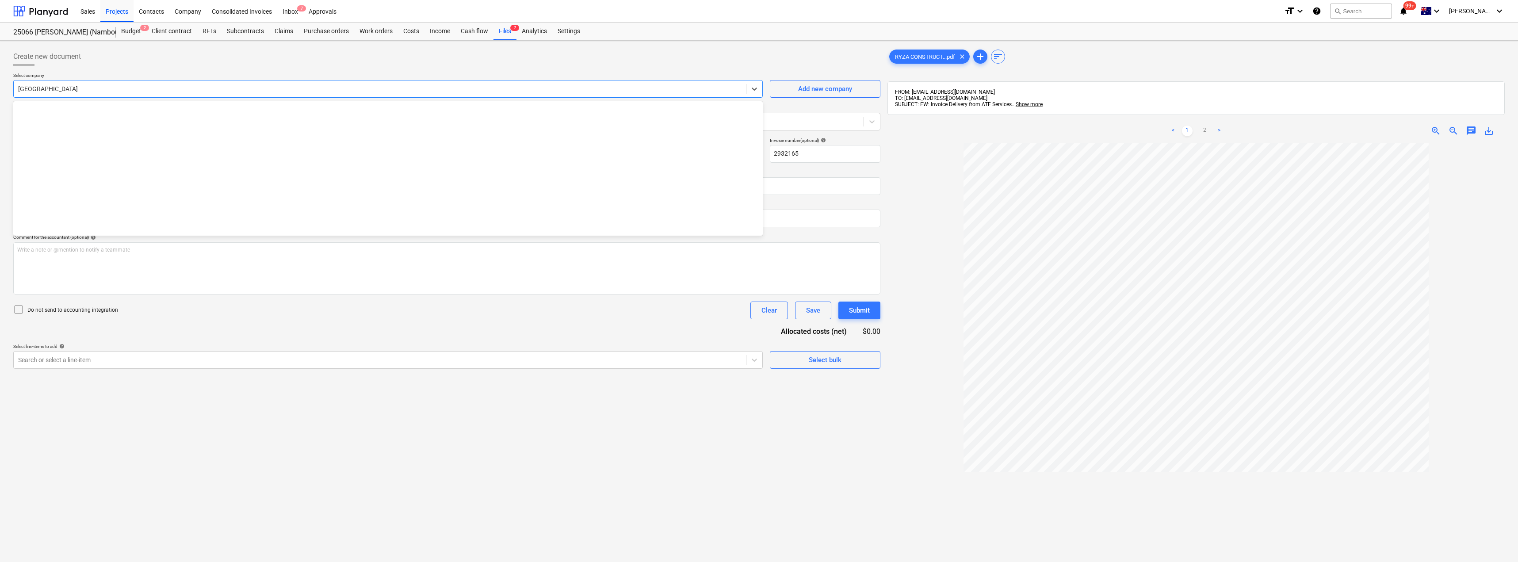
click at [112, 87] on div at bounding box center [379, 88] width 723 height 9
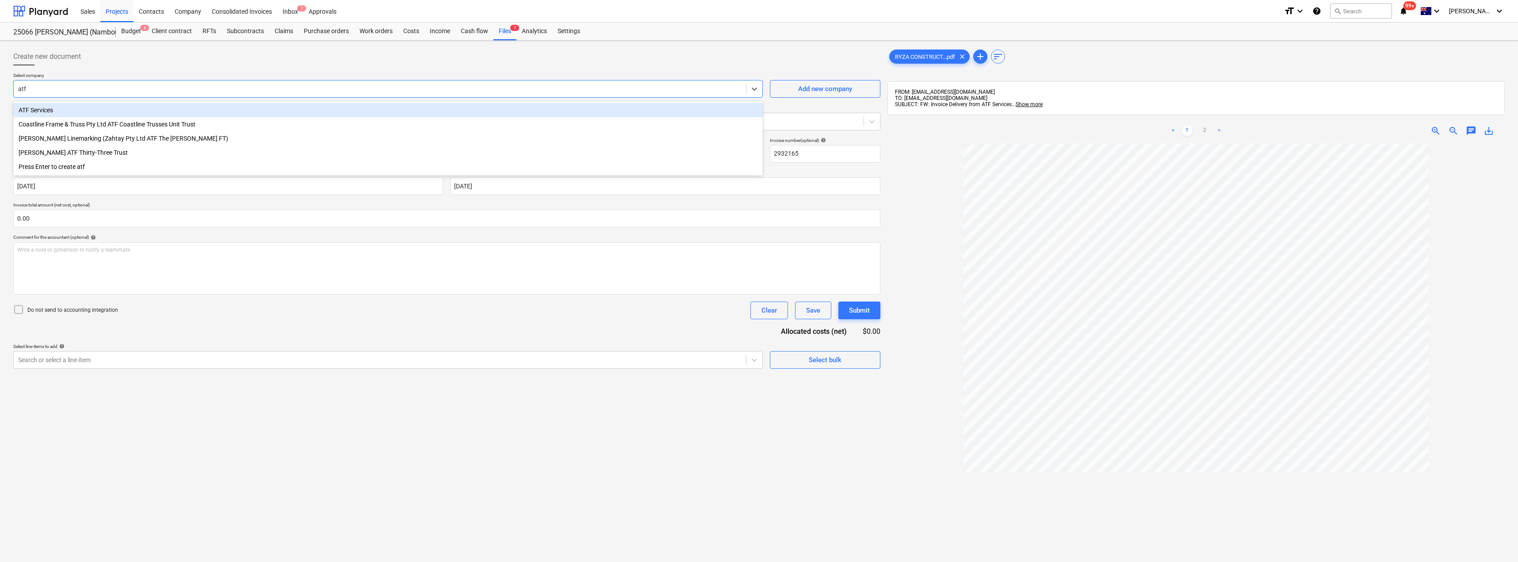
click at [103, 111] on div "ATF Services" at bounding box center [387, 110] width 749 height 14
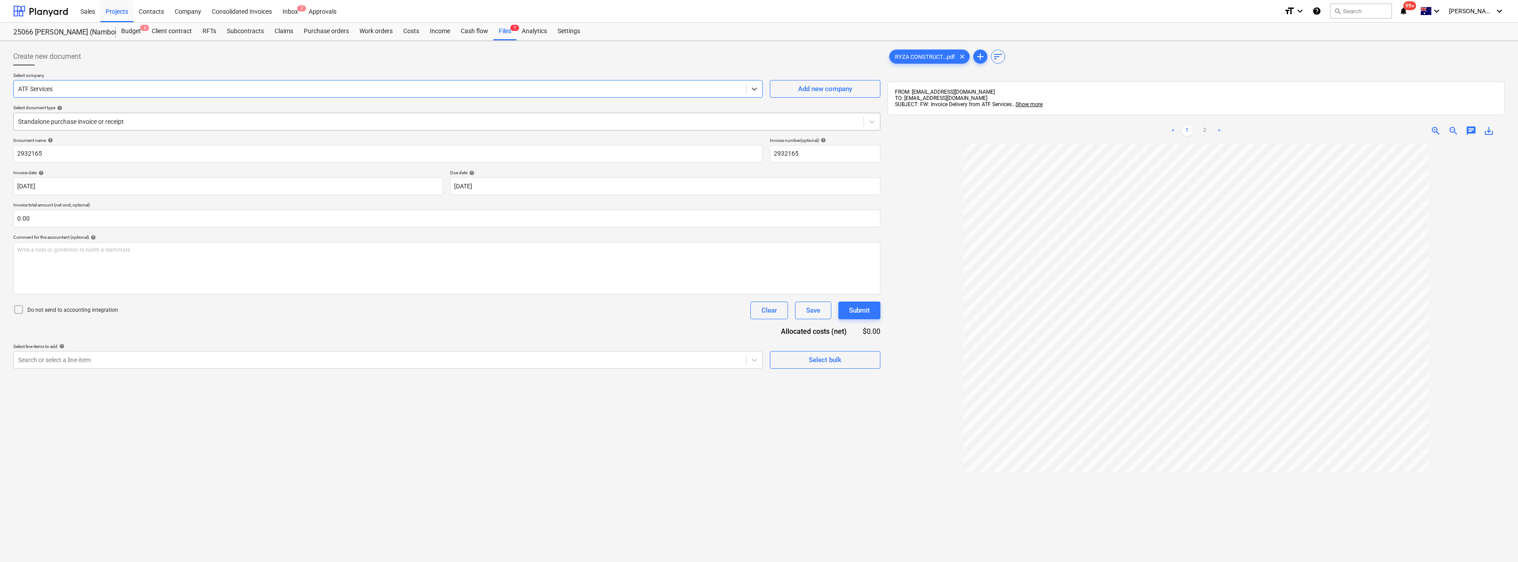
click at [143, 121] on div at bounding box center [438, 121] width 841 height 9
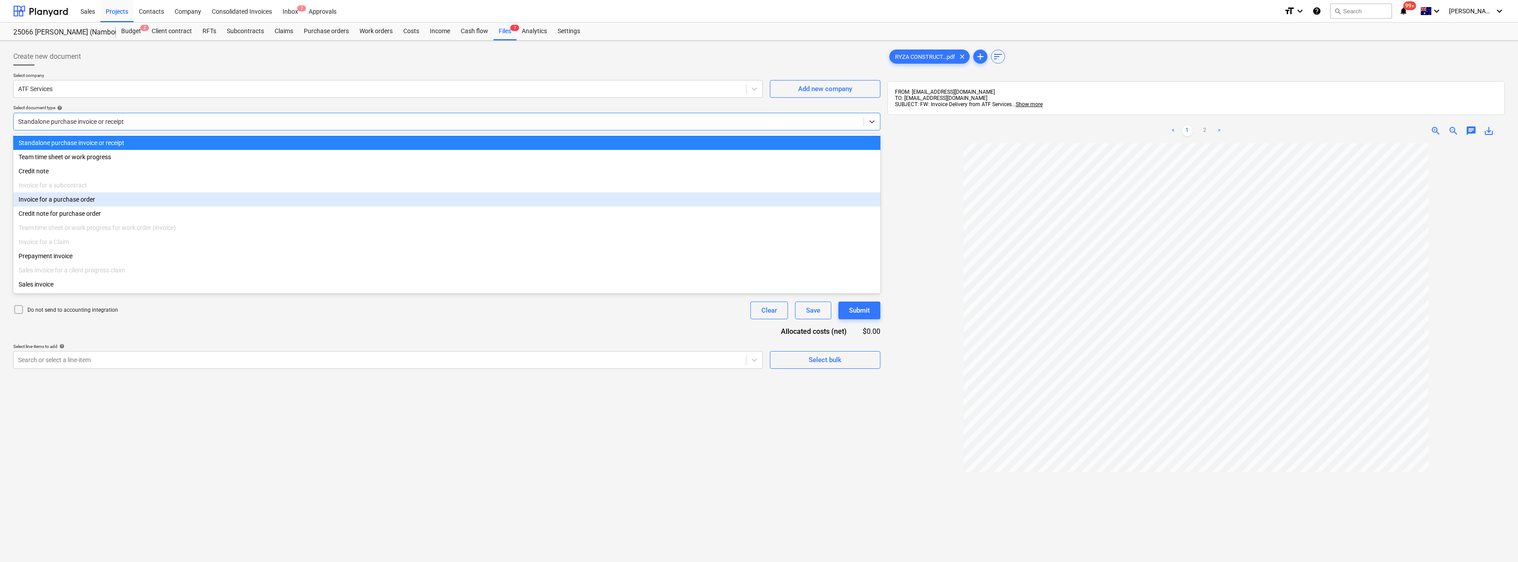
click at [98, 203] on div "Invoice for a purchase order" at bounding box center [446, 199] width 867 height 14
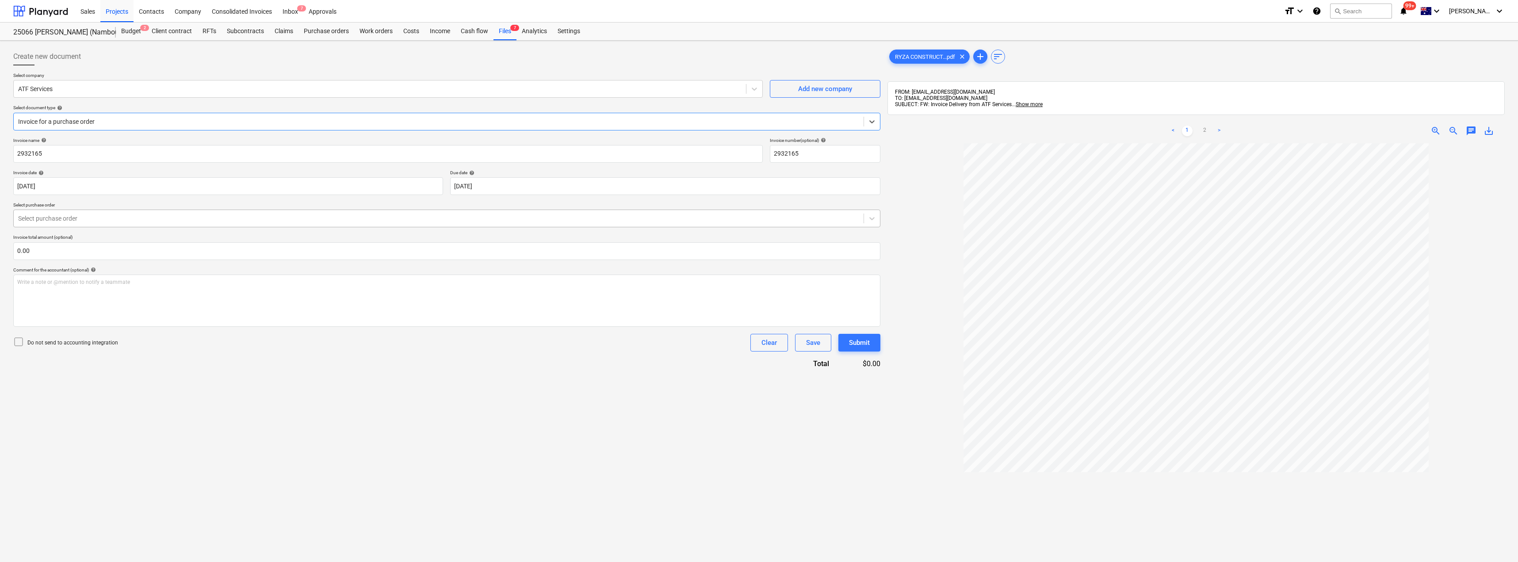
click at [107, 219] on div at bounding box center [438, 218] width 841 height 9
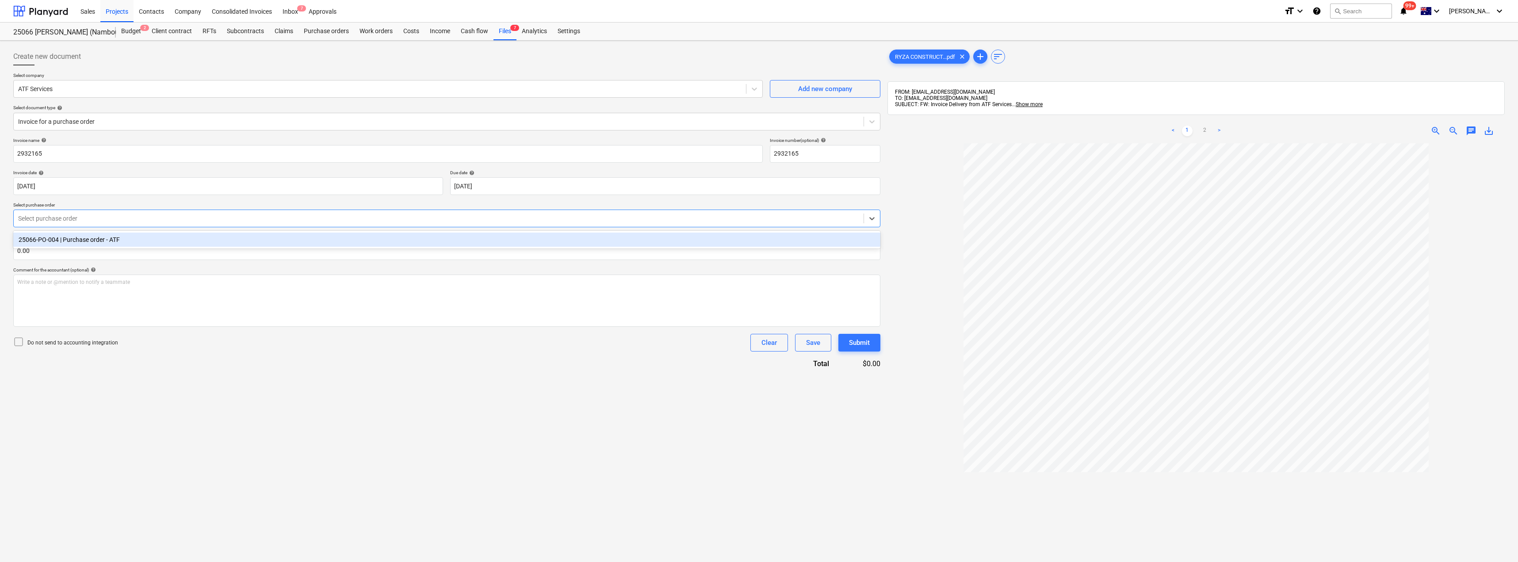
click at [109, 242] on div "25066-PO-004 | Purchase order - ATF" at bounding box center [446, 240] width 867 height 14
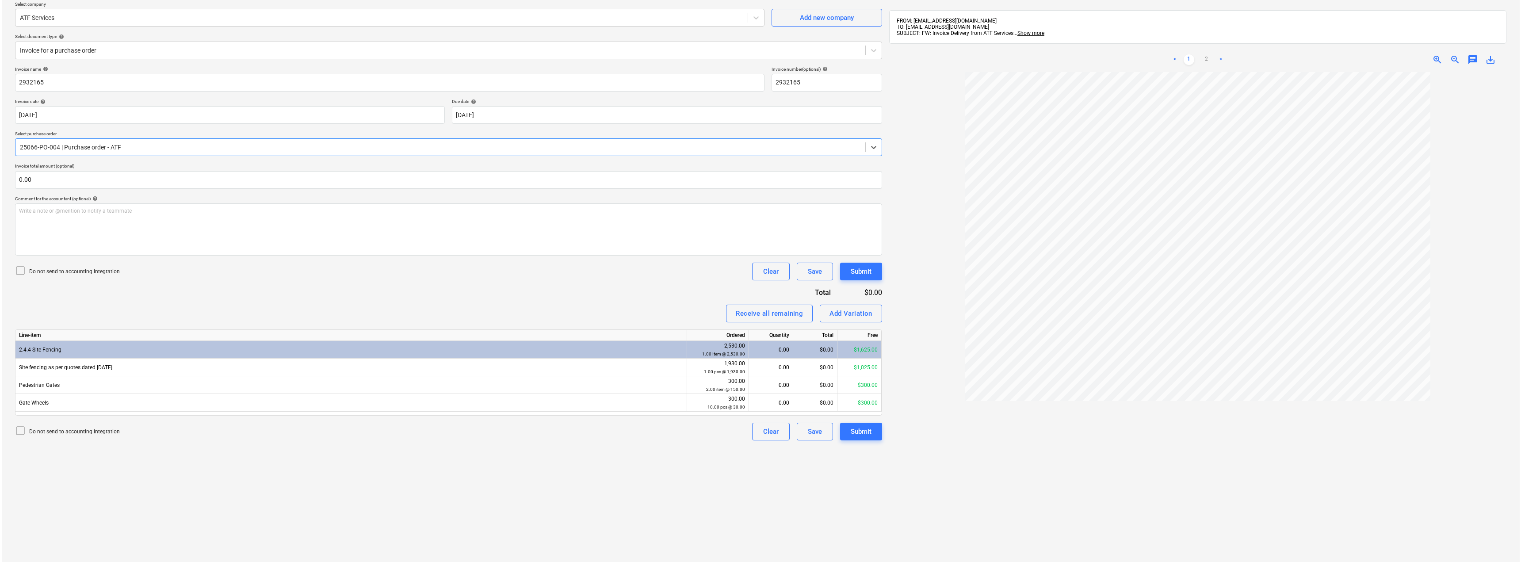
scroll to position [88, 0]
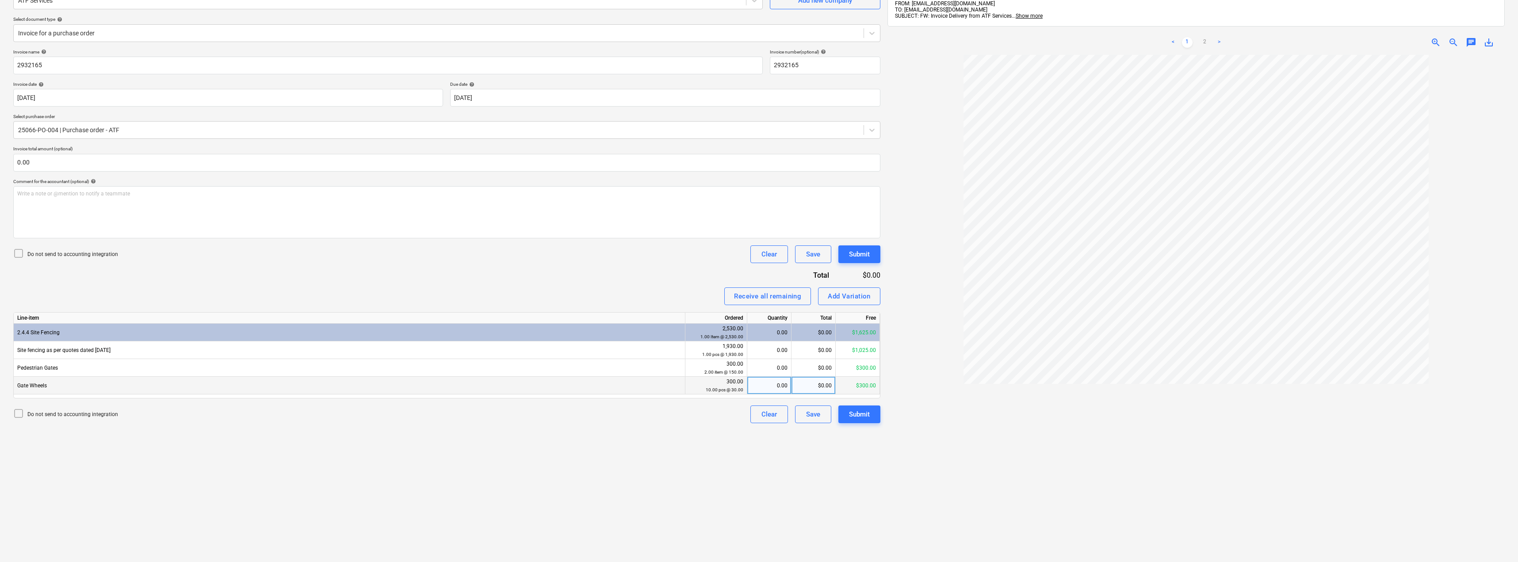
click at [759, 385] on div "$0.00" at bounding box center [813, 386] width 44 height 18
click at [672, 278] on div "Invoice name help 2932165 Invoice number (optional) help 2932165 Invoice date h…" at bounding box center [446, 236] width 867 height 374
click at [759, 352] on div "$0.00" at bounding box center [813, 350] width 44 height 18
click at [670, 267] on div "Invoice name help 2932165 Invoice number (optional) help 2932165 Invoice date h…" at bounding box center [446, 236] width 867 height 374
click at [759, 412] on div "Submit" at bounding box center [859, 413] width 21 height 11
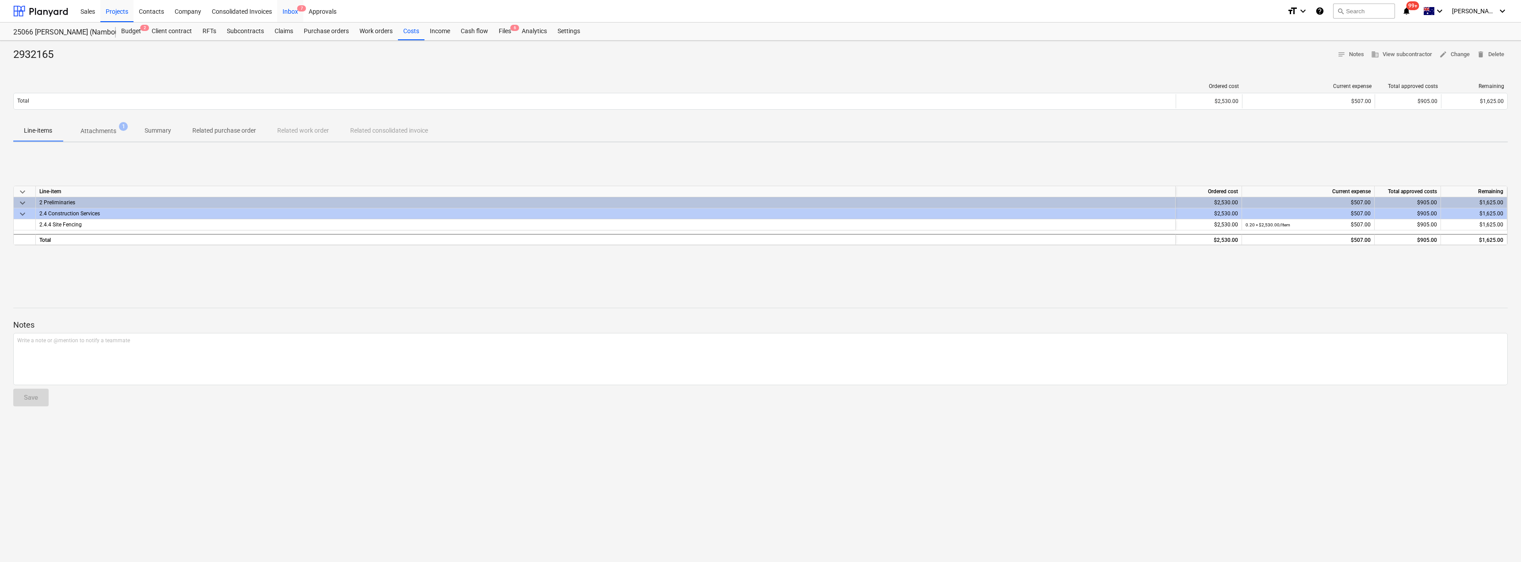
click at [295, 12] on div "Inbox 7" at bounding box center [290, 11] width 26 height 23
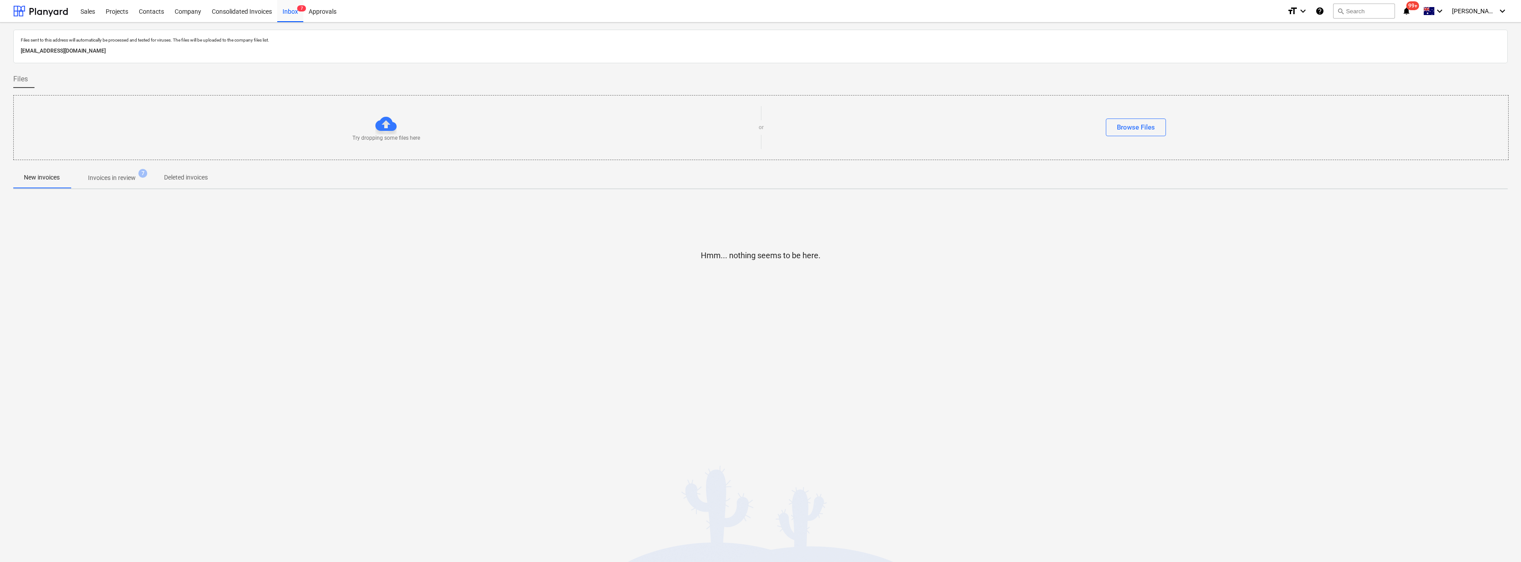
click at [119, 181] on p "Invoices in review" at bounding box center [112, 177] width 48 height 9
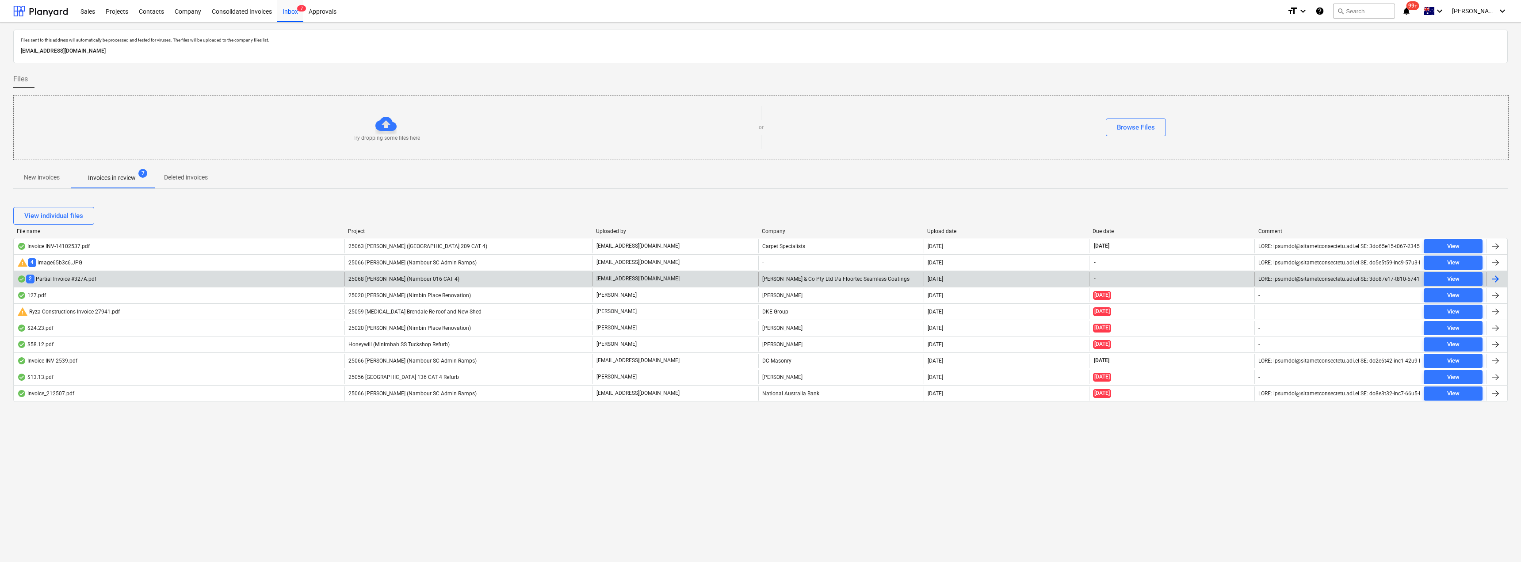
click at [648, 274] on div "[EMAIL_ADDRESS][DOMAIN_NAME]" at bounding box center [674, 279] width 165 height 14
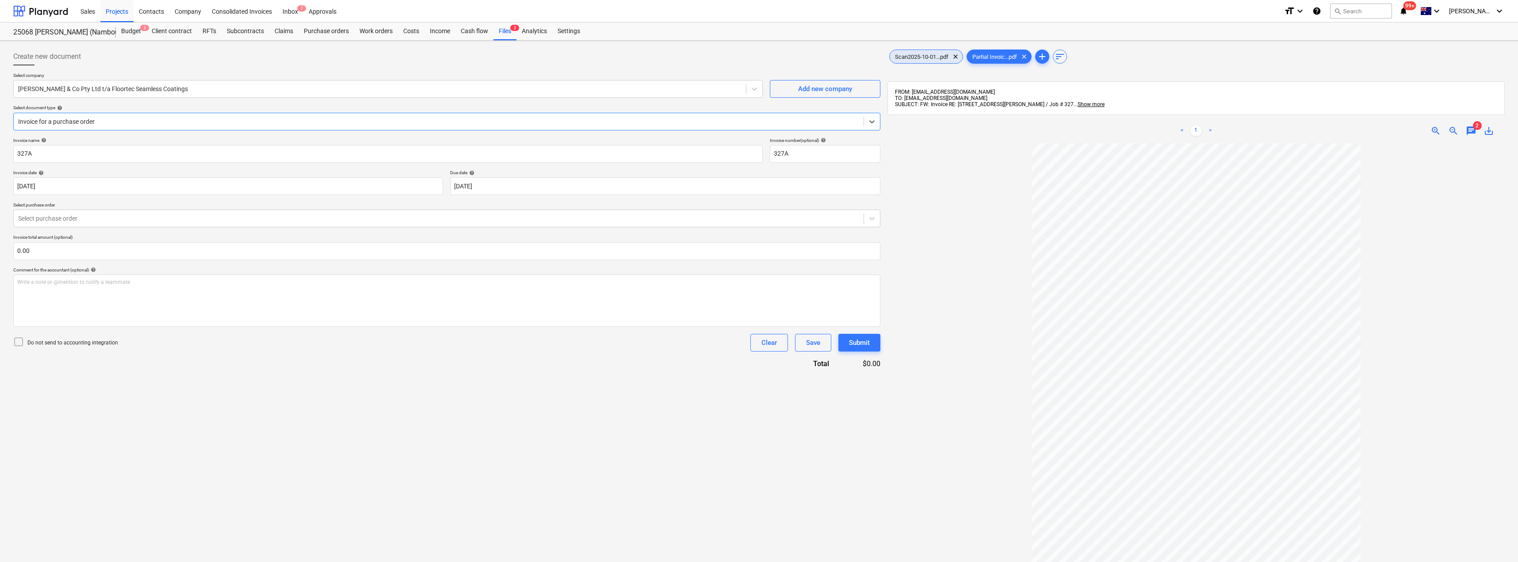
click at [759, 54] on span "Scan2025-10-01...pdf" at bounding box center [921, 56] width 64 height 7
click at [759, 53] on span "Partial Invoic...pdf" at bounding box center [994, 56] width 55 height 7
click at [759, 127] on span "chat" at bounding box center [1470, 131] width 11 height 11
click at [286, 8] on div "Inbox 7" at bounding box center [290, 11] width 26 height 23
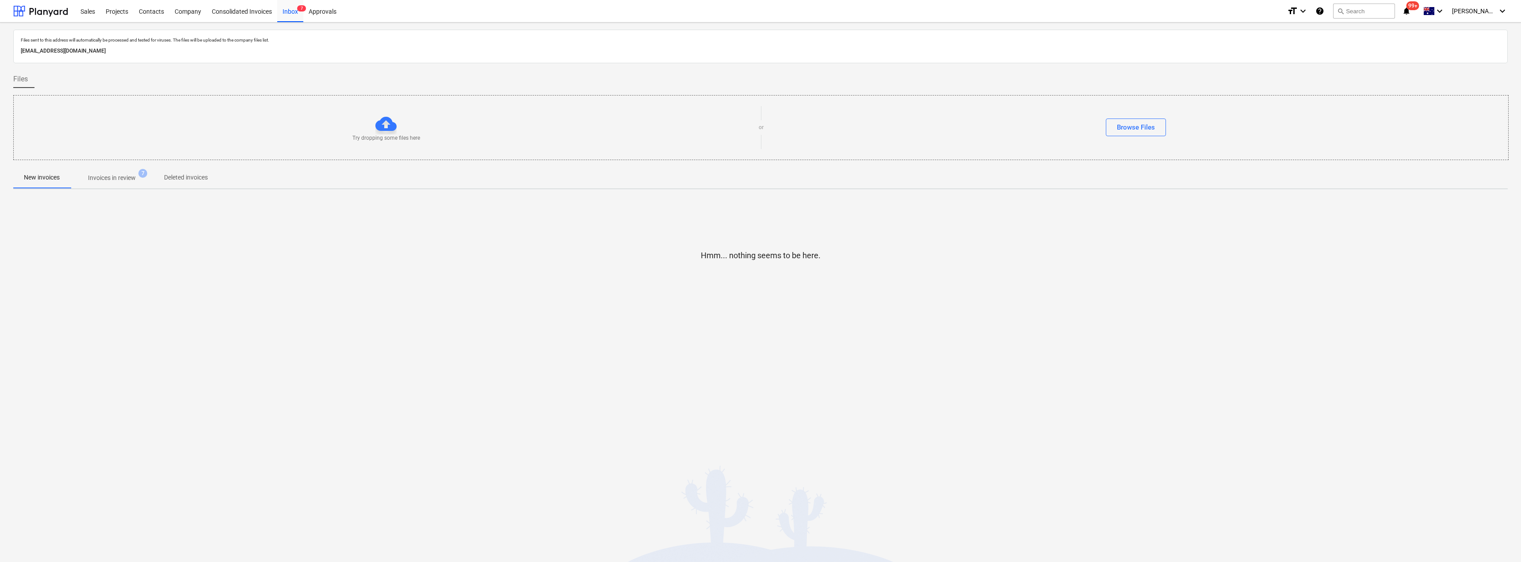
click at [114, 176] on p "Invoices in review" at bounding box center [112, 177] width 48 height 9
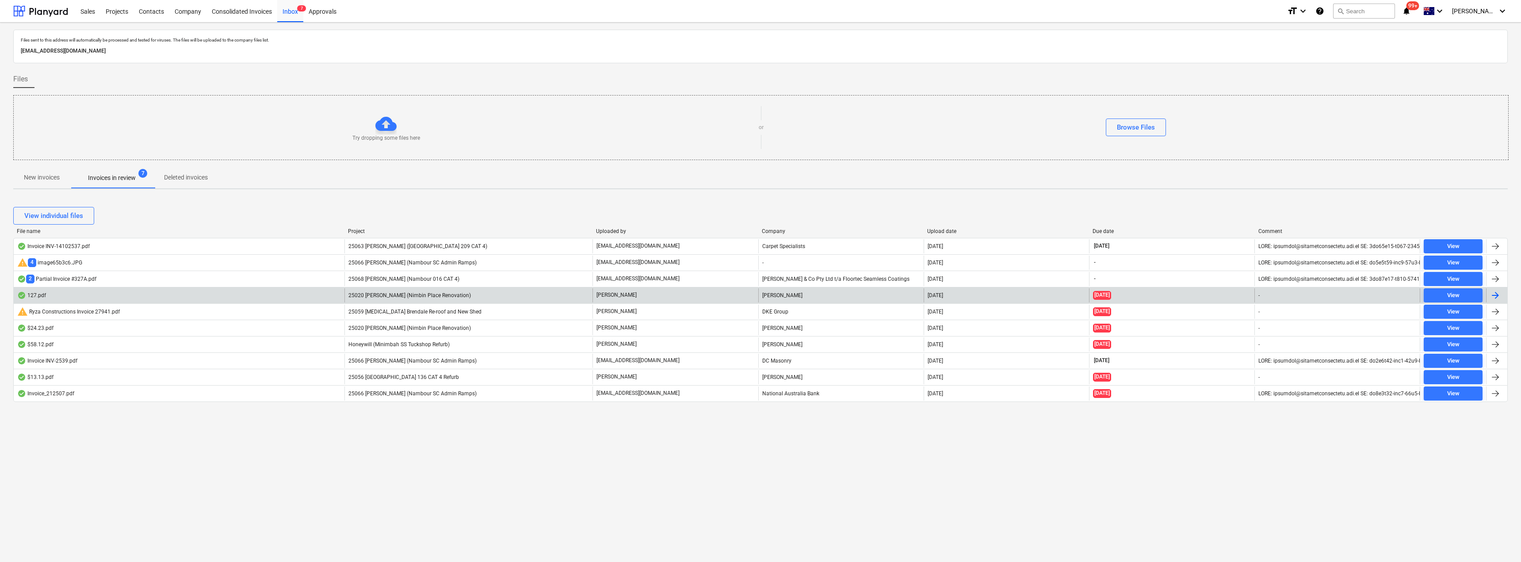
click at [446, 293] on span "25020 [PERSON_NAME] (Nimbin Place Renovation)" at bounding box center [409, 295] width 122 height 6
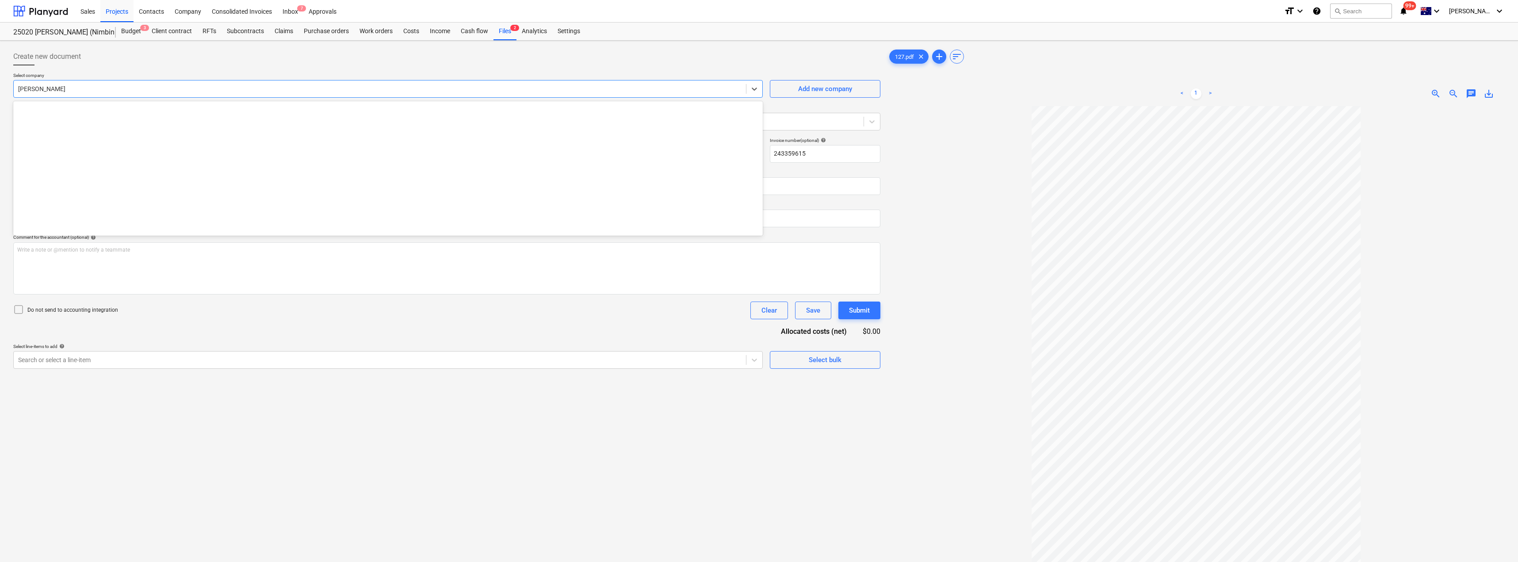
click at [86, 86] on div at bounding box center [379, 88] width 723 height 9
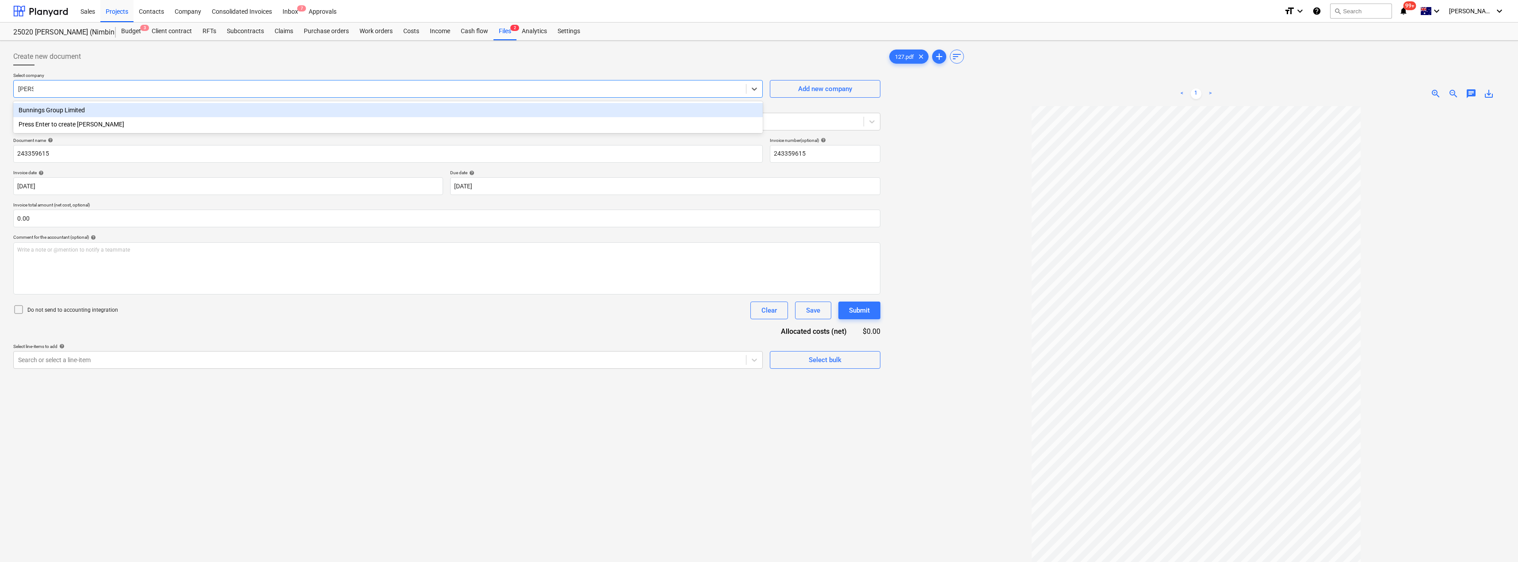
click at [90, 112] on div "Bunnings Group Limited" at bounding box center [387, 110] width 749 height 14
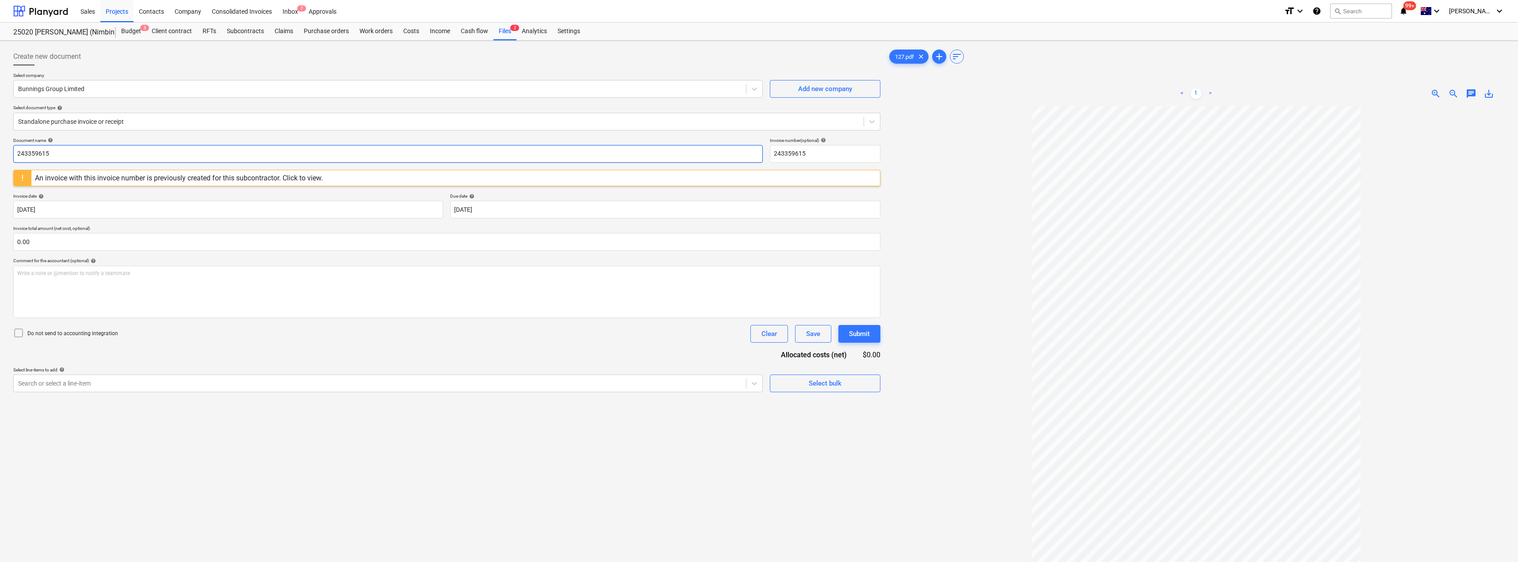
drag, startPoint x: 76, startPoint y: 152, endPoint x: 11, endPoint y: 153, distance: 65.9
click at [11, 153] on div "Create new document Select company Bunnings Group Limited Add new company Selec…" at bounding box center [447, 345] width 874 height 602
drag, startPoint x: 63, startPoint y: 148, endPoint x: 4, endPoint y: 146, distance: 58.4
click at [4, 146] on div "Create new document Select company Bunnings Group Limited Add new company Selec…" at bounding box center [759, 346] width 1518 height 610
drag, startPoint x: 802, startPoint y: 153, endPoint x: 773, endPoint y: 152, distance: 29.2
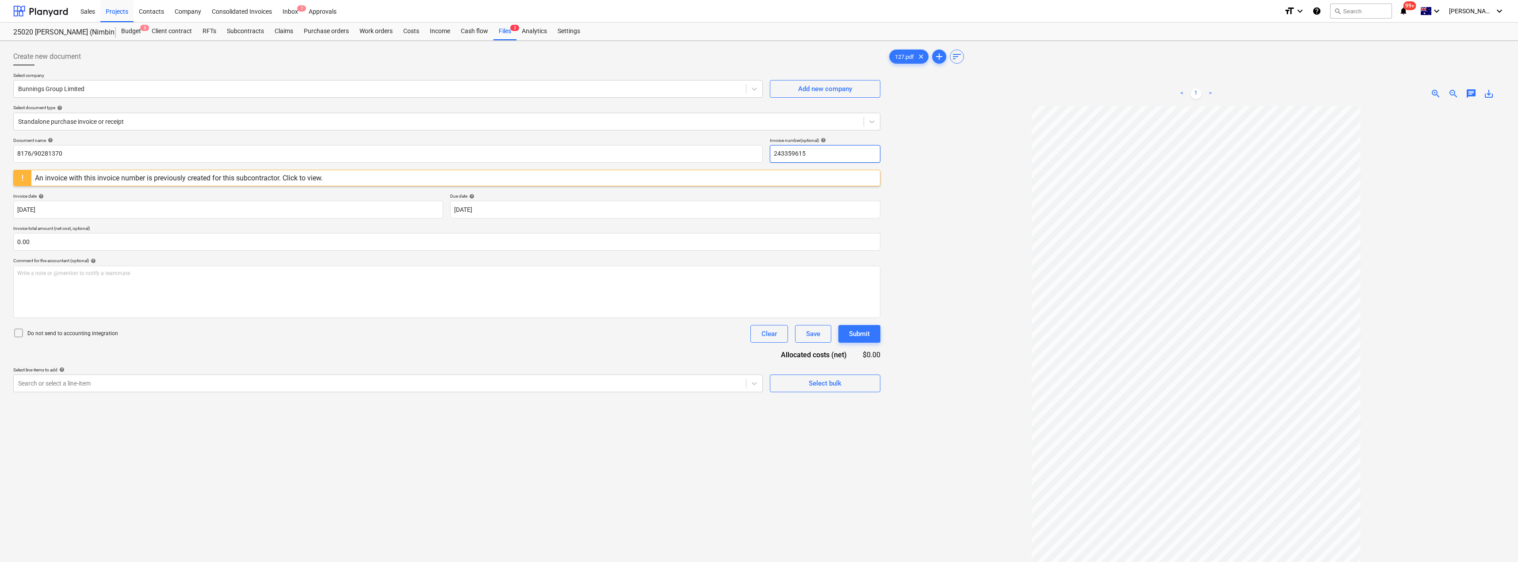
click at [759, 152] on input "243359615" at bounding box center [825, 154] width 111 height 18
paste input "8176/90281370"
click at [759, 160] on div at bounding box center [1195, 374] width 617 height 537
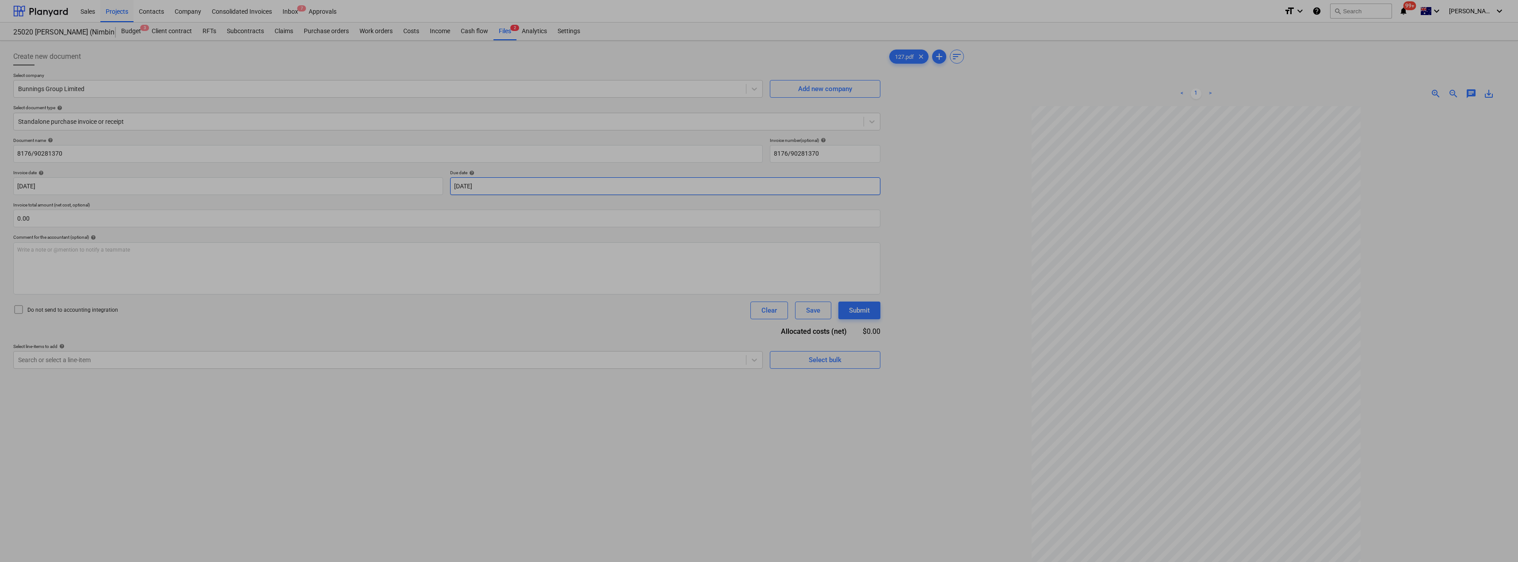
click at [509, 188] on body "Sales Projects Contacts Company Consolidated Invoices Inbox 7 Approvals format_…" at bounding box center [759, 281] width 1518 height 562
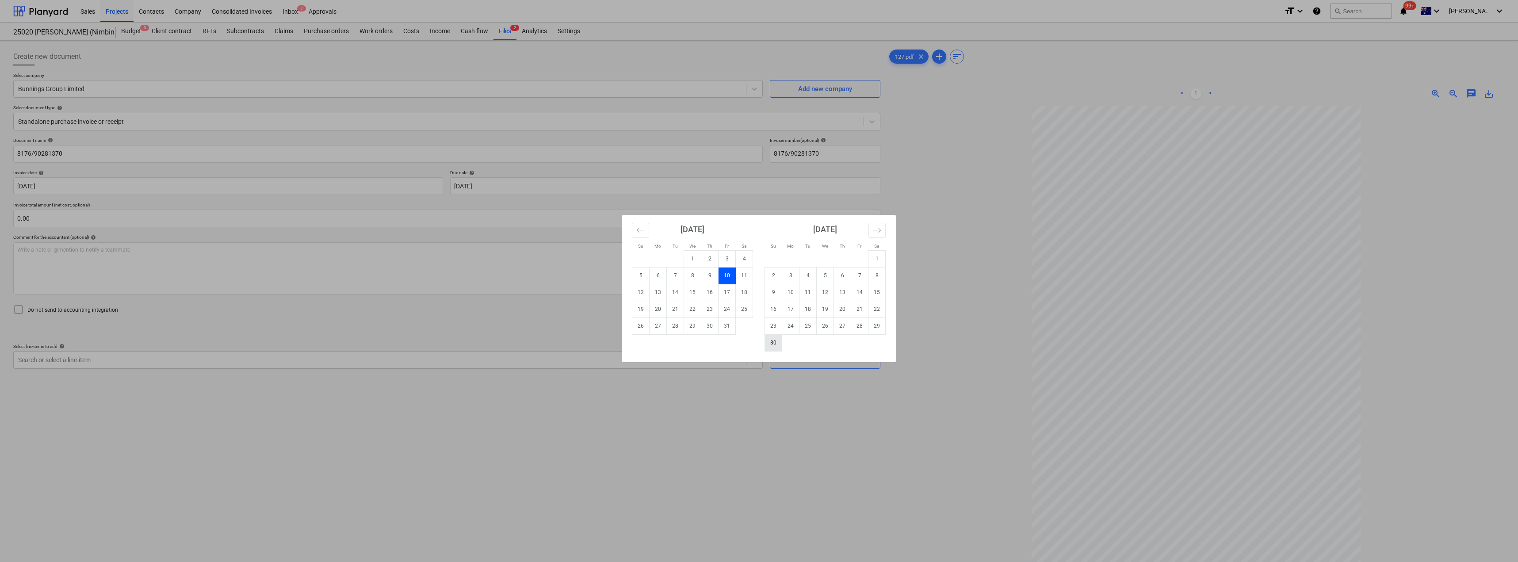
click at [759, 343] on td "30" at bounding box center [773, 342] width 17 height 17
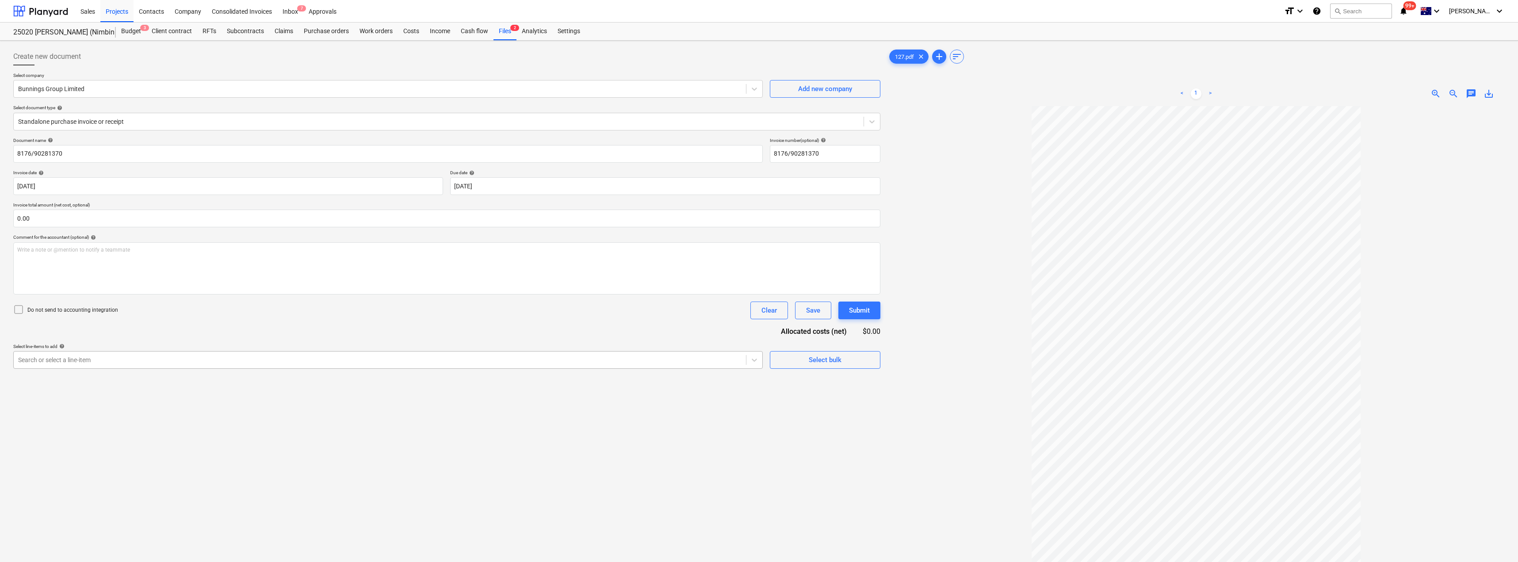
click at [316, 364] on div at bounding box center [379, 359] width 723 height 9
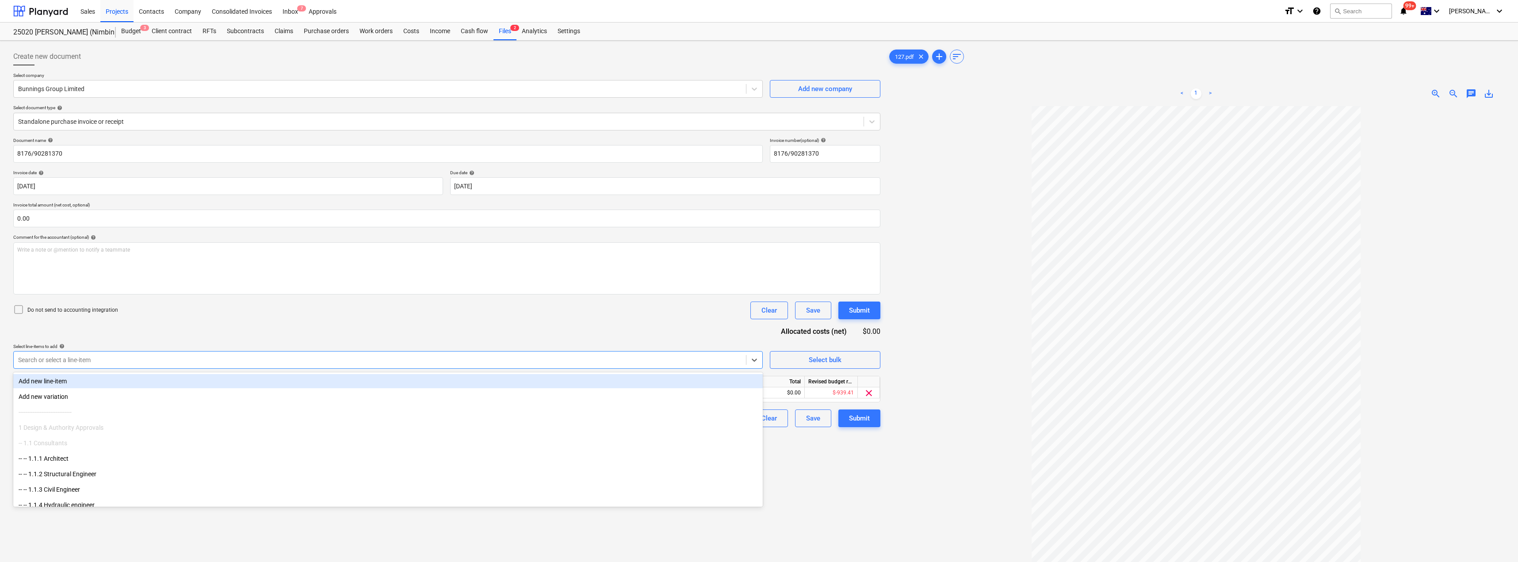
click at [317, 326] on div "Document name help 8176/90281370 Invoice number (optional) help 8176/90281370 I…" at bounding box center [446, 282] width 867 height 290
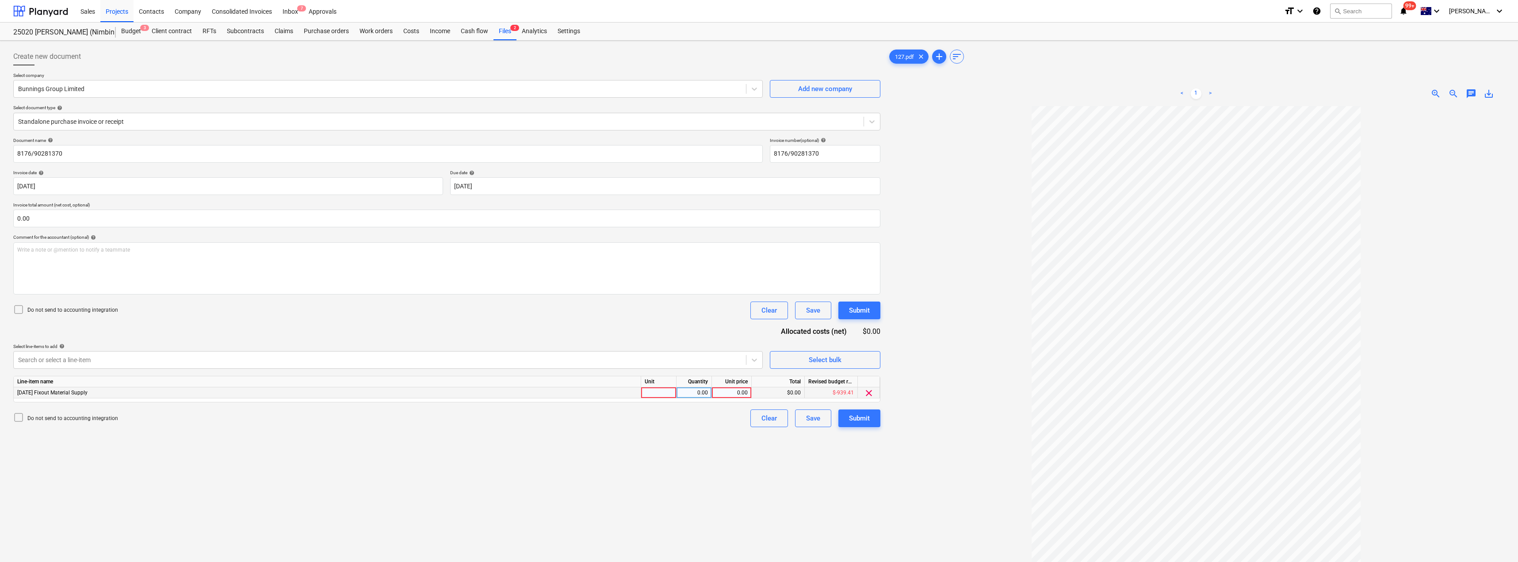
click at [674, 391] on div at bounding box center [658, 392] width 35 height 11
click at [724, 327] on div "Document name help 8176/90281370 Invoice number (optional) help 8176/90281370 I…" at bounding box center [446, 282] width 867 height 290
click at [759, 414] on div "Submit" at bounding box center [859, 417] width 21 height 11
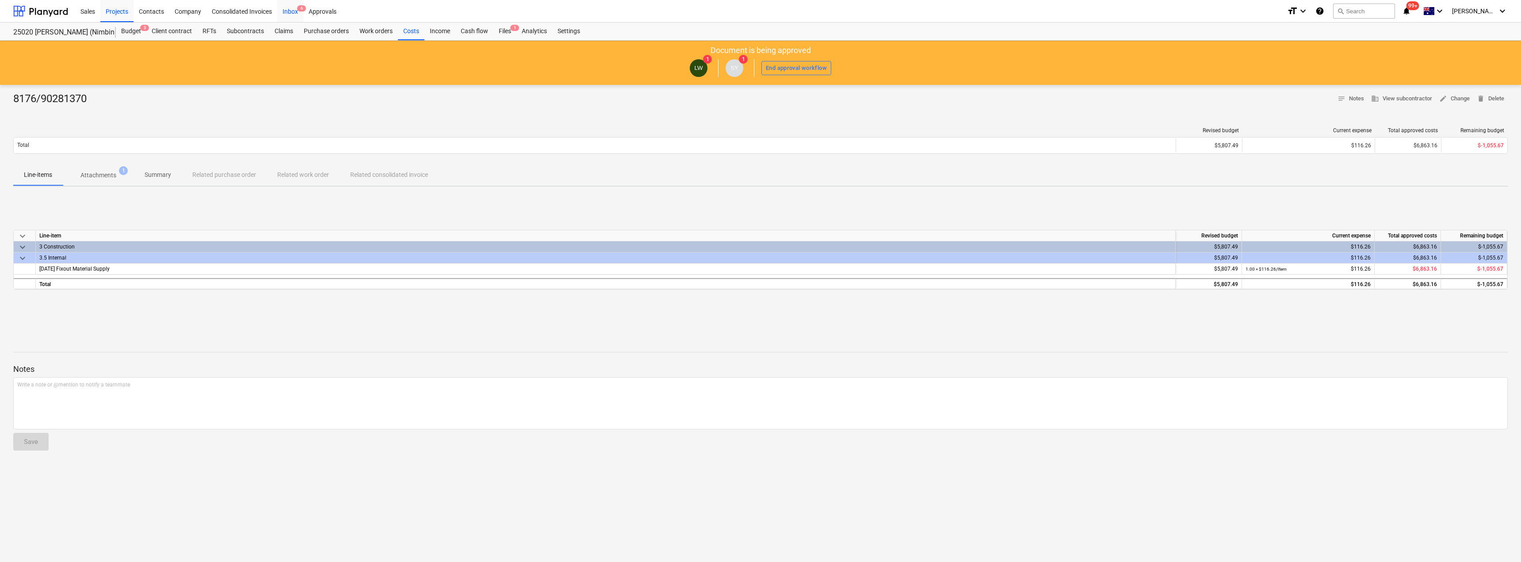
click at [291, 8] on div "Inbox 6" at bounding box center [290, 11] width 26 height 23
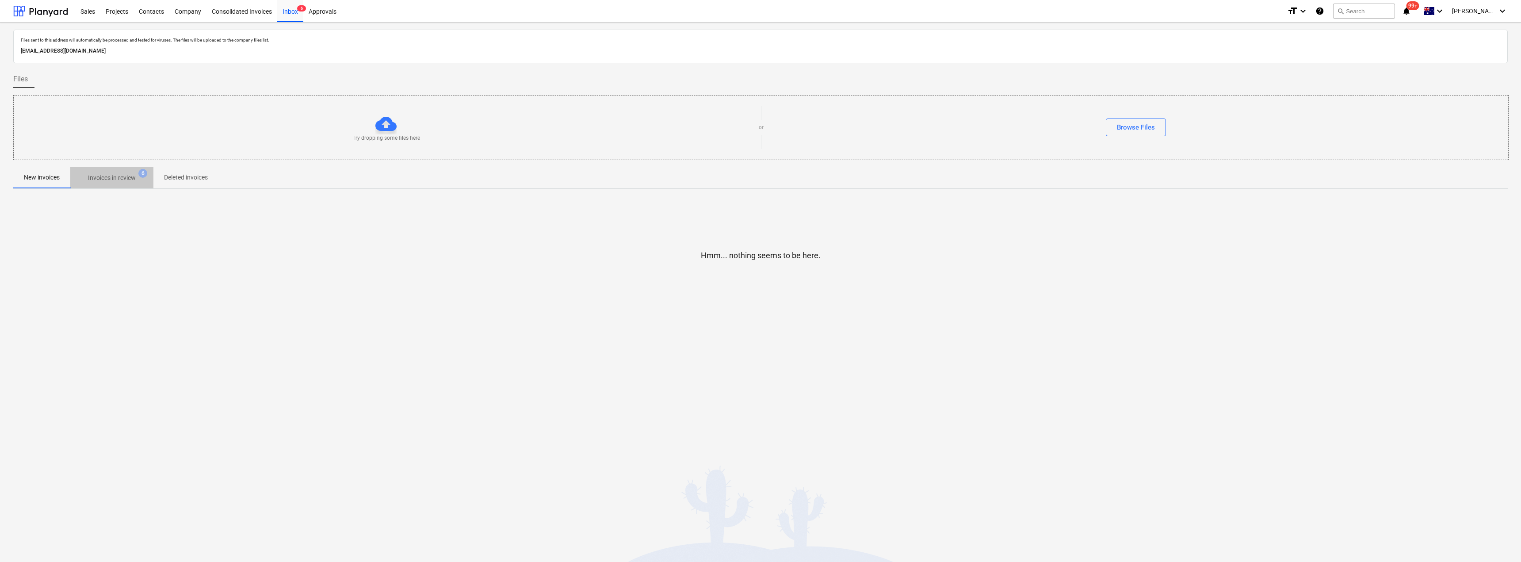
click at [99, 175] on p "Invoices in review" at bounding box center [112, 177] width 48 height 9
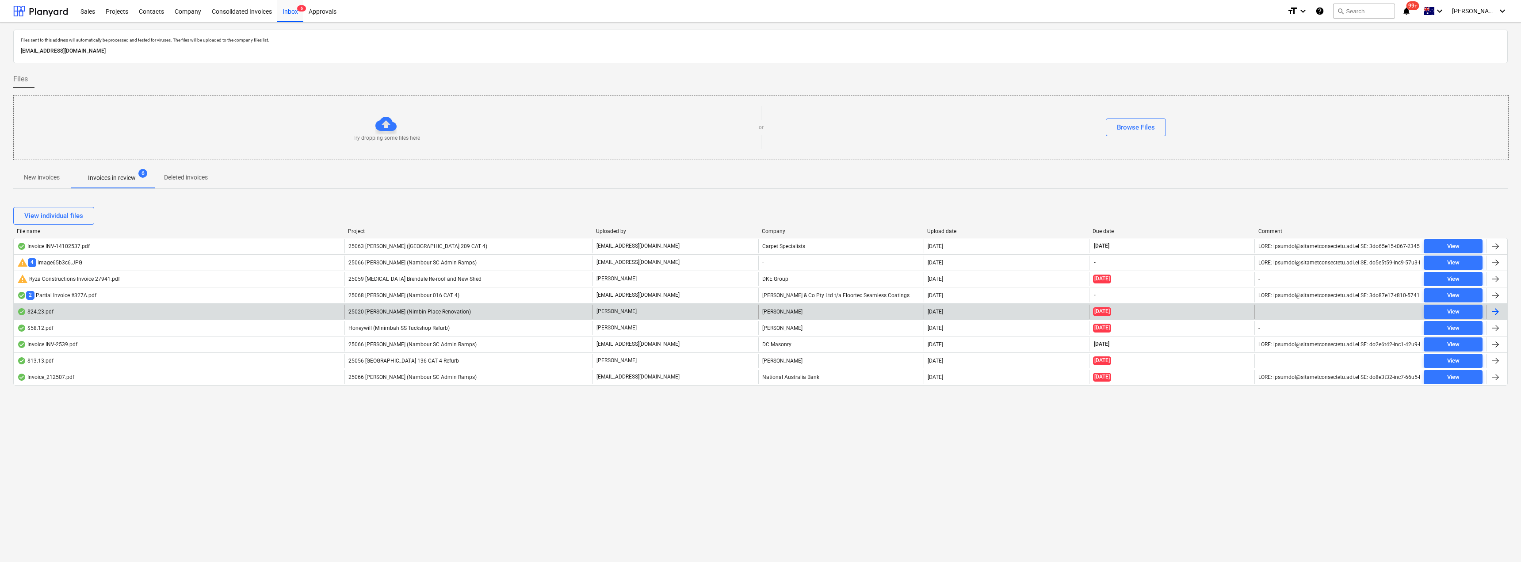
click at [638, 309] on div "[PERSON_NAME]" at bounding box center [674, 312] width 165 height 14
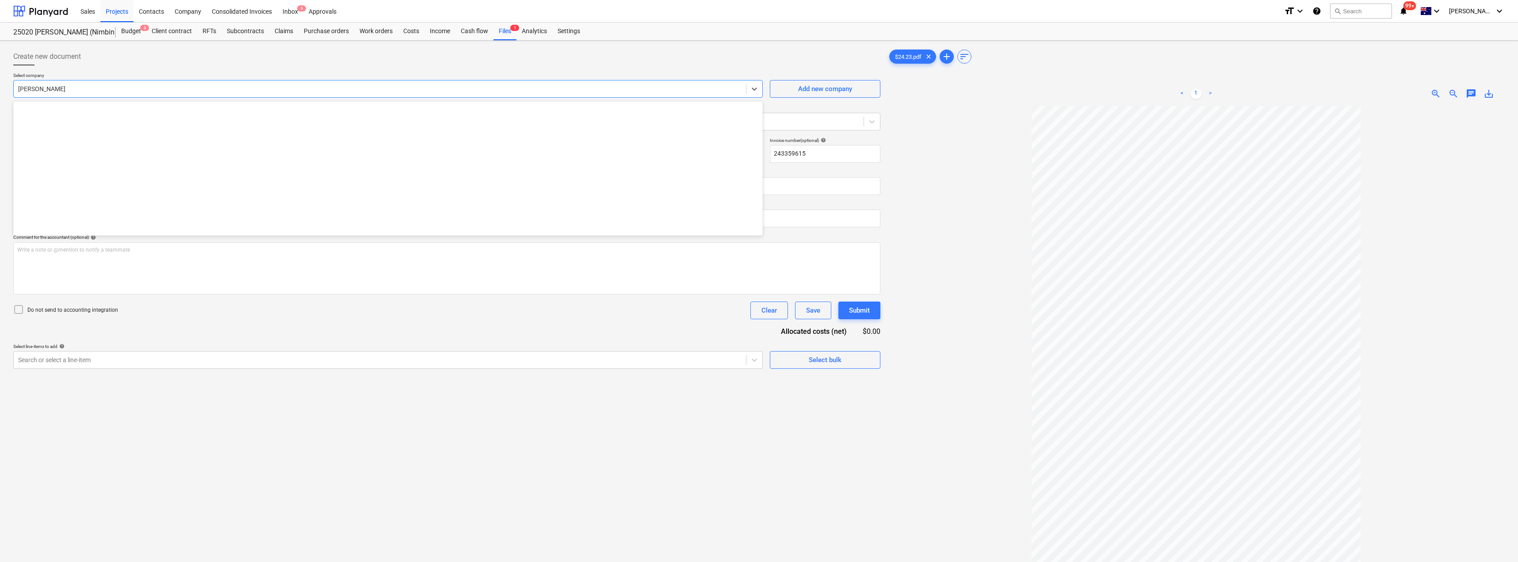
click at [104, 89] on div at bounding box center [379, 88] width 723 height 9
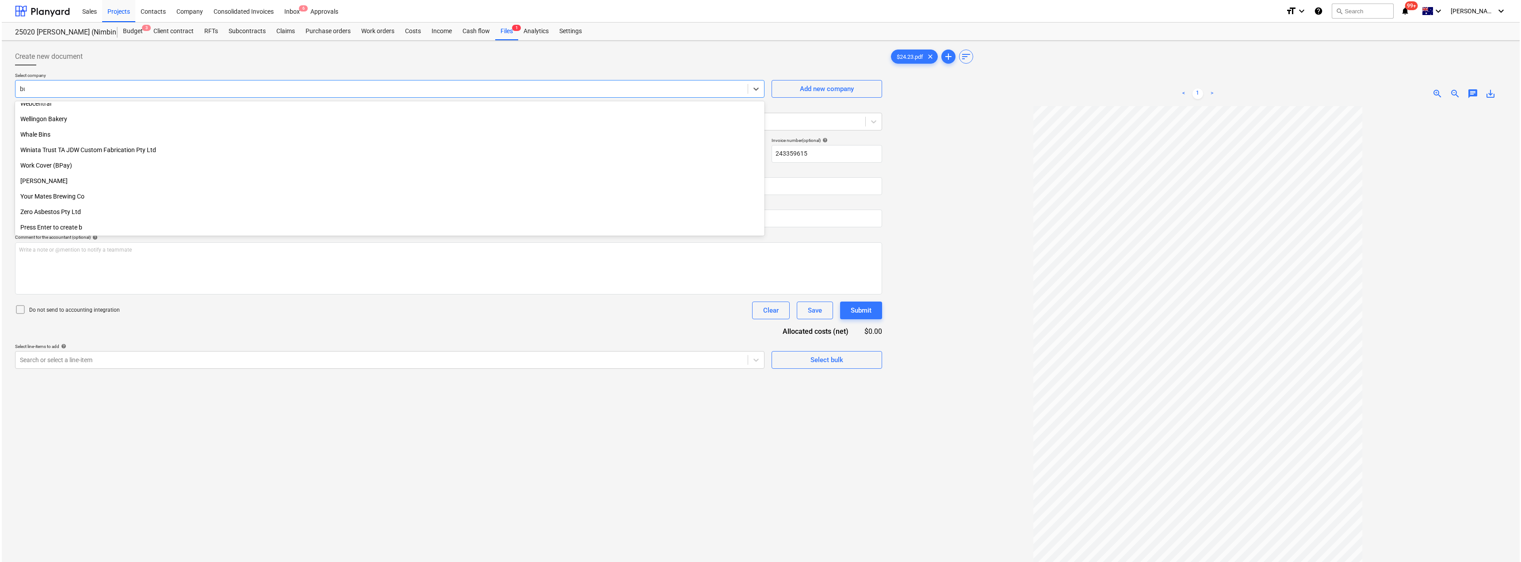
scroll to position [502, 0]
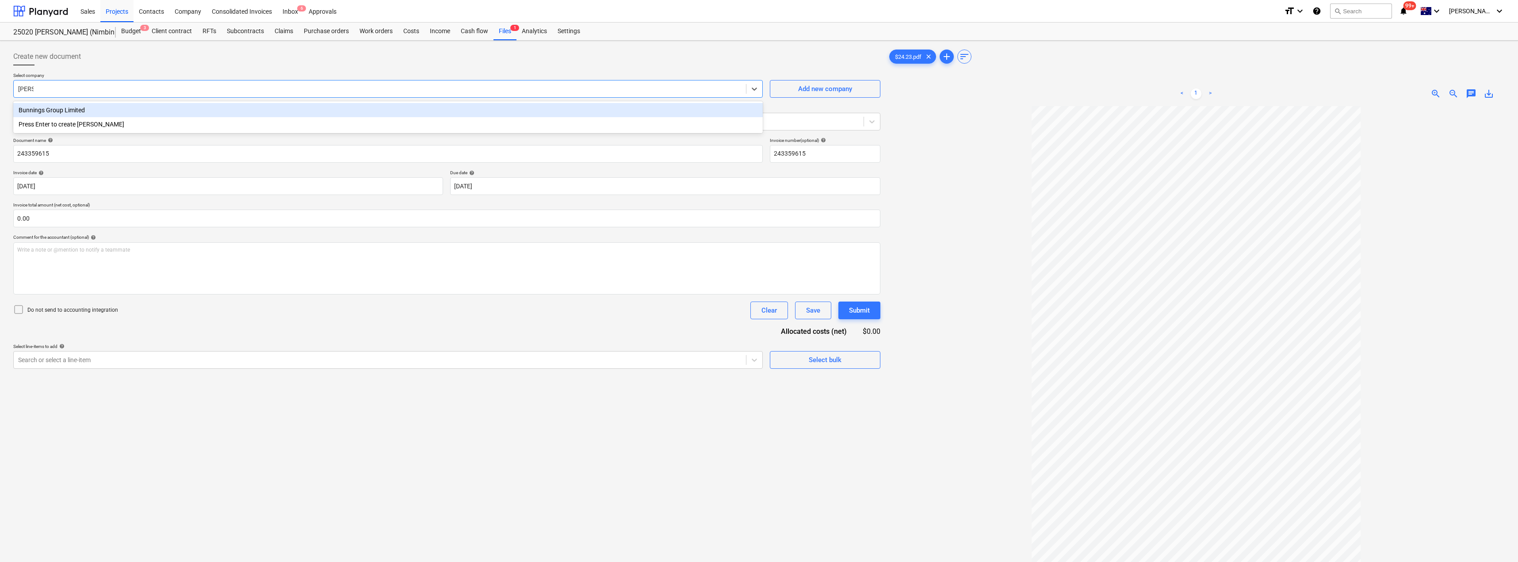
click at [79, 110] on div "Bunnings Group Limited" at bounding box center [387, 110] width 749 height 14
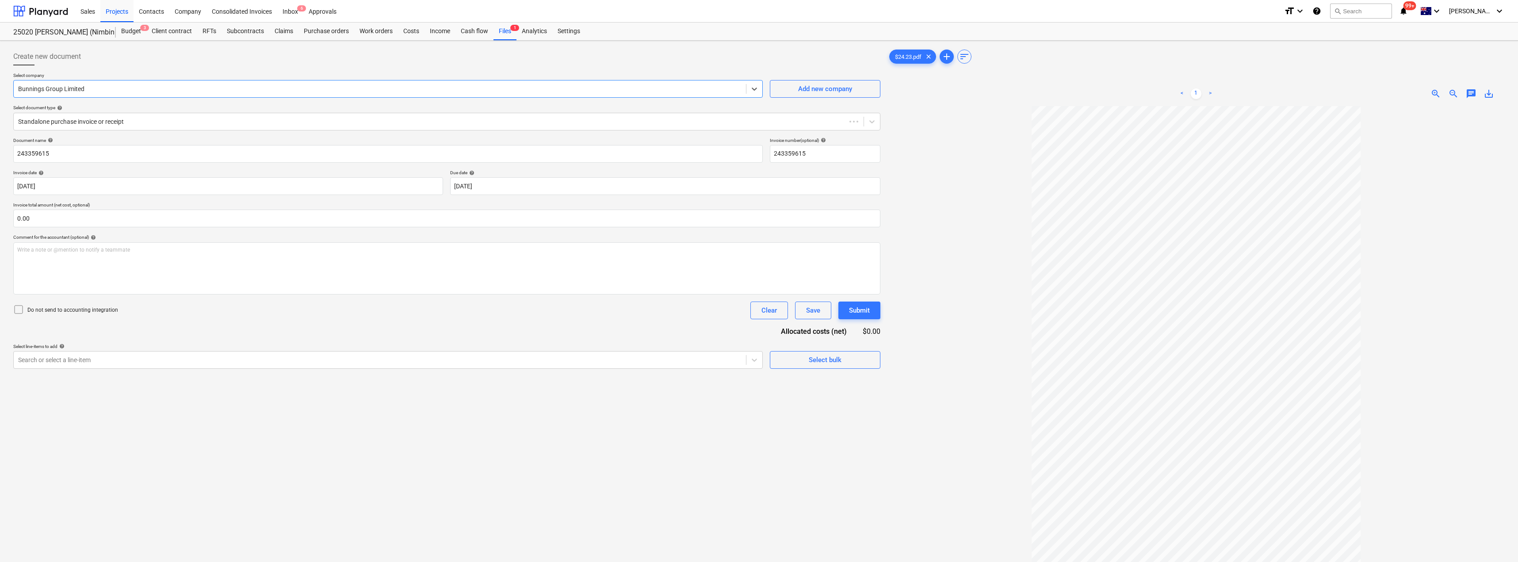
click at [121, 67] on div at bounding box center [446, 68] width 867 height 7
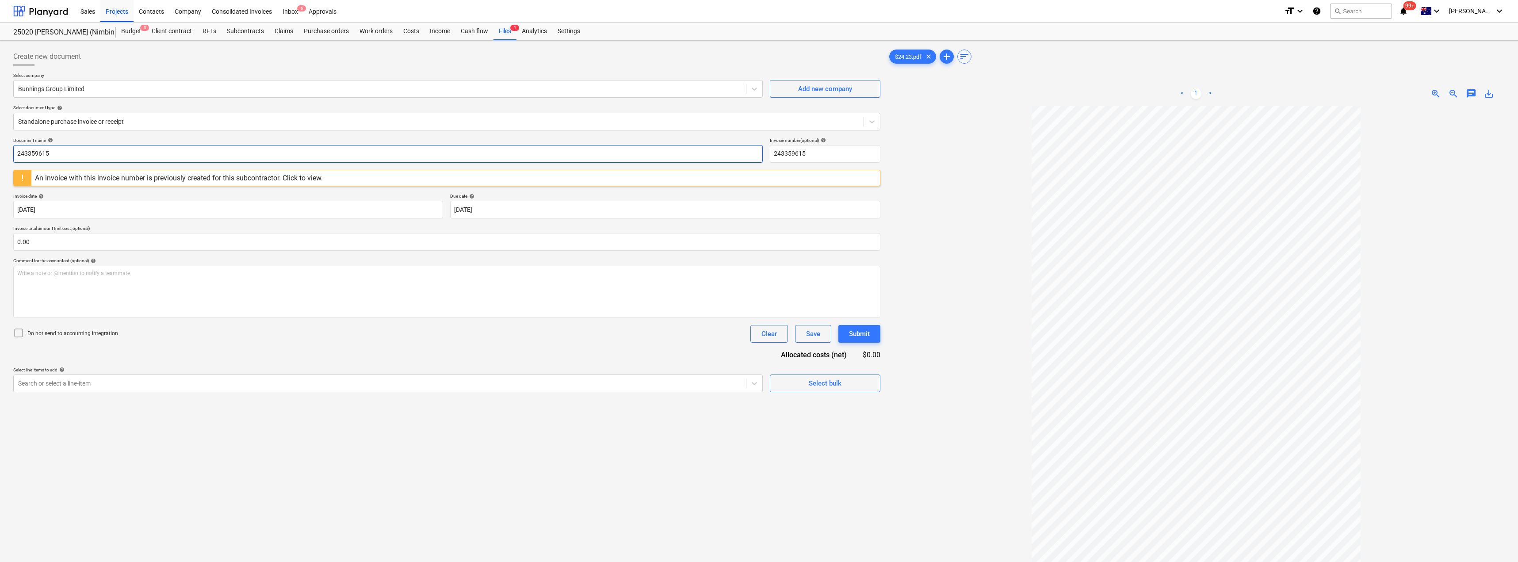
drag, startPoint x: 84, startPoint y: 152, endPoint x: 0, endPoint y: 153, distance: 84.4
click at [0, 153] on div "Create new document Select company Bunnings Group Limited Add new company Selec…" at bounding box center [759, 346] width 1518 height 610
drag, startPoint x: 83, startPoint y: 155, endPoint x: 0, endPoint y: 145, distance: 83.2
click at [0, 145] on div "Create new document Select company Bunnings Group Limited Add new company Selec…" at bounding box center [759, 346] width 1518 height 610
drag, startPoint x: 794, startPoint y: 154, endPoint x: 752, endPoint y: 155, distance: 42.4
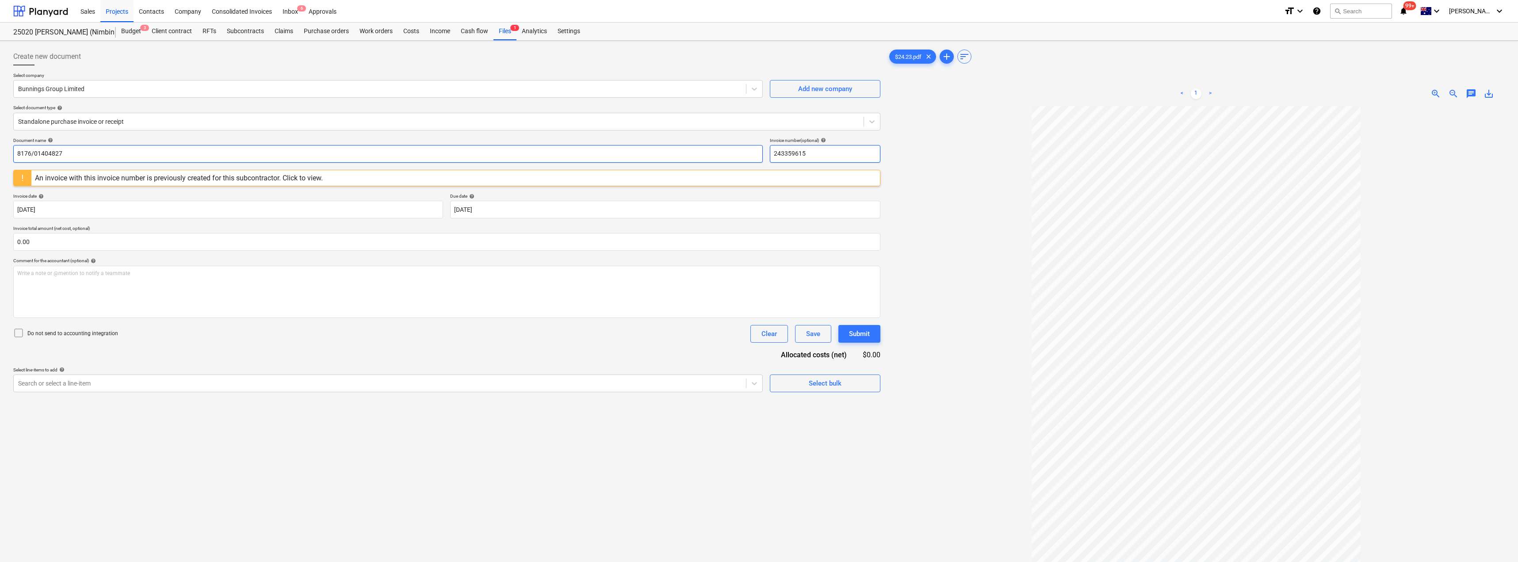
click at [752, 155] on div "Document name help 8176/01404827 Invoice number (optional) help 243359615" at bounding box center [446, 149] width 867 height 25
paste input "8176/01404827"
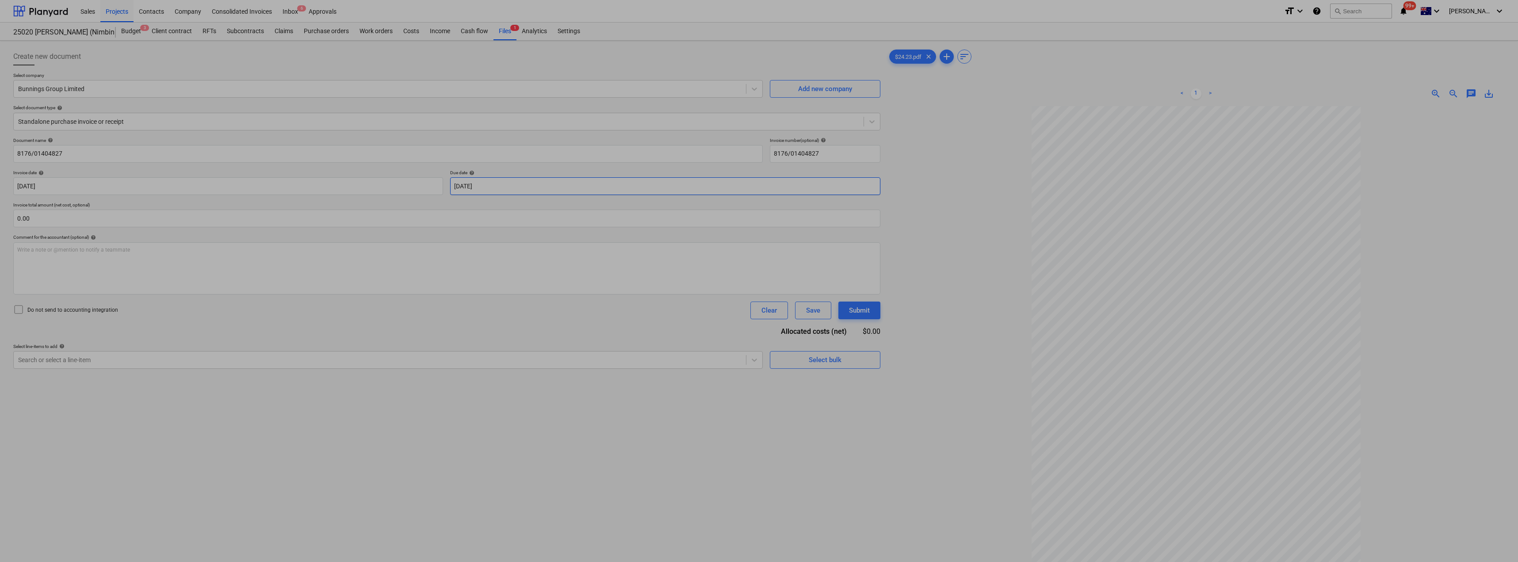
click at [507, 183] on body "Sales Projects Contacts Company Consolidated Invoices Inbox 6 Approvals format_…" at bounding box center [759, 281] width 1518 height 562
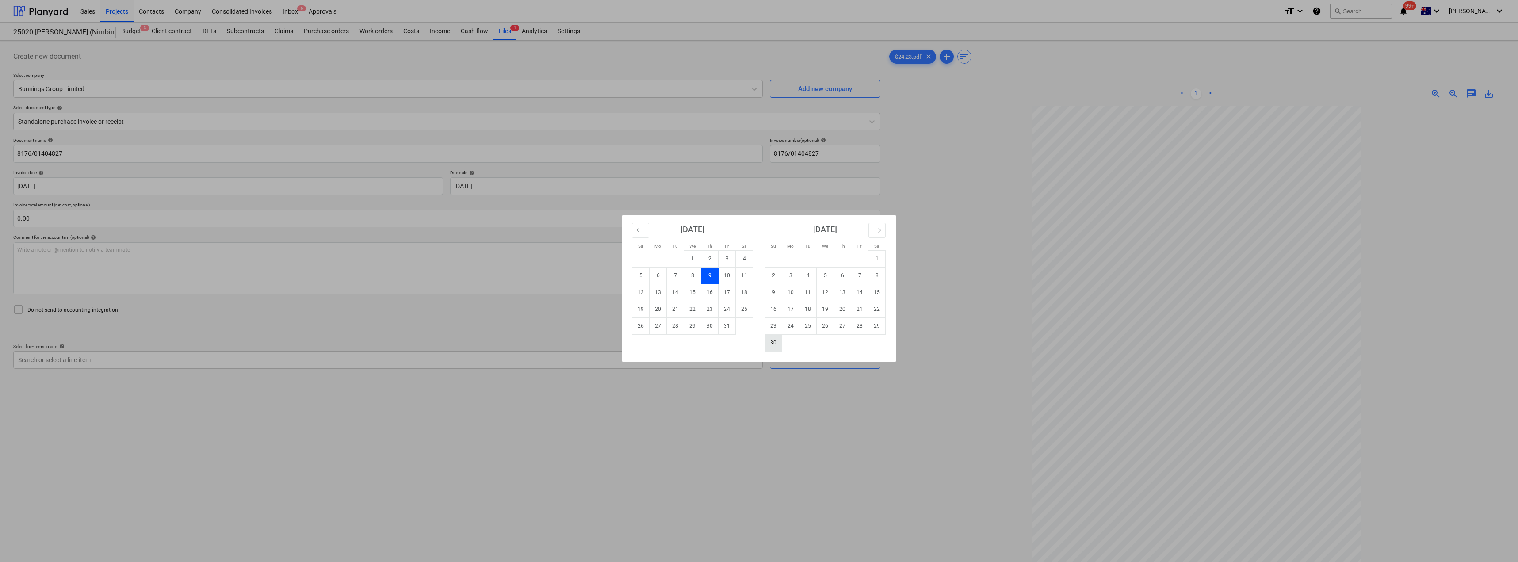
click at [759, 346] on td "30" at bounding box center [773, 342] width 17 height 17
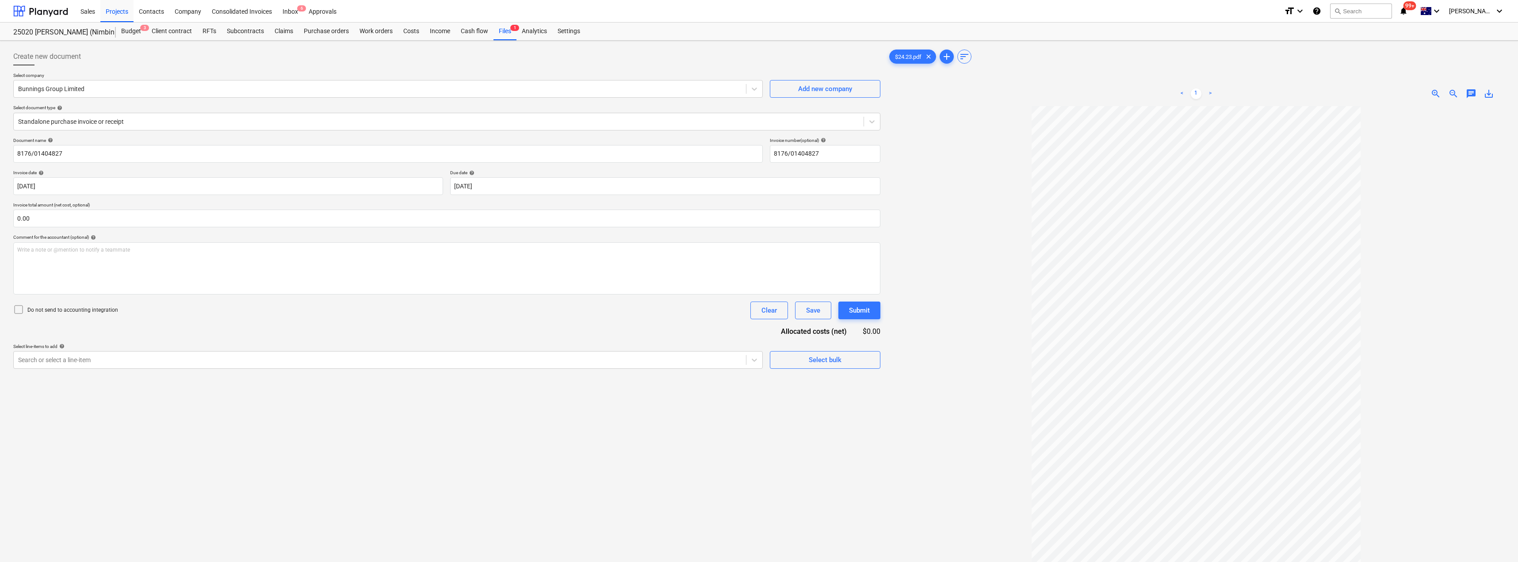
click at [759, 201] on div at bounding box center [1195, 374] width 617 height 537
click at [341, 357] on div at bounding box center [379, 359] width 723 height 9
click at [272, 383] on div "-- -- [DATE] Fixout Material Supply" at bounding box center [387, 381] width 749 height 14
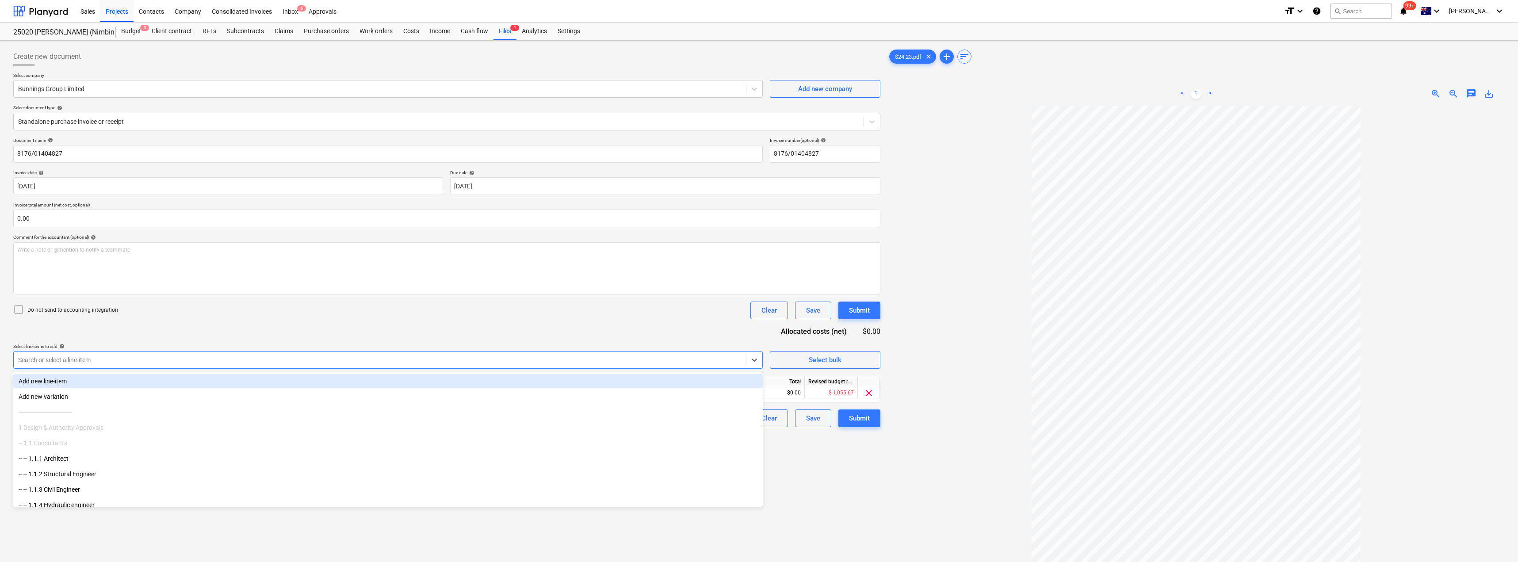
drag, startPoint x: 358, startPoint y: 332, endPoint x: 454, endPoint y: 343, distance: 96.1
click at [358, 332] on div "Document name help 8176/01404827 Invoice number (optional) help 8176/01404827 I…" at bounding box center [446, 282] width 867 height 290
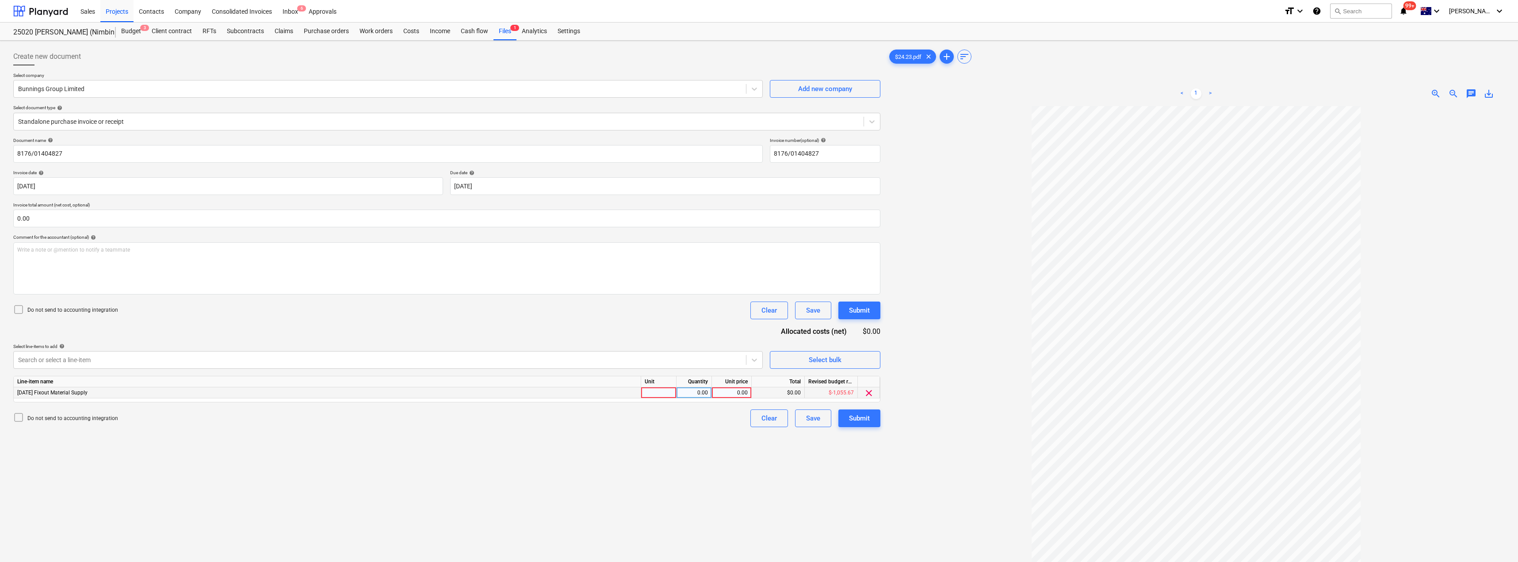
click at [656, 390] on div at bounding box center [658, 392] width 35 height 11
click at [661, 328] on div "Document name help 8176/01404827 Invoice number (optional) help 8176/01404827 I…" at bounding box center [446, 282] width 867 height 290
click at [759, 414] on div "Submit" at bounding box center [859, 417] width 21 height 11
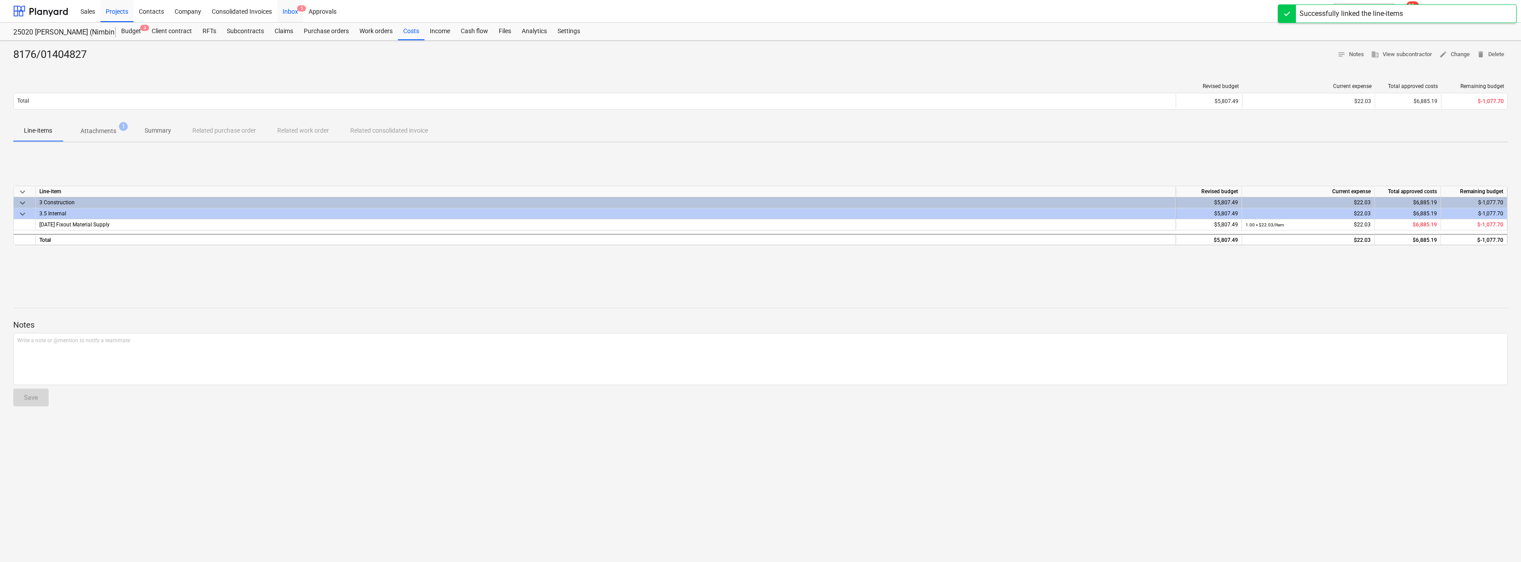
click at [287, 10] on div "Inbox 5" at bounding box center [290, 11] width 26 height 23
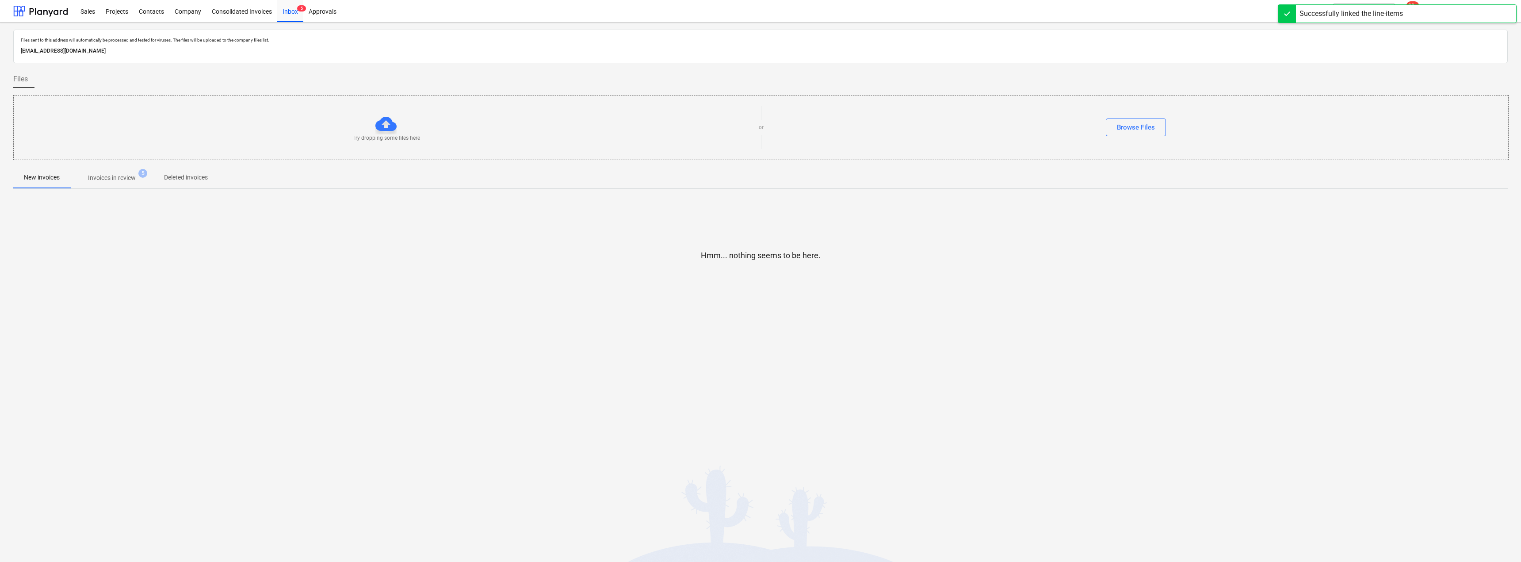
click at [124, 176] on p "Invoices in review" at bounding box center [112, 177] width 48 height 9
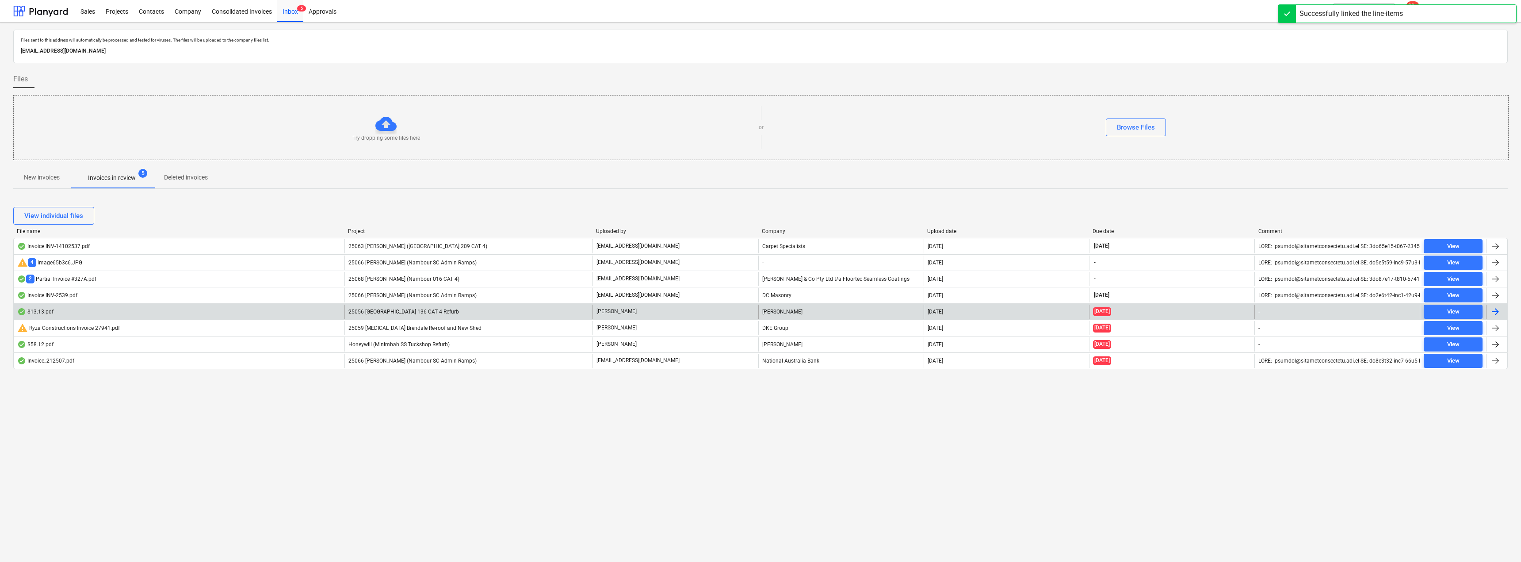
click at [607, 309] on p "[PERSON_NAME]" at bounding box center [616, 312] width 40 height 8
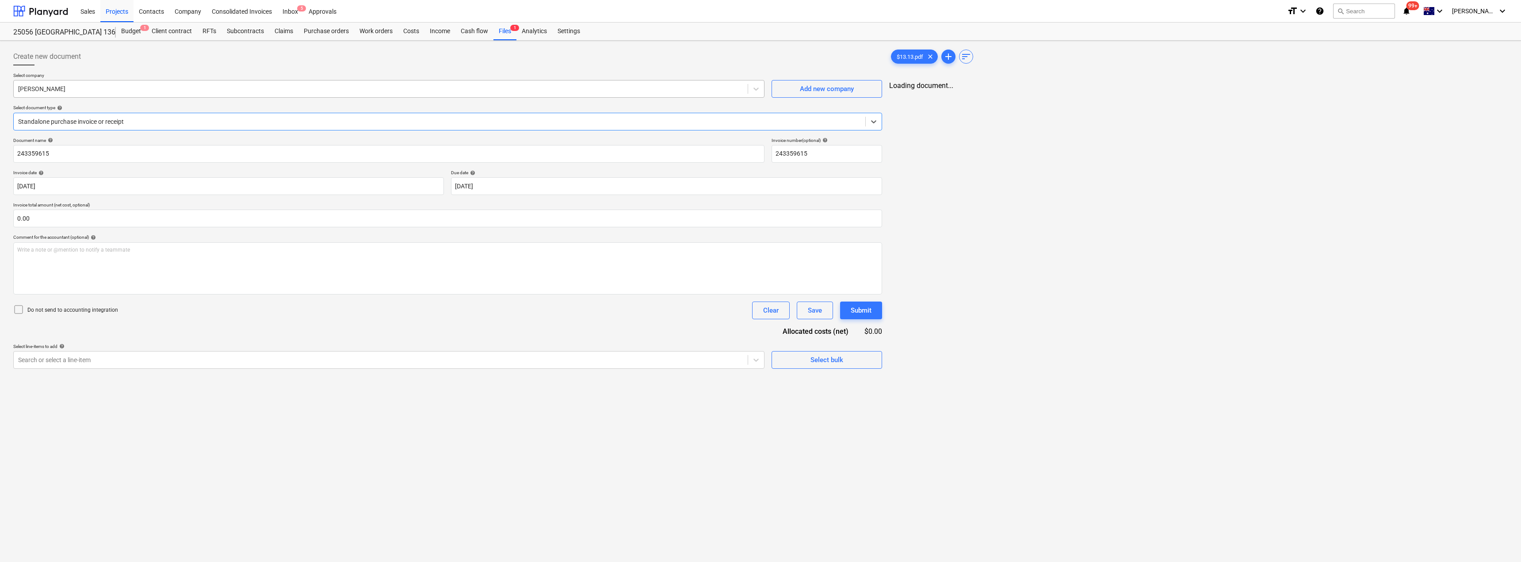
click at [121, 90] on div at bounding box center [380, 88] width 725 height 9
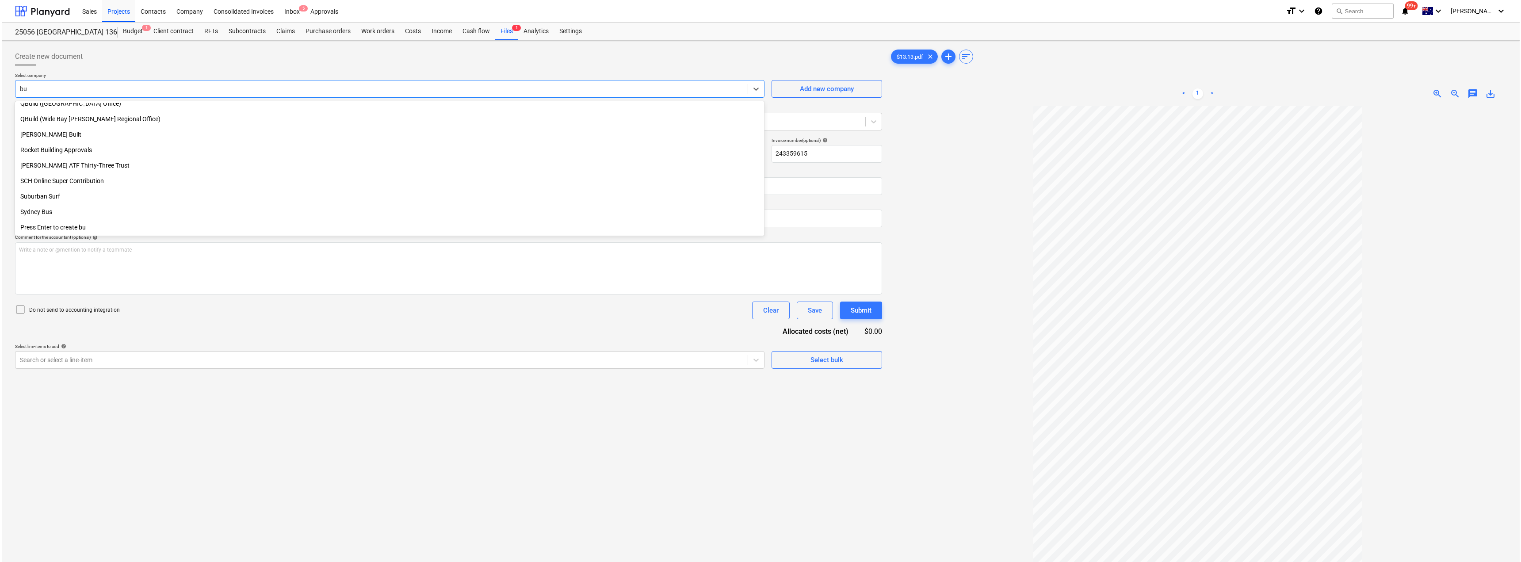
scroll to position [502, 0]
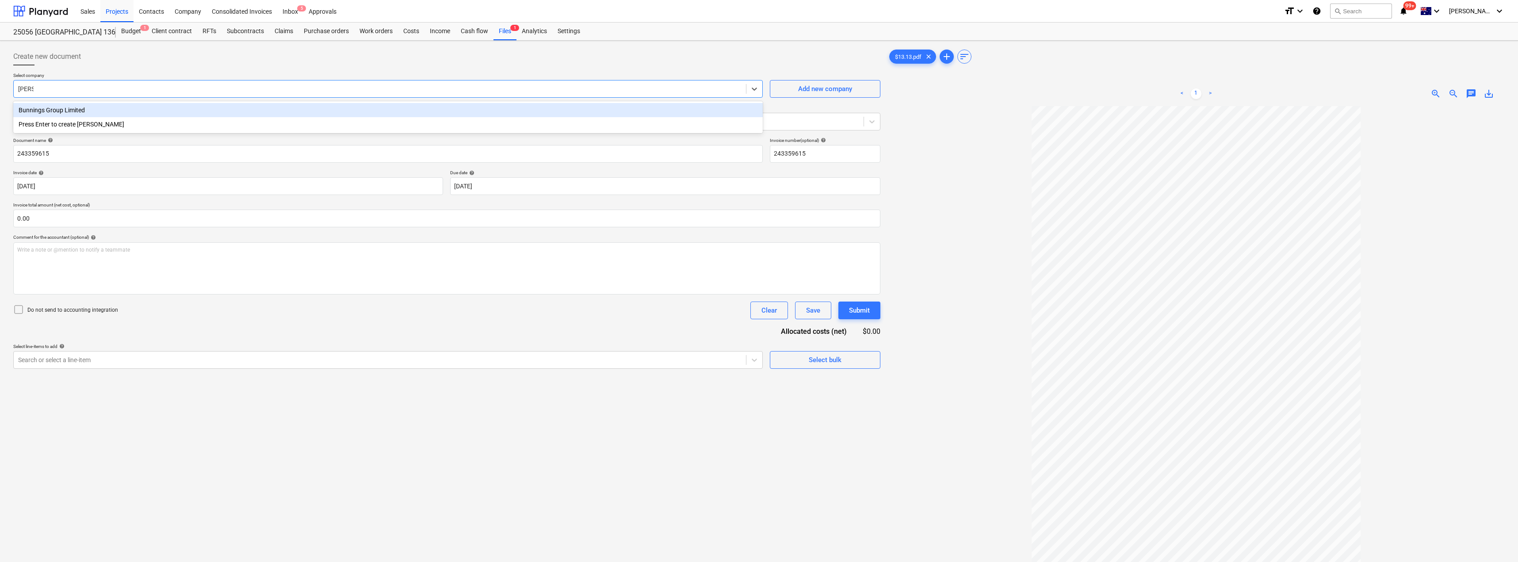
click at [109, 108] on div "Bunnings Group Limited" at bounding box center [387, 110] width 749 height 14
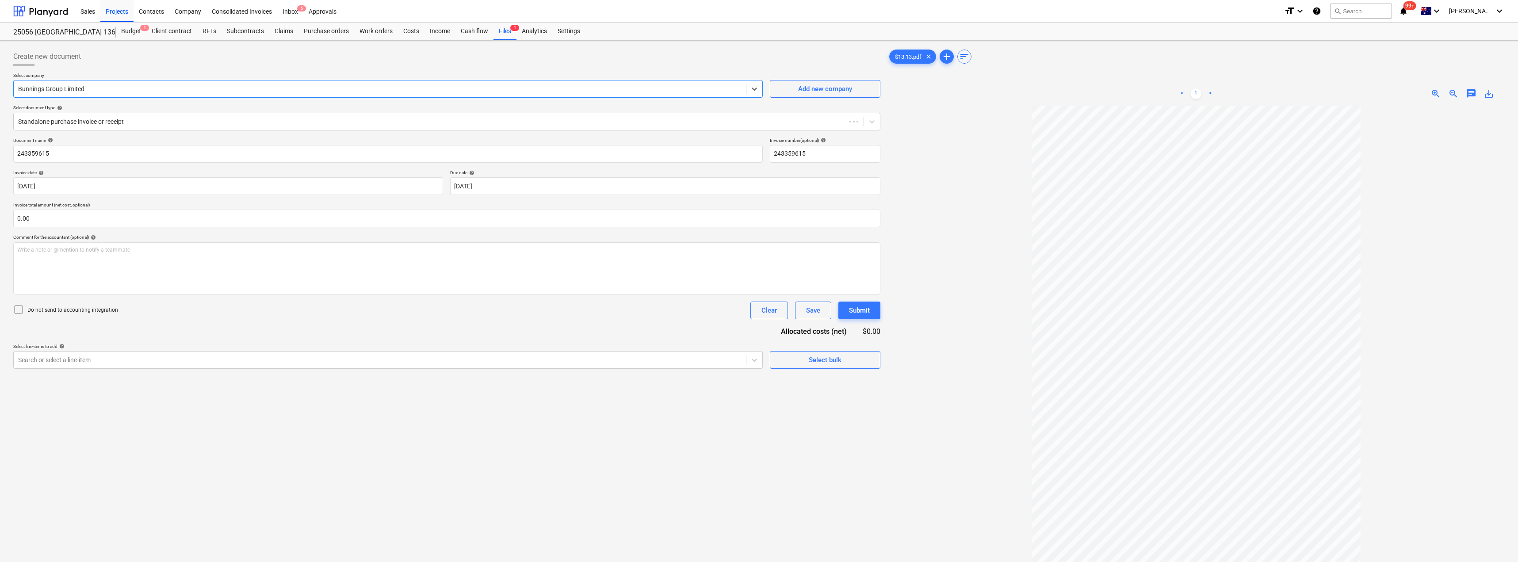
click at [140, 65] on div "Create new document" at bounding box center [446, 57] width 867 height 18
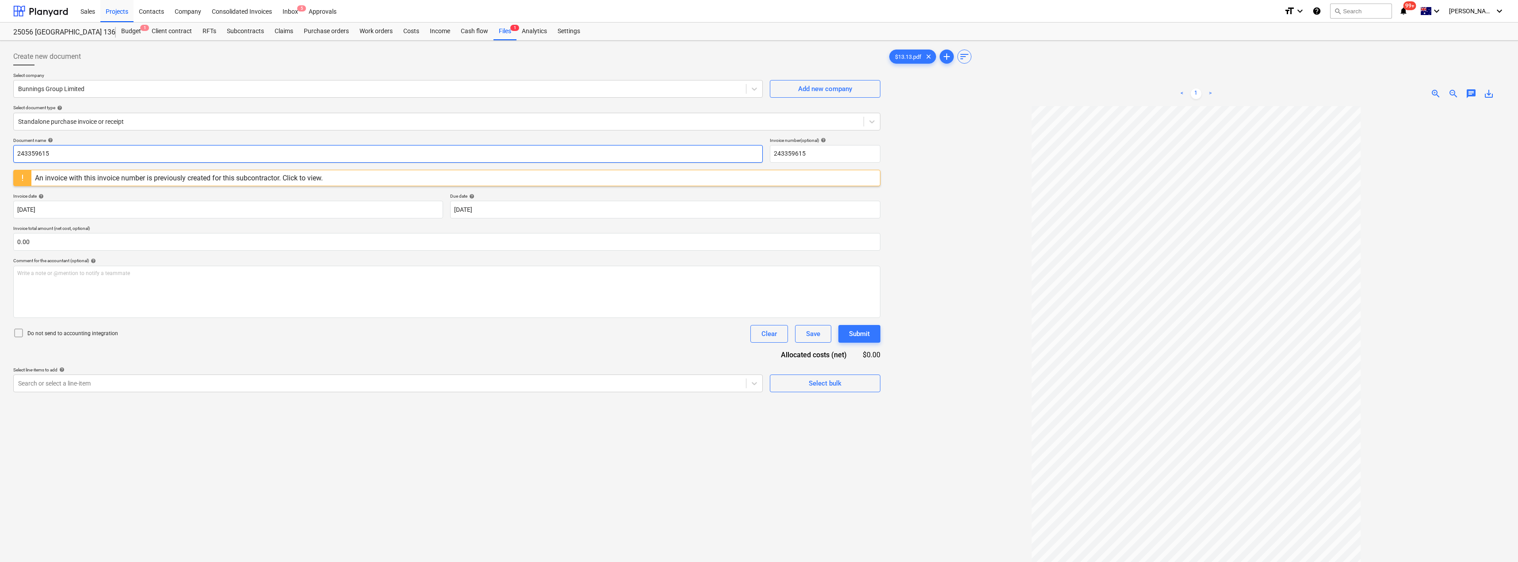
drag, startPoint x: 86, startPoint y: 153, endPoint x: 9, endPoint y: 151, distance: 76.9
click at [9, 151] on div "Create new document Select company Bunnings Group Limited Add new company Selec…" at bounding box center [759, 346] width 1518 height 610
drag, startPoint x: 98, startPoint y: 157, endPoint x: 0, endPoint y: 149, distance: 98.5
click at [0, 149] on div "Create new document Select company Bunnings Group Limited Add new company Selec…" at bounding box center [759, 346] width 1518 height 610
drag, startPoint x: 833, startPoint y: 154, endPoint x: 767, endPoint y: 154, distance: 66.3
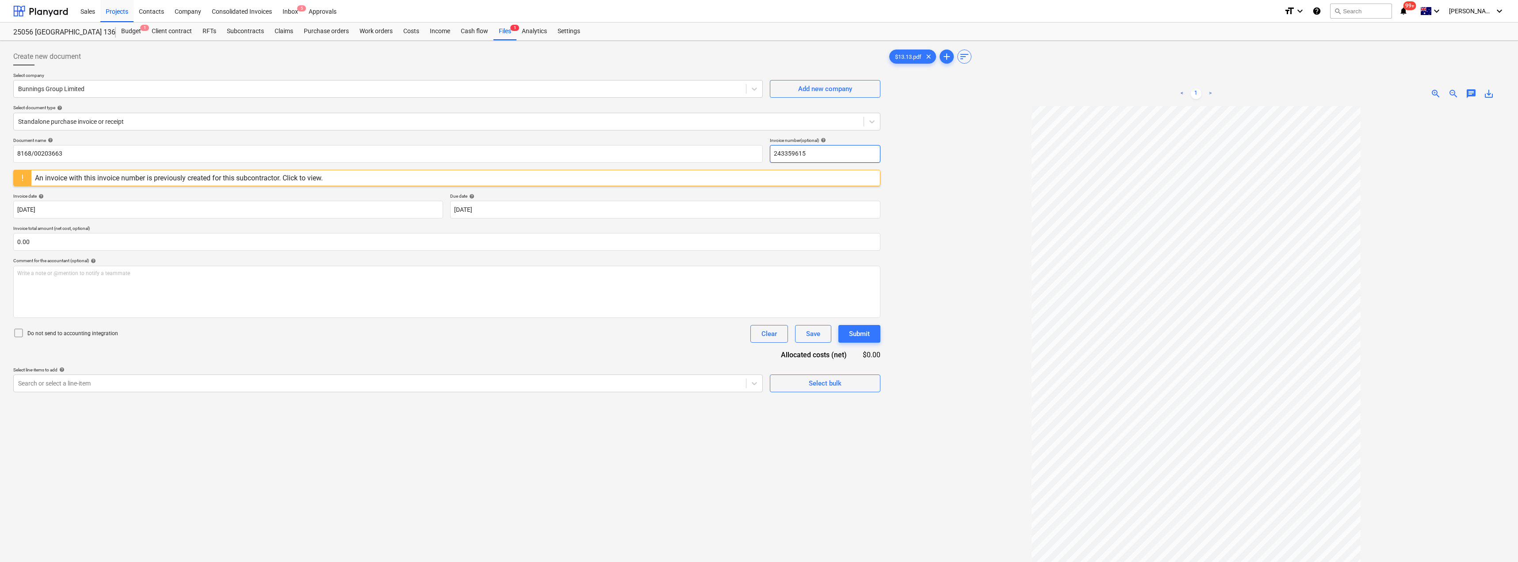
click at [759, 154] on div "Document name help 8168/00203663 Invoice number (optional) help 243359615" at bounding box center [446, 149] width 867 height 25
paste input "8168/00203663"
click at [478, 206] on body "Sales Projects Contacts Company Consolidated Invoices Inbox 5 Approvals format_…" at bounding box center [759, 281] width 1518 height 562
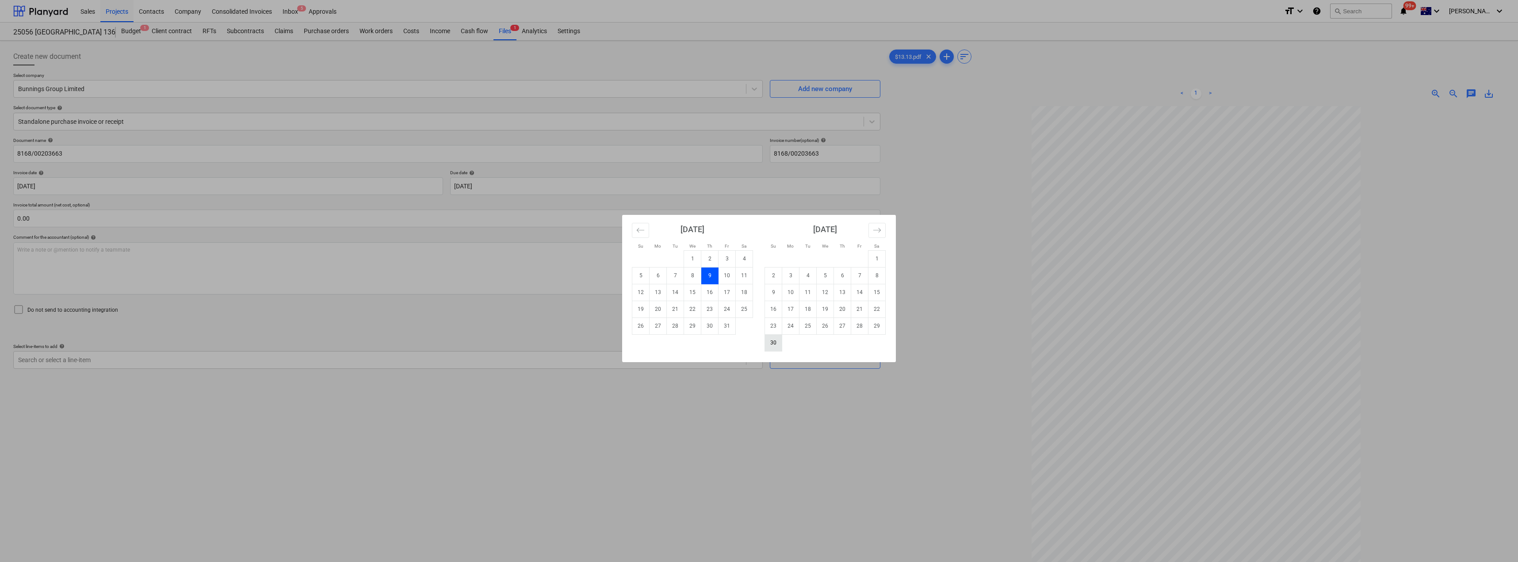
click at [759, 344] on td "30" at bounding box center [773, 342] width 17 height 17
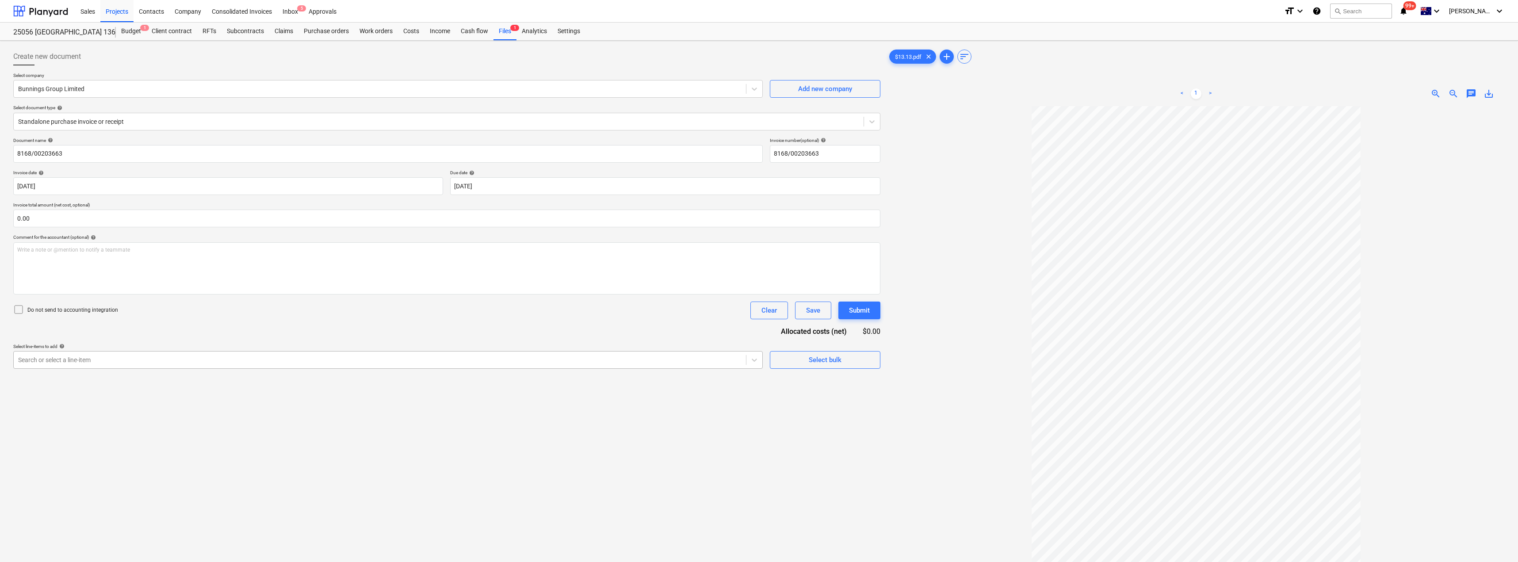
click at [245, 360] on div at bounding box center [379, 359] width 723 height 9
click at [194, 382] on div "-- -- [DATE] Fixout Material Supply" at bounding box center [387, 381] width 749 height 14
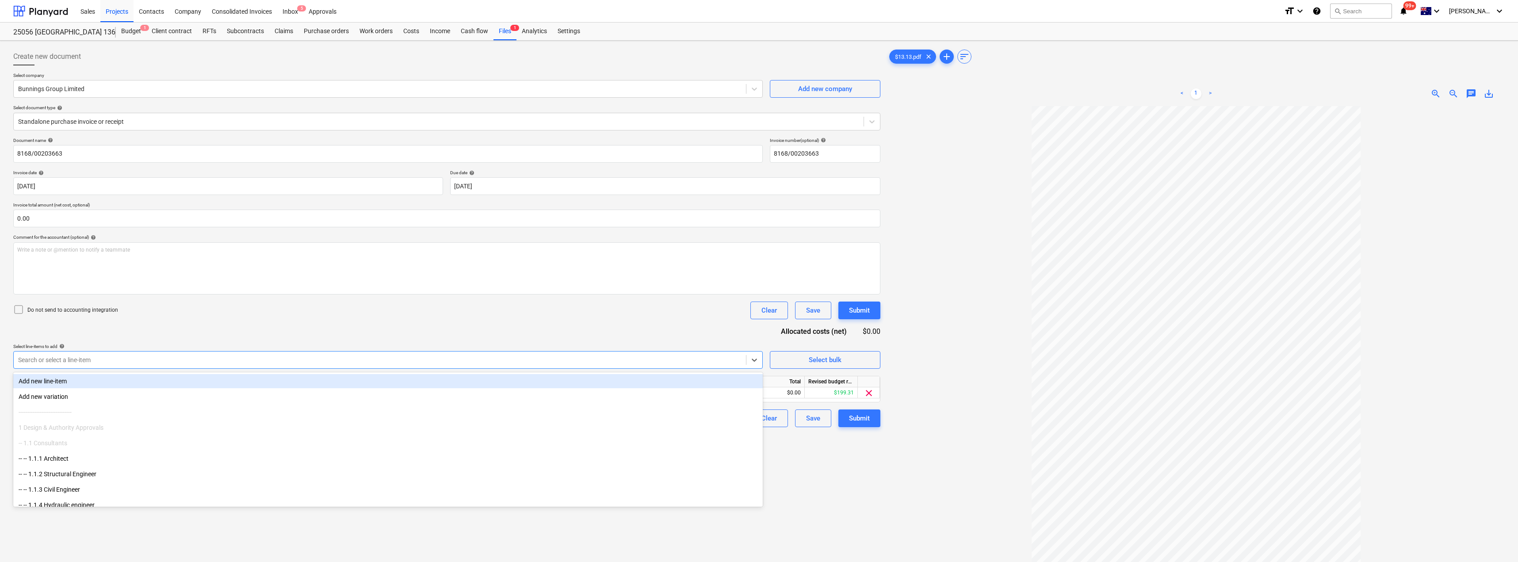
click at [266, 331] on div "Document name help 8168/00203663 Invoice number (optional) help 8168/00203663 I…" at bounding box center [446, 282] width 867 height 290
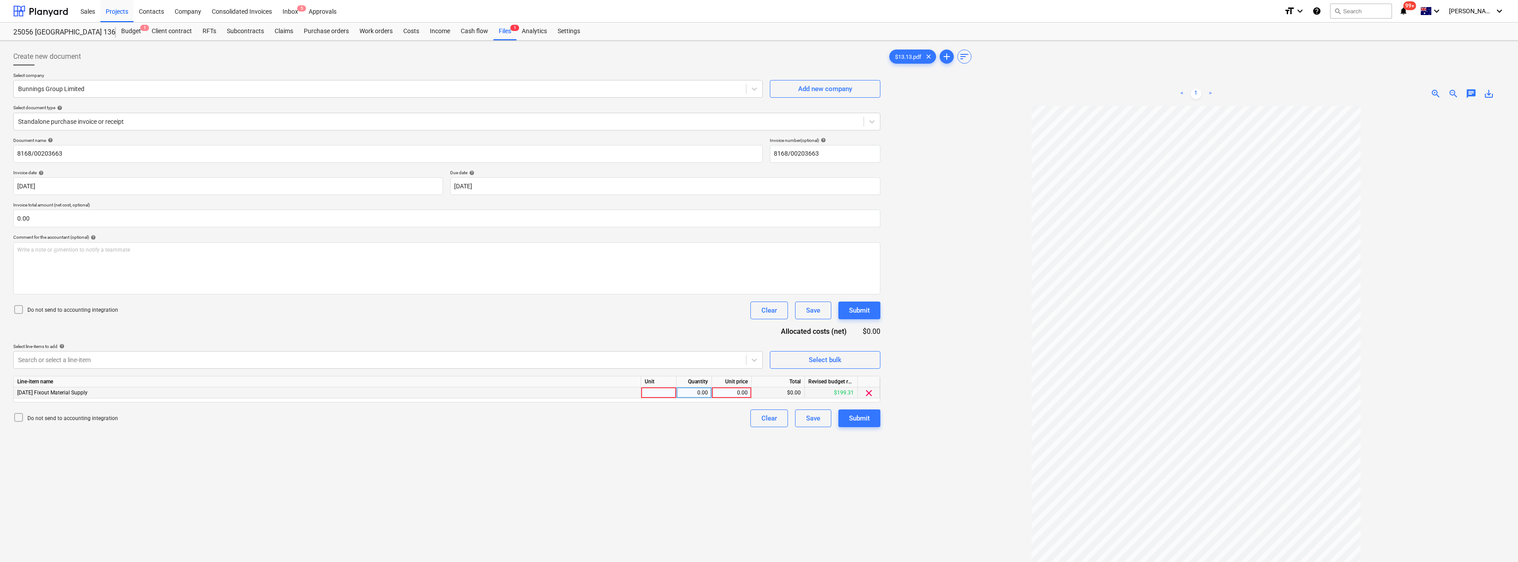
click at [662, 396] on div at bounding box center [658, 392] width 35 height 11
click at [759, 372] on div at bounding box center [1195, 374] width 617 height 537
click at [759, 421] on div "Submit" at bounding box center [859, 417] width 21 height 11
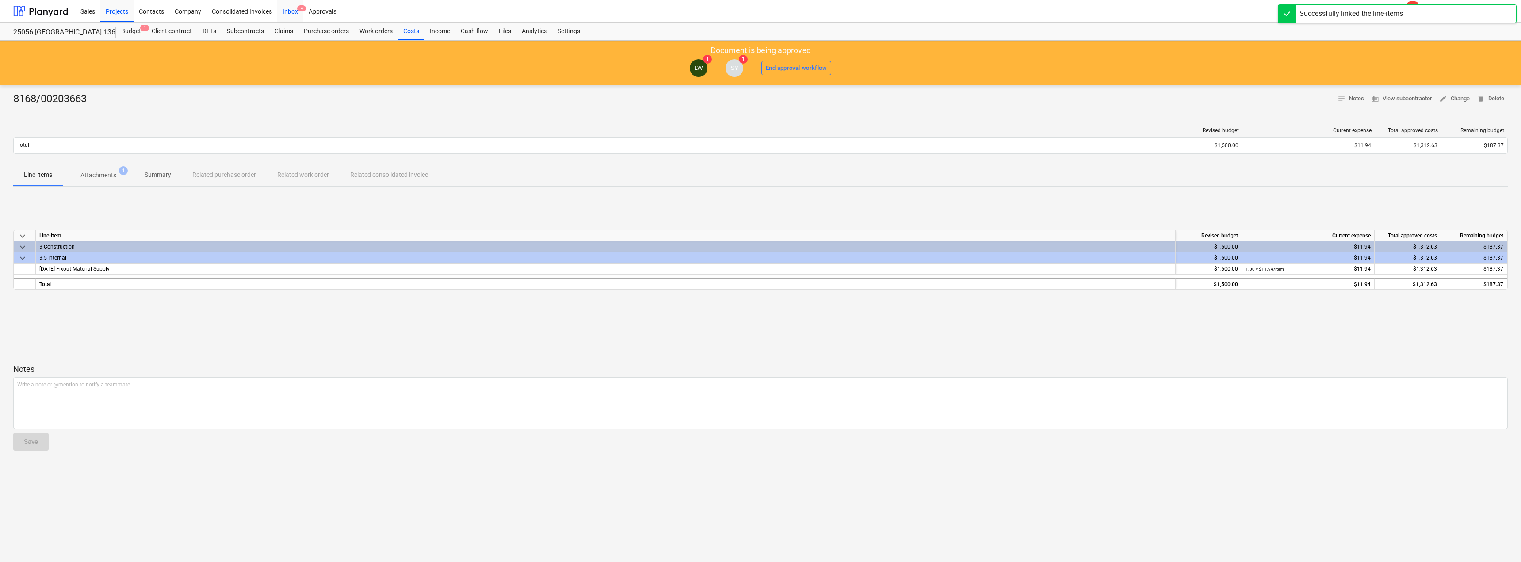
click at [294, 10] on div "Inbox 4" at bounding box center [290, 11] width 26 height 23
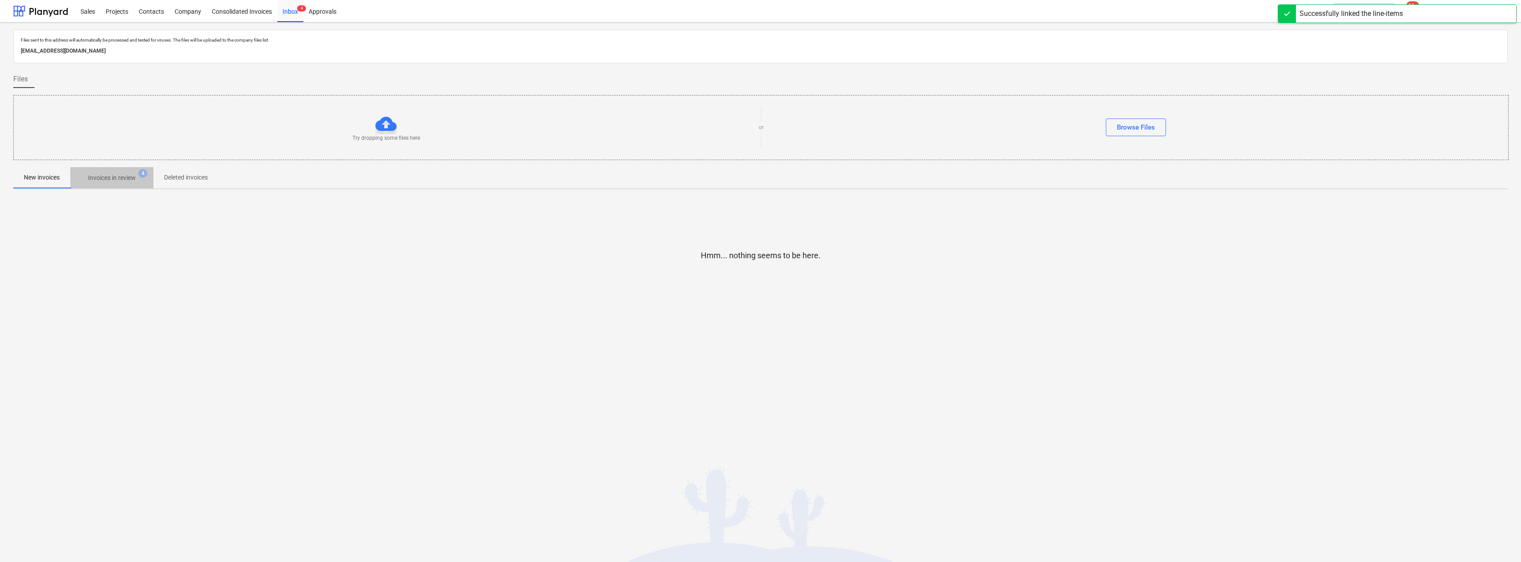
click at [98, 180] on p "Invoices in review" at bounding box center [112, 177] width 48 height 9
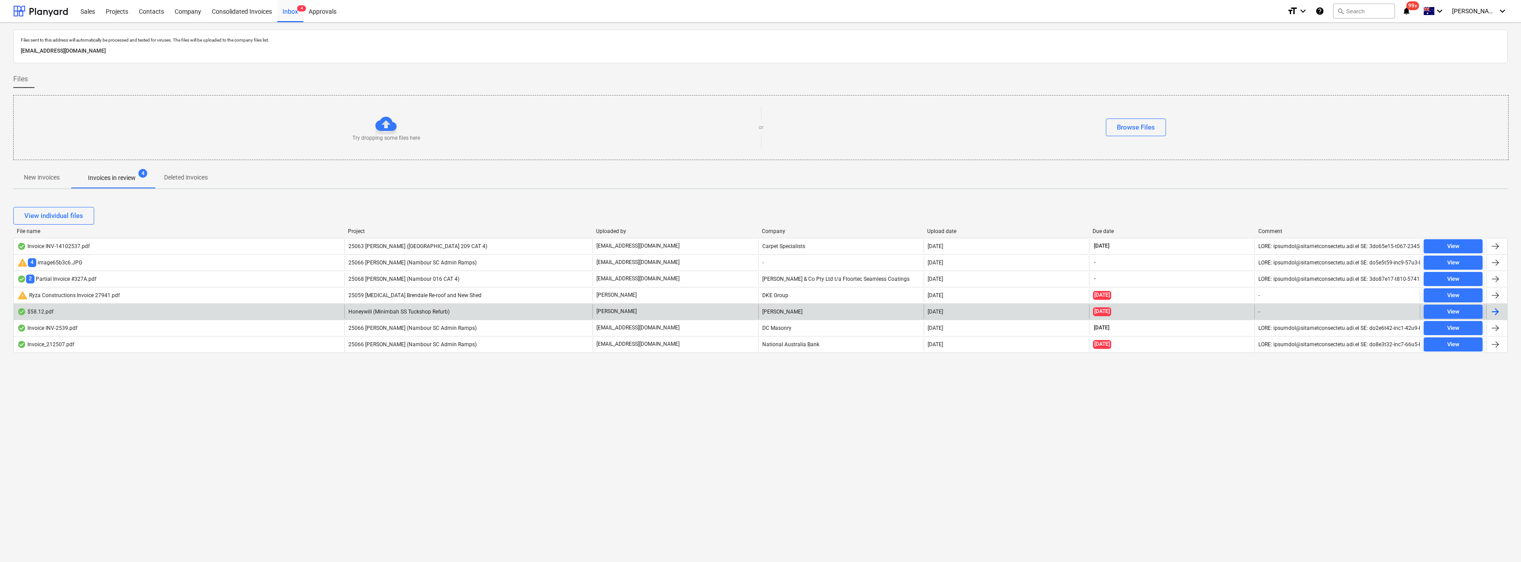
click at [363, 311] on span "Honeywill (Minimbah SS Tuckshop Refurb)" at bounding box center [398, 312] width 101 height 6
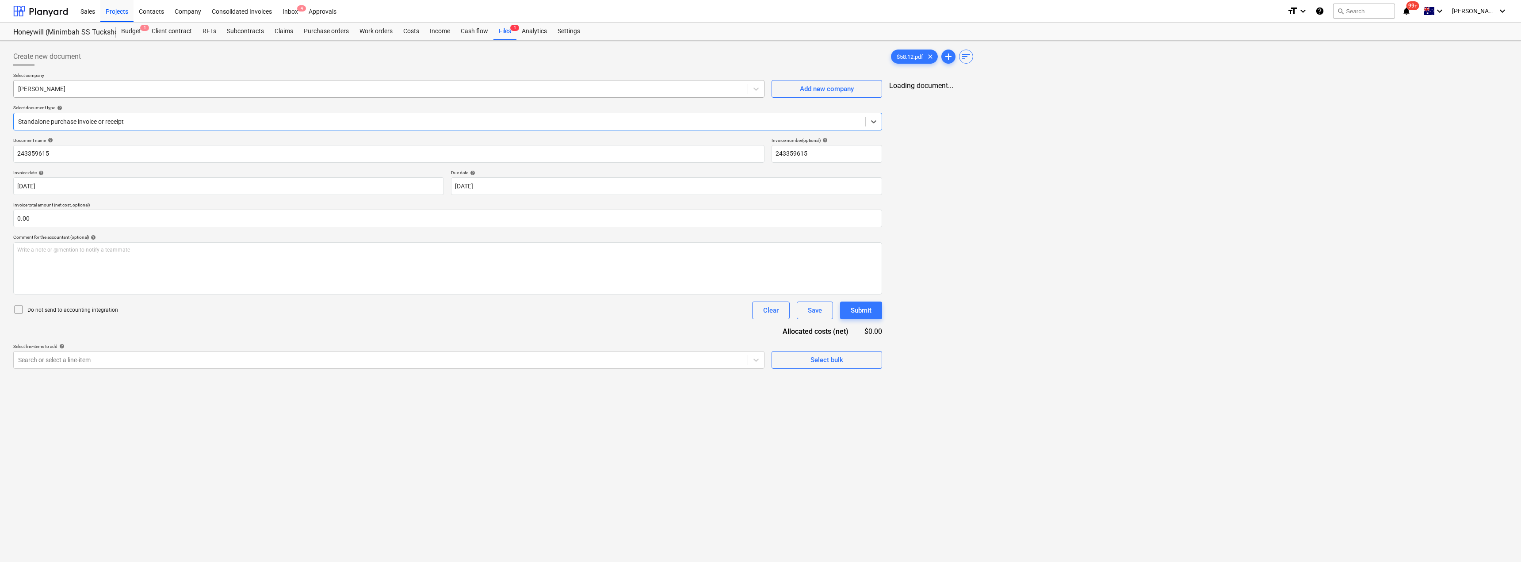
click at [165, 88] on div at bounding box center [380, 88] width 725 height 9
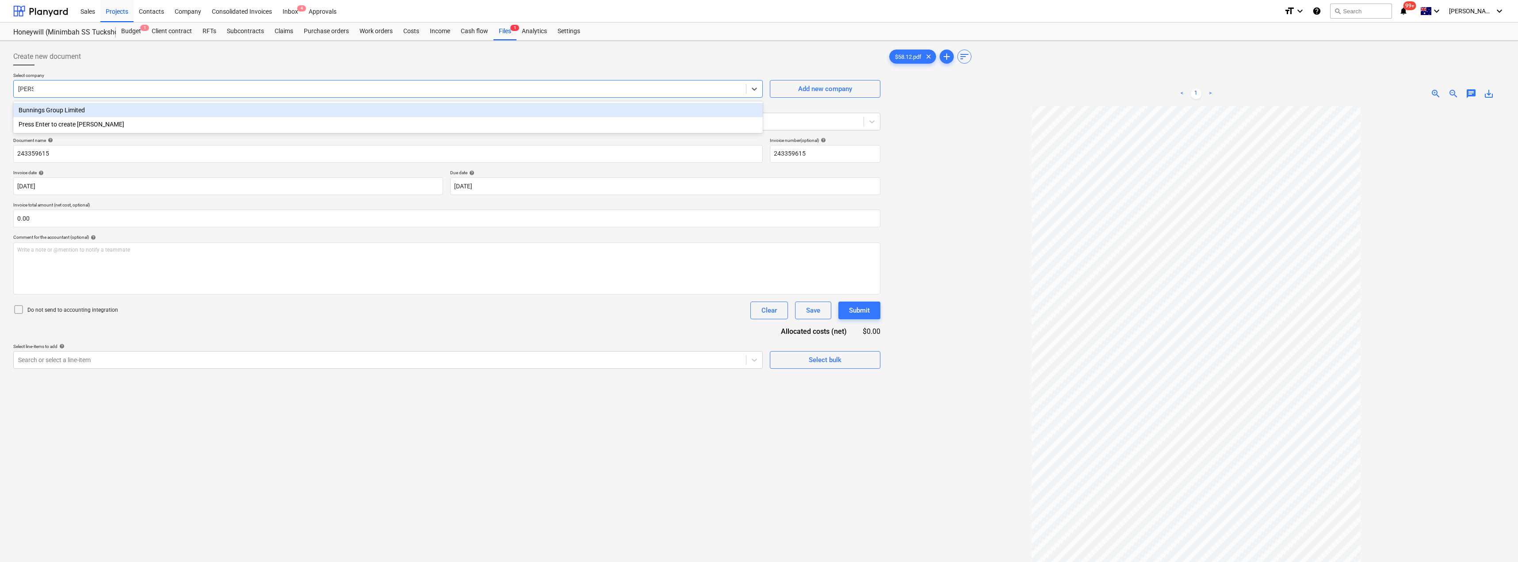
click at [157, 109] on div "Bunnings Group Limited" at bounding box center [387, 110] width 749 height 14
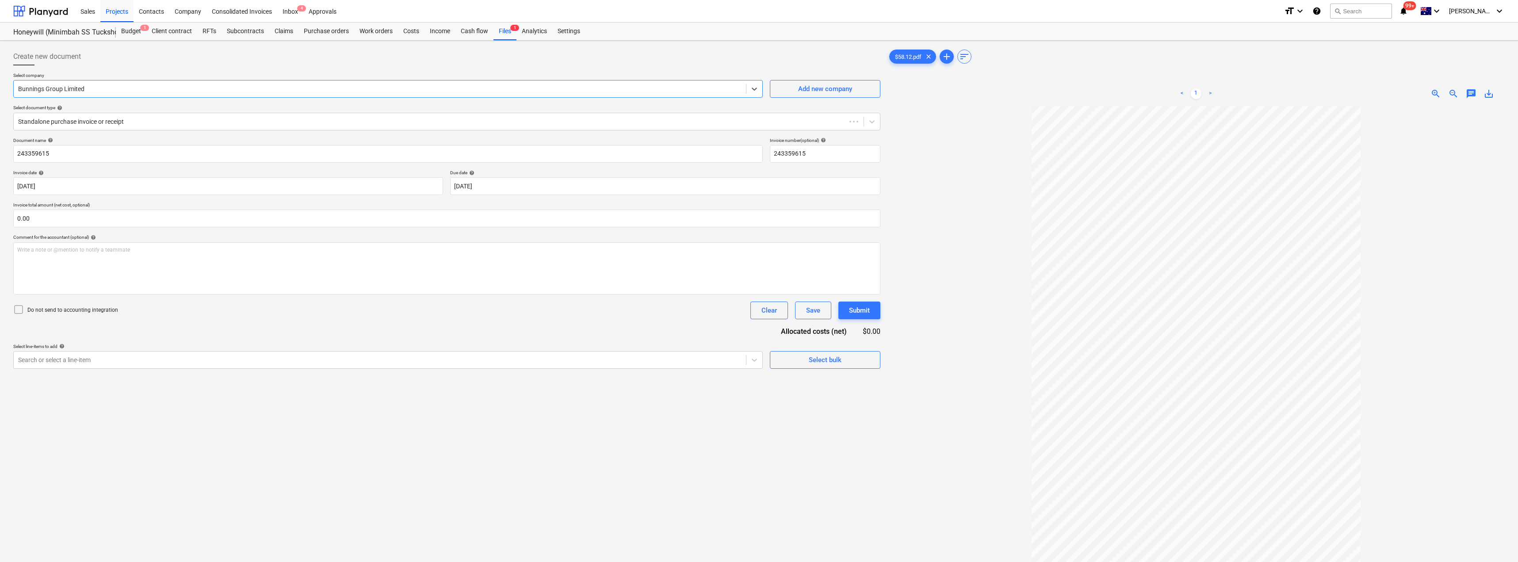
click at [174, 67] on div at bounding box center [446, 68] width 867 height 7
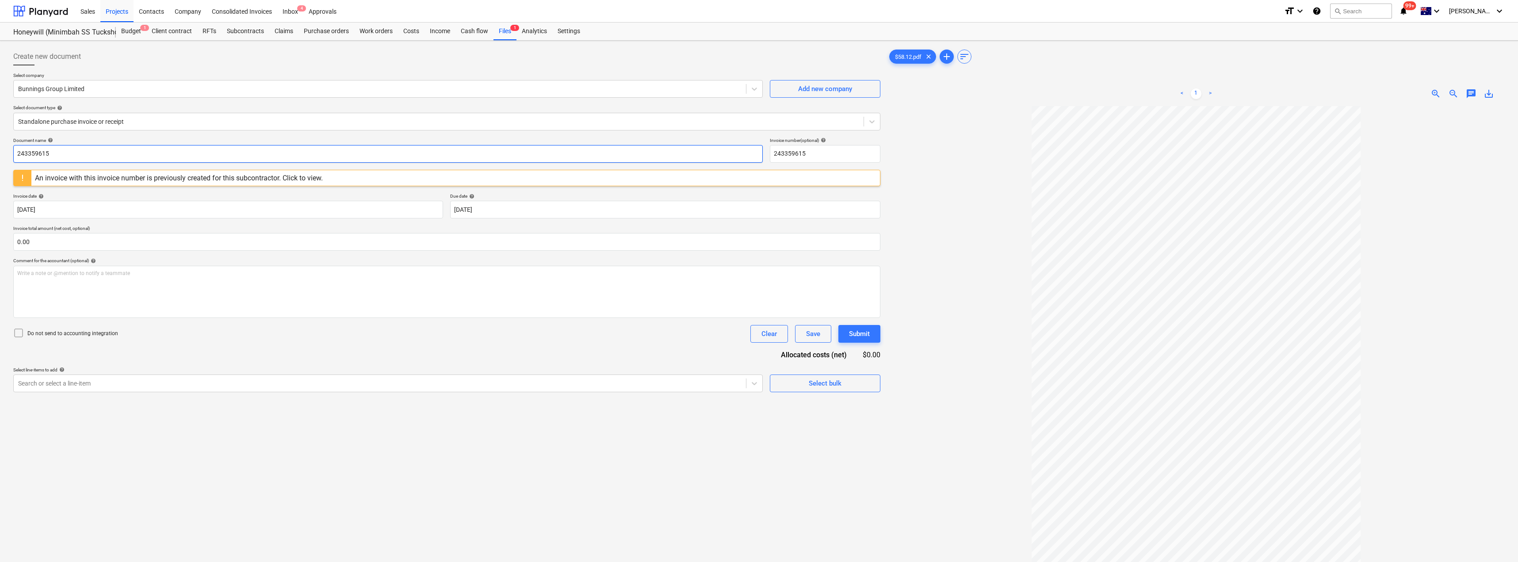
drag, startPoint x: 109, startPoint y: 151, endPoint x: 6, endPoint y: 150, distance: 103.4
click at [6, 150] on div "Create new document Select company Bunnings Group Limited Add new company Selec…" at bounding box center [759, 346] width 1518 height 610
drag, startPoint x: 73, startPoint y: 156, endPoint x: 2, endPoint y: 152, distance: 70.9
click at [2, 152] on div "Create new document Select company Bunnings Group Limited Add new company Selec…" at bounding box center [759, 346] width 1518 height 610
drag, startPoint x: 799, startPoint y: 153, endPoint x: 760, endPoint y: 153, distance: 38.9
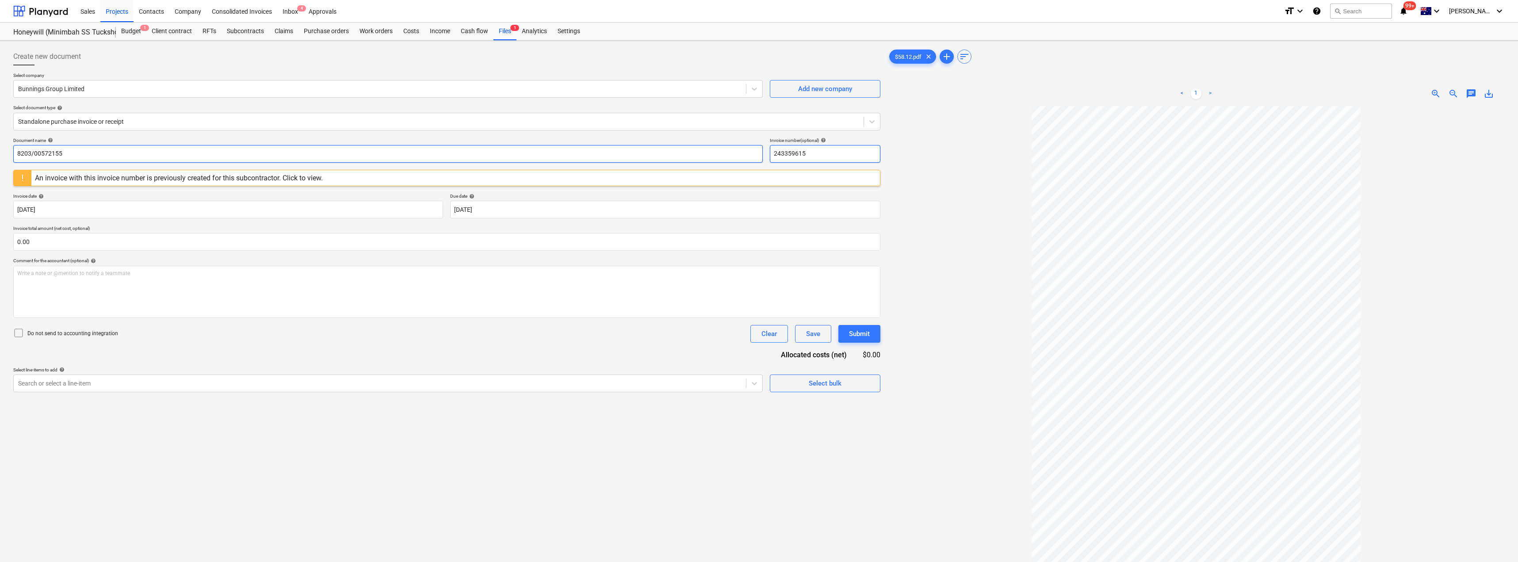
click at [759, 153] on div "Document name help 8203/00572155 Invoice number (optional) help 243359615" at bounding box center [446, 149] width 867 height 25
paste input "8203/0057215"
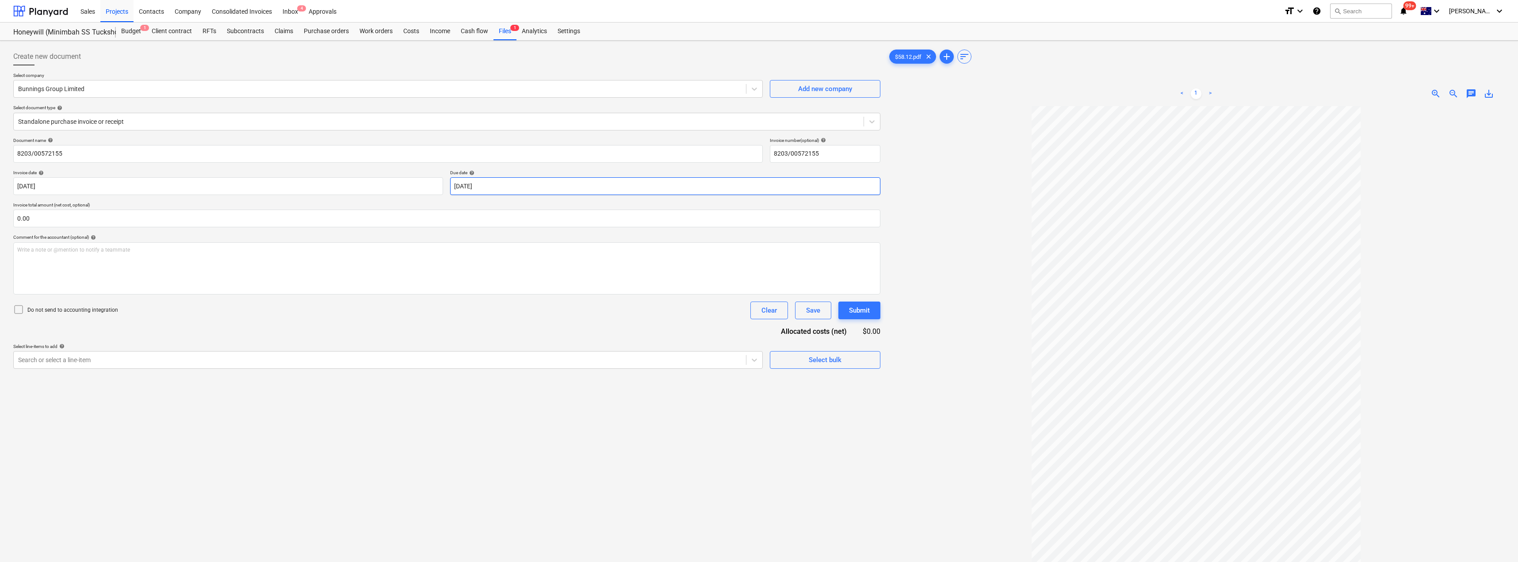
click at [496, 185] on body "Sales Projects Contacts Company Consolidated Invoices Inbox 4 Approvals format_…" at bounding box center [759, 281] width 1518 height 562
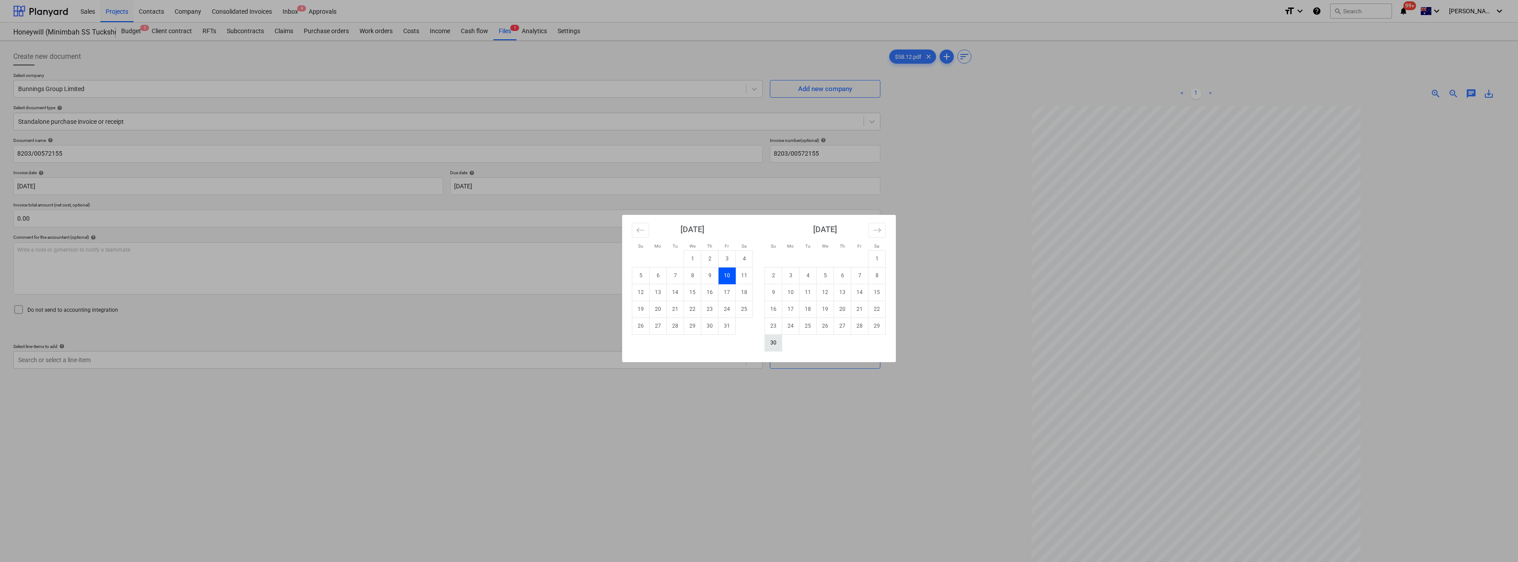
click at [759, 343] on td "30" at bounding box center [773, 342] width 17 height 17
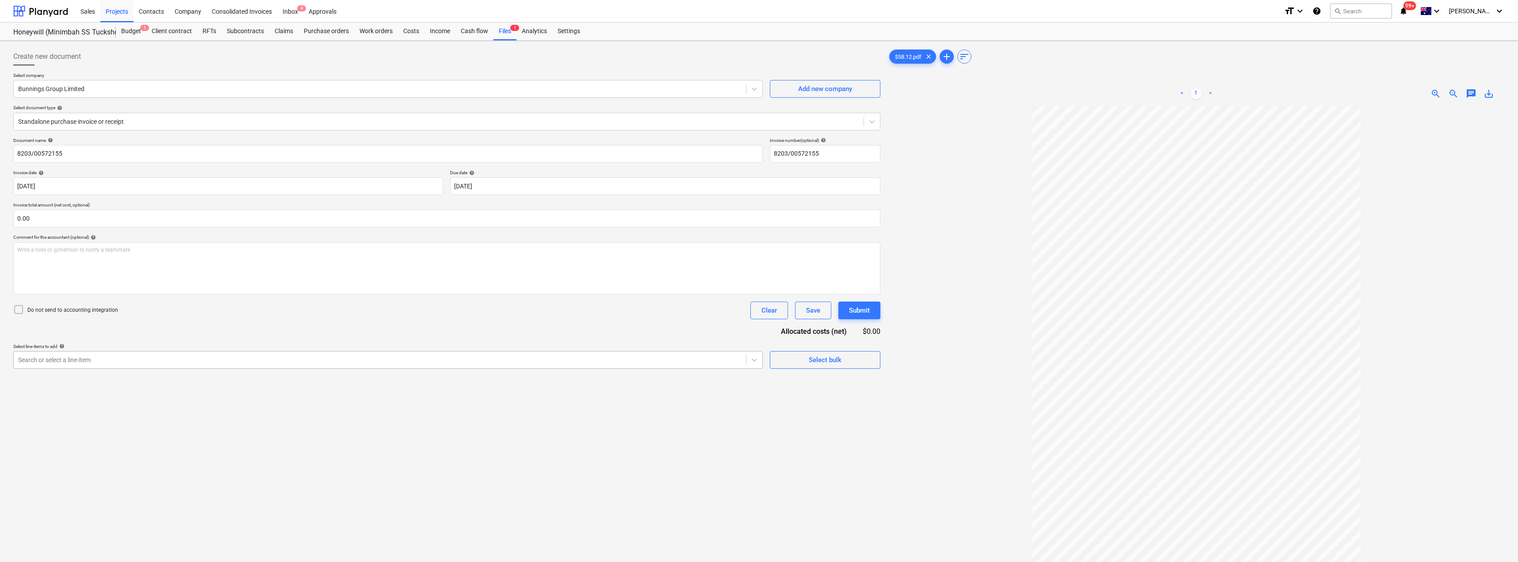
click at [124, 361] on div at bounding box center [379, 359] width 723 height 9
click at [135, 379] on div "-- -- [DATE] Fixout Material Supply" at bounding box center [387, 381] width 749 height 14
click at [199, 335] on div "Document name help 8203/00572155 Invoice number (optional) help 8203/00572155 I…" at bounding box center [446, 282] width 867 height 290
click at [664, 392] on div at bounding box center [658, 392] width 35 height 11
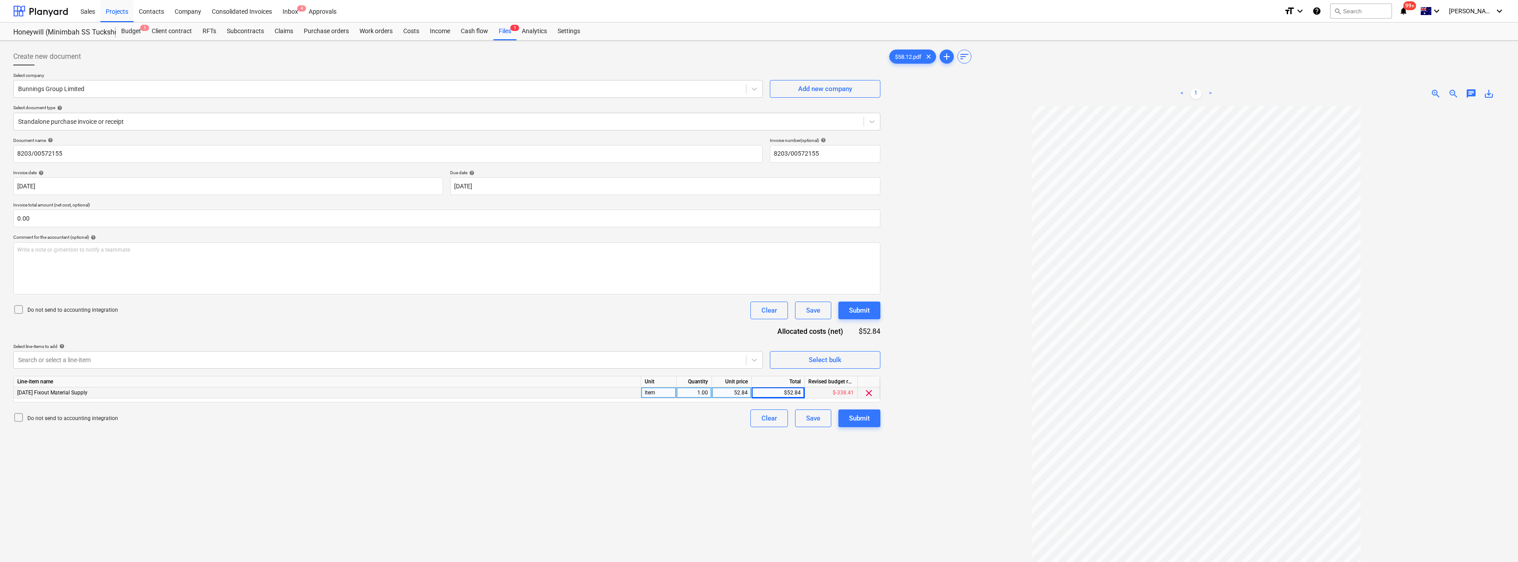
click at [759, 310] on div at bounding box center [1195, 374] width 617 height 537
click at [759, 92] on span "chat" at bounding box center [1470, 93] width 11 height 11
click at [759, 168] on p "Write a note or @mention to notify a teammate [PERSON_NAME]" at bounding box center [1408, 168] width 169 height 8
click at [759, 169] on span "Porject?" at bounding box center [1333, 168] width 19 height 6
click at [759, 225] on div "Save" at bounding box center [1338, 224] width 14 height 11
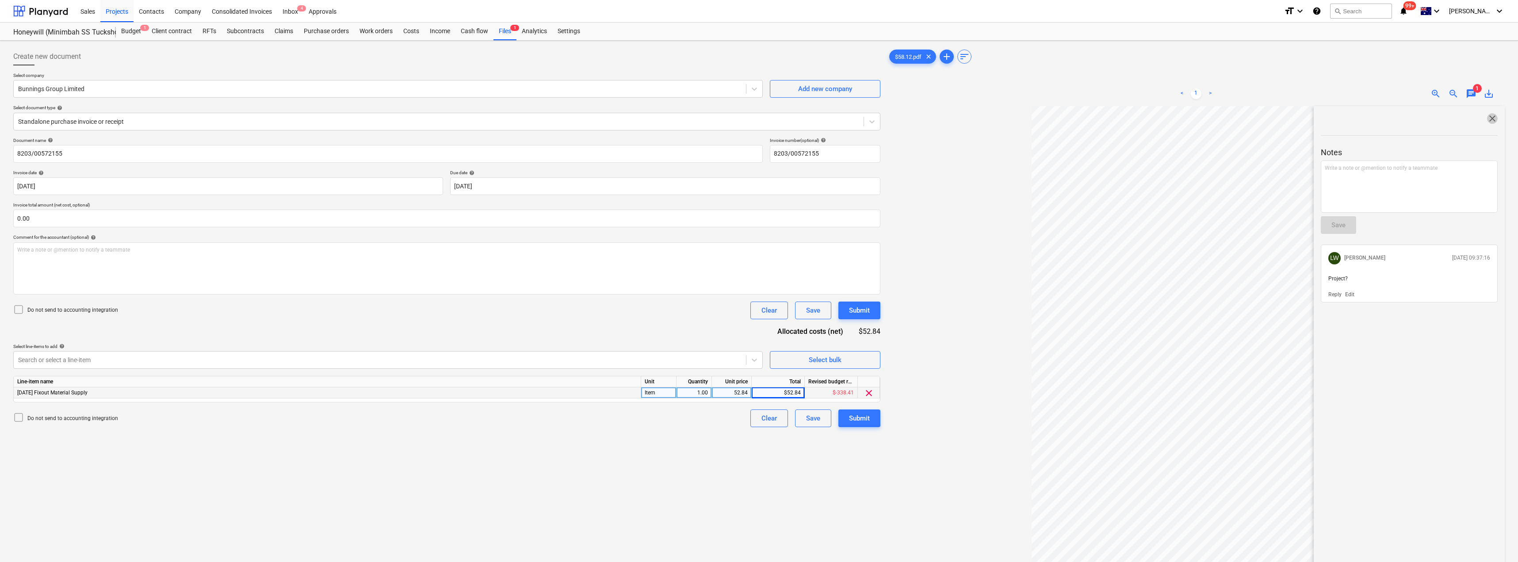
click at [759, 119] on span "close" at bounding box center [1492, 118] width 11 height 11
click at [292, 15] on div "Inbox 4" at bounding box center [290, 11] width 26 height 23
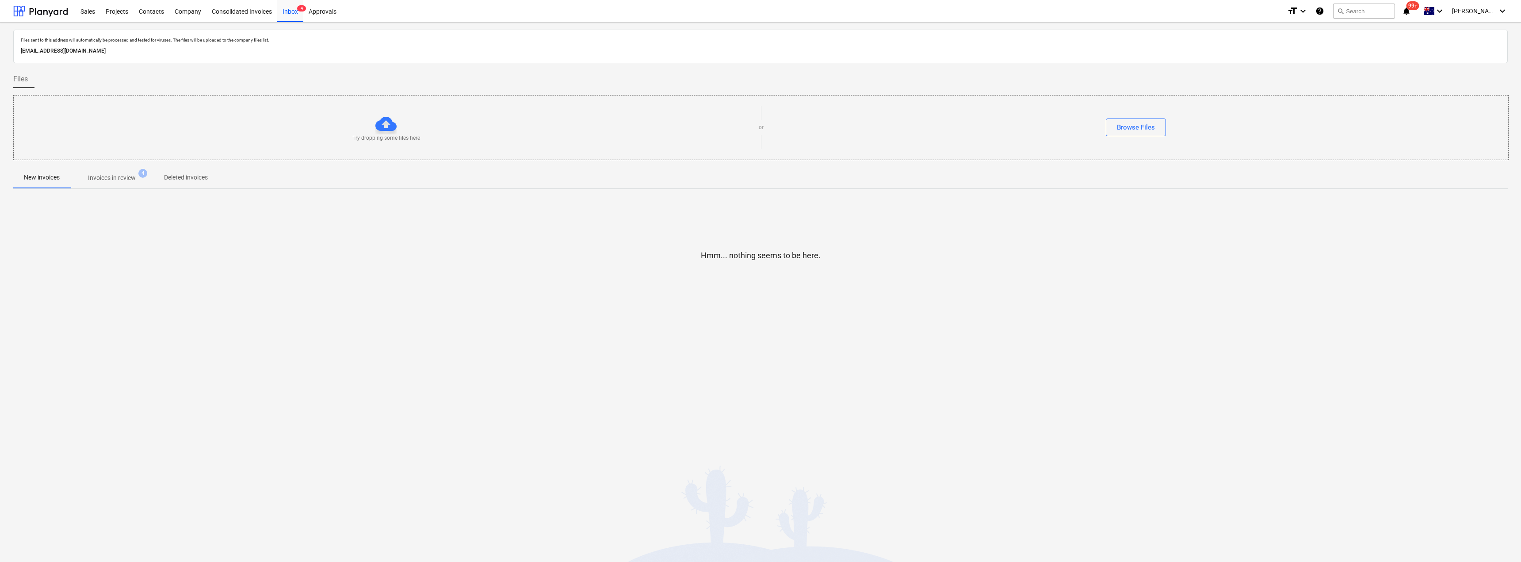
click at [97, 181] on p "Invoices in review" at bounding box center [112, 177] width 48 height 9
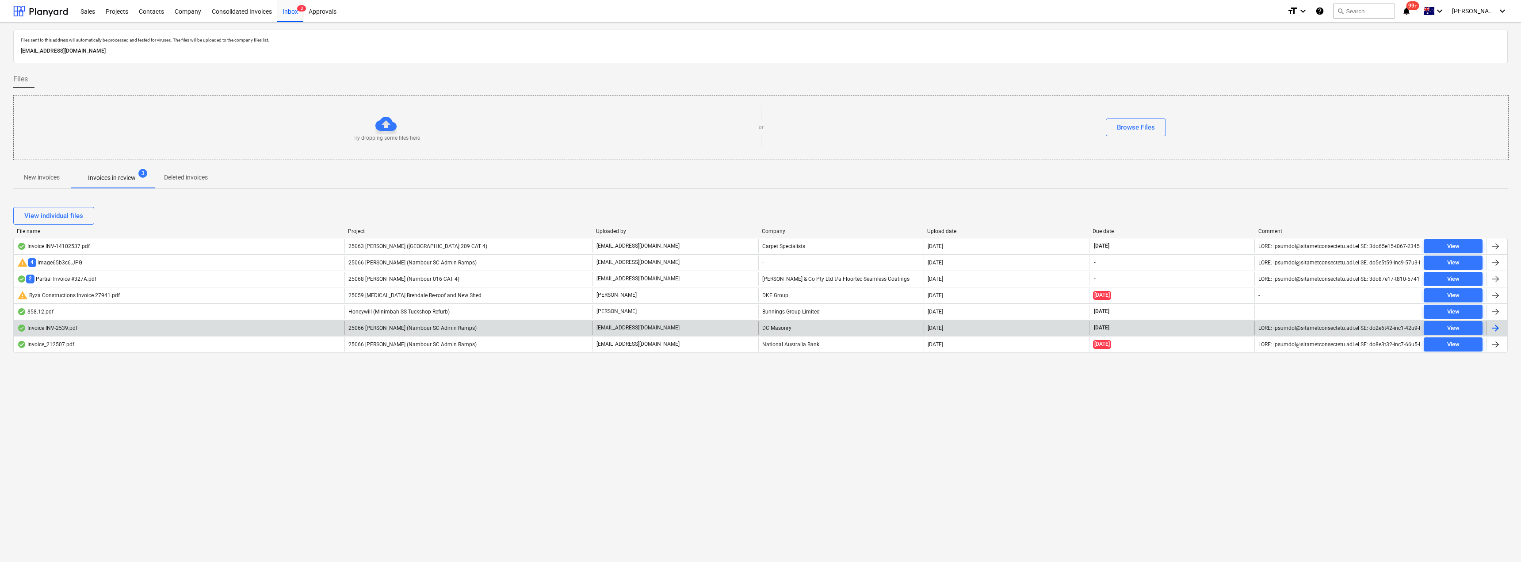
click at [682, 324] on div "[EMAIL_ADDRESS][DOMAIN_NAME]" at bounding box center [674, 328] width 165 height 14
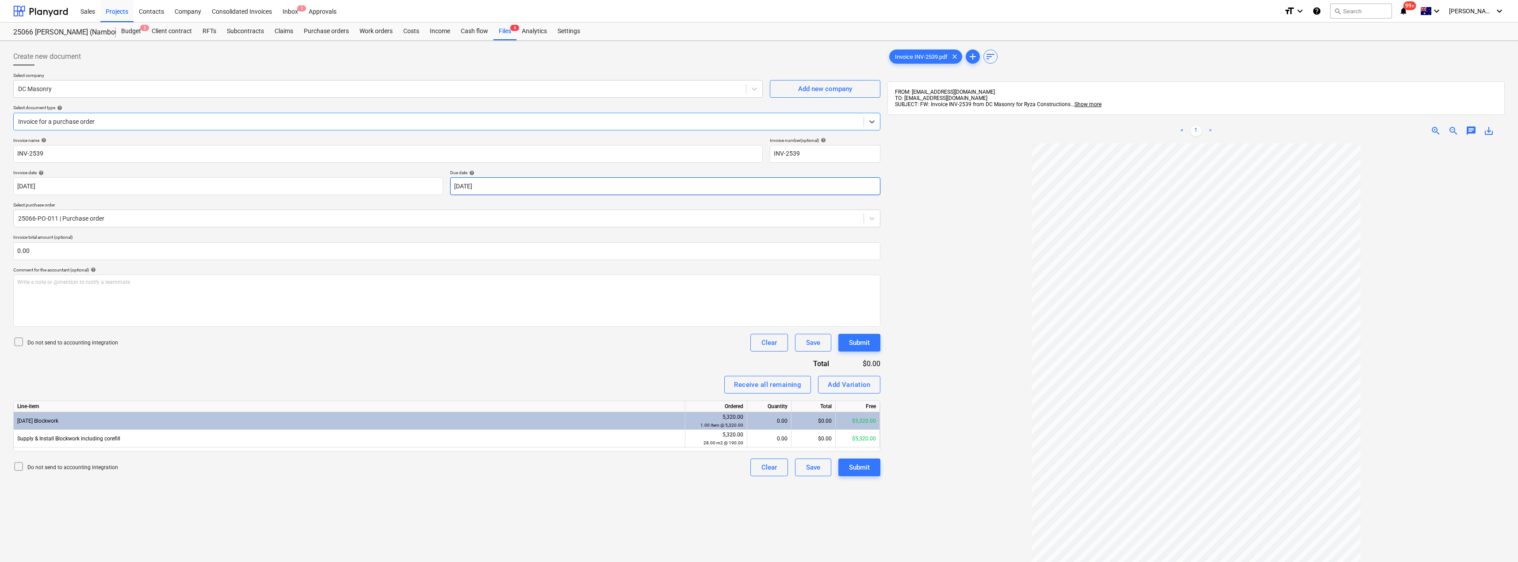
click at [522, 182] on body "Sales Projects Contacts Company Consolidated Invoices Inbox 3 Approvals format_…" at bounding box center [759, 281] width 1518 height 562
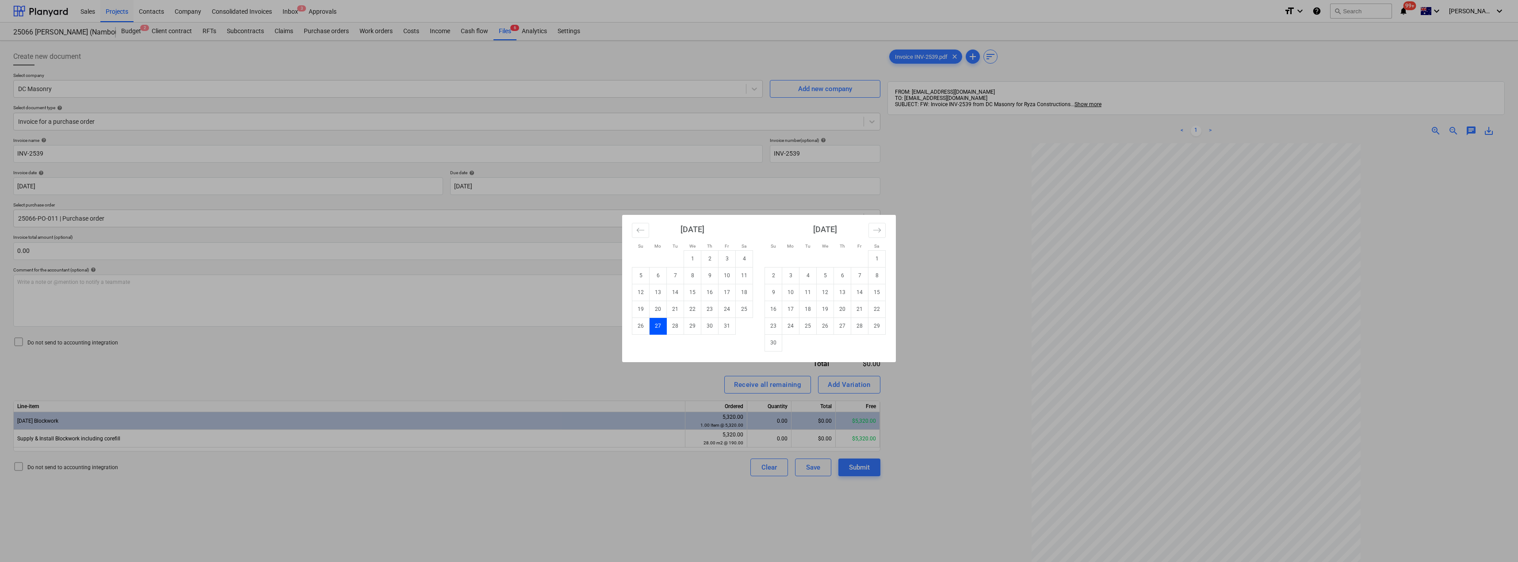
click at [430, 358] on div "Su Mo Tu We Th Fr Sa Su Mo Tu We Th Fr Sa [DATE] 1 2 3 4 5 6 7 8 9 10 11 12 13 …" at bounding box center [759, 281] width 1518 height 562
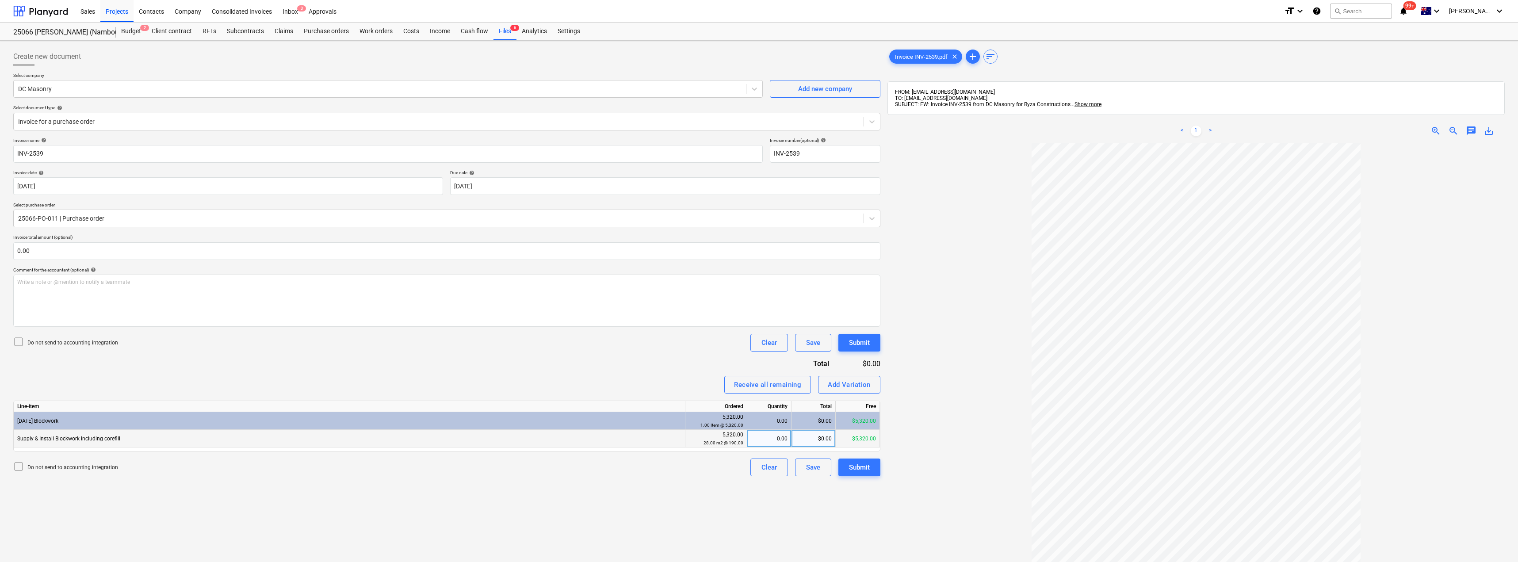
click at [759, 437] on div "0.00" at bounding box center [769, 439] width 37 height 18
click at [643, 374] on div "Invoice name help INV-2539 Invoice number (optional) help INV-2539 Invoice date…" at bounding box center [446, 306] width 867 height 339
click at [759, 464] on div "Submit" at bounding box center [859, 466] width 21 height 11
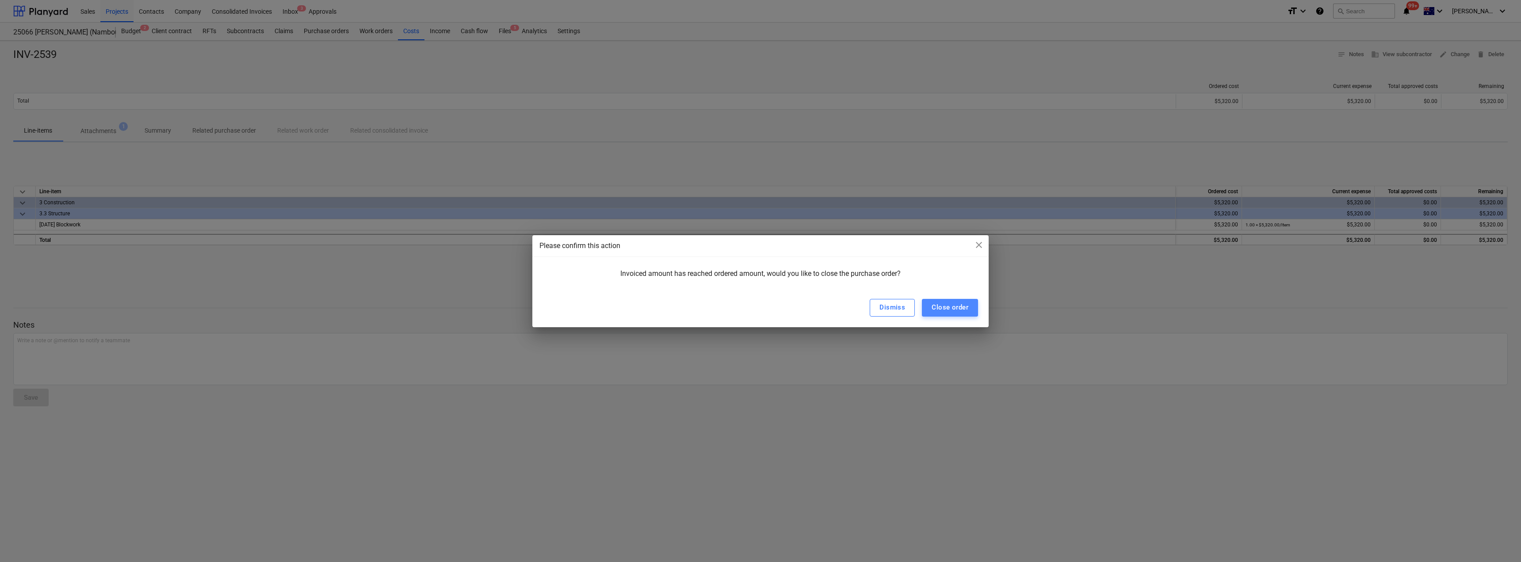
click at [759, 306] on div "Close order" at bounding box center [949, 306] width 37 height 11
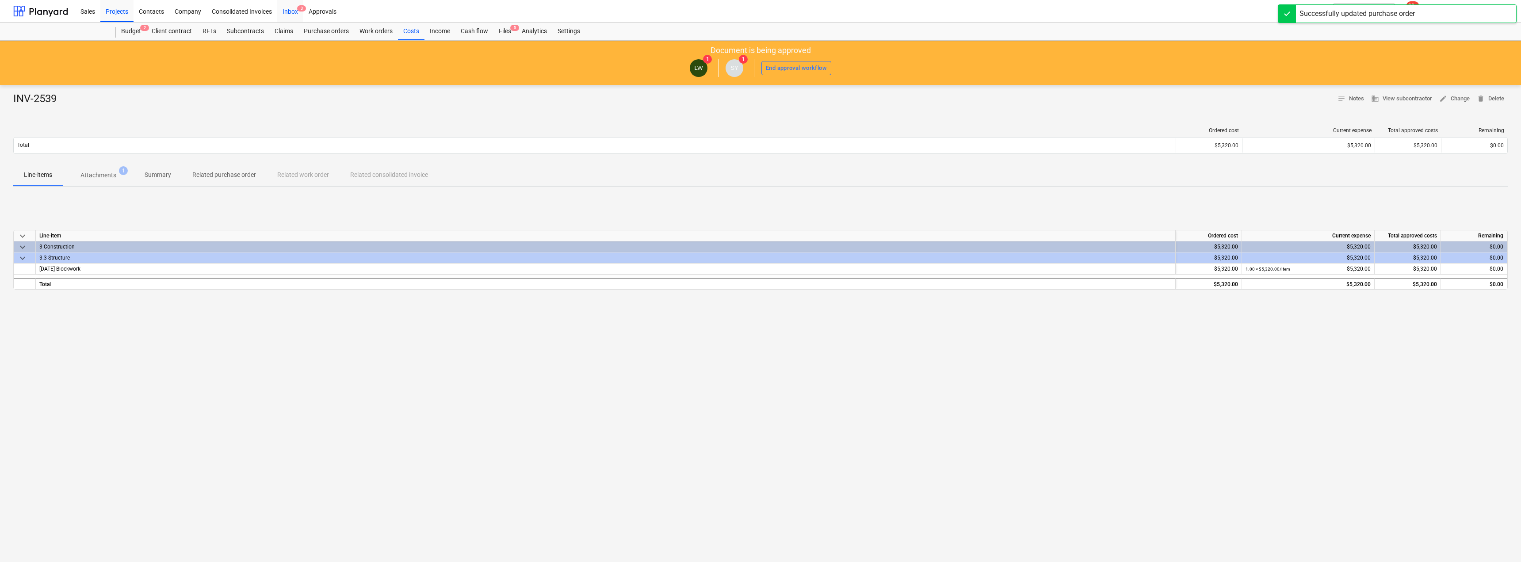
click at [297, 11] on div "Inbox 3" at bounding box center [290, 11] width 26 height 23
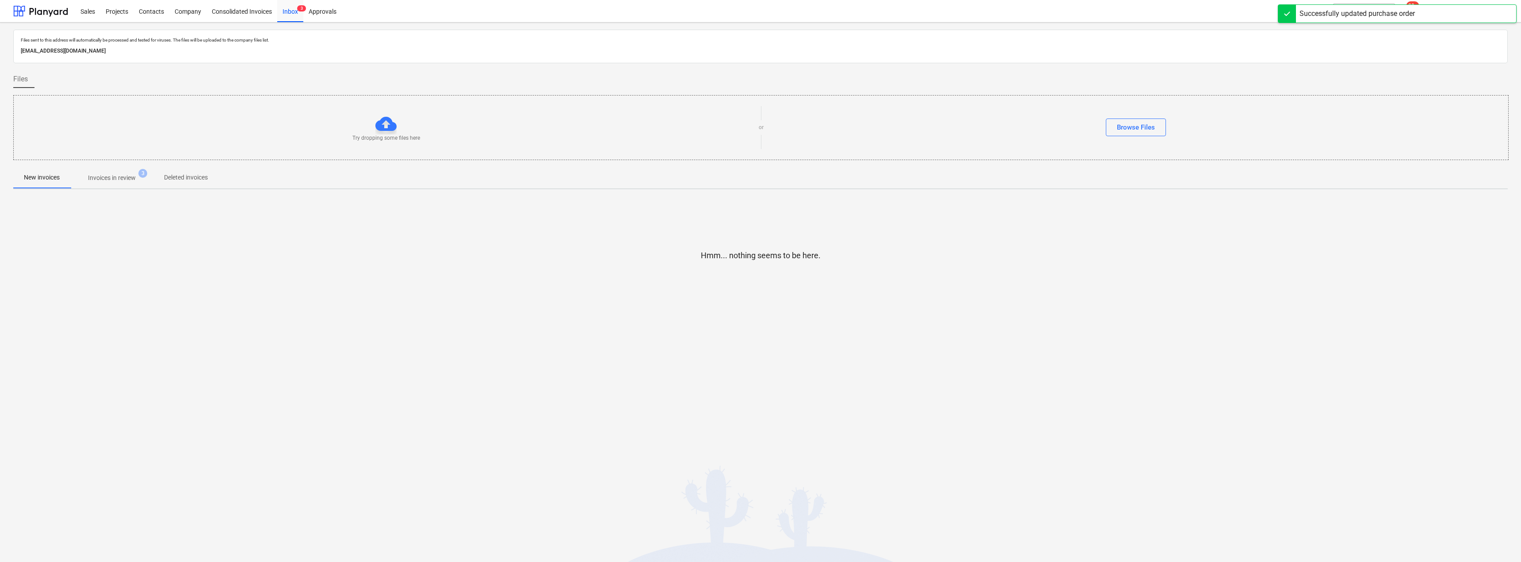
click at [115, 178] on p "Invoices in review" at bounding box center [112, 177] width 48 height 9
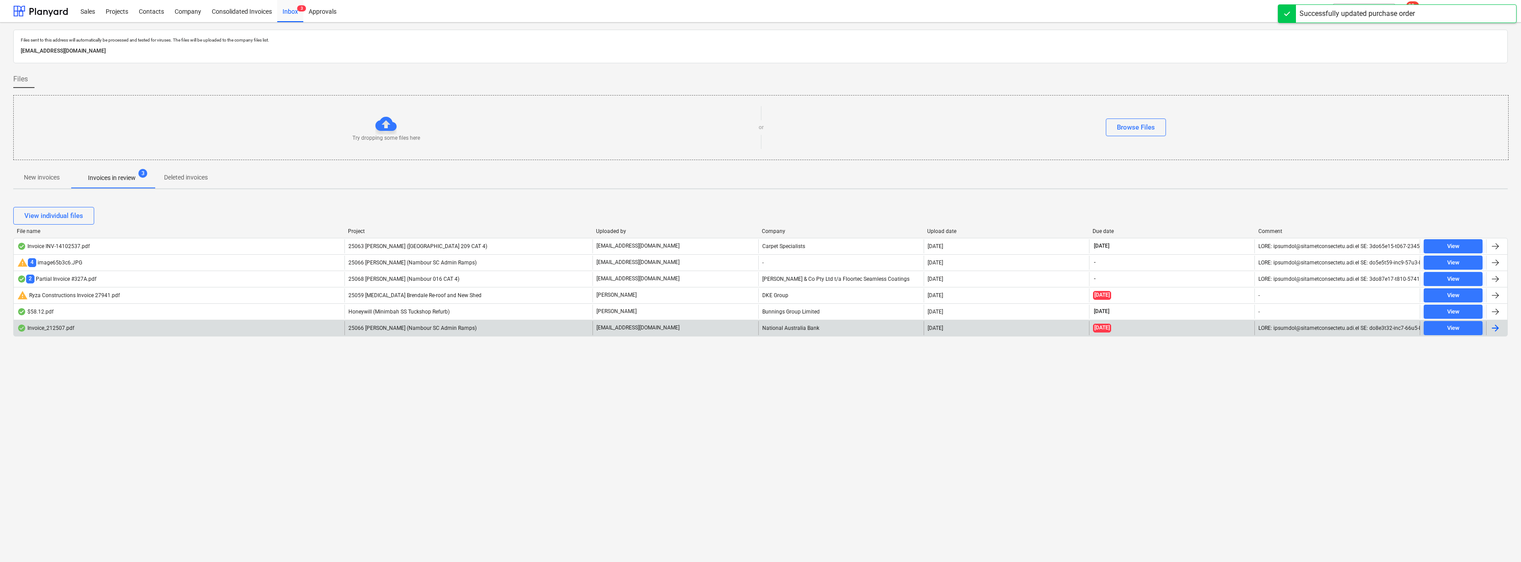
click at [656, 329] on p "[EMAIL_ADDRESS][DOMAIN_NAME]" at bounding box center [637, 328] width 83 height 8
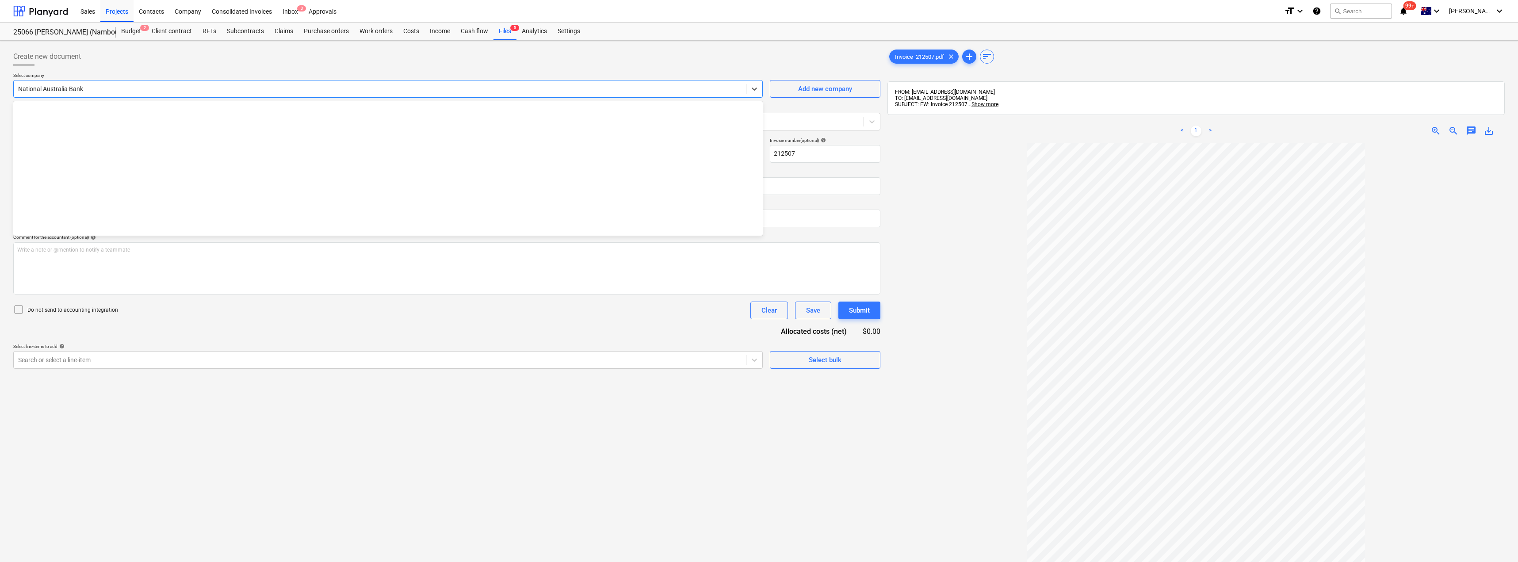
click at [109, 89] on div at bounding box center [379, 88] width 723 height 9
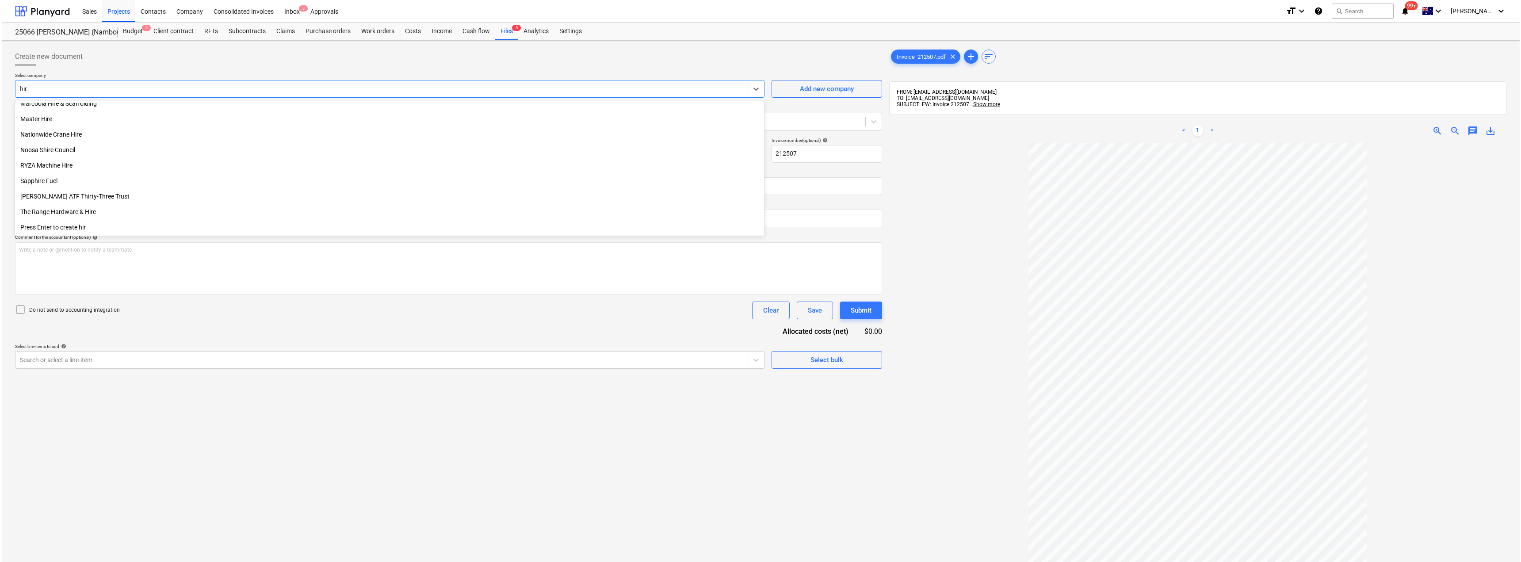
scroll to position [177, 0]
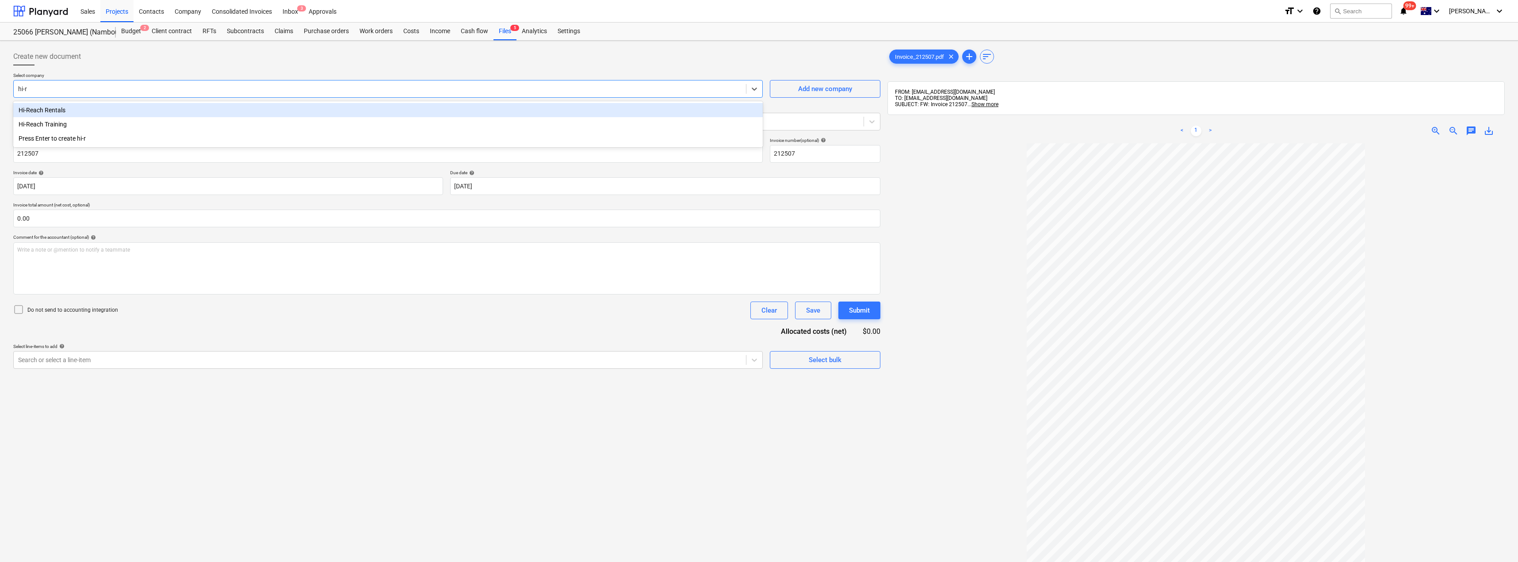
click at [56, 110] on div "Hi-Reach Rentals" at bounding box center [387, 110] width 749 height 14
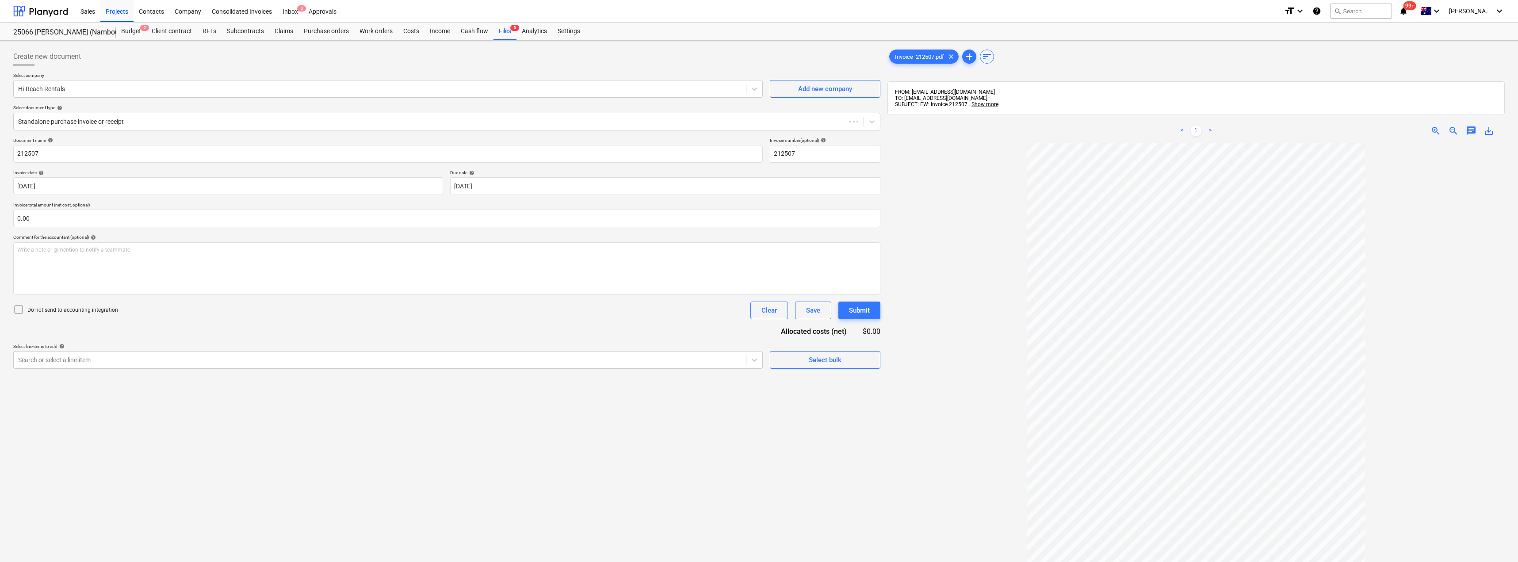
click at [124, 64] on div "Create new document" at bounding box center [446, 57] width 867 height 18
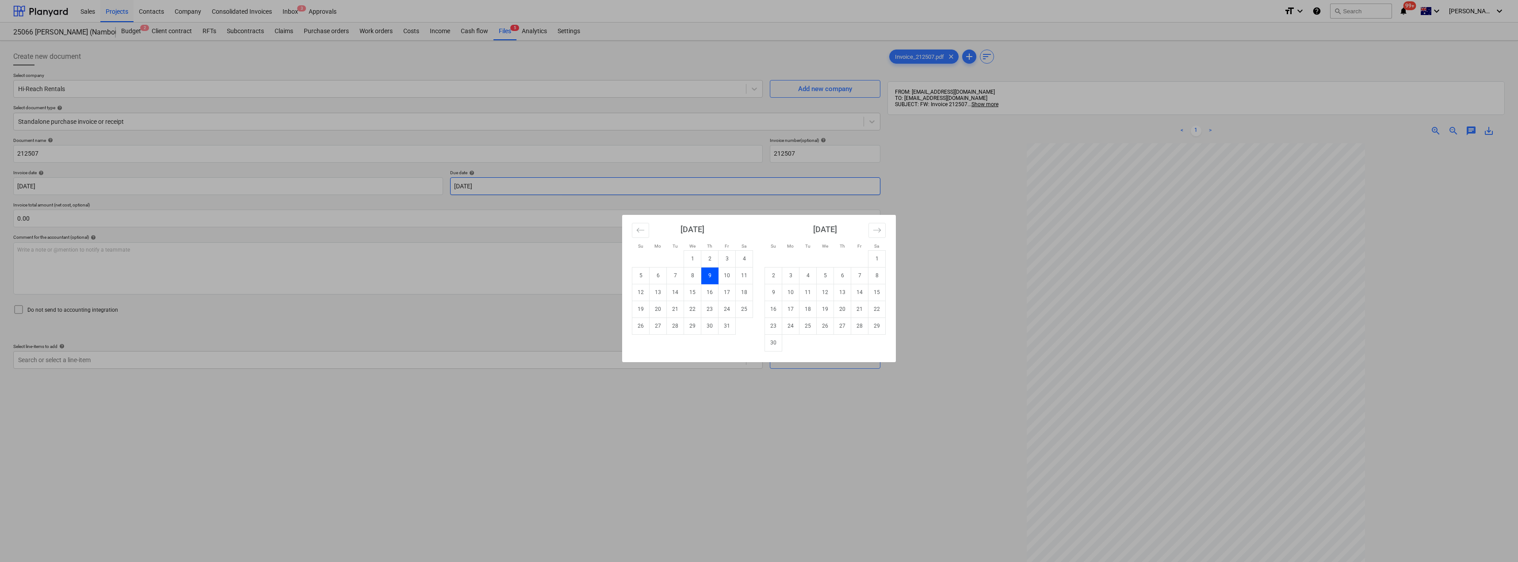
click at [530, 184] on body "Sales Projects Contacts Company Consolidated Invoices Inbox 3 Approvals format_…" at bounding box center [759, 281] width 1518 height 562
click at [759, 290] on td "9" at bounding box center [773, 292] width 17 height 17
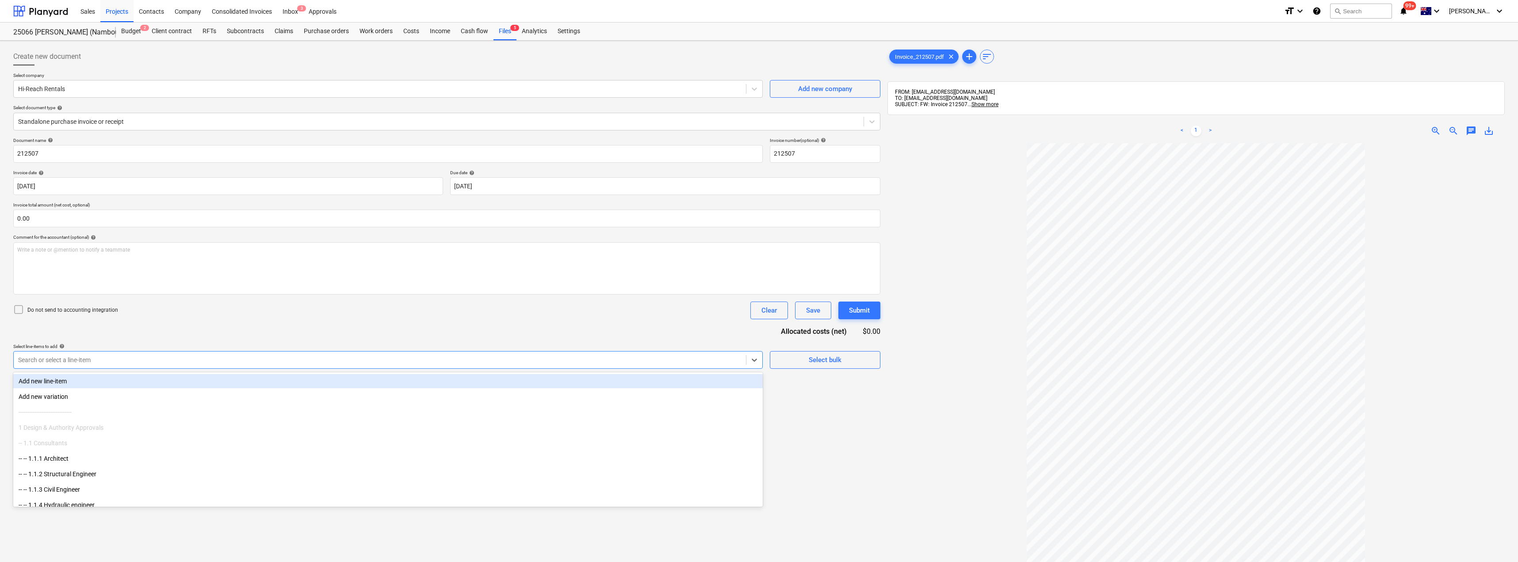
click at [177, 360] on div at bounding box center [379, 359] width 723 height 9
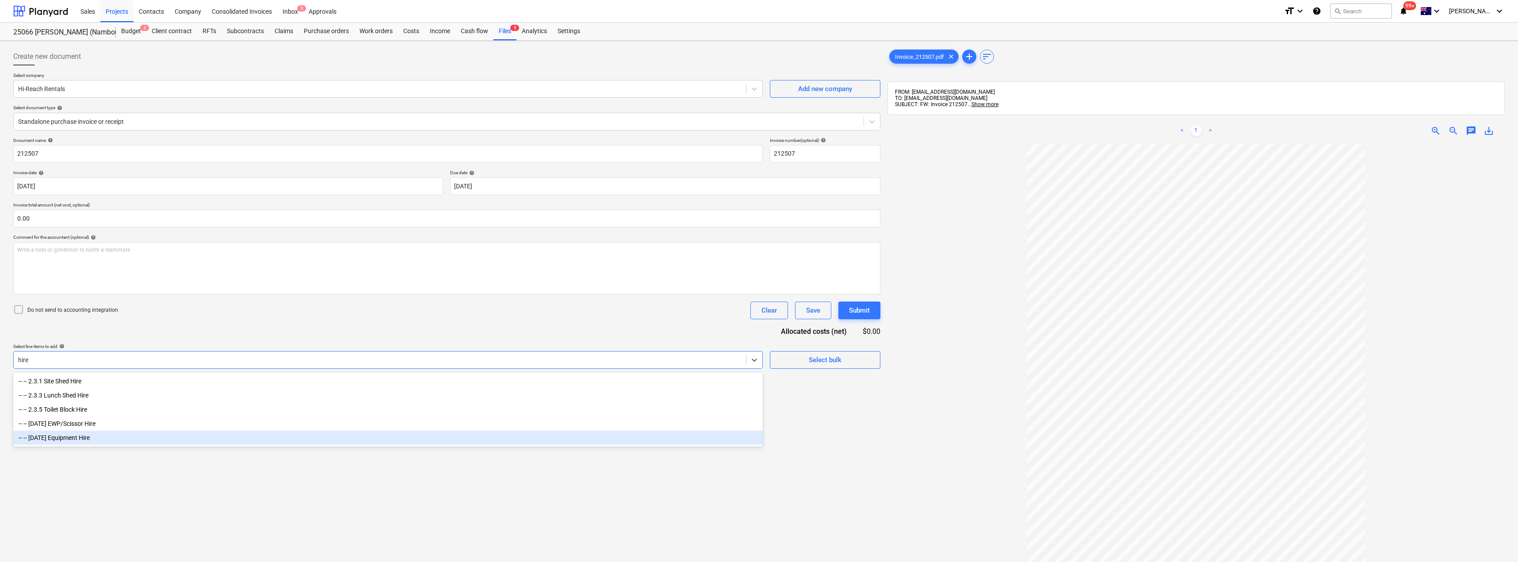
click at [77, 440] on div "-- -- [DATE] Equipment Hire" at bounding box center [387, 438] width 749 height 14
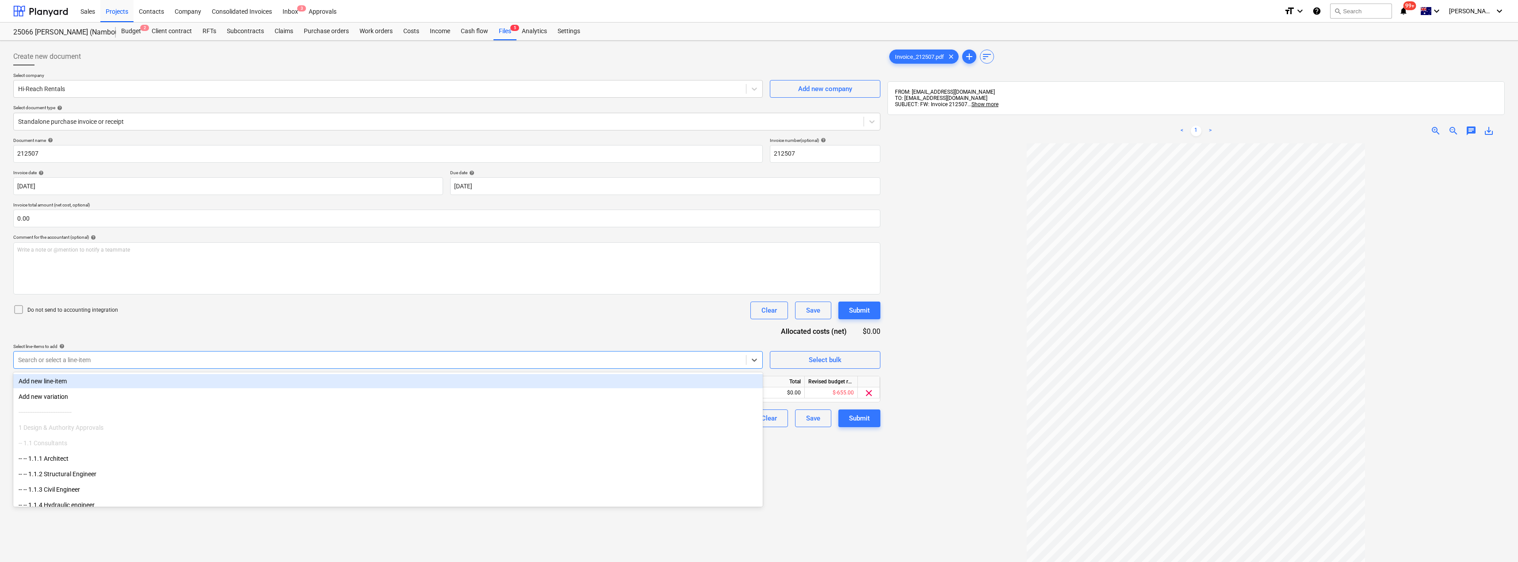
click at [167, 324] on div "Document name help 212507 Invoice number (optional) help 212507 Invoice date he…" at bounding box center [446, 282] width 867 height 290
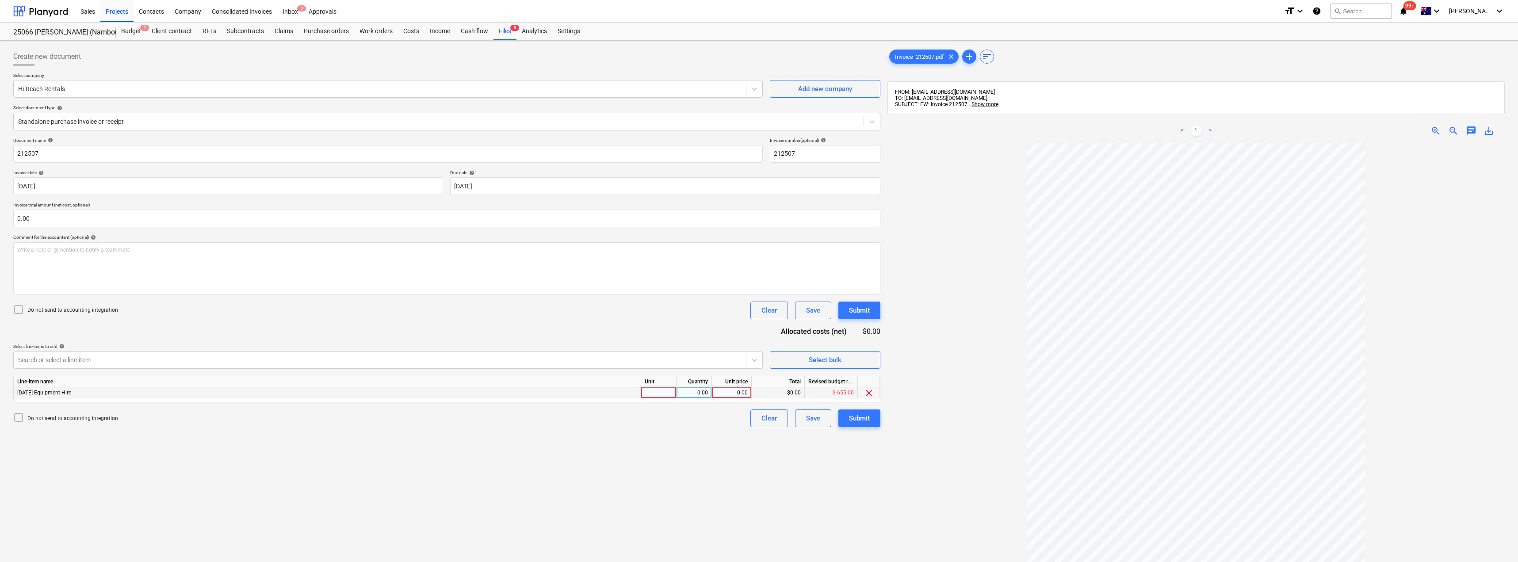
click at [650, 396] on div at bounding box center [658, 392] width 35 height 11
drag, startPoint x: 665, startPoint y: 315, endPoint x: 686, endPoint y: 328, distance: 24.6
click at [665, 315] on div "Do not send to accounting integration Clear Save Submit" at bounding box center [446, 310] width 867 height 18
click at [759, 420] on div "Submit" at bounding box center [859, 417] width 21 height 11
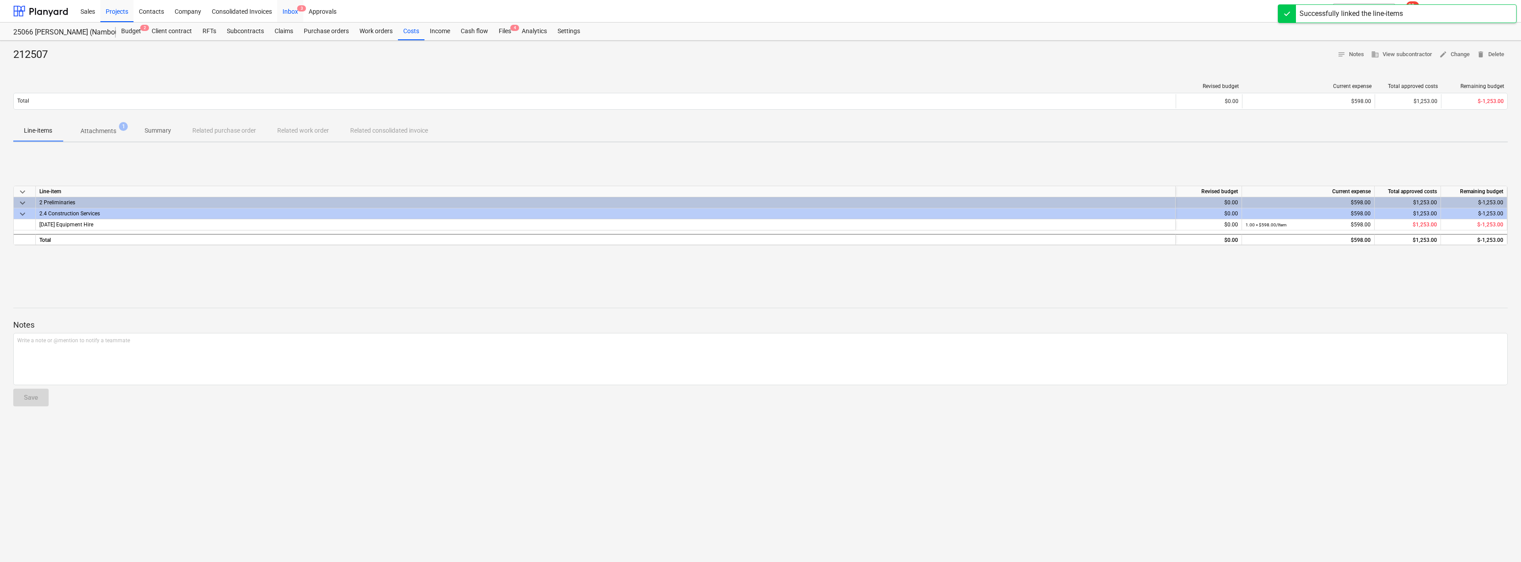
click at [295, 13] on div "Inbox 3" at bounding box center [290, 11] width 26 height 23
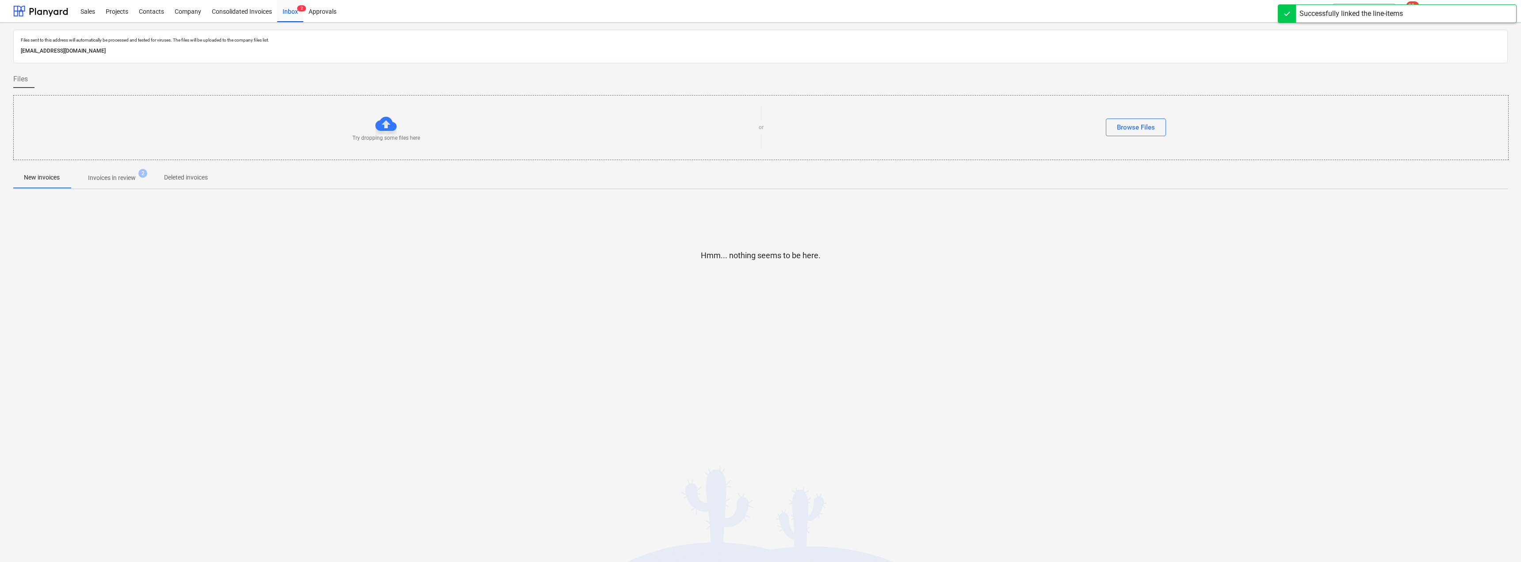
click at [111, 179] on p "Invoices in review" at bounding box center [112, 177] width 48 height 9
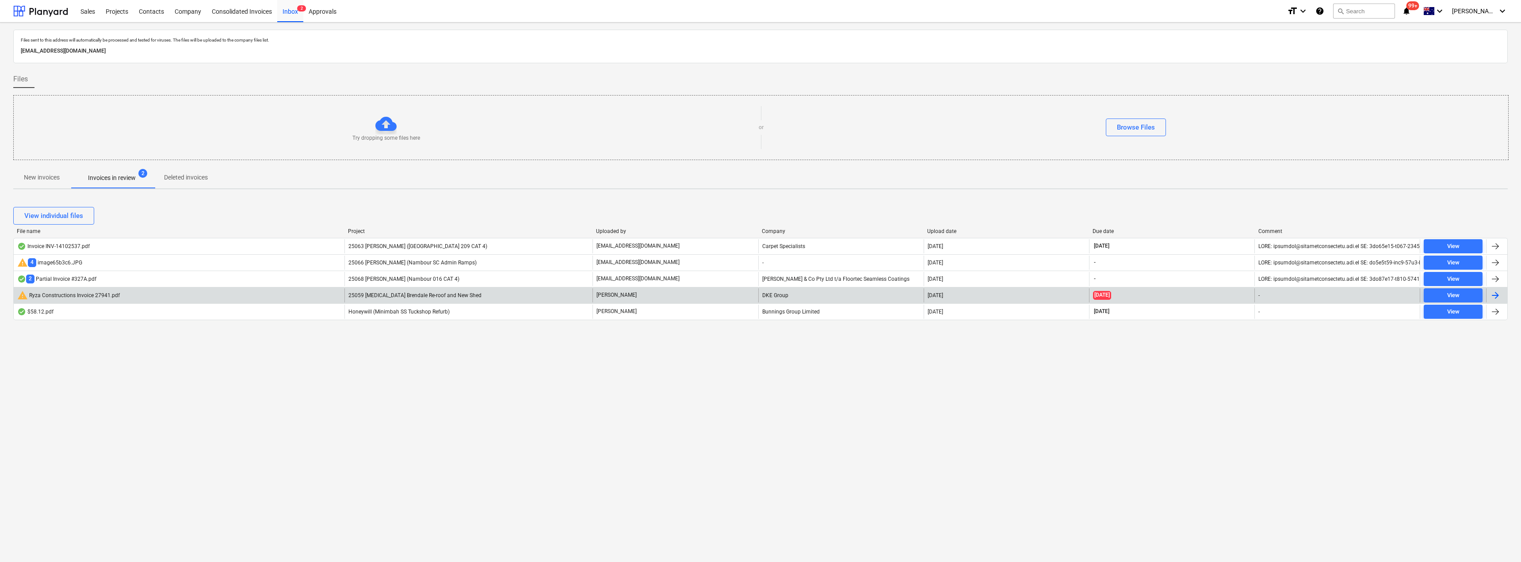
click at [634, 292] on div "[PERSON_NAME]" at bounding box center [674, 295] width 165 height 14
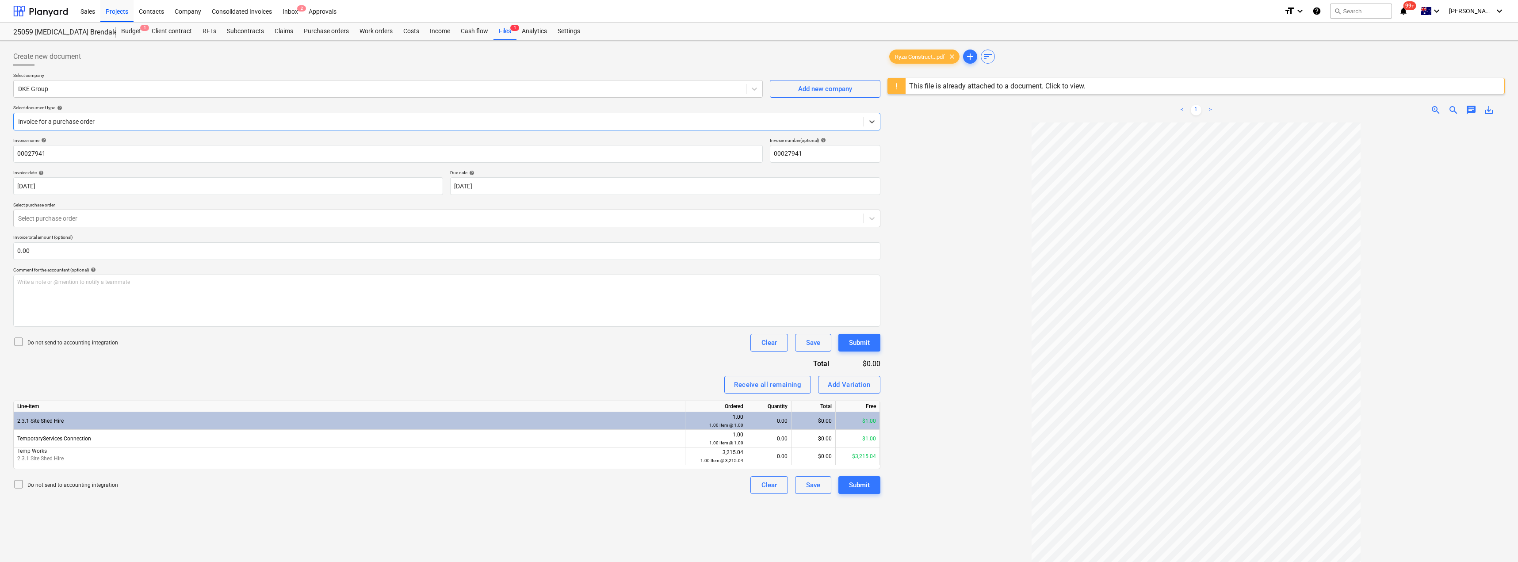
click at [759, 89] on div "This file is already attached to a document. Click to view." at bounding box center [997, 86] width 176 height 8
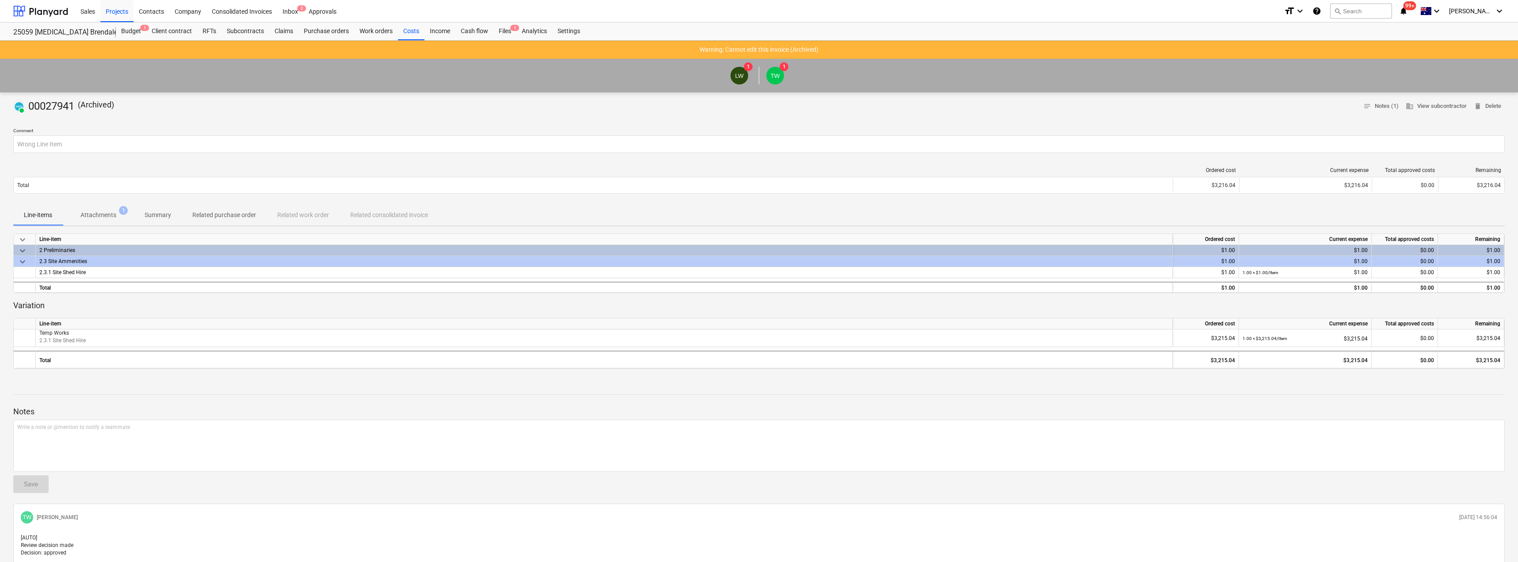
click at [95, 213] on p "Attachments" at bounding box center [98, 214] width 36 height 9
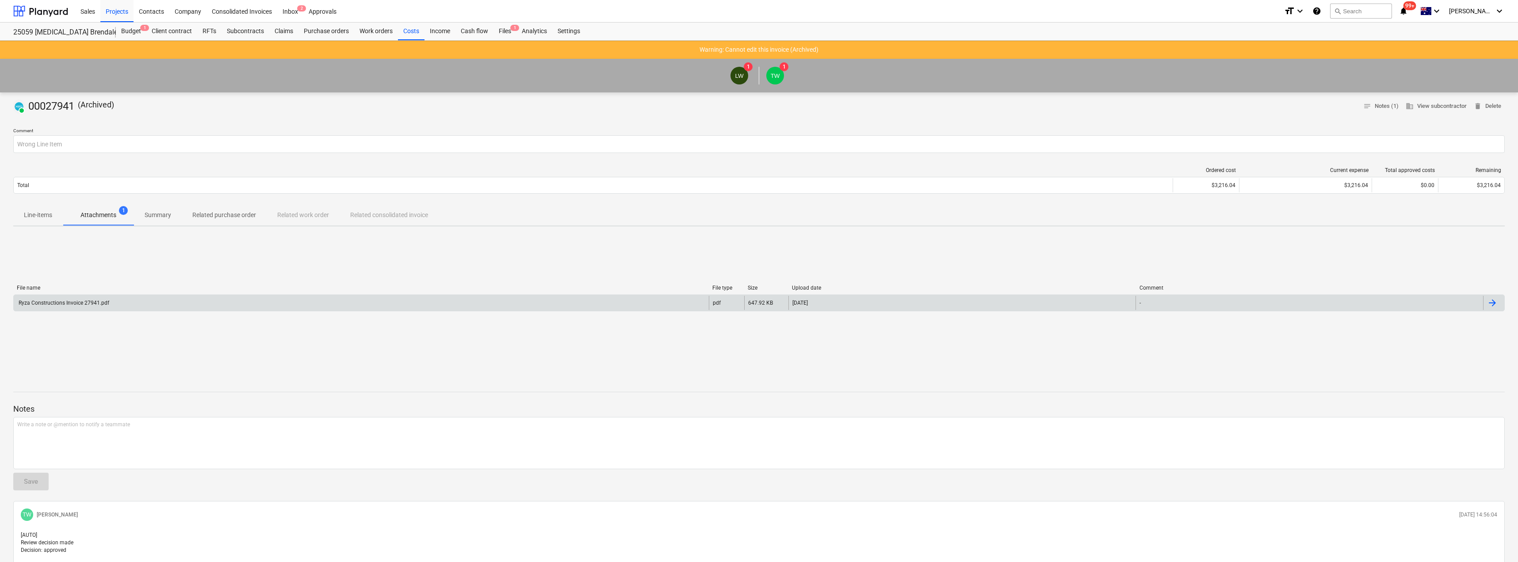
click at [61, 304] on div "Ryza Constructions Invoice 27941.pdf" at bounding box center [63, 303] width 92 height 6
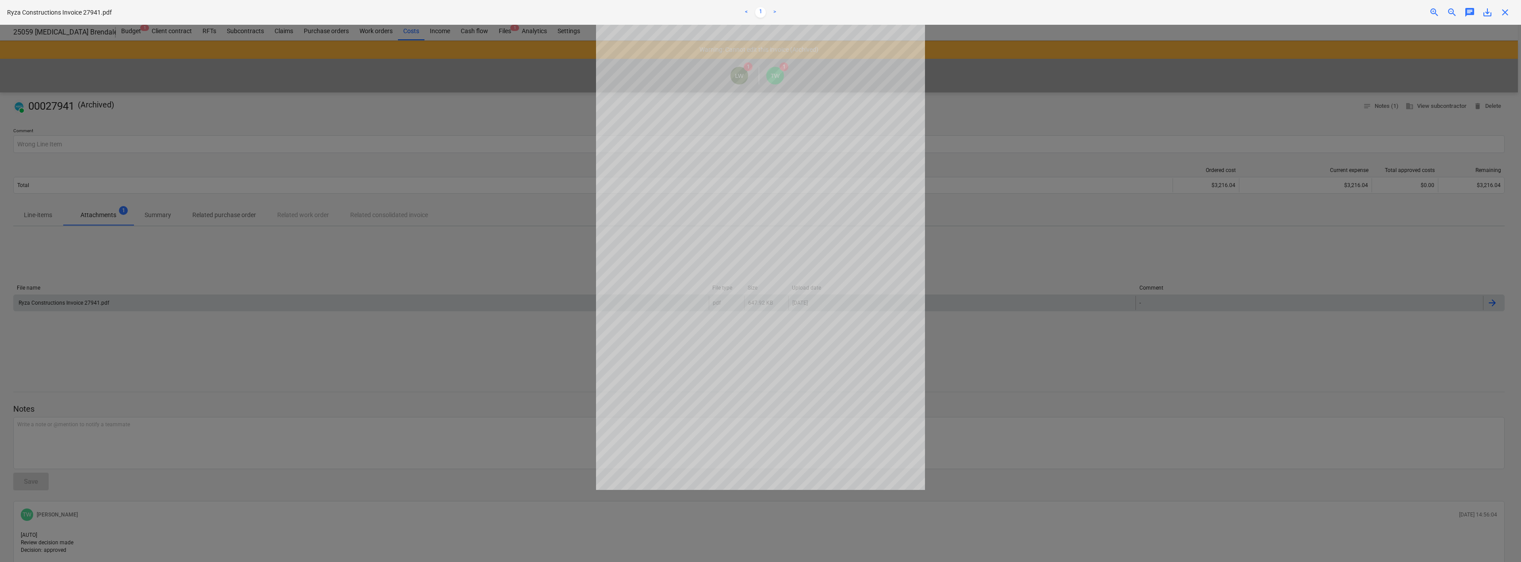
click at [759, 8] on span "close" at bounding box center [1504, 12] width 11 height 11
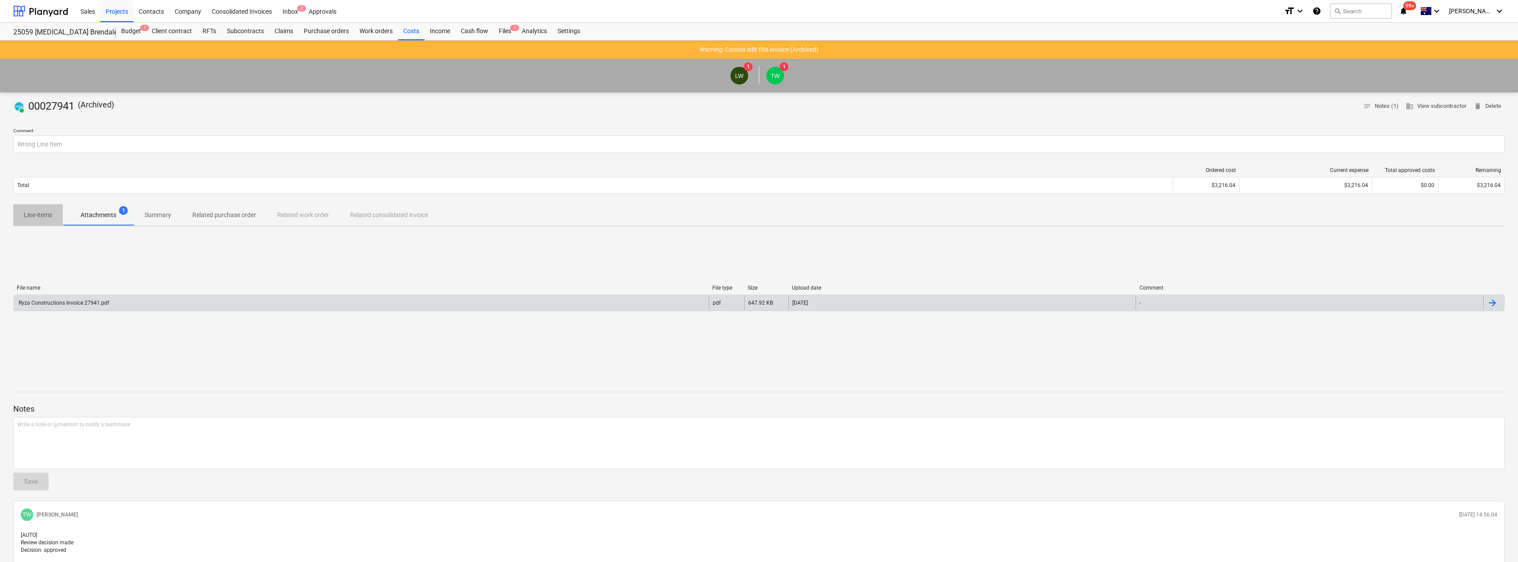
click at [30, 214] on p "Line-items" at bounding box center [38, 214] width 28 height 9
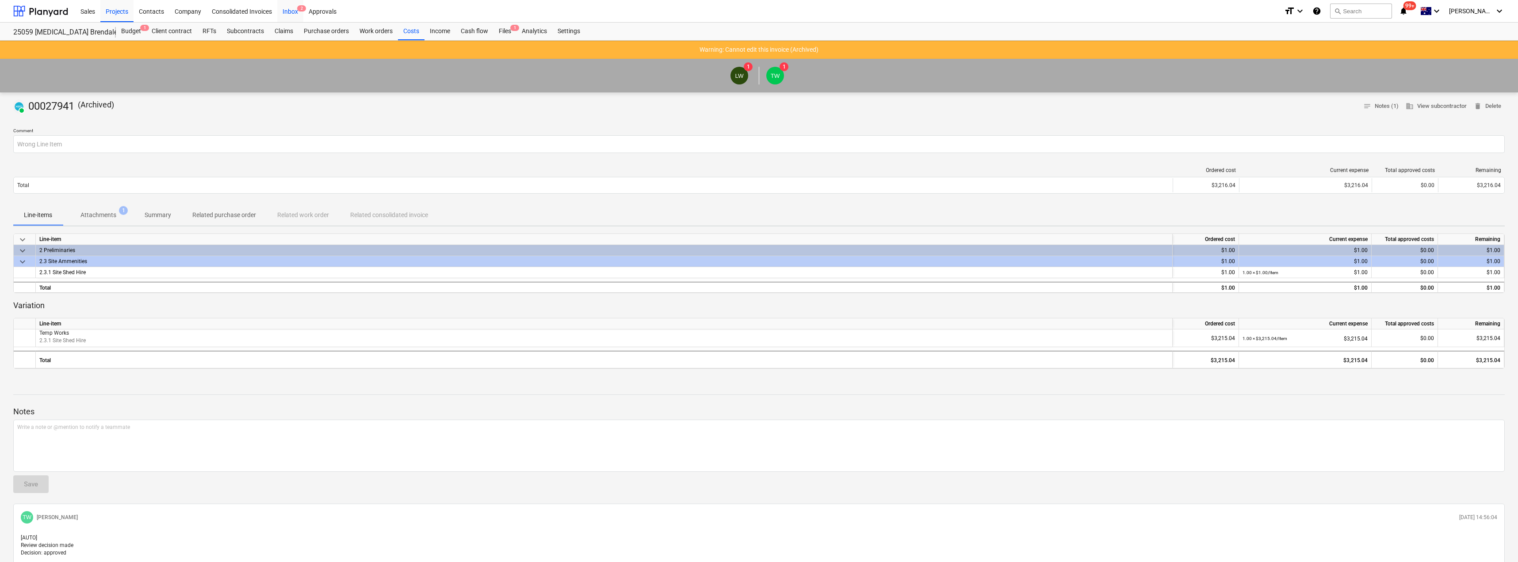
click at [291, 7] on div "Inbox 2" at bounding box center [290, 11] width 26 height 23
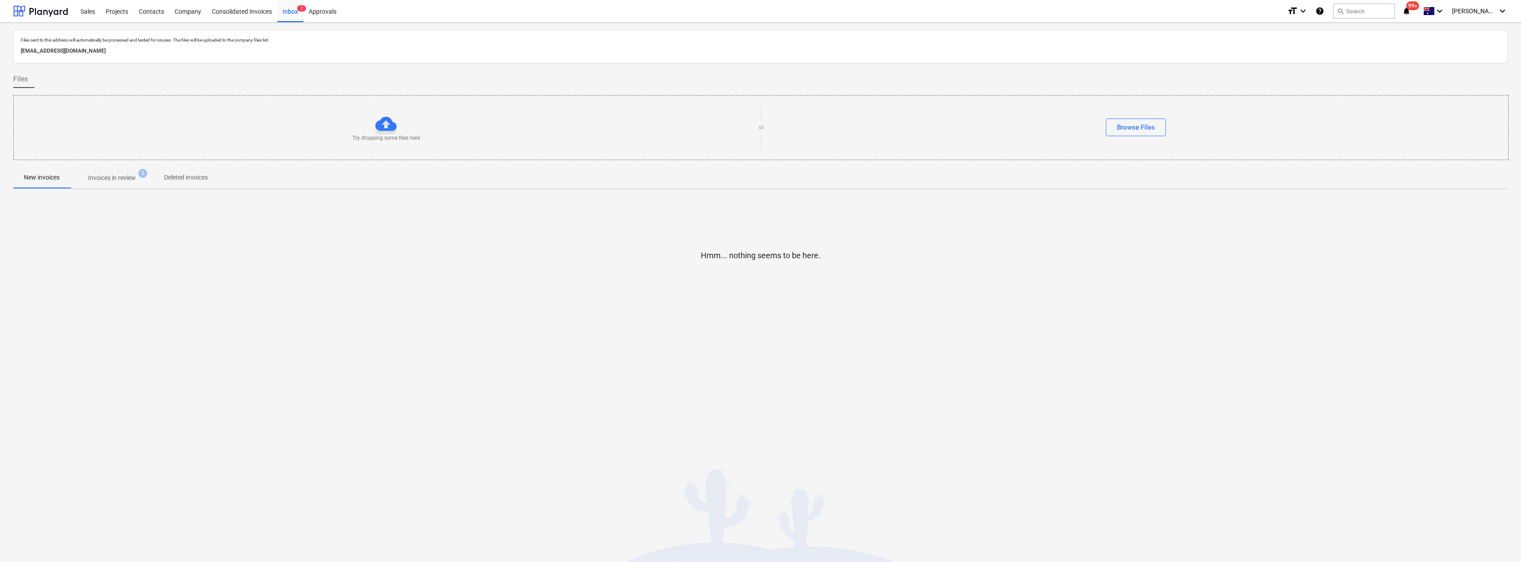
click at [122, 178] on p "Invoices in review" at bounding box center [112, 177] width 48 height 9
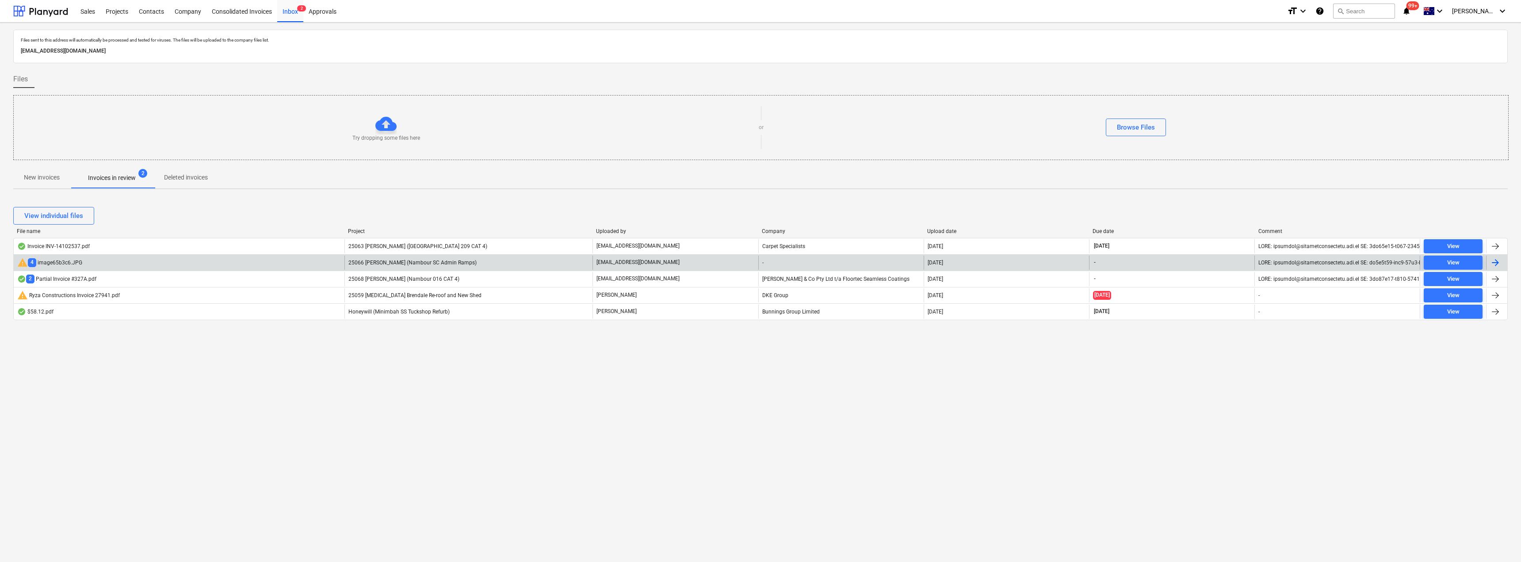
click at [648, 262] on p "[EMAIL_ADDRESS][DOMAIN_NAME]" at bounding box center [637, 263] width 83 height 8
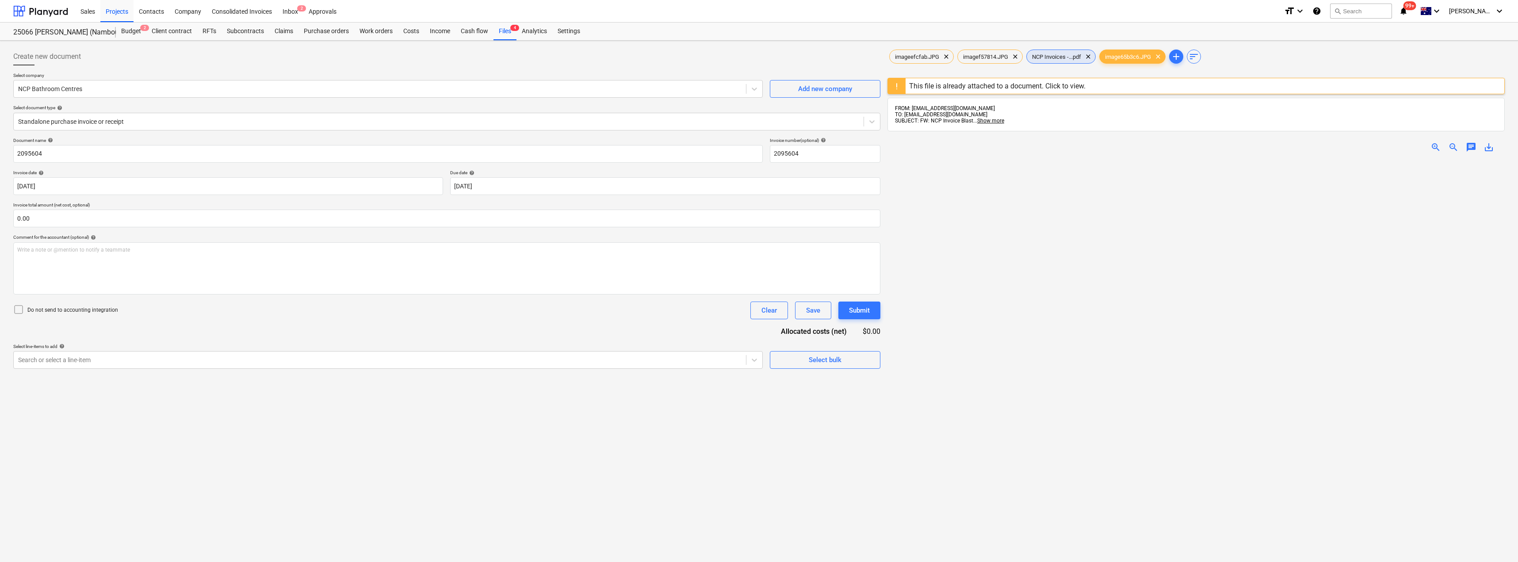
click at [759, 56] on span "NCP Invoices -...pdf" at bounding box center [1056, 56] width 60 height 7
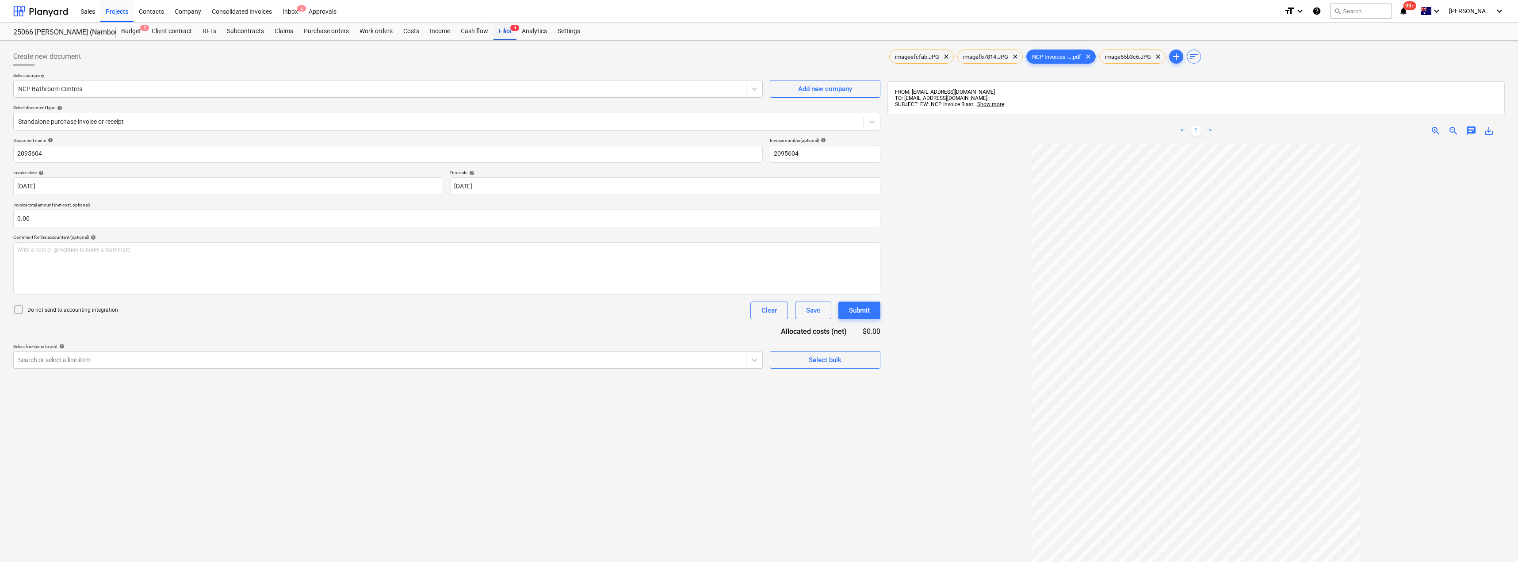
click at [501, 36] on div "Files 4" at bounding box center [504, 32] width 23 height 18
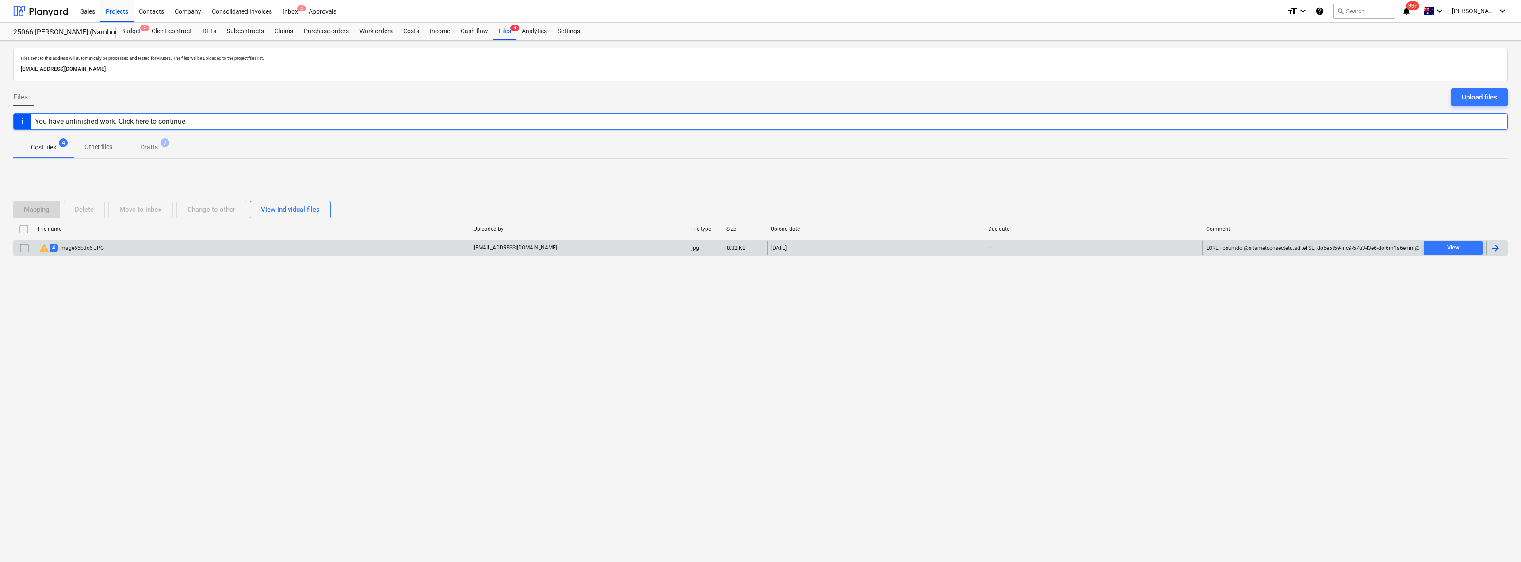
click at [73, 248] on div "warning 4 image65b3c6.JPG" at bounding box center [71, 248] width 65 height 11
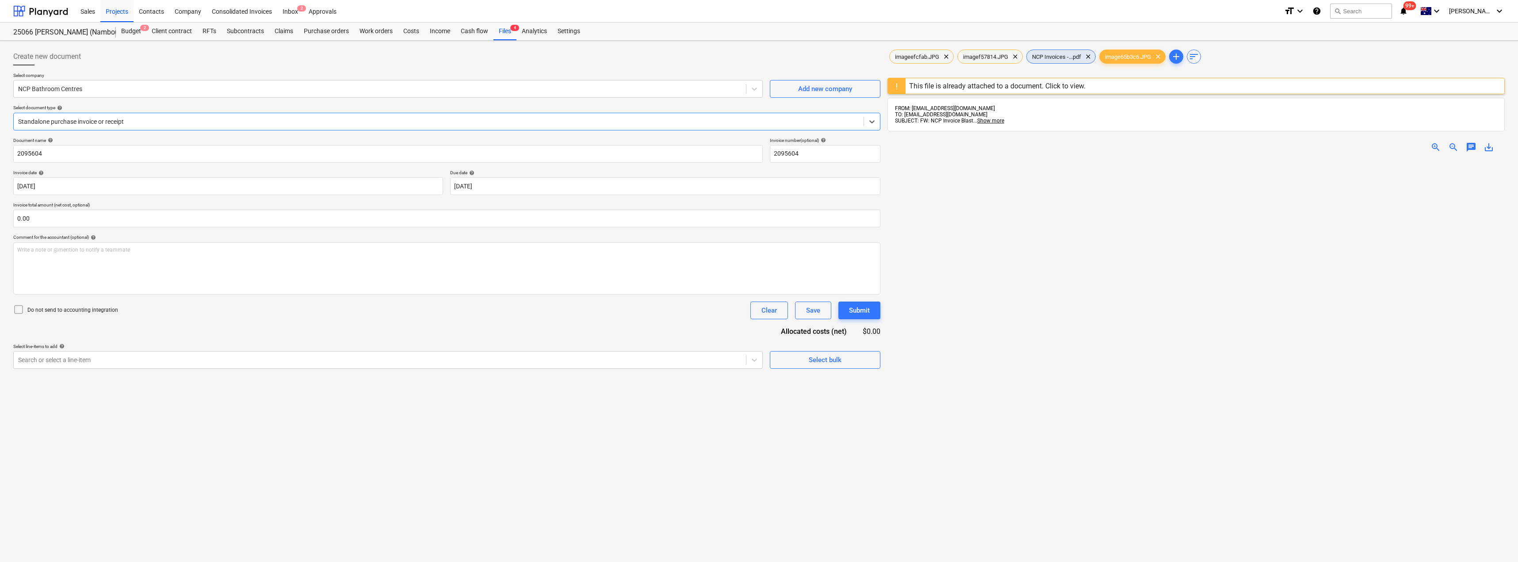
click at [759, 57] on span "NCP Invoices -...pdf" at bounding box center [1056, 56] width 60 height 7
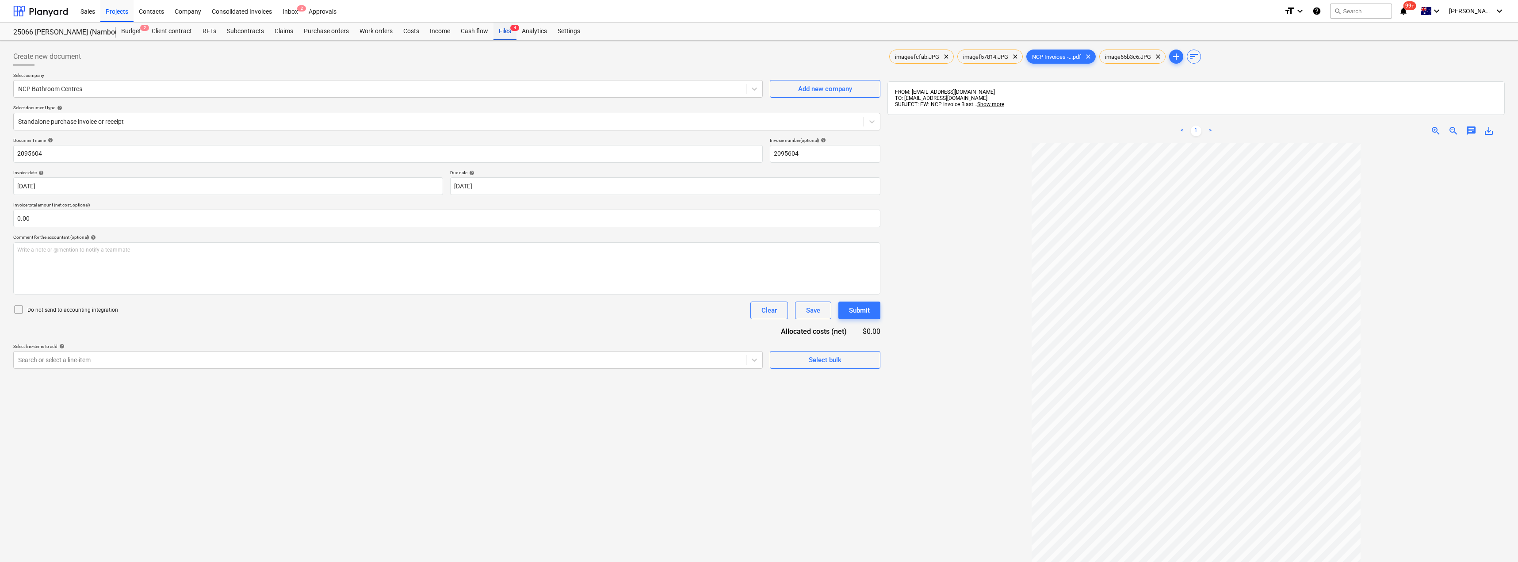
click at [499, 34] on div "Files 4" at bounding box center [504, 32] width 23 height 18
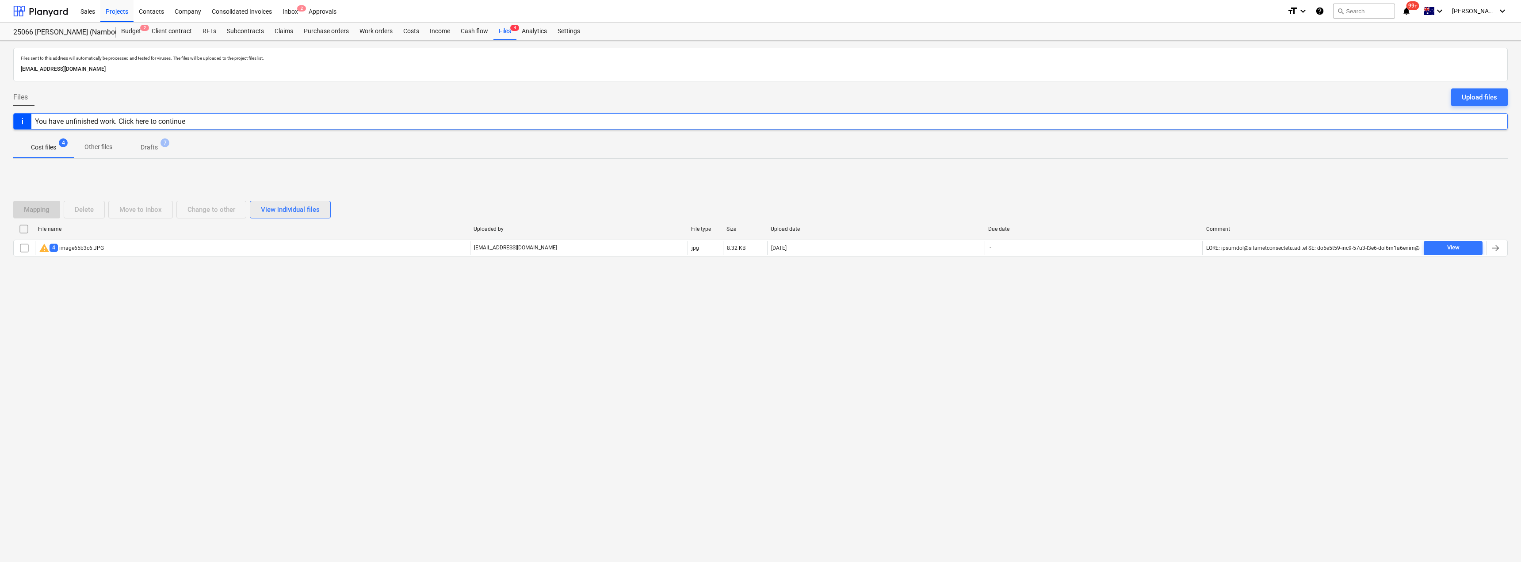
click at [295, 205] on div "View individual files" at bounding box center [290, 209] width 59 height 11
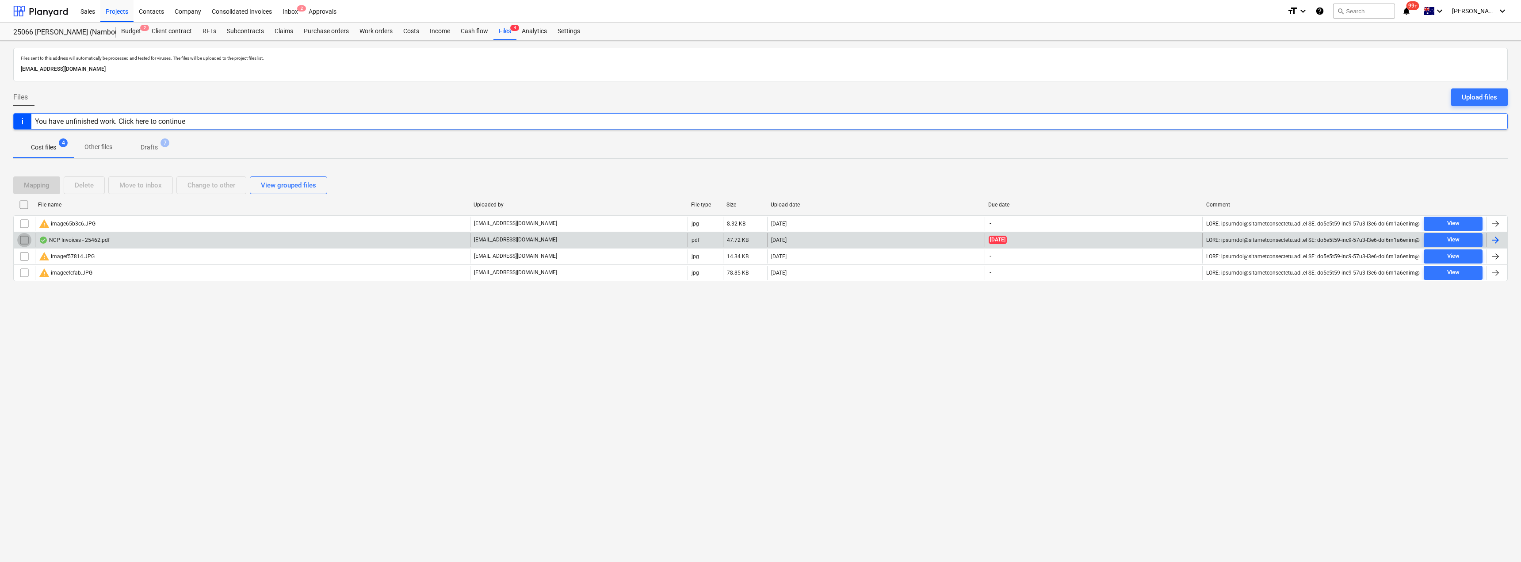
click at [24, 239] on input "checkbox" at bounding box center [24, 240] width 14 height 14
click at [202, 180] on div "Change to other" at bounding box center [211, 184] width 48 height 11
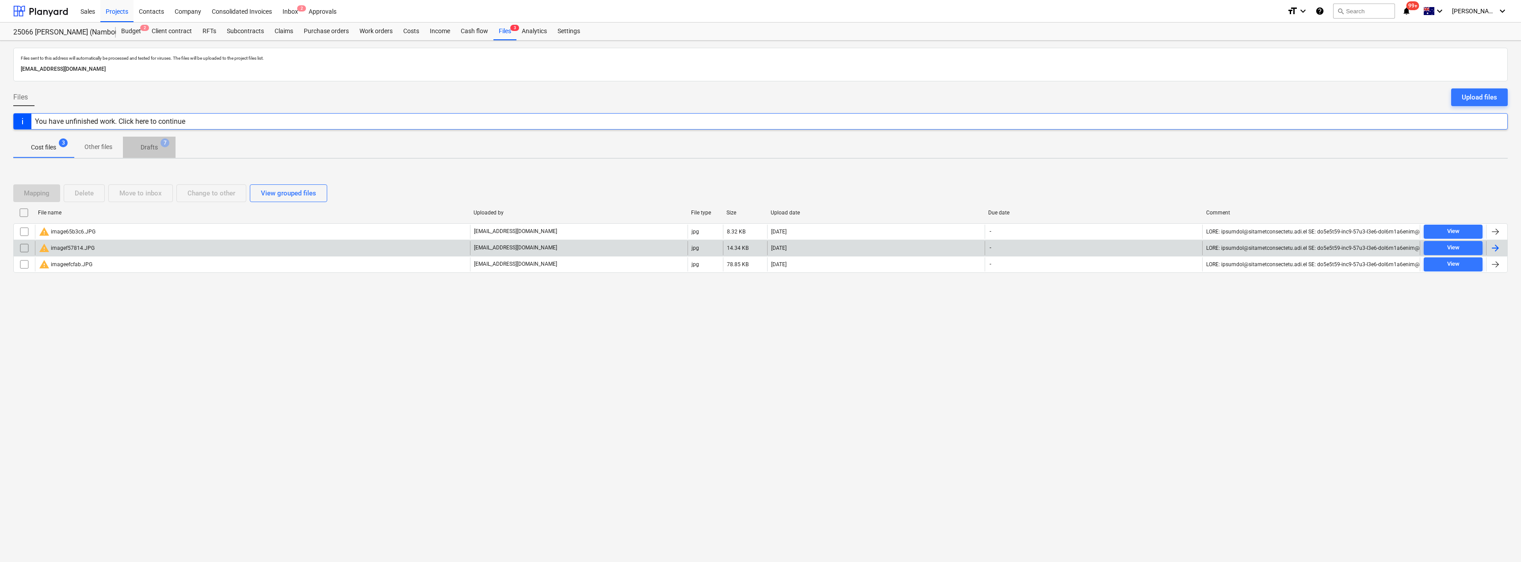
click at [154, 149] on p "Drafts" at bounding box center [149, 147] width 17 height 9
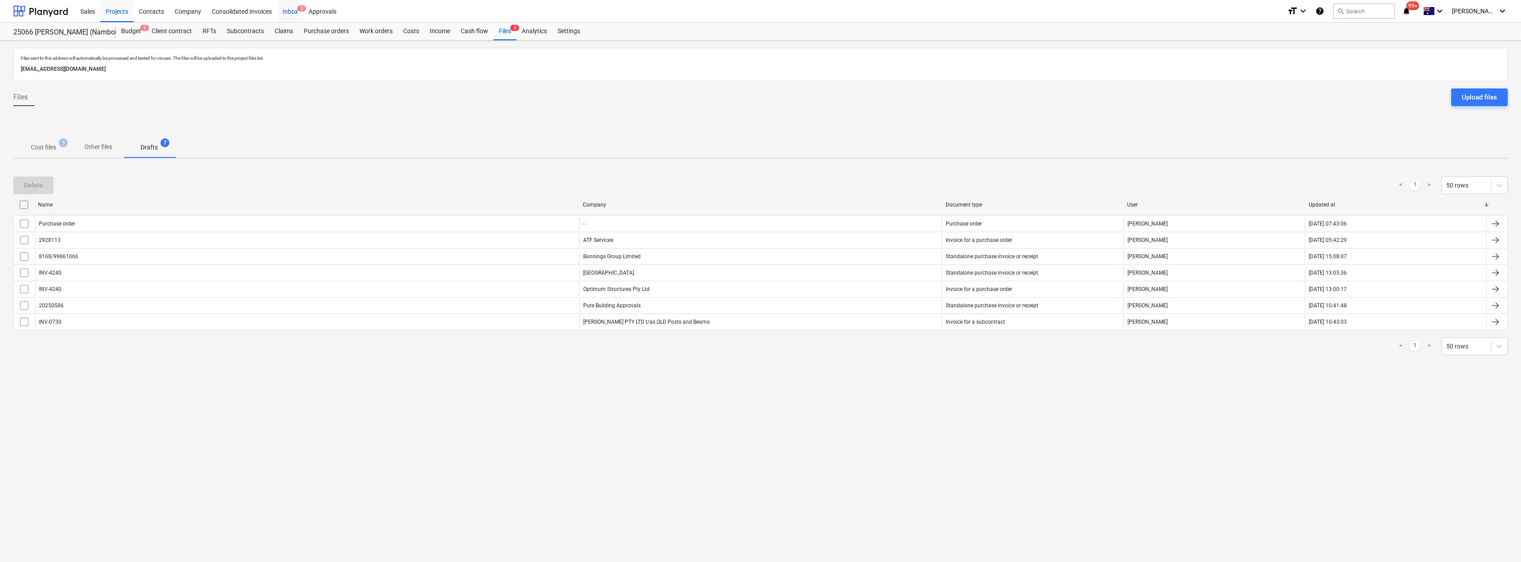
click at [291, 10] on div "Inbox 2" at bounding box center [290, 11] width 26 height 23
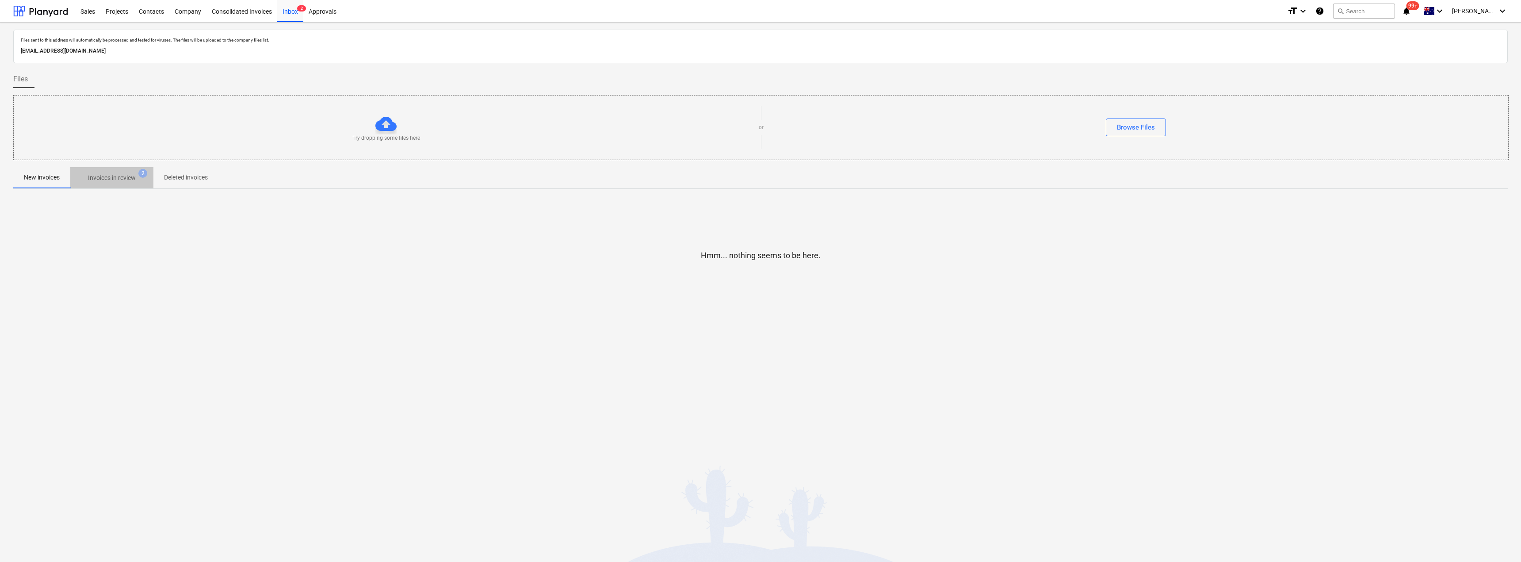
click at [111, 175] on p "Invoices in review" at bounding box center [112, 177] width 48 height 9
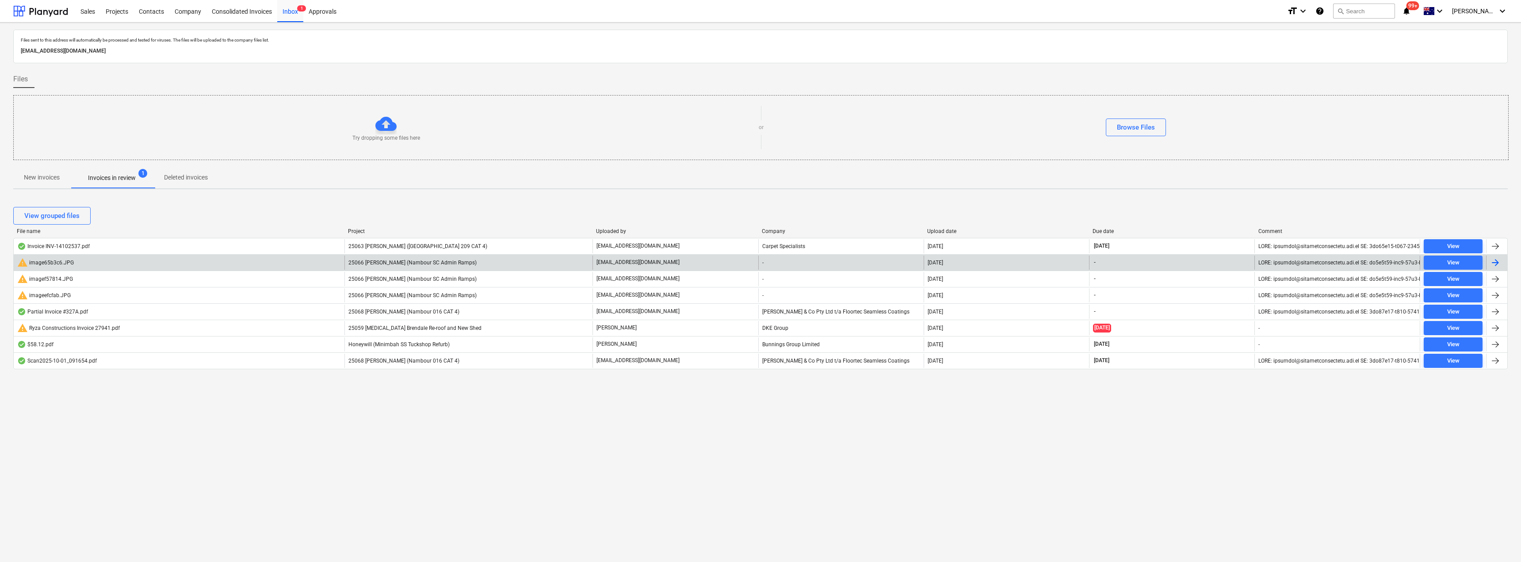
click at [429, 266] on div "25066 [PERSON_NAME] (Nambour SC Admin Ramps)" at bounding box center [468, 262] width 248 height 14
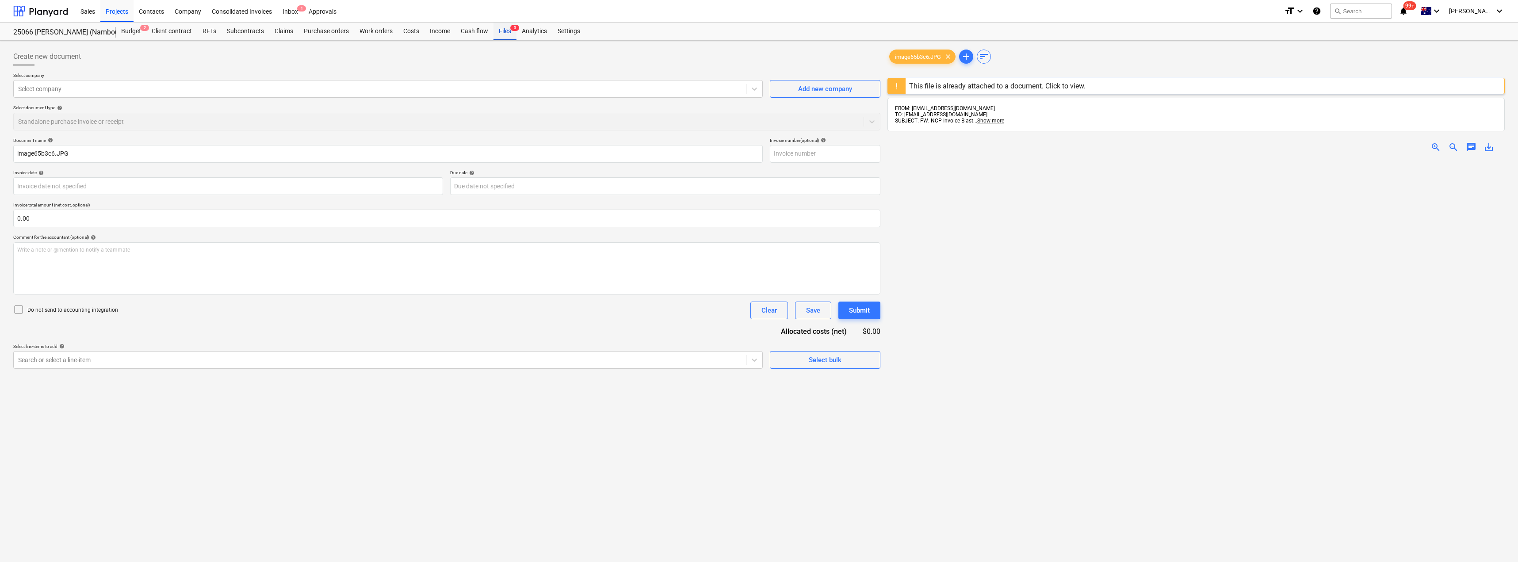
click at [502, 30] on div "Files 3" at bounding box center [504, 32] width 23 height 18
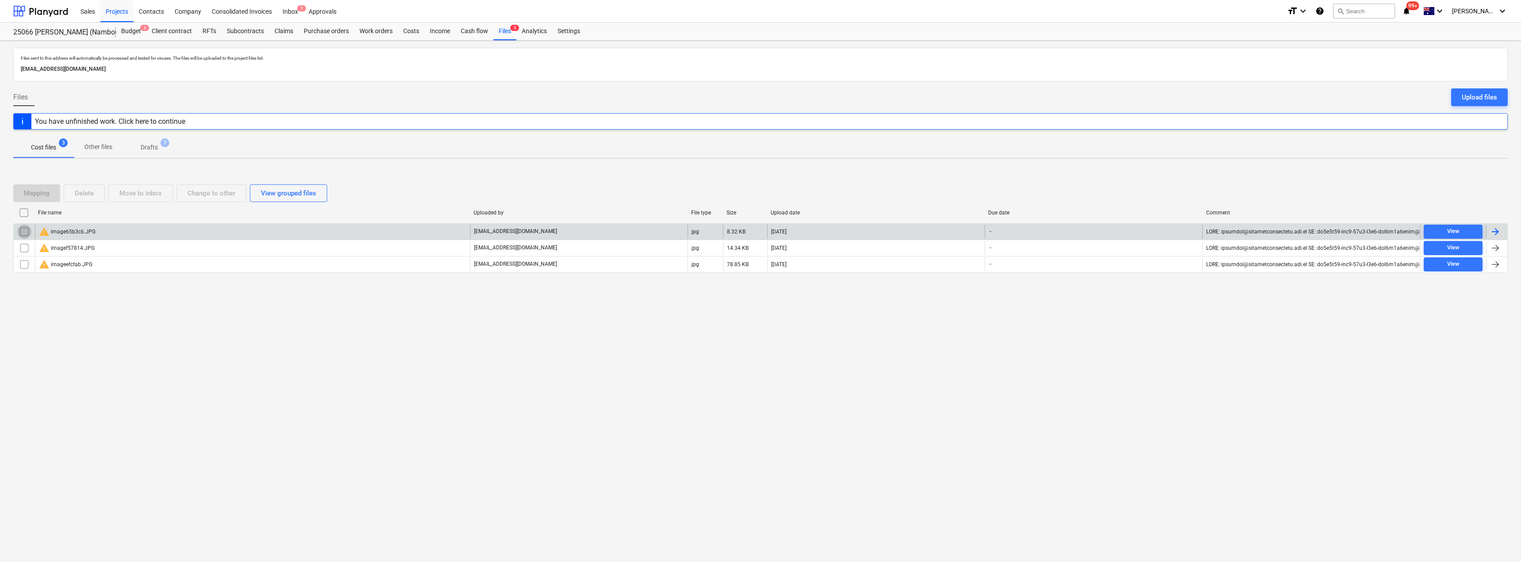
click at [23, 229] on input "checkbox" at bounding box center [24, 232] width 14 height 14
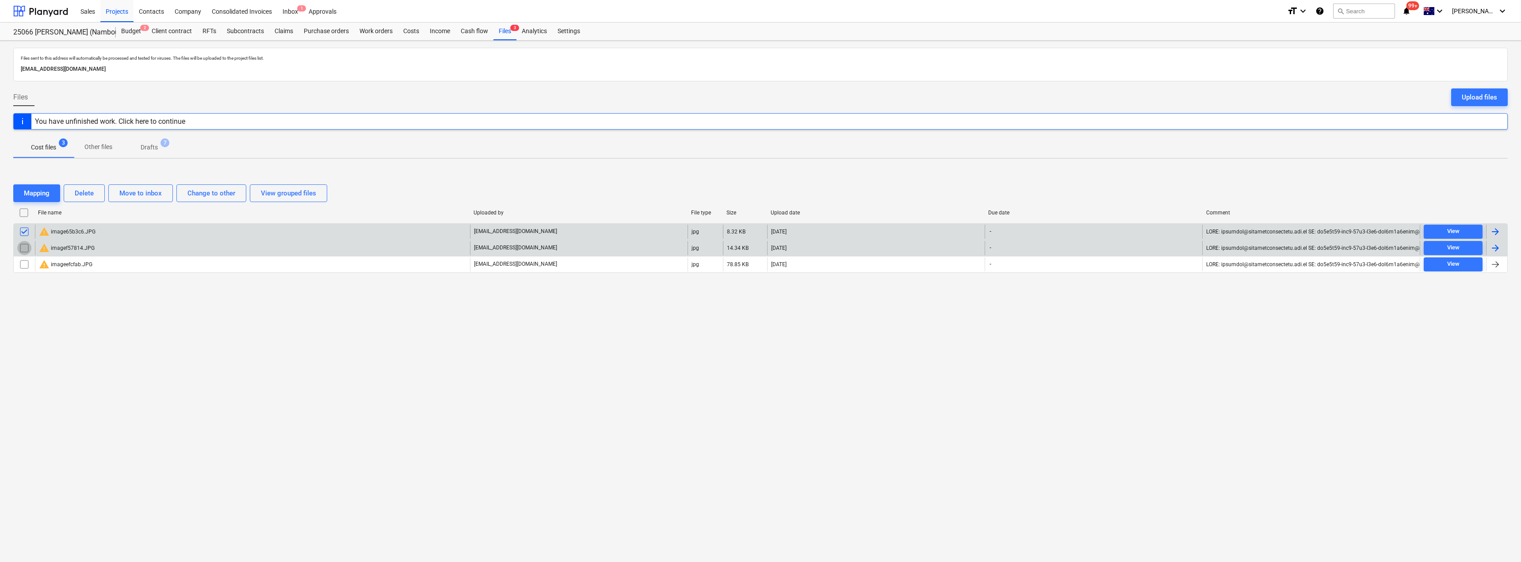
click at [24, 248] on input "checkbox" at bounding box center [24, 248] width 14 height 14
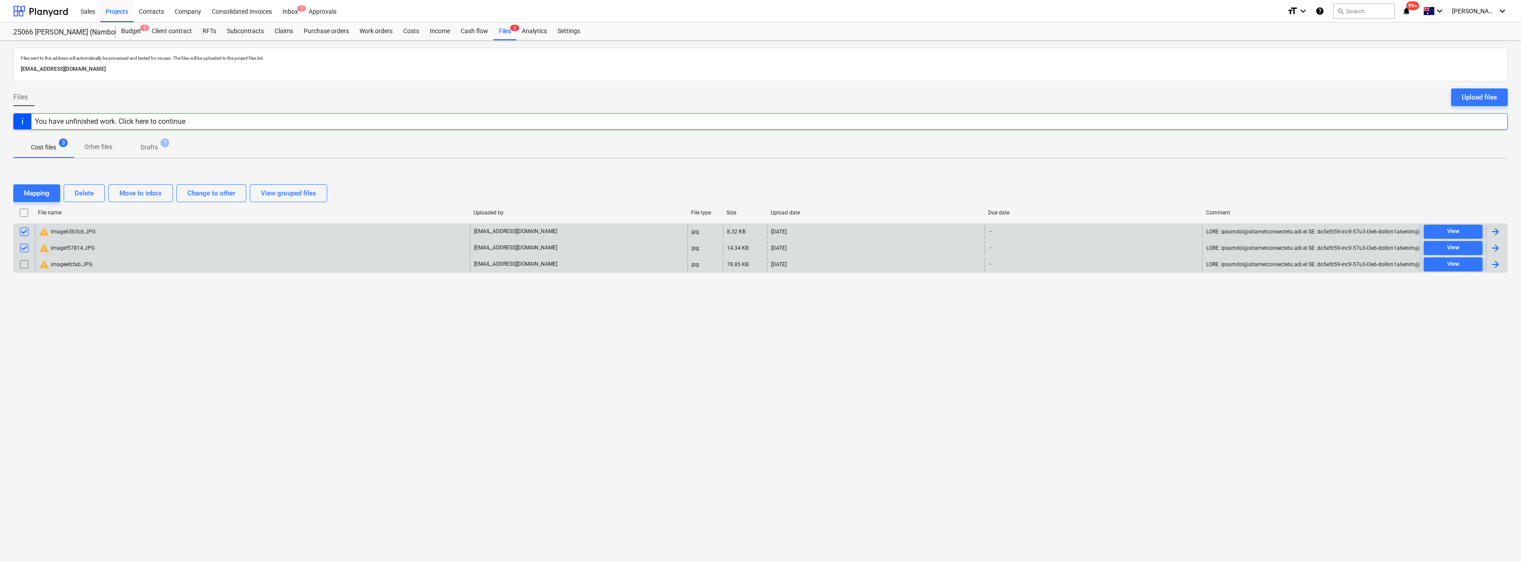
click at [24, 261] on input "checkbox" at bounding box center [24, 264] width 14 height 14
click at [82, 189] on div "Delete" at bounding box center [84, 192] width 19 height 11
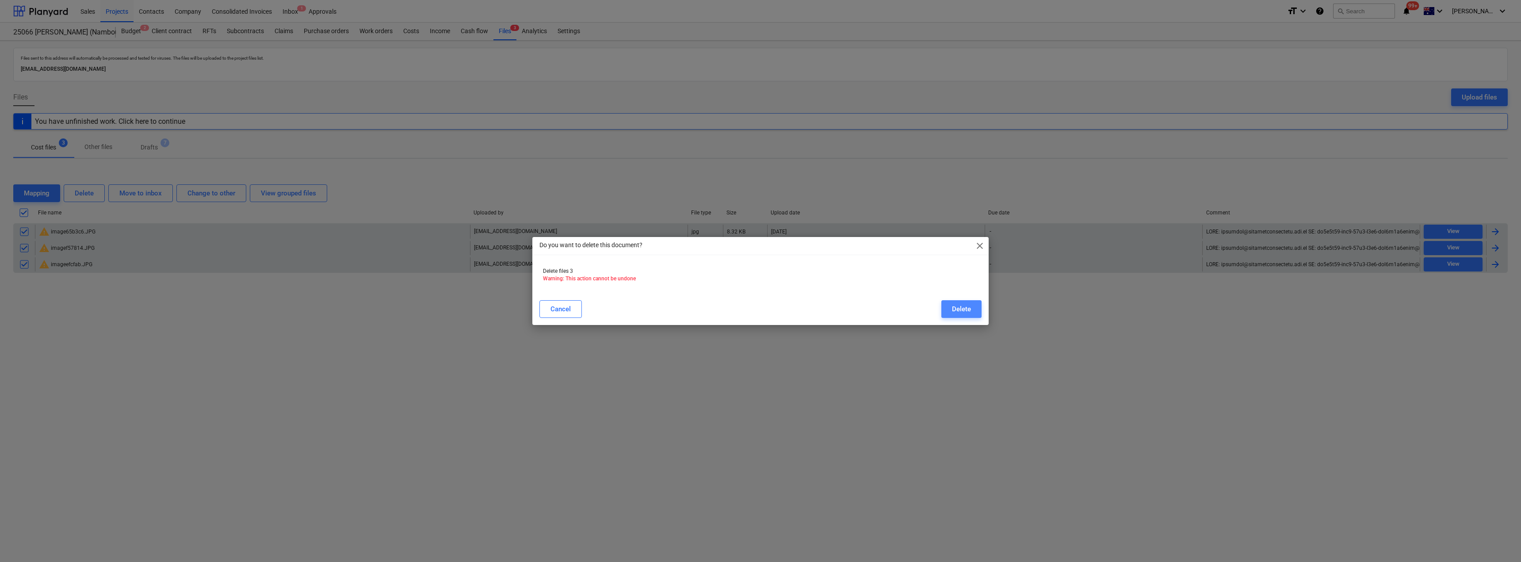
click at [759, 306] on div "Delete" at bounding box center [961, 308] width 19 height 11
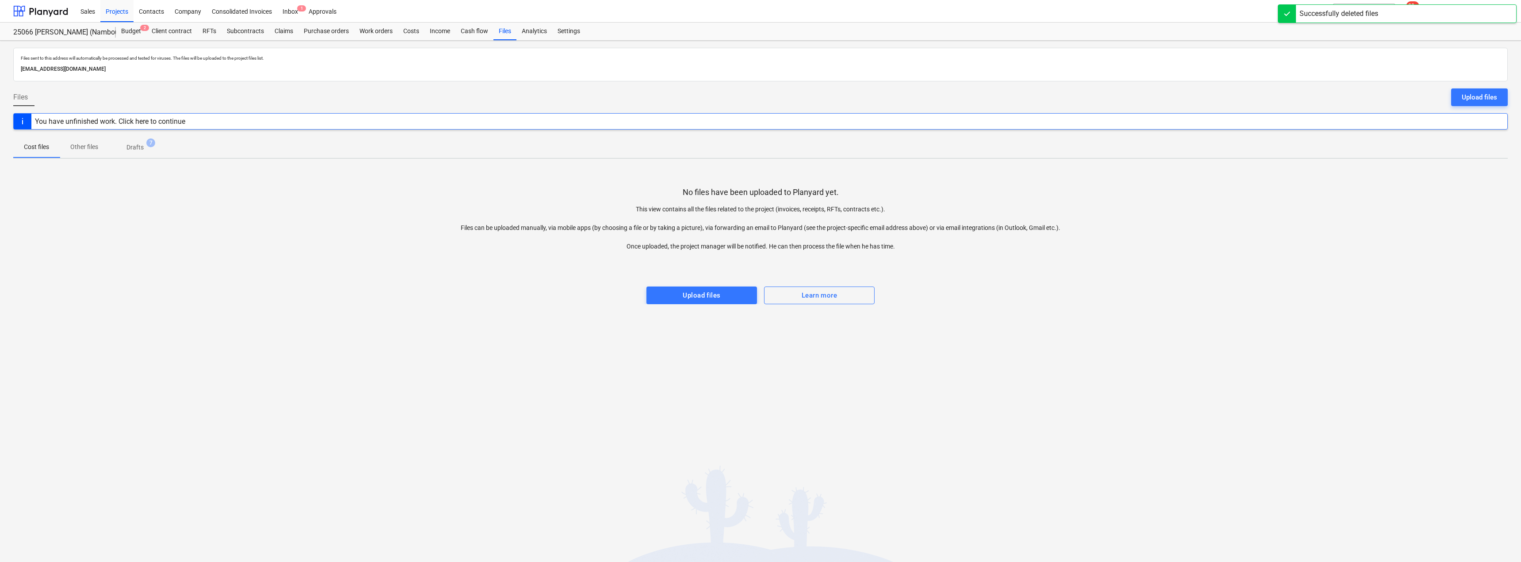
click at [136, 149] on p "Drafts" at bounding box center [134, 147] width 17 height 9
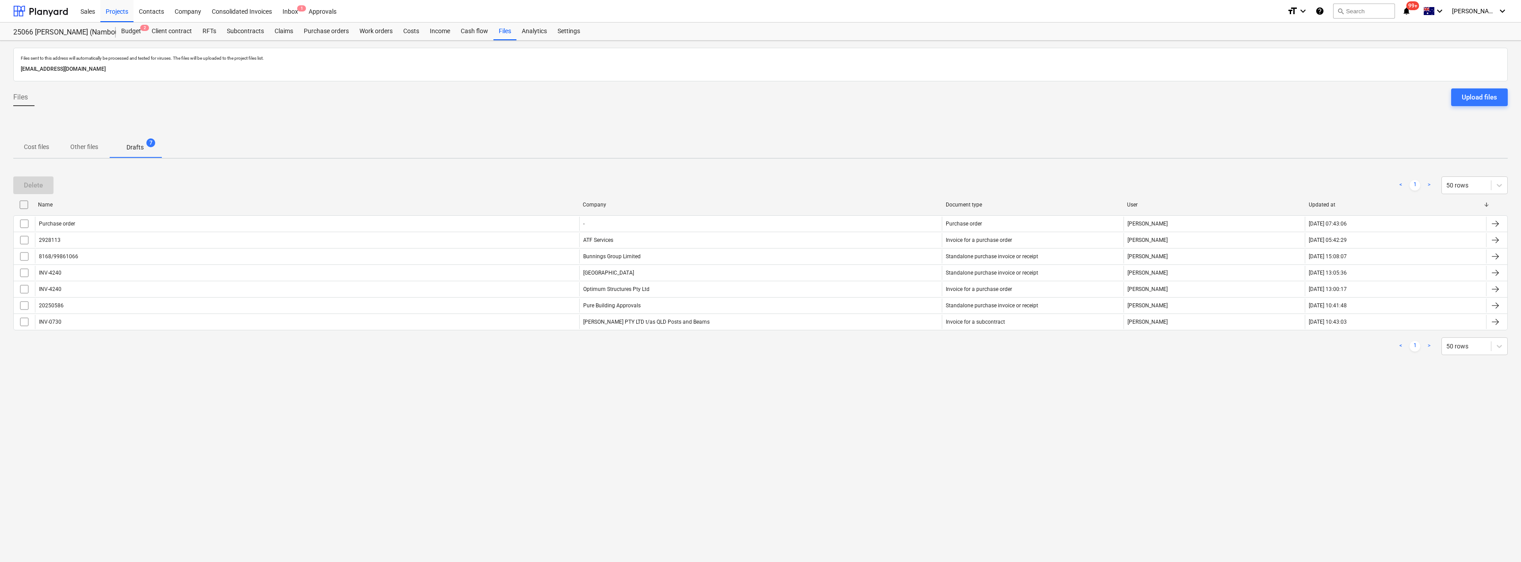
click at [86, 143] on p "Other files" at bounding box center [84, 146] width 28 height 9
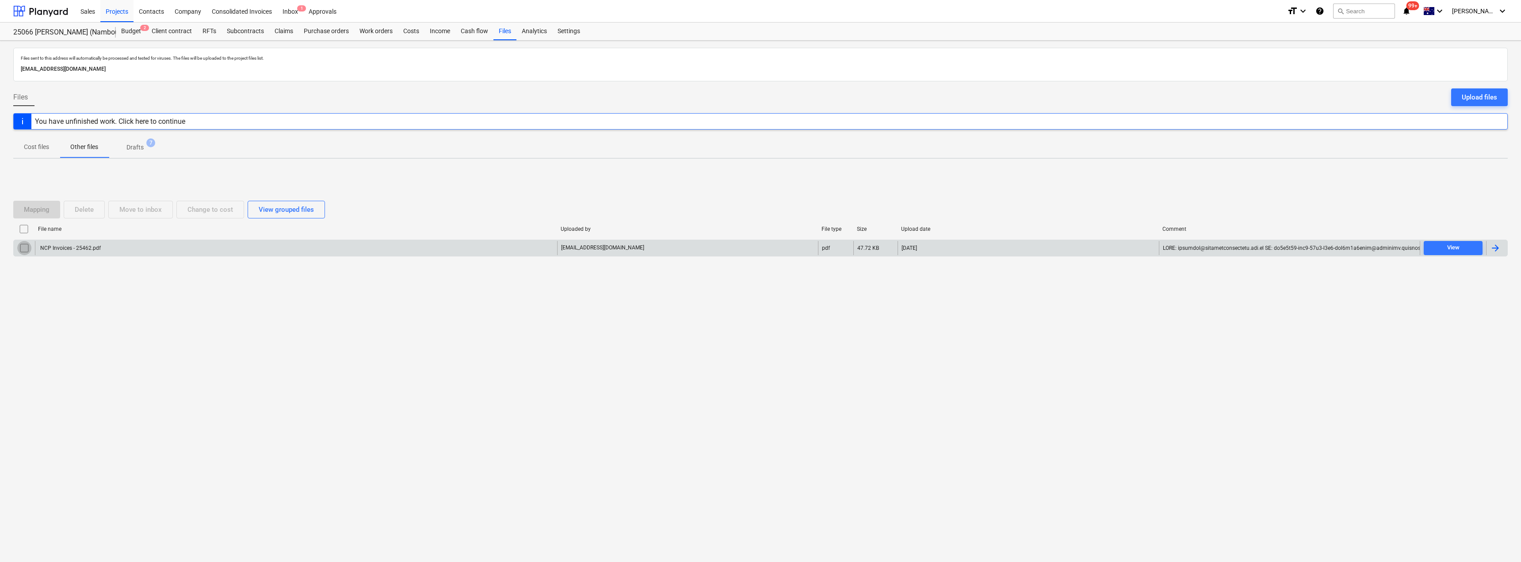
click at [25, 247] on input "checkbox" at bounding box center [24, 248] width 14 height 14
click at [145, 209] on div "Move to inbox" at bounding box center [140, 209] width 42 height 11
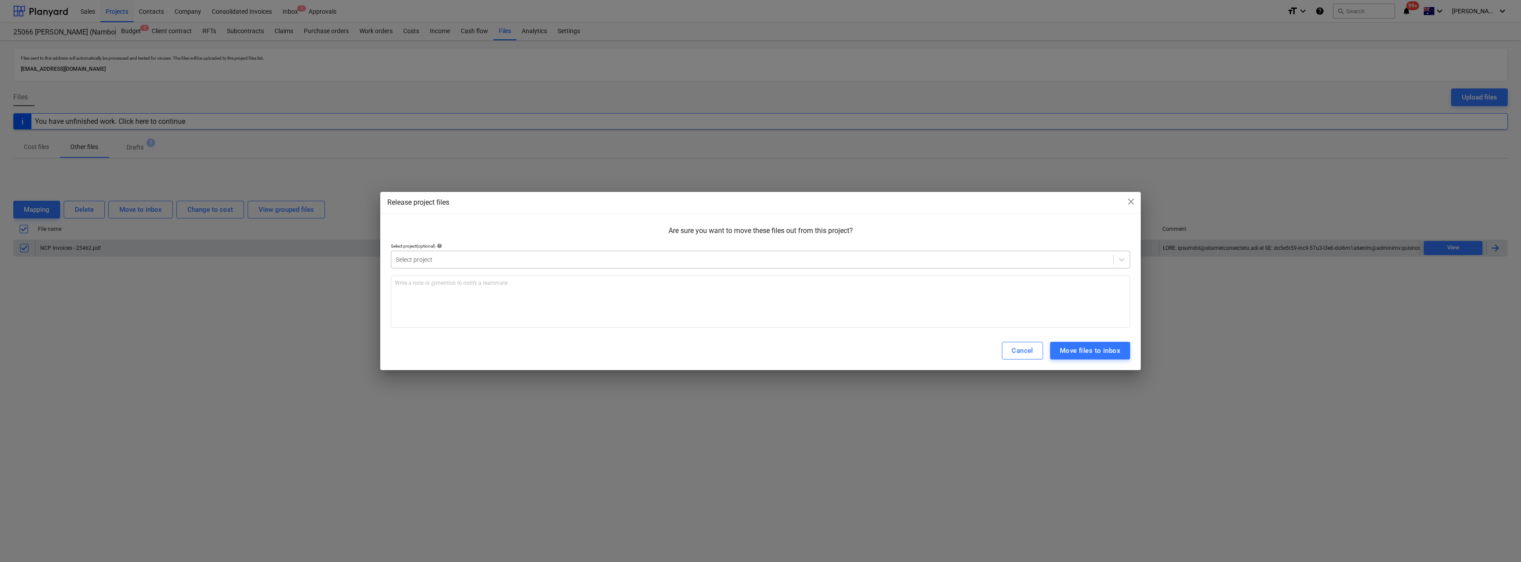
click at [542, 258] on div at bounding box center [752, 259] width 713 height 9
click at [759, 198] on span "close" at bounding box center [1130, 201] width 11 height 11
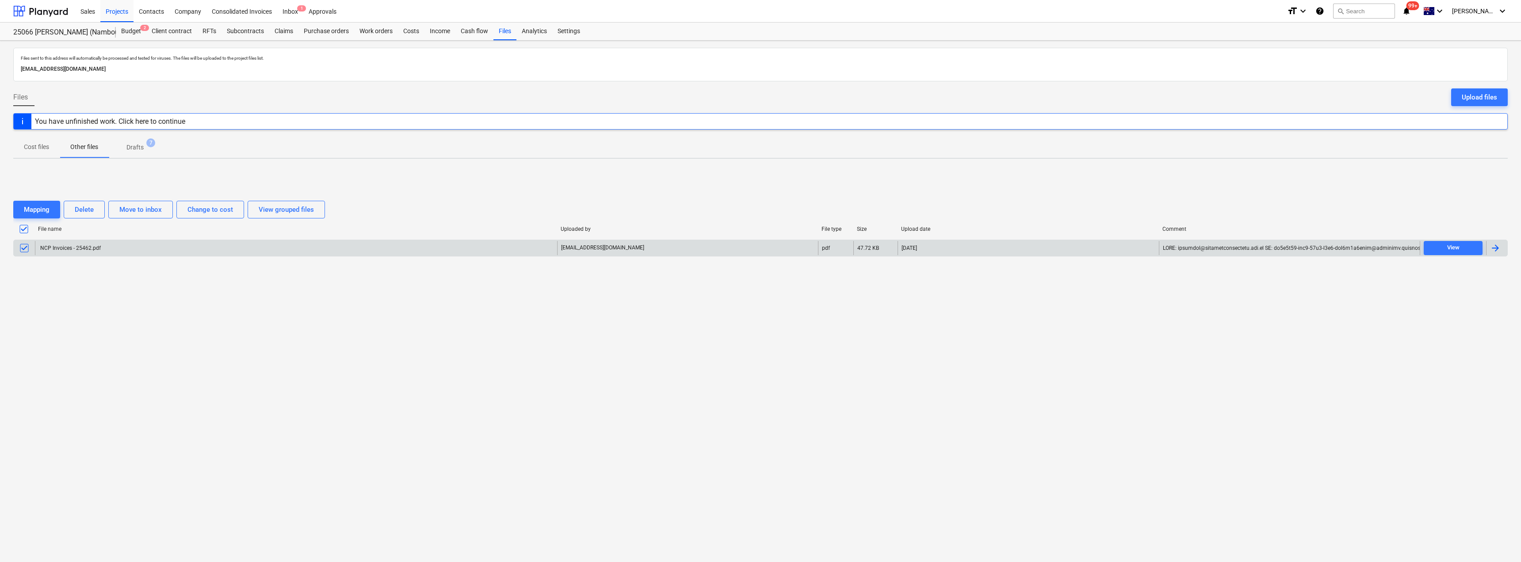
click at [74, 248] on div "NCP Invoices - 25462.pdf" at bounding box center [70, 248] width 62 height 6
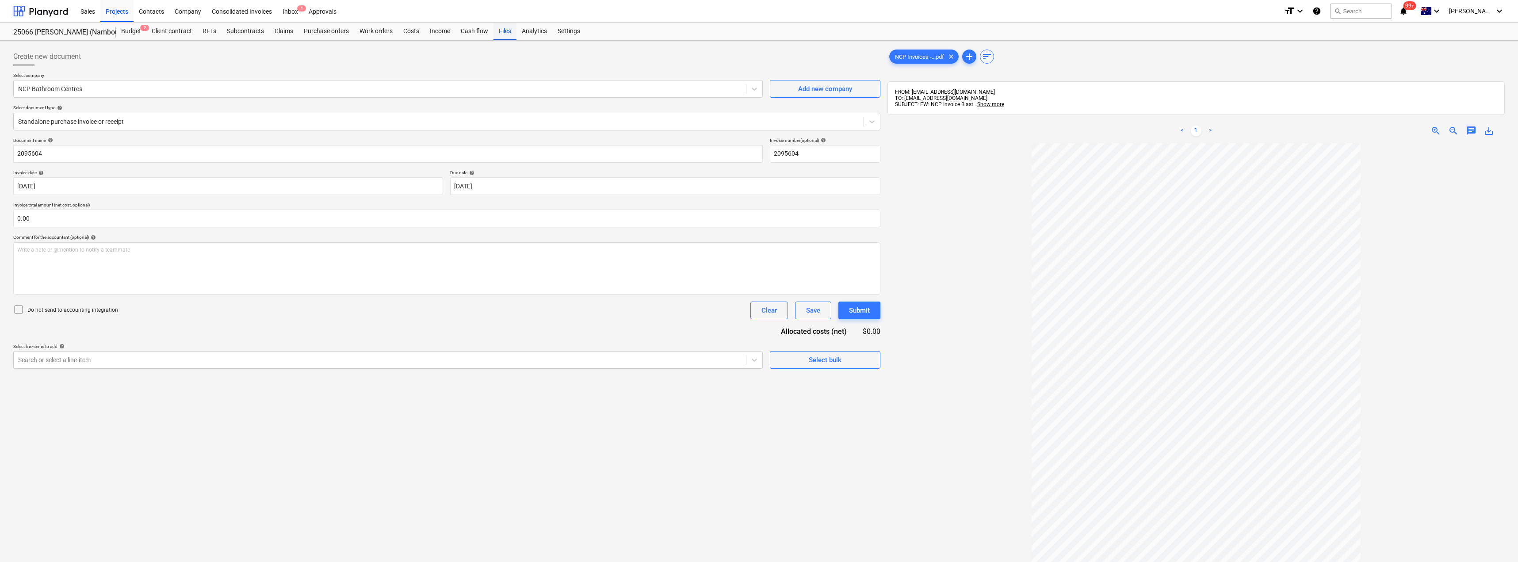
click at [509, 34] on div "Files" at bounding box center [504, 32] width 23 height 18
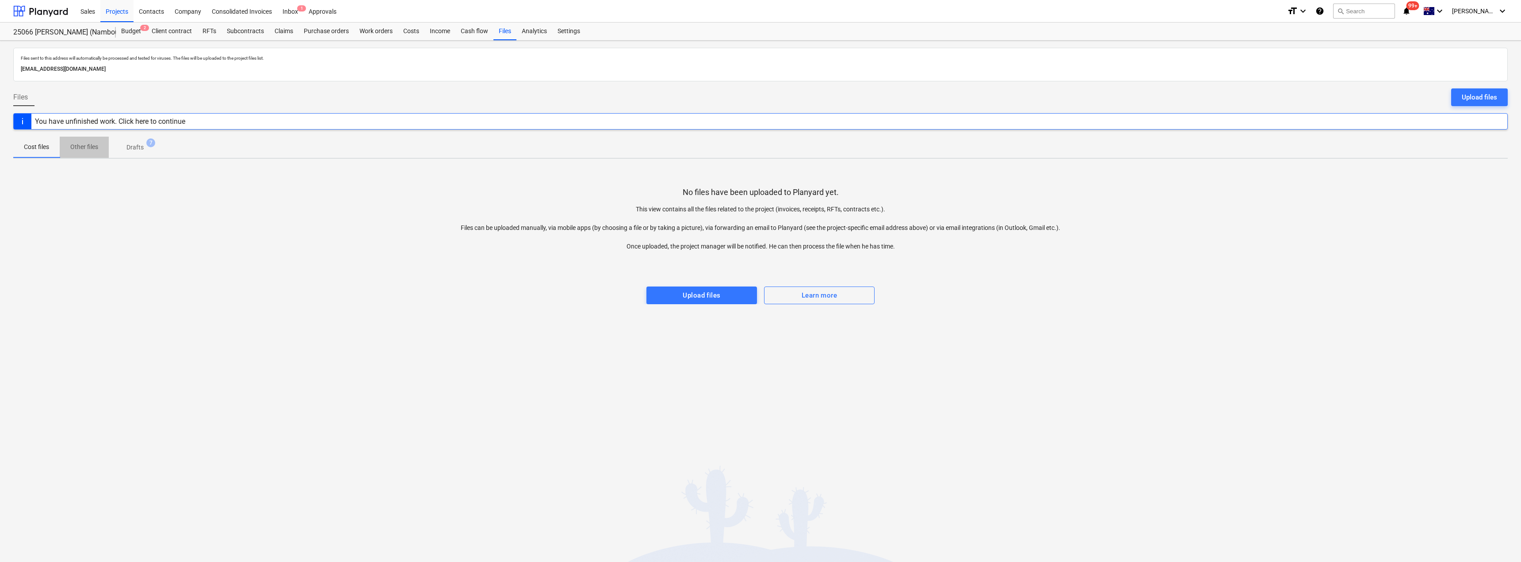
click at [96, 147] on p "Other files" at bounding box center [84, 146] width 28 height 9
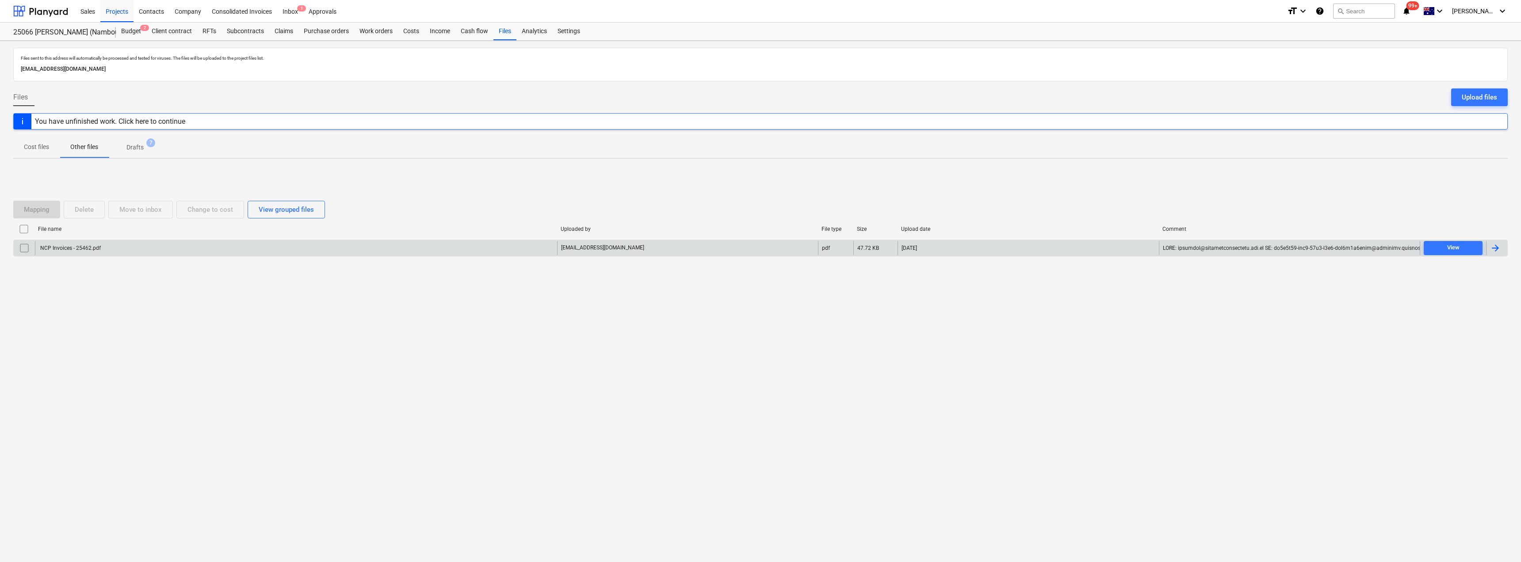
click at [23, 252] on input "checkbox" at bounding box center [24, 248] width 14 height 14
click at [149, 210] on div "Move to inbox" at bounding box center [140, 209] width 42 height 11
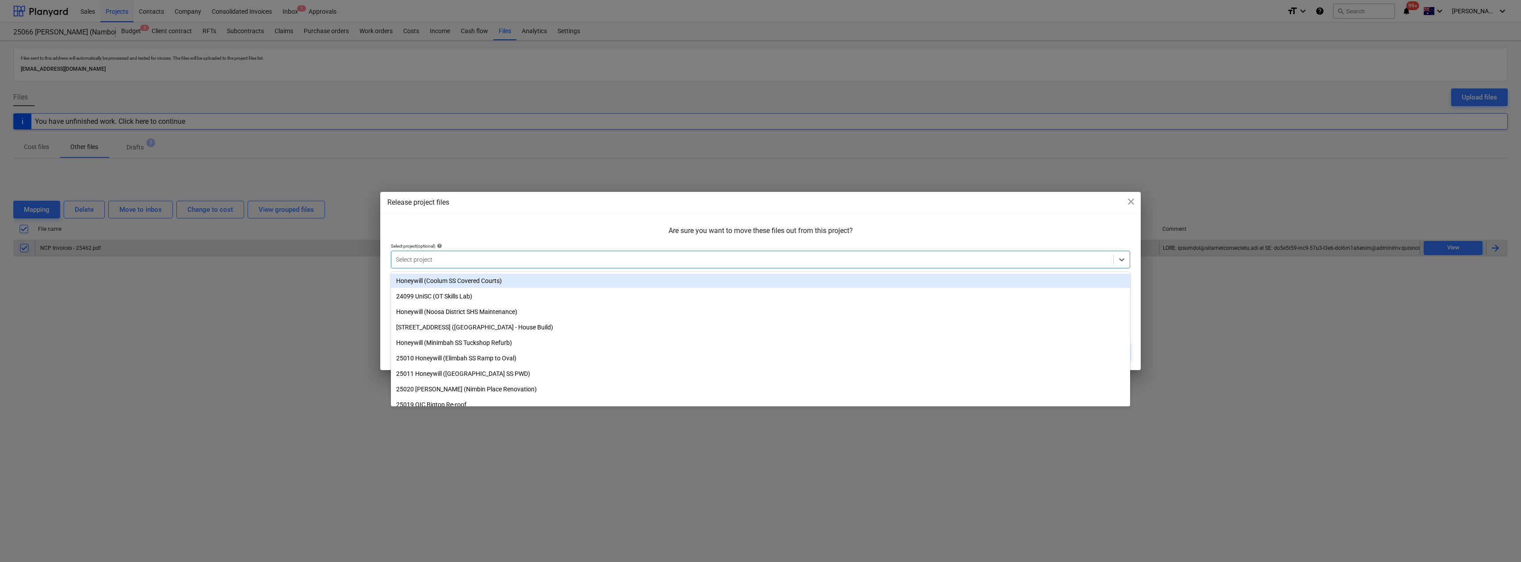
click at [471, 253] on div "Select project" at bounding box center [752, 259] width 722 height 12
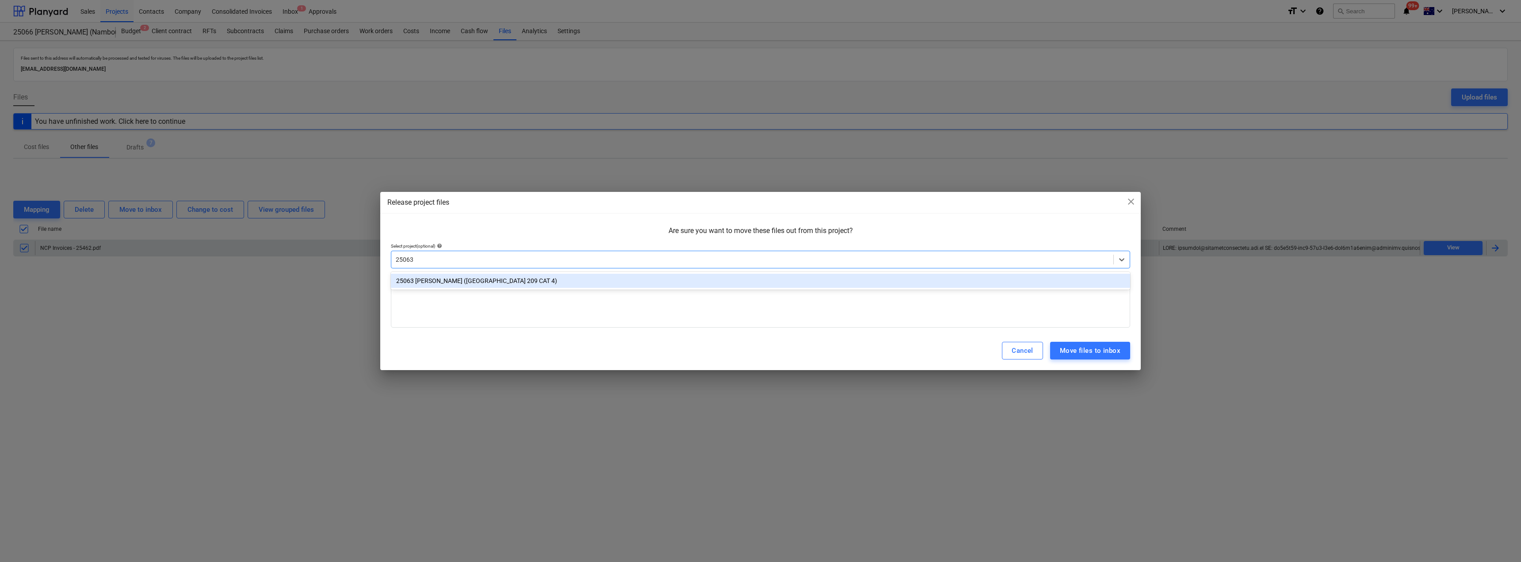
click at [475, 282] on div "25063 [PERSON_NAME] ([GEOGRAPHIC_DATA] 209 CAT 4)" at bounding box center [760, 281] width 739 height 14
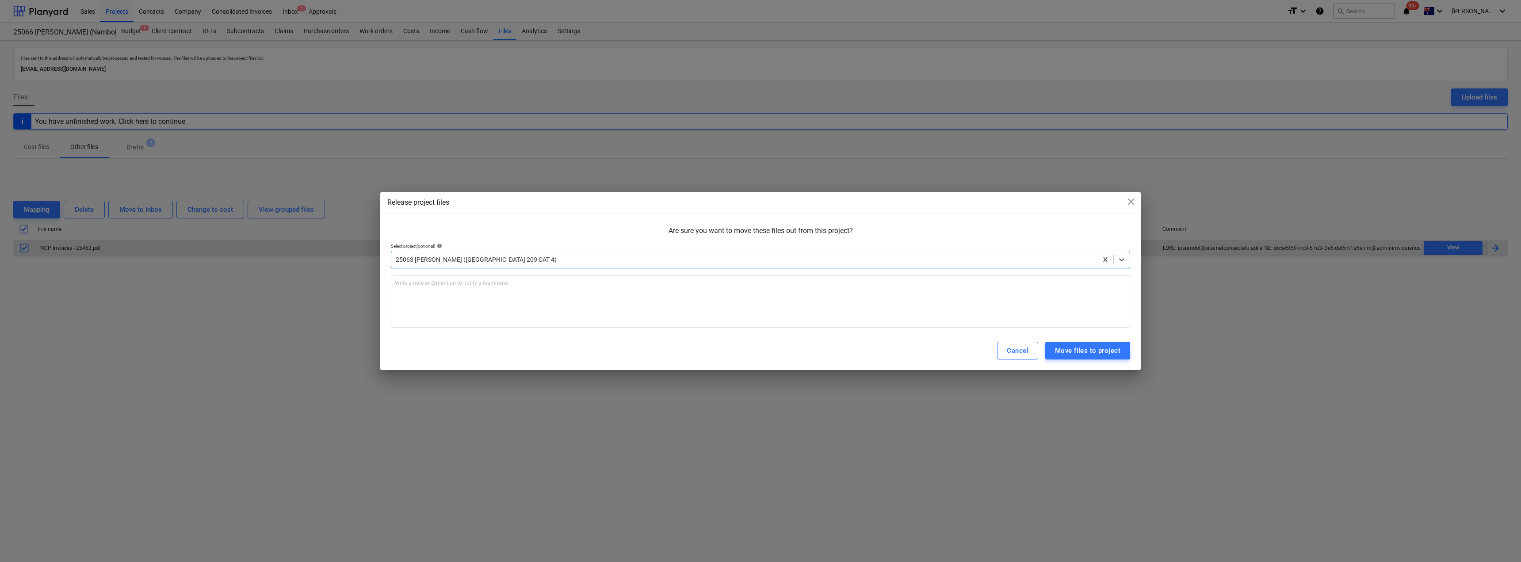
click at [546, 226] on p "Are sure you want to move these files out from this project?" at bounding box center [760, 231] width 739 height 10
click at [480, 291] on div "Write a note or @mention to notify a teammate [PERSON_NAME]" at bounding box center [760, 301] width 739 height 52
click at [759, 350] on div "Move files to project" at bounding box center [1087, 350] width 65 height 11
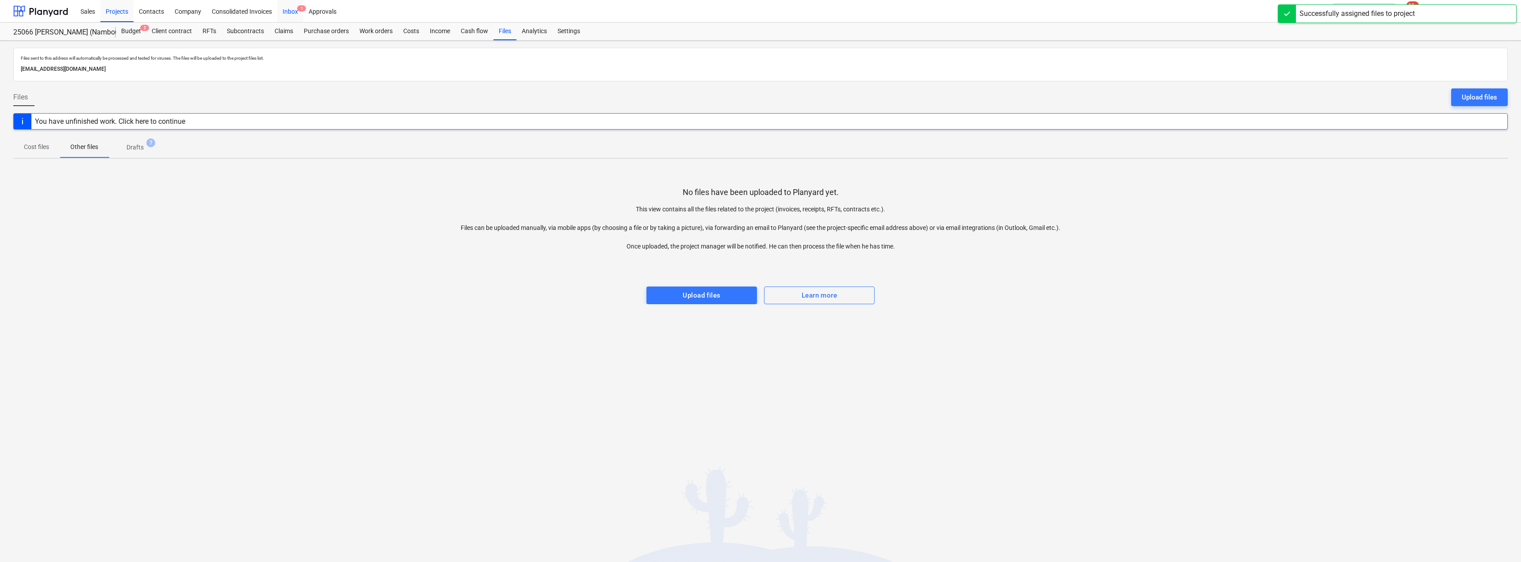
click at [288, 12] on div "Inbox 1" at bounding box center [290, 11] width 26 height 23
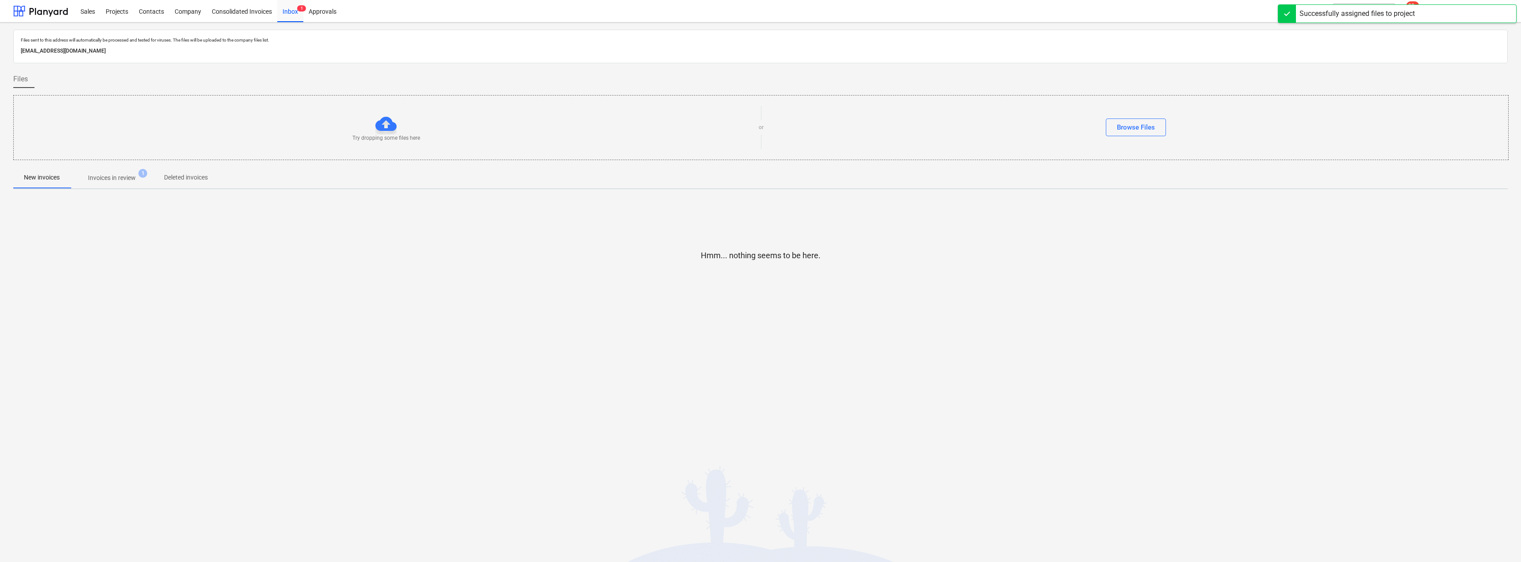
click at [115, 175] on p "Invoices in review" at bounding box center [112, 177] width 48 height 9
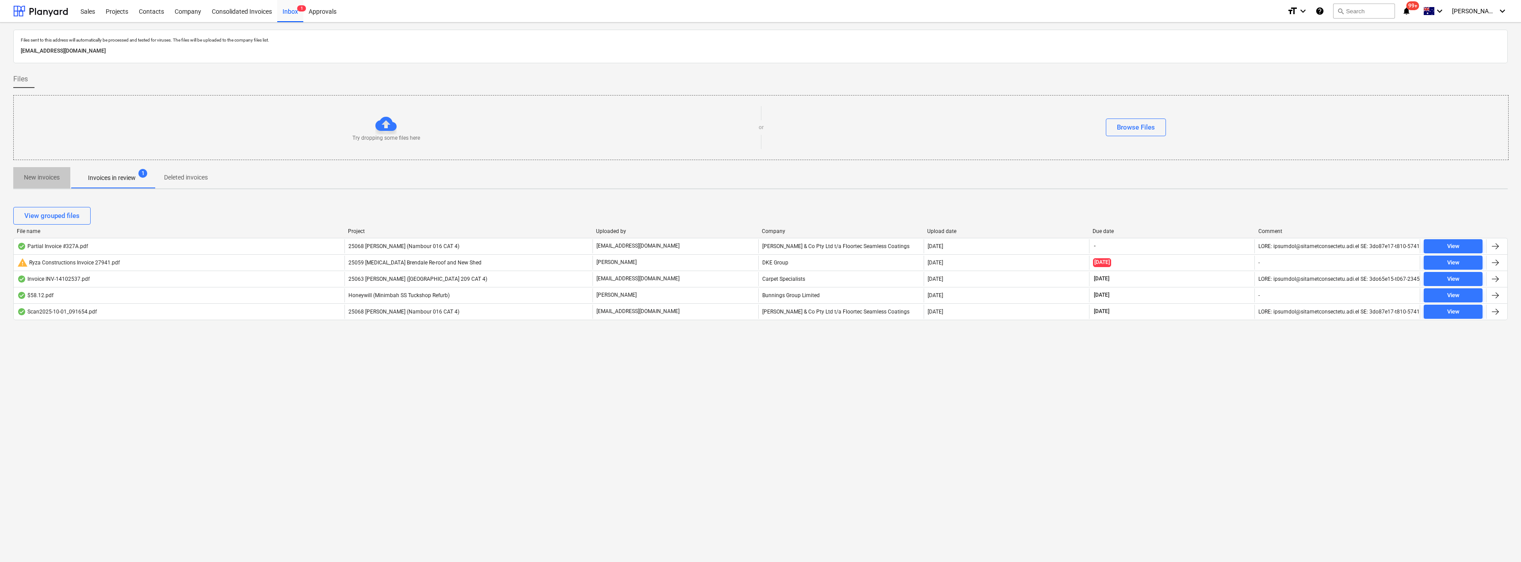
click at [47, 178] on p "New invoices" at bounding box center [42, 177] width 36 height 9
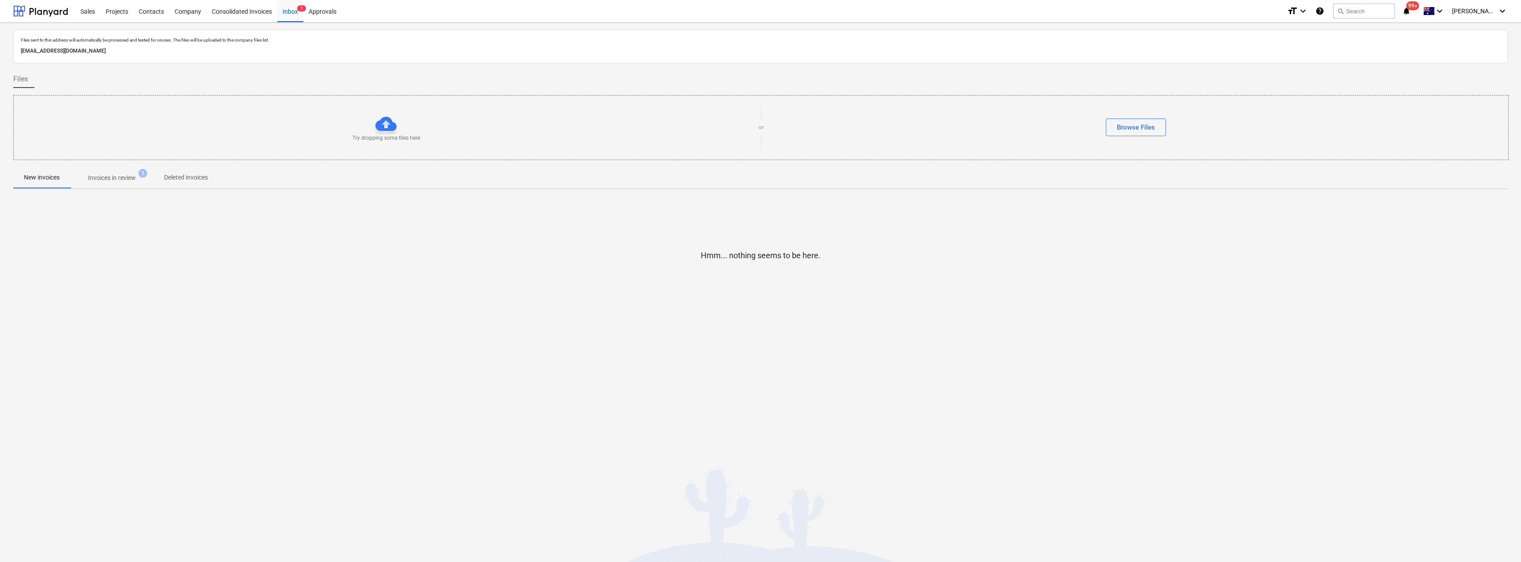
click at [133, 179] on p "Invoices in review" at bounding box center [112, 177] width 48 height 9
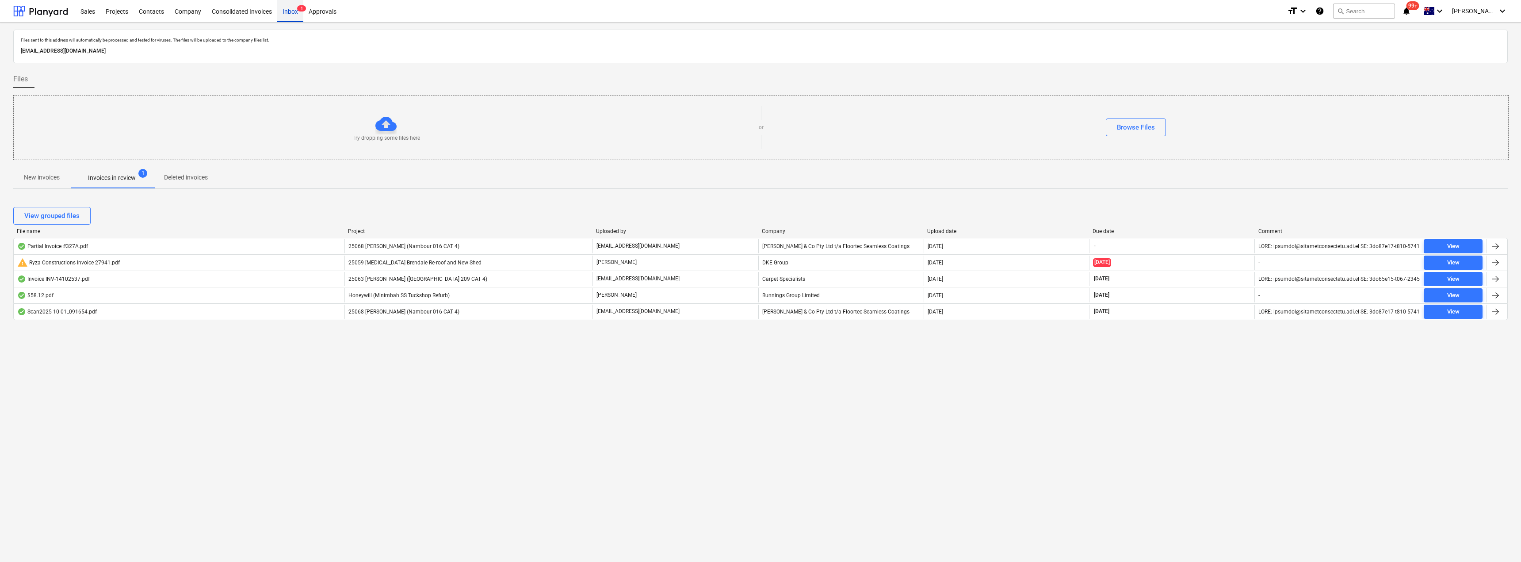
click at [294, 11] on div "Inbox 1" at bounding box center [290, 11] width 26 height 23
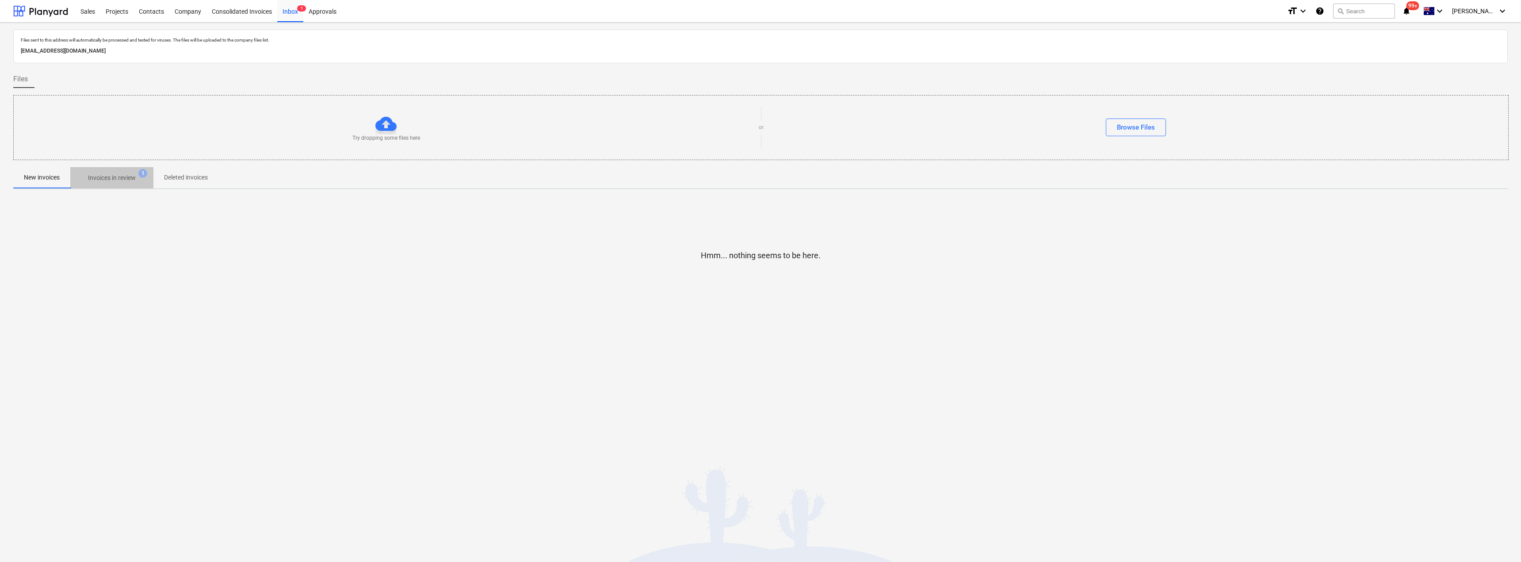
click at [96, 175] on p "Invoices in review" at bounding box center [112, 177] width 48 height 9
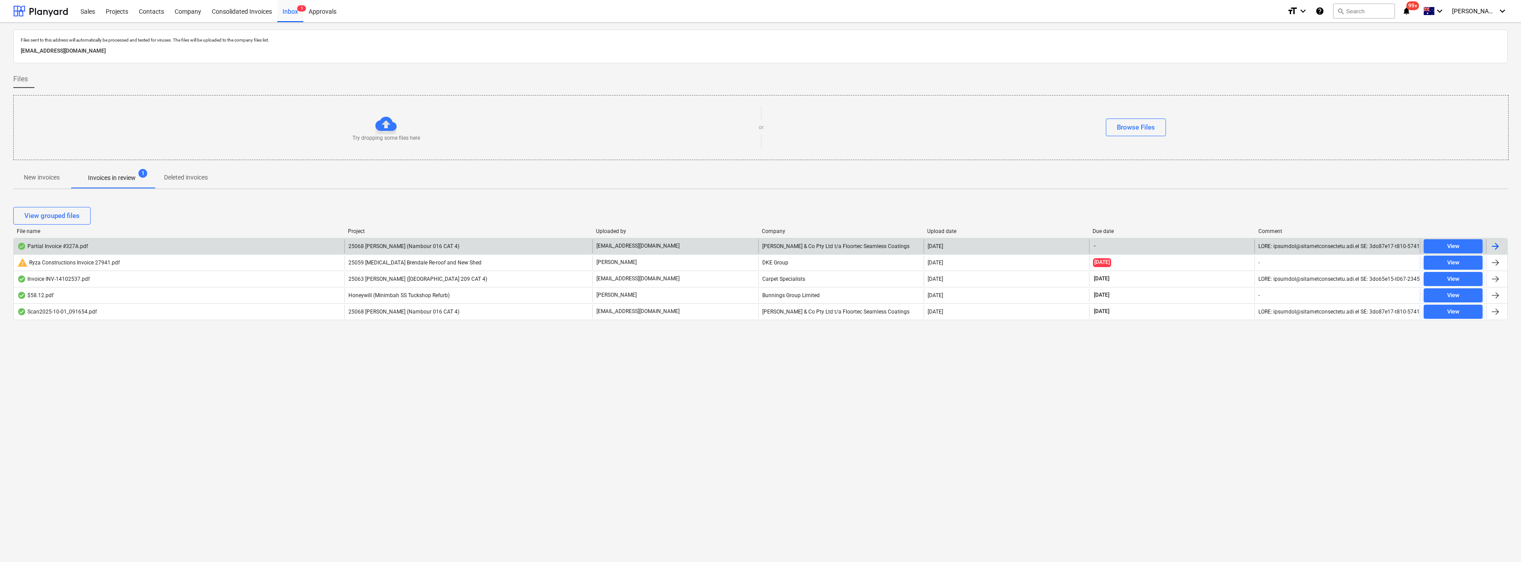
click at [759, 250] on div "[PERSON_NAME] & Co Pty Ltd t/a Floortec Seamless Coatings" at bounding box center [840, 246] width 165 height 14
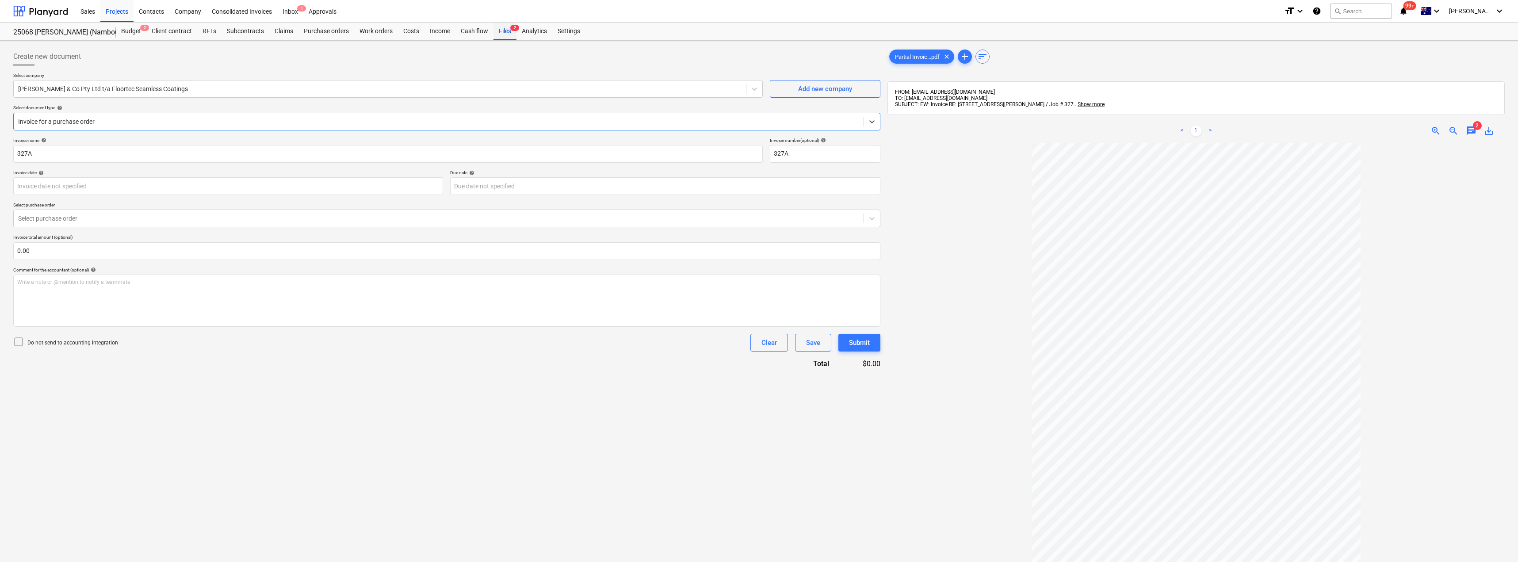
click at [506, 30] on div "Files 2" at bounding box center [504, 32] width 23 height 18
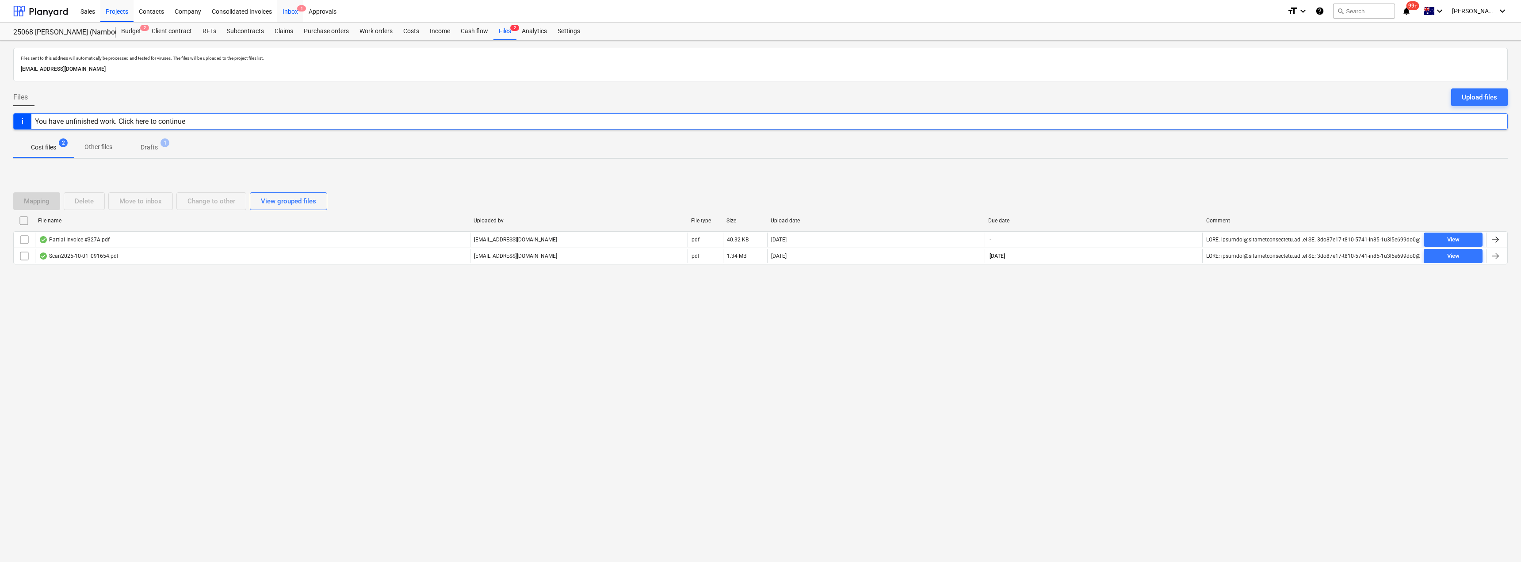
click at [294, 13] on div "Inbox 1" at bounding box center [290, 11] width 26 height 23
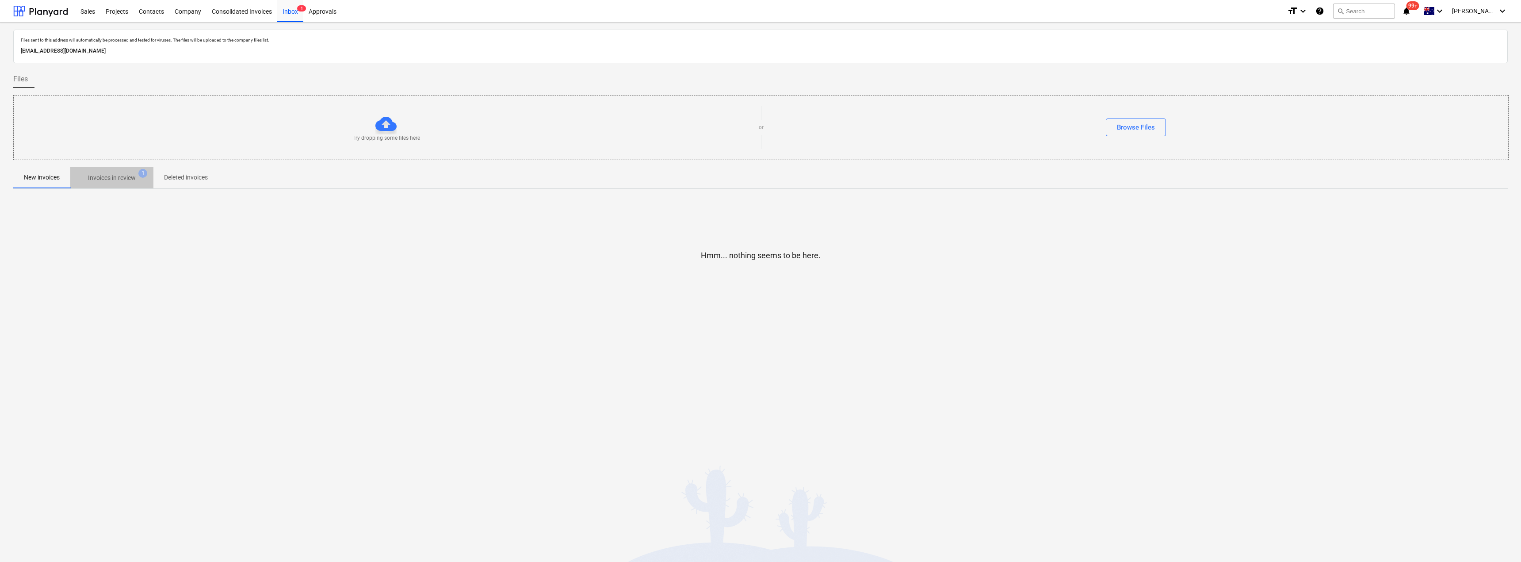
click at [122, 173] on p "Invoices in review" at bounding box center [112, 177] width 48 height 9
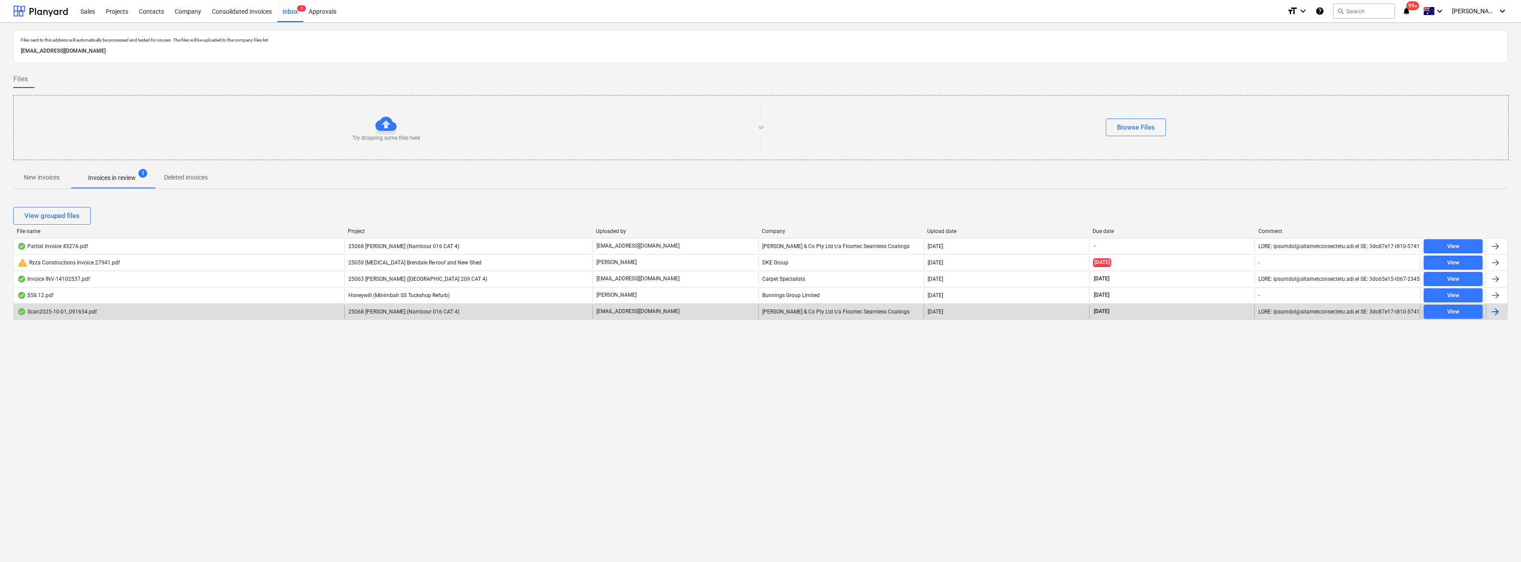
click at [689, 313] on div "[EMAIL_ADDRESS][DOMAIN_NAME]" at bounding box center [674, 312] width 165 height 14
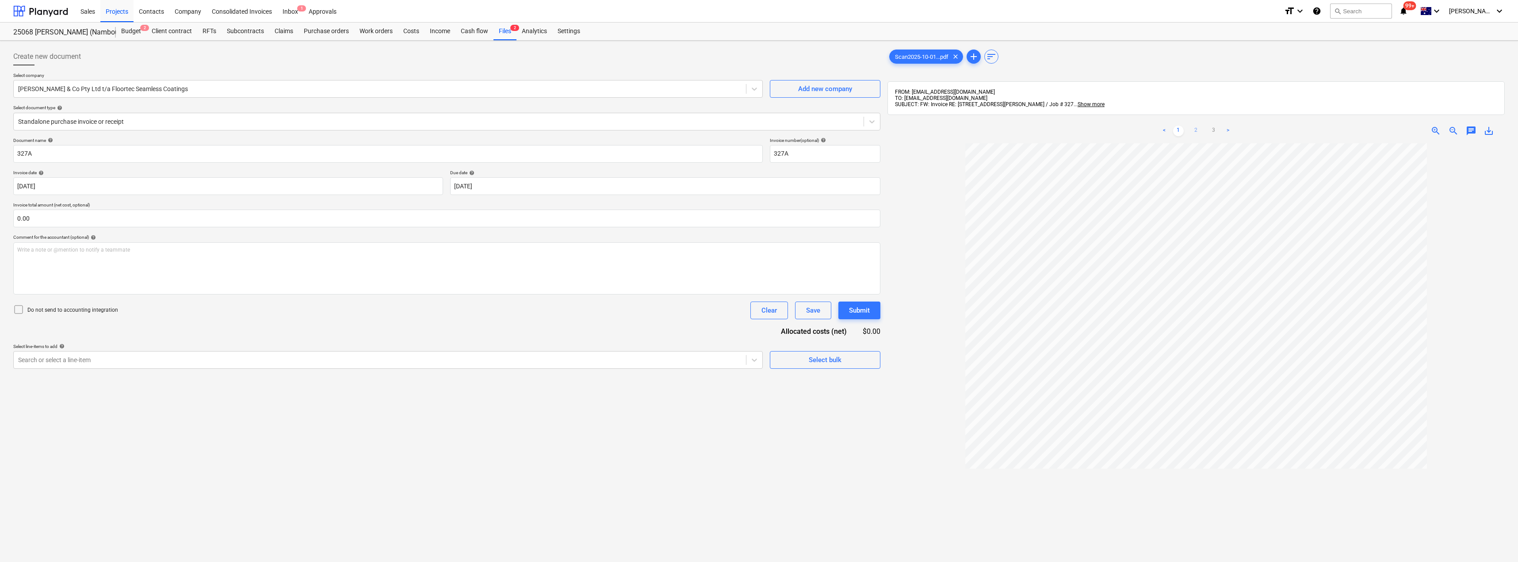
click at [759, 136] on link "2" at bounding box center [1195, 131] width 11 height 11
click at [759, 132] on link "3" at bounding box center [1213, 131] width 11 height 11
click at [507, 31] on div "Files 2" at bounding box center [504, 32] width 23 height 18
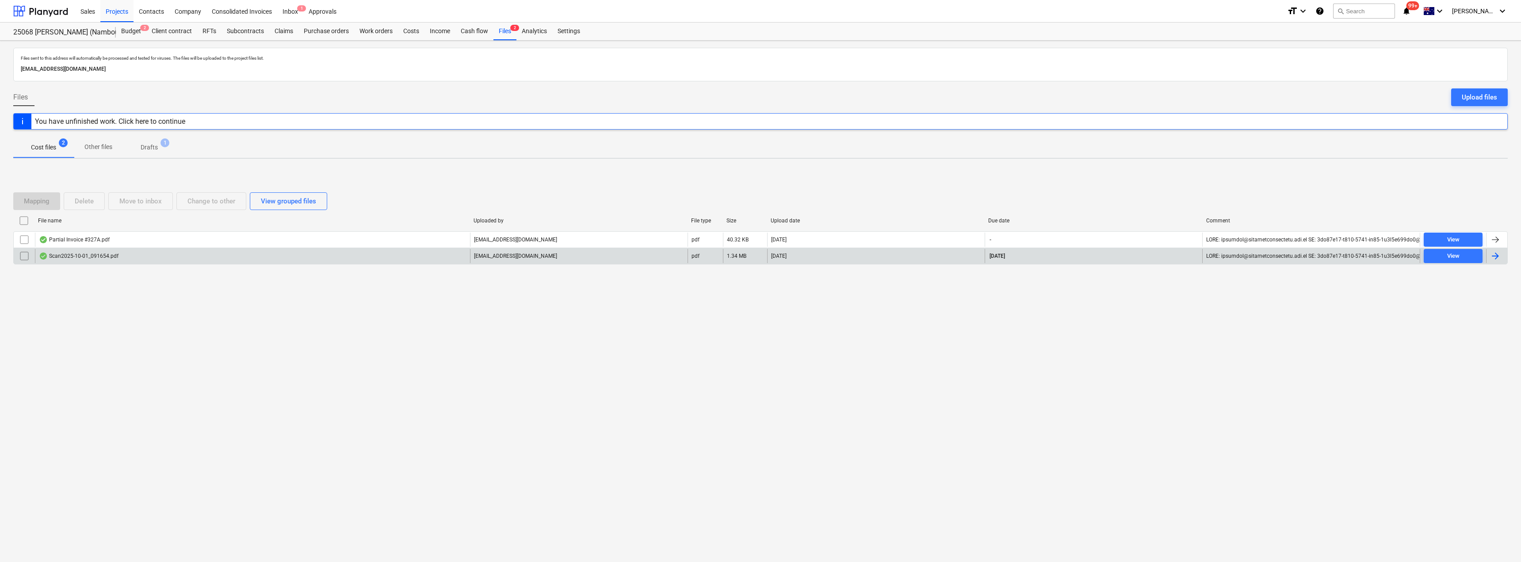
click at [24, 255] on input "checkbox" at bounding box center [24, 256] width 14 height 14
click at [91, 200] on div "Delete" at bounding box center [84, 200] width 19 height 11
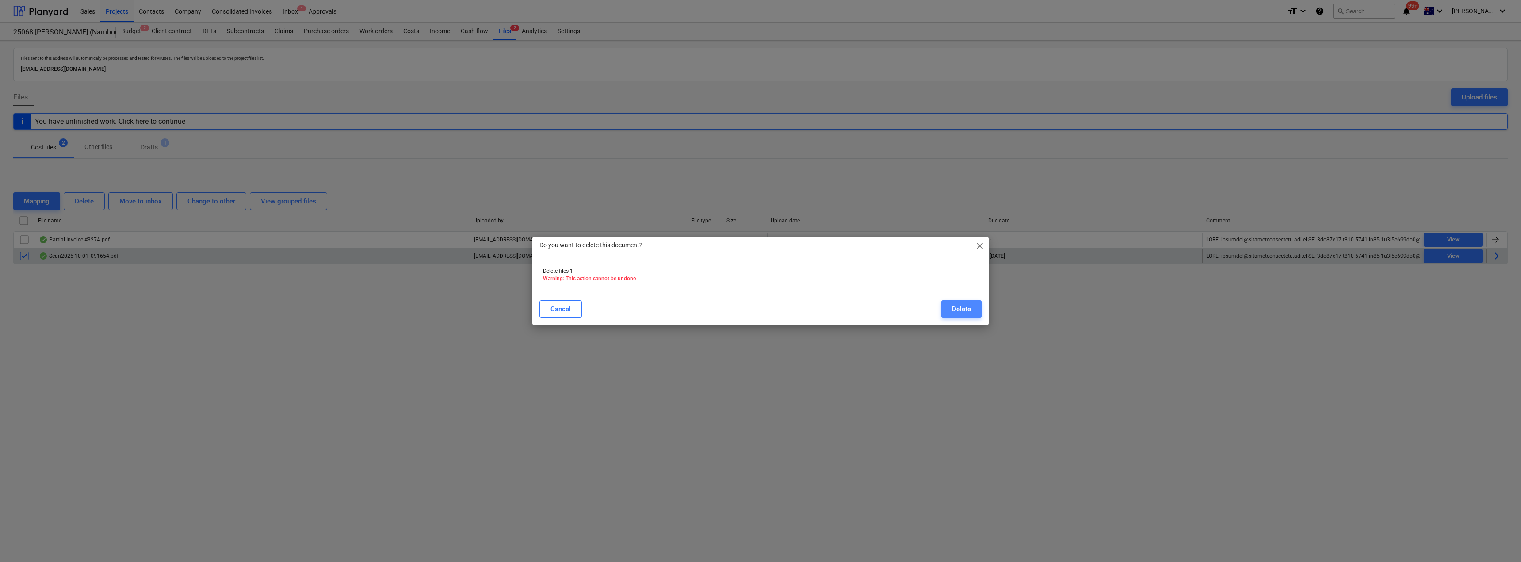
click at [759, 306] on div "Delete" at bounding box center [961, 308] width 19 height 11
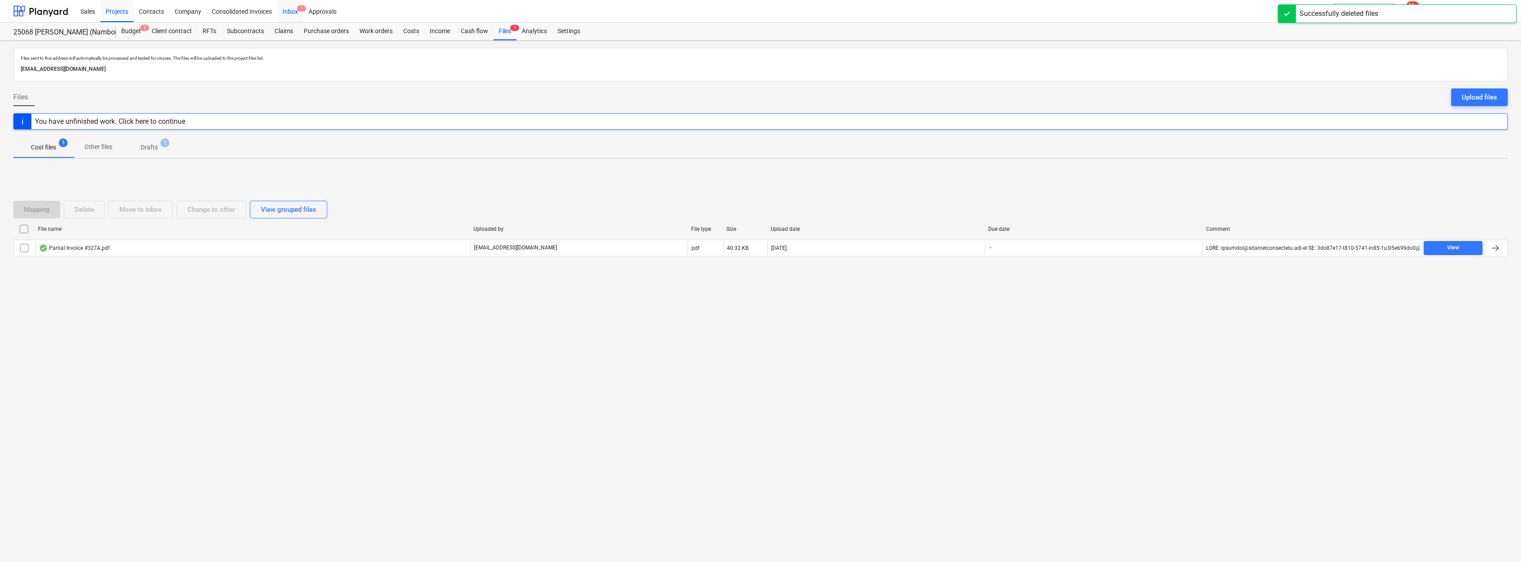
click at [290, 10] on div "Inbox 1" at bounding box center [290, 11] width 26 height 23
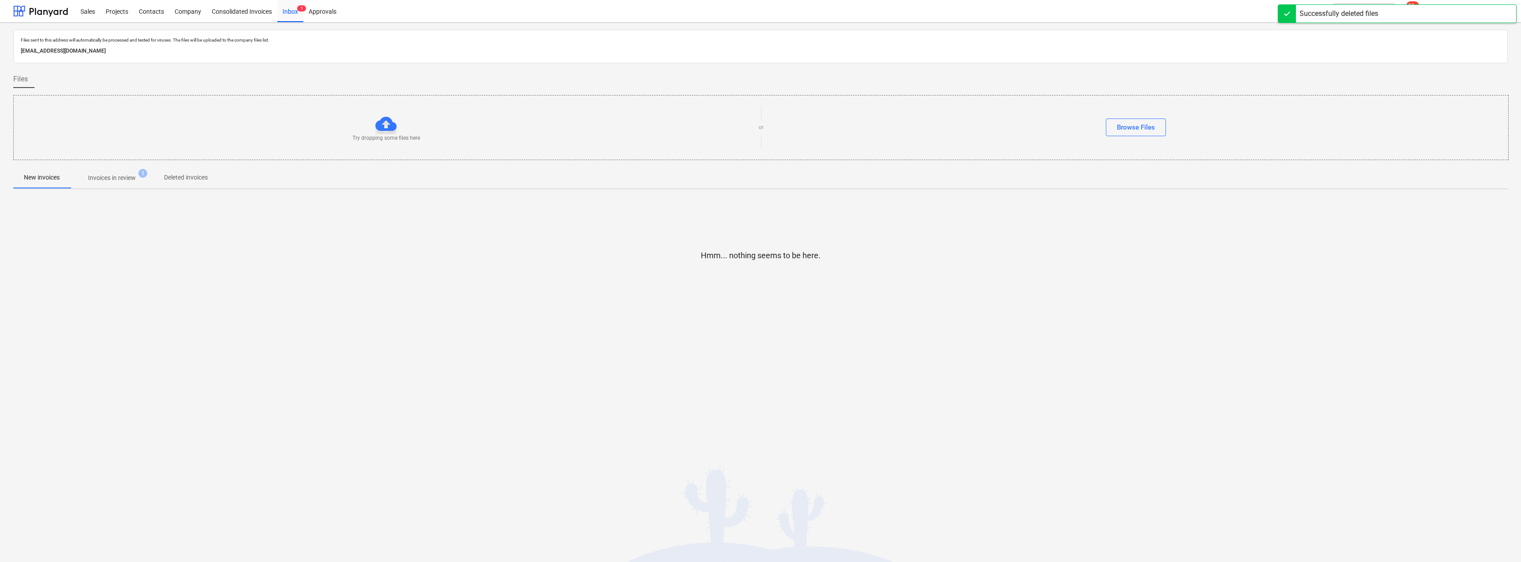
click at [125, 178] on p "Invoices in review" at bounding box center [112, 177] width 48 height 9
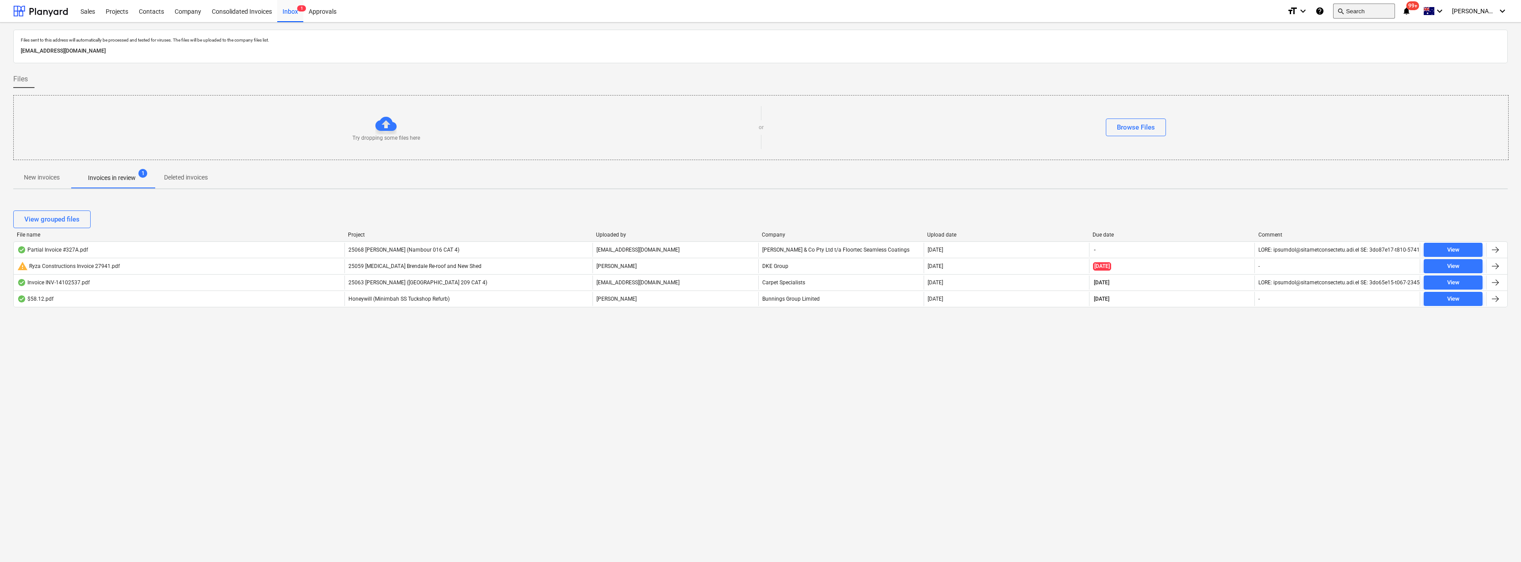
click at [759, 11] on button "search Search" at bounding box center [1364, 11] width 62 height 15
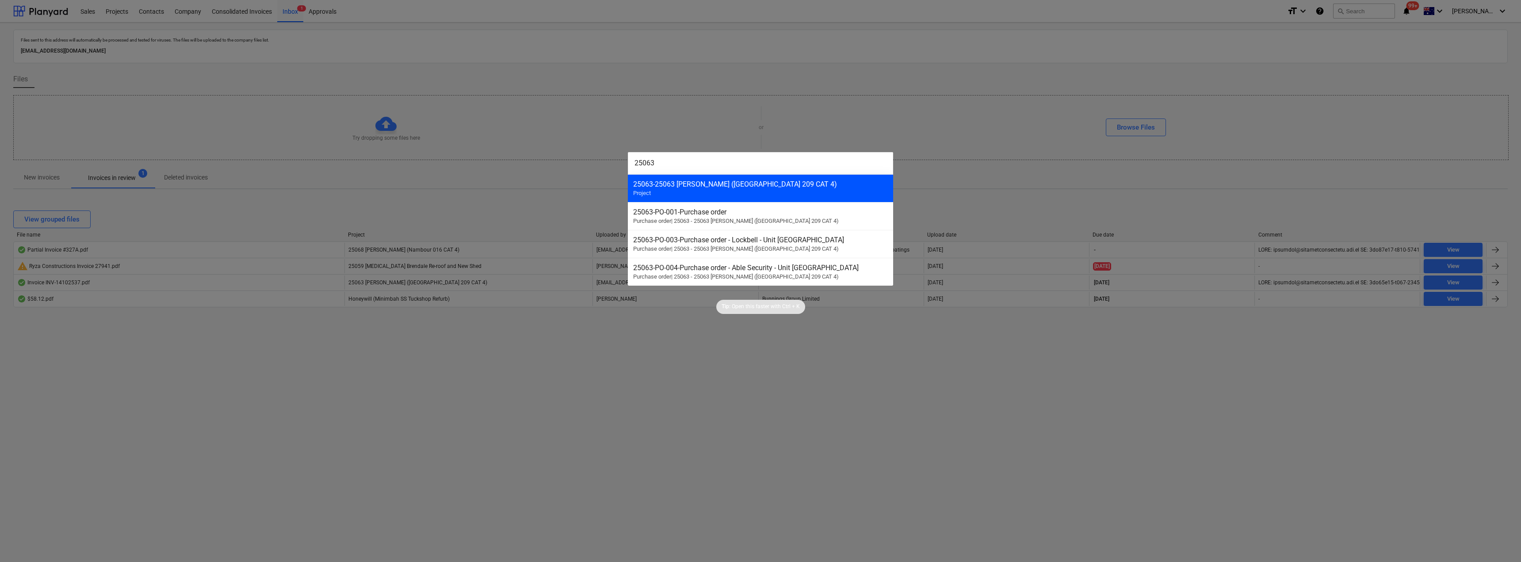
click at [664, 189] on div "25063 - 25063 [PERSON_NAME] ([GEOGRAPHIC_DATA] 209 CAT 4) Project" at bounding box center [760, 188] width 265 height 28
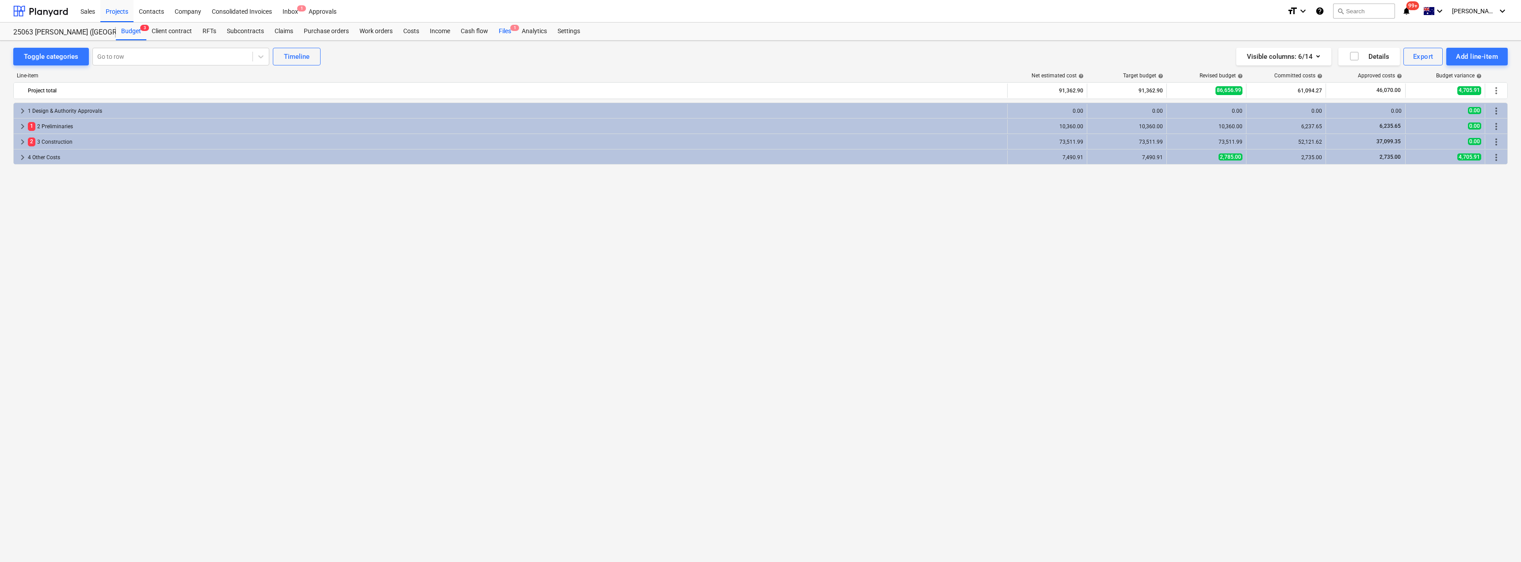
click at [504, 32] on div "Files 1" at bounding box center [504, 32] width 23 height 18
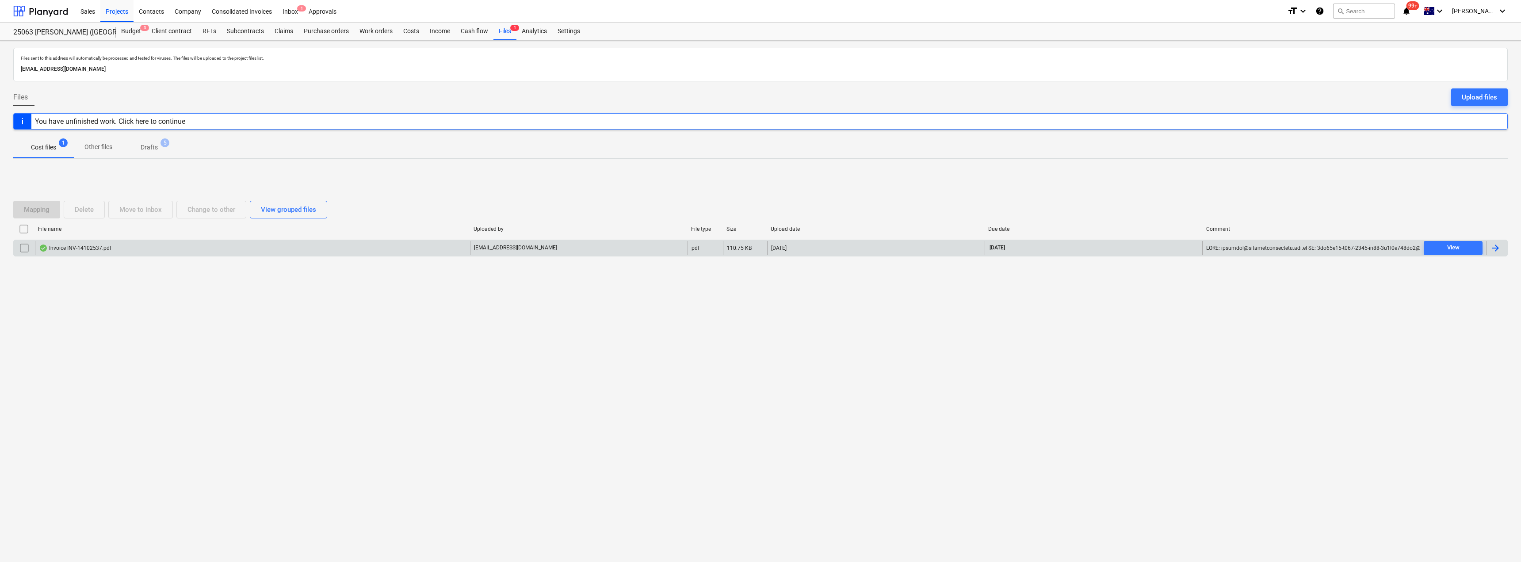
click at [68, 248] on div "Invoice INV-14102537.pdf" at bounding box center [75, 247] width 72 height 7
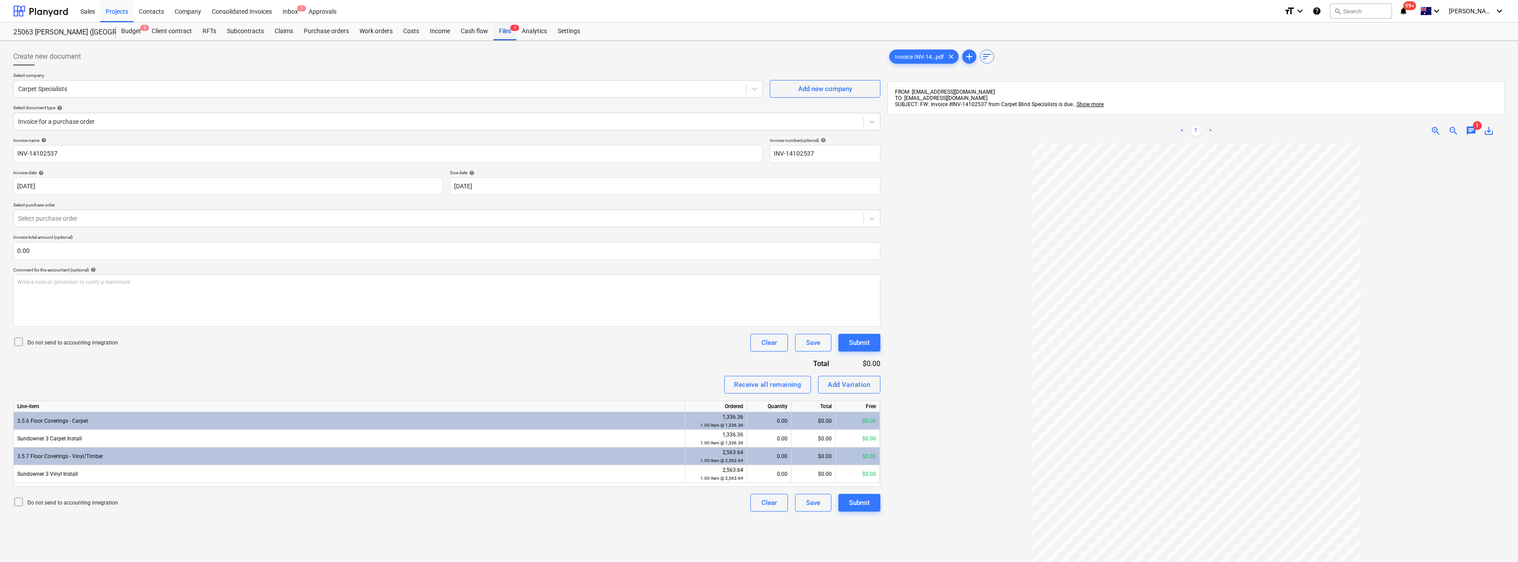
click at [504, 32] on div "Files 1" at bounding box center [504, 32] width 23 height 18
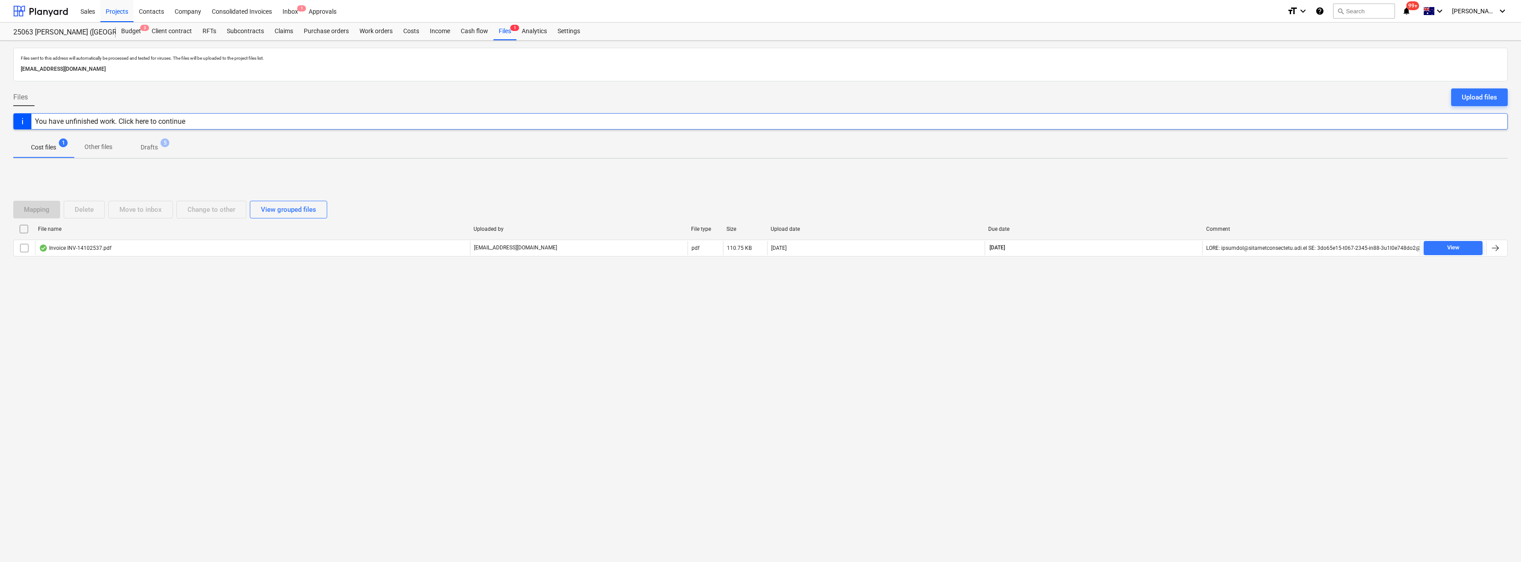
click at [147, 148] on p "Drafts" at bounding box center [149, 147] width 17 height 9
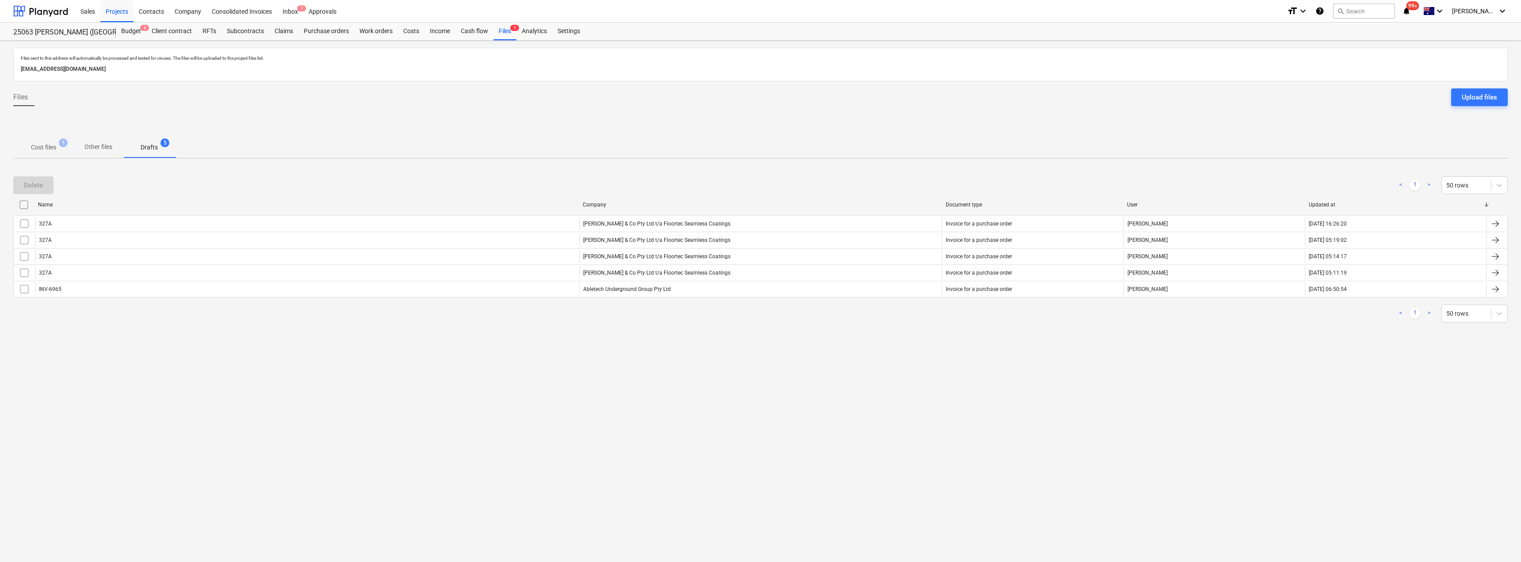
click at [100, 147] on p "Other files" at bounding box center [98, 146] width 28 height 9
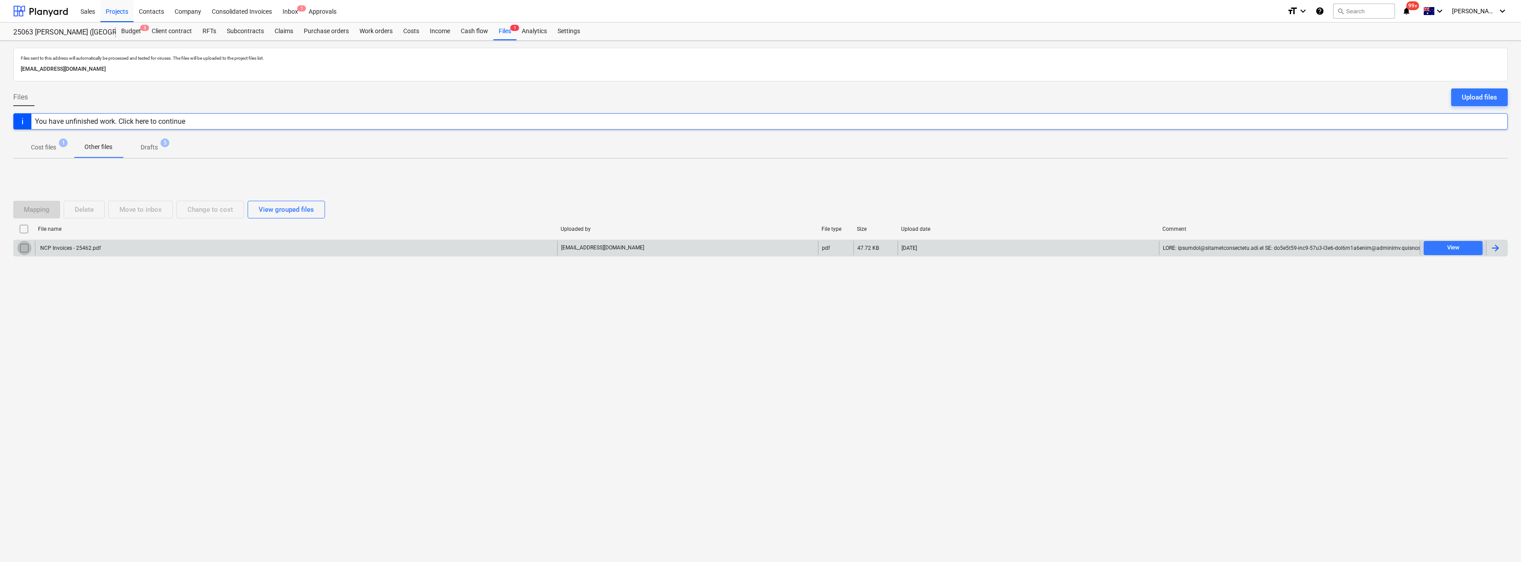
click at [25, 249] on input "checkbox" at bounding box center [24, 248] width 14 height 14
click at [72, 247] on div "NCP Invoices - 25462.pdf" at bounding box center [70, 248] width 62 height 6
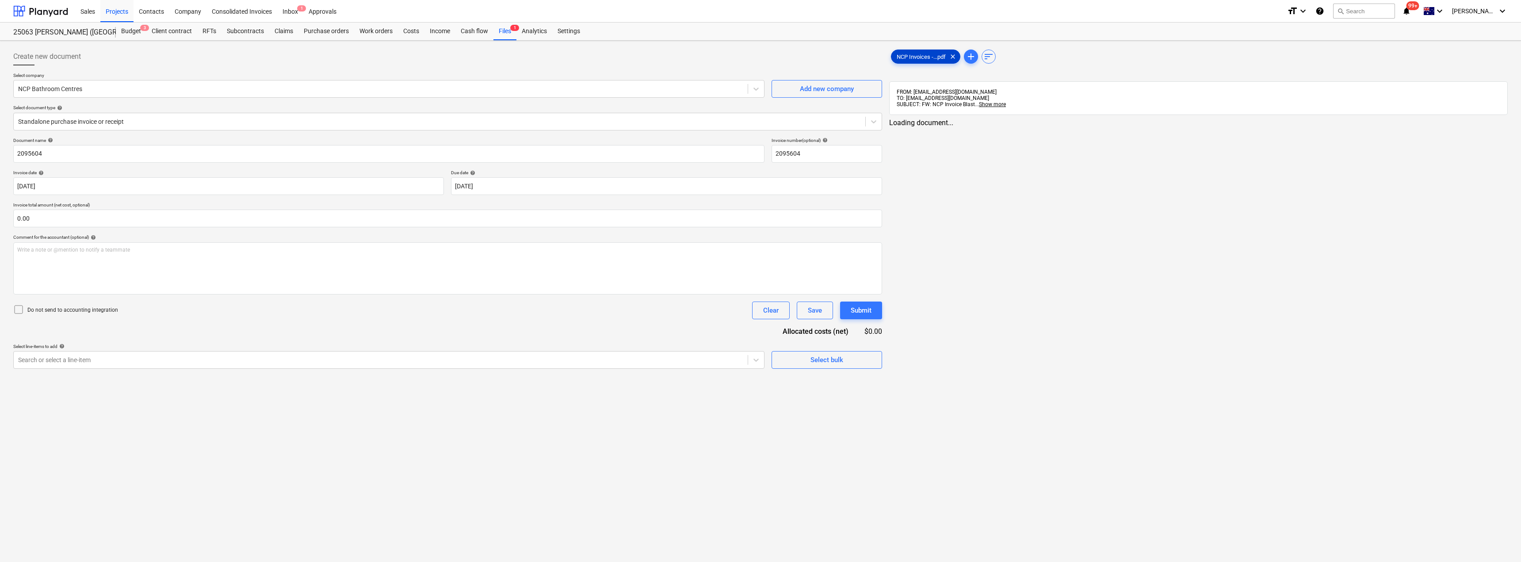
click at [759, 50] on div "NCP Invoices -...pdf clear" at bounding box center [925, 57] width 69 height 14
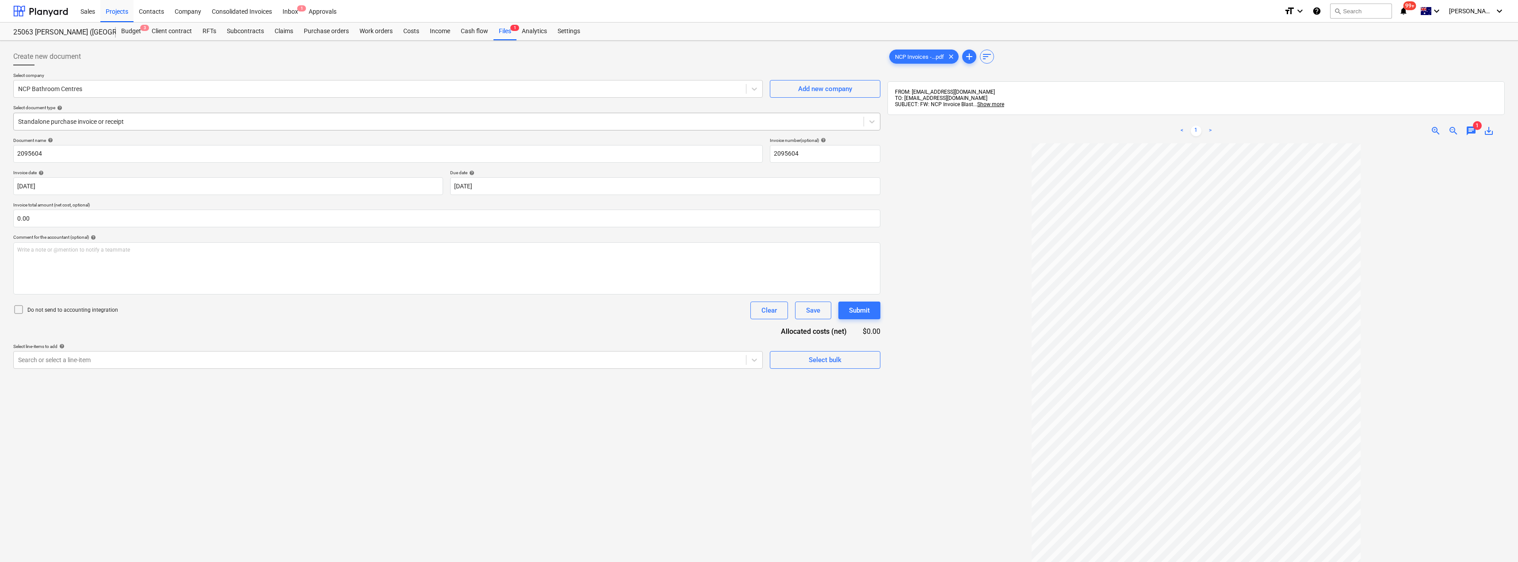
click at [175, 124] on div at bounding box center [438, 121] width 841 height 9
click at [182, 189] on body "Sales Projects Contacts Company Consolidated Invoices Inbox 1 Approvals format_…" at bounding box center [759, 281] width 1518 height 562
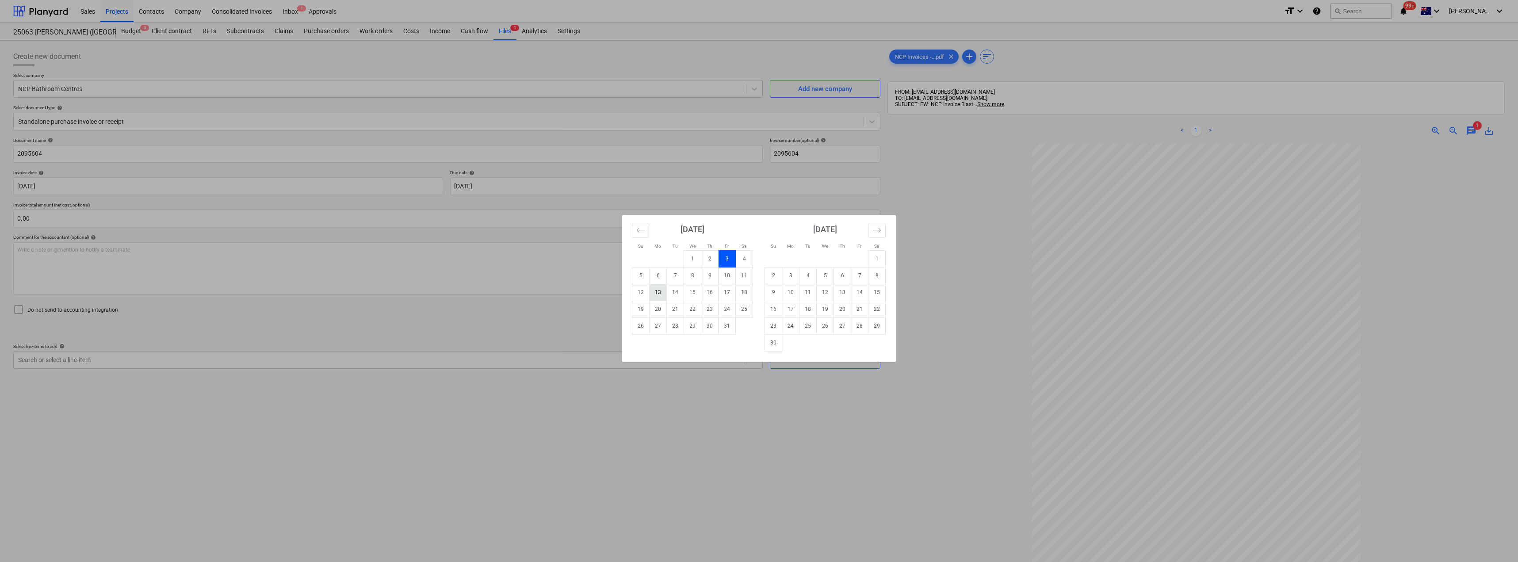
click at [656, 292] on td "13" at bounding box center [657, 292] width 17 height 17
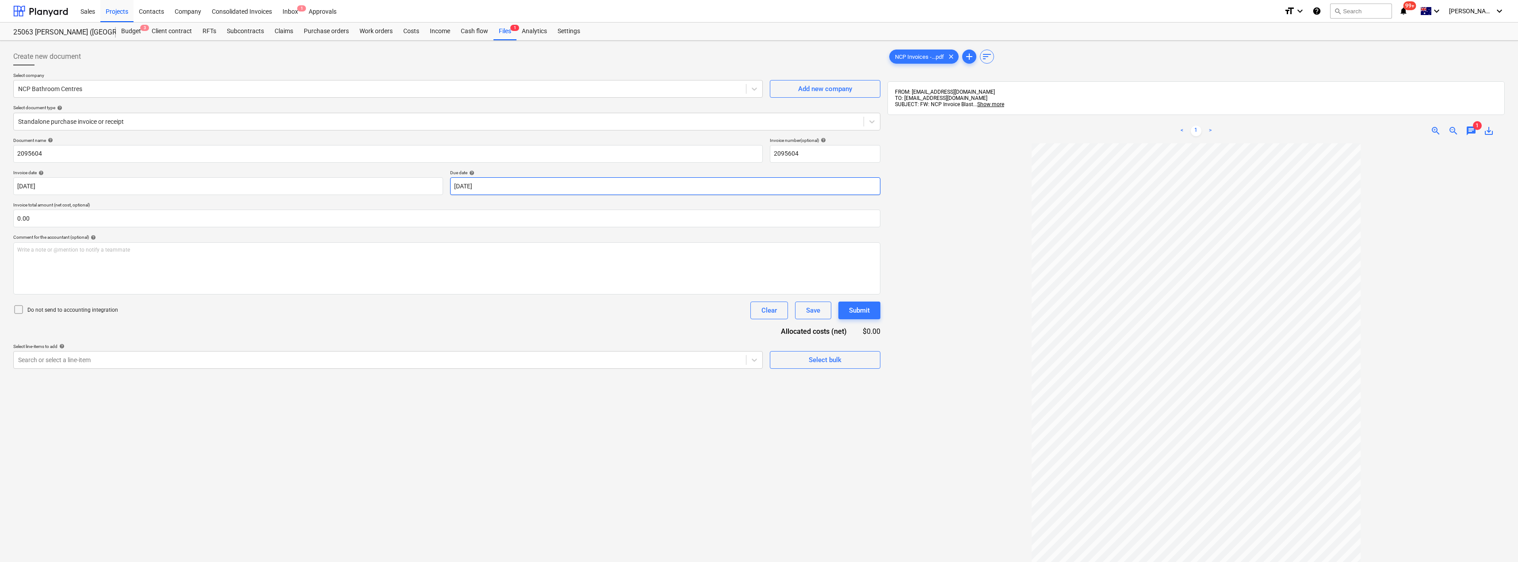
click at [521, 187] on body "Sales Projects Contacts Company Consolidated Invoices Inbox 1 Approvals format_…" at bounding box center [759, 281] width 1518 height 562
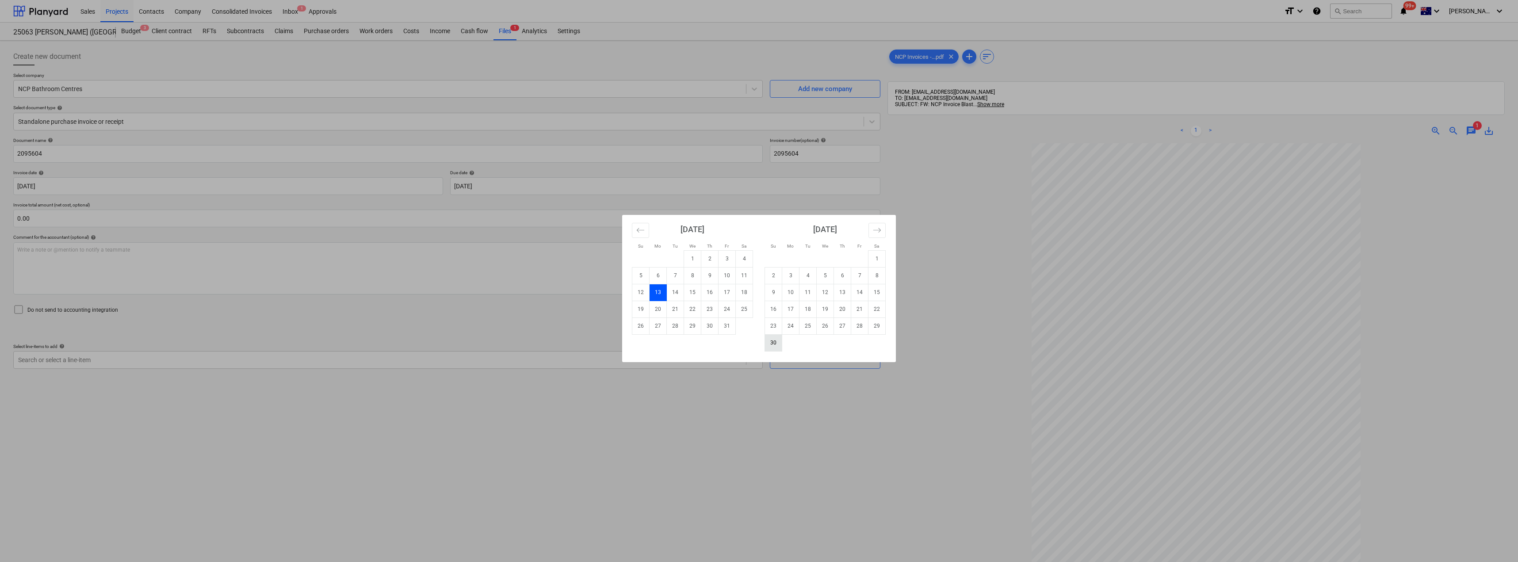
click at [759, 346] on td "30" at bounding box center [773, 342] width 17 height 17
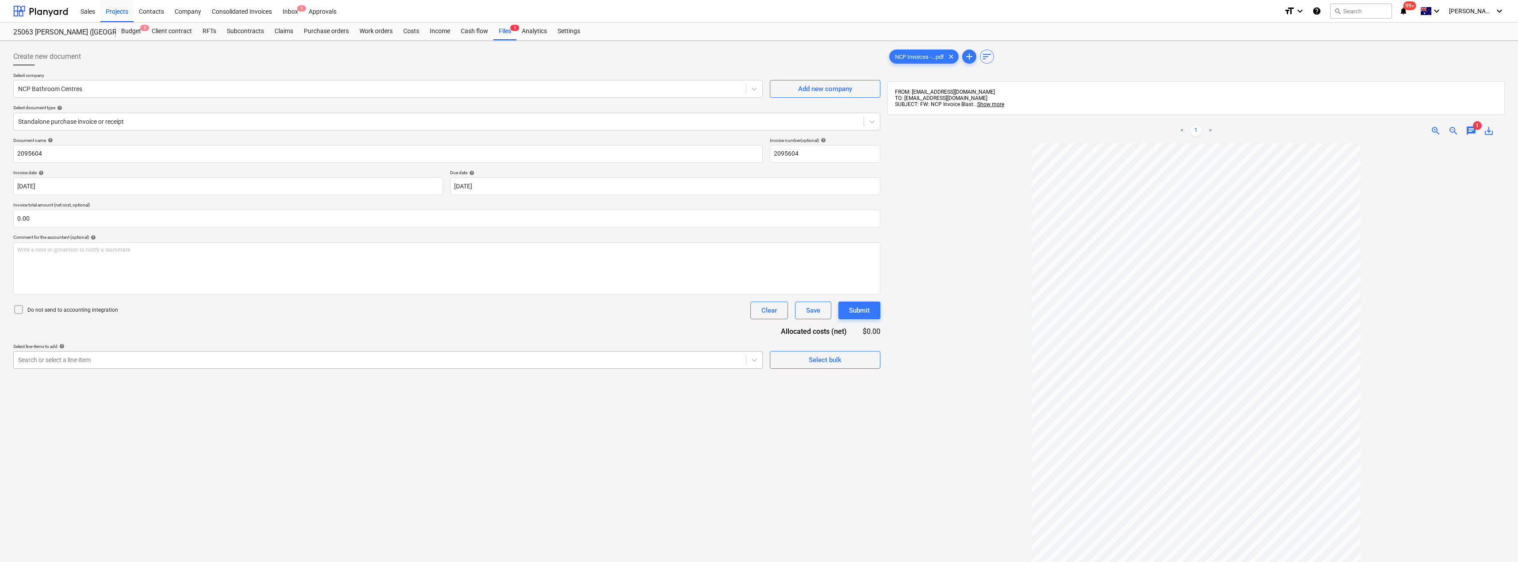
click at [215, 354] on div "Search or select a line-item" at bounding box center [380, 360] width 732 height 12
click at [197, 377] on div "-- -- [DATE] Fixout Material Supply" at bounding box center [387, 381] width 749 height 14
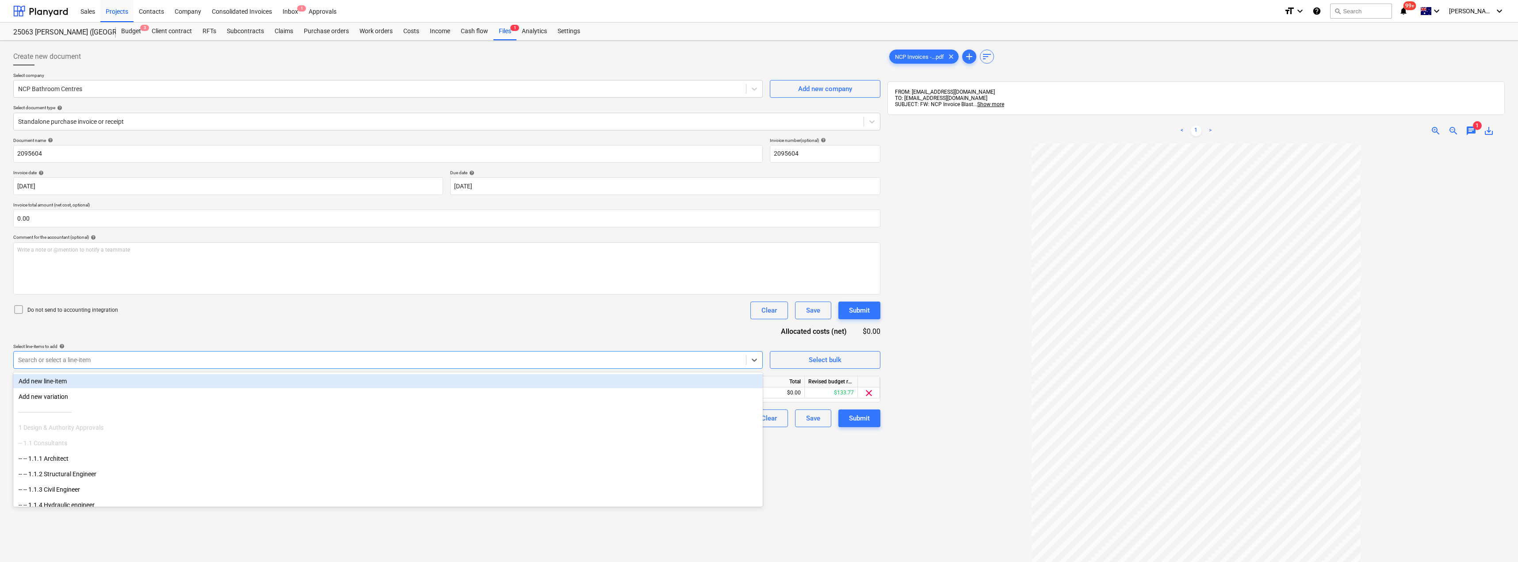
drag, startPoint x: 258, startPoint y: 324, endPoint x: 284, endPoint y: 330, distance: 27.2
click at [258, 324] on div "Document name help 2095604 Invoice number (optional) help 2095604 Invoice date …" at bounding box center [446, 282] width 867 height 290
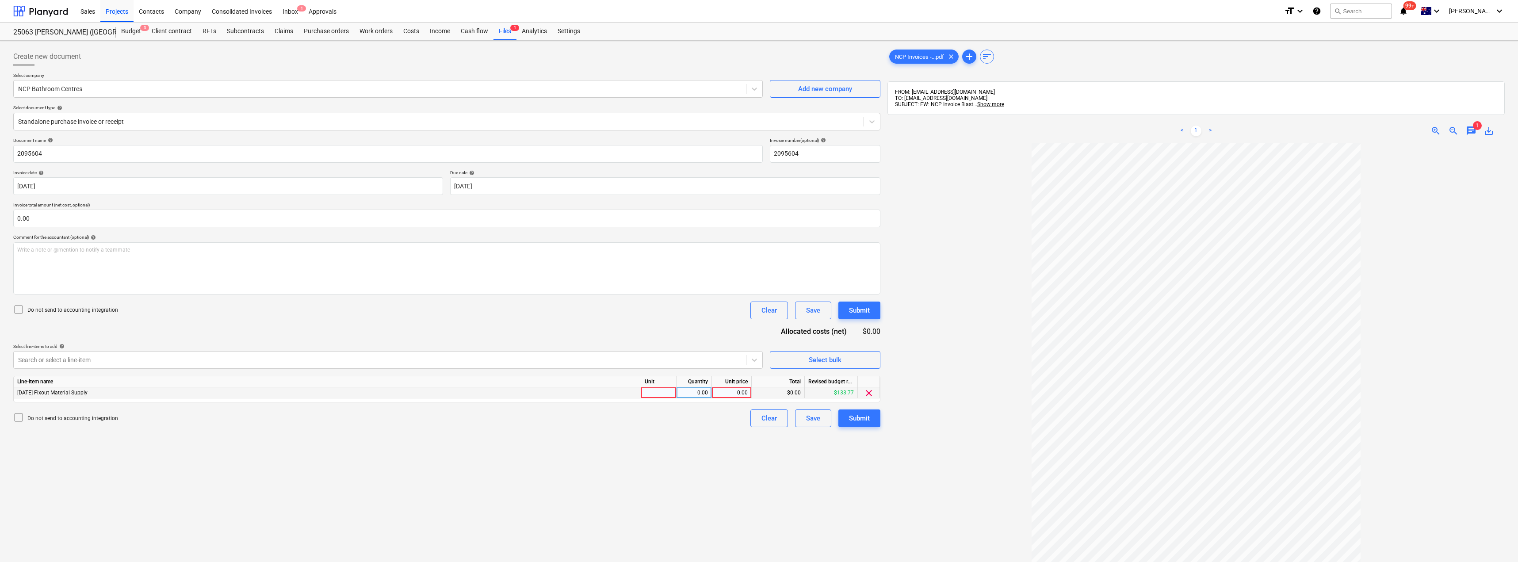
click at [657, 394] on div at bounding box center [658, 392] width 35 height 11
click at [759, 364] on div at bounding box center [1195, 411] width 617 height 537
click at [759, 130] on span "chat" at bounding box center [1470, 131] width 11 height 11
click at [759, 420] on div "Submit" at bounding box center [859, 417] width 21 height 11
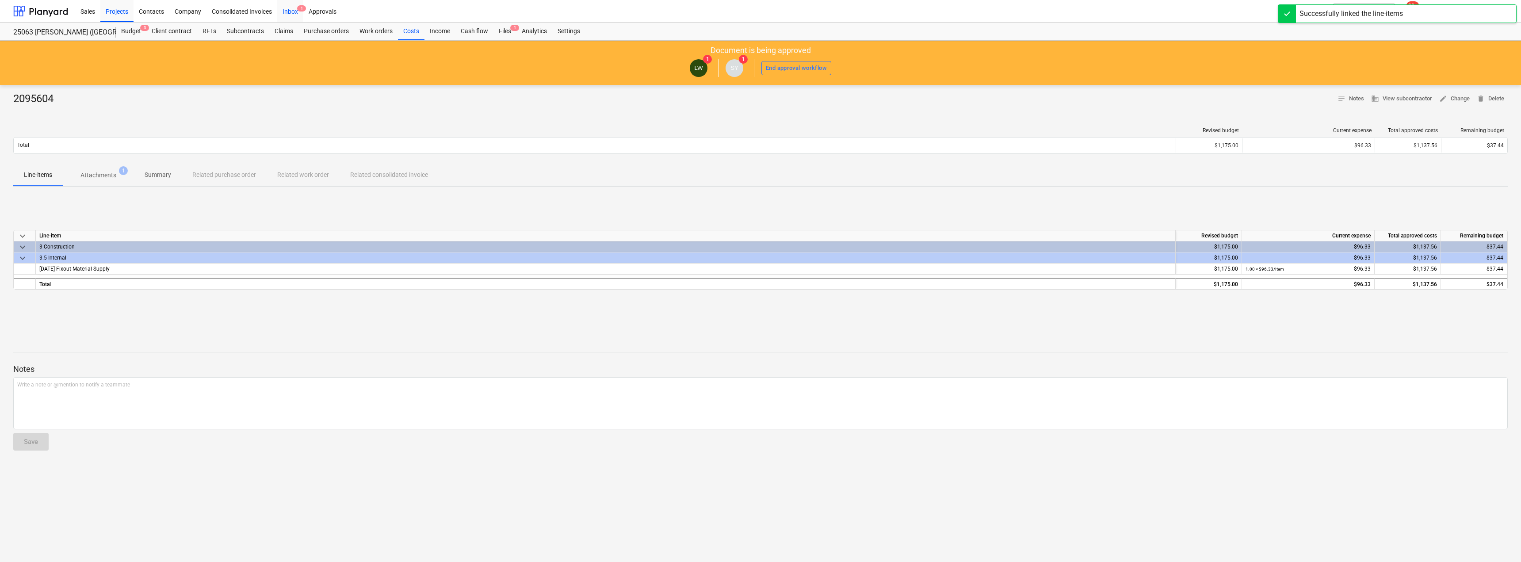
click at [294, 11] on div "Inbox 1" at bounding box center [290, 11] width 26 height 23
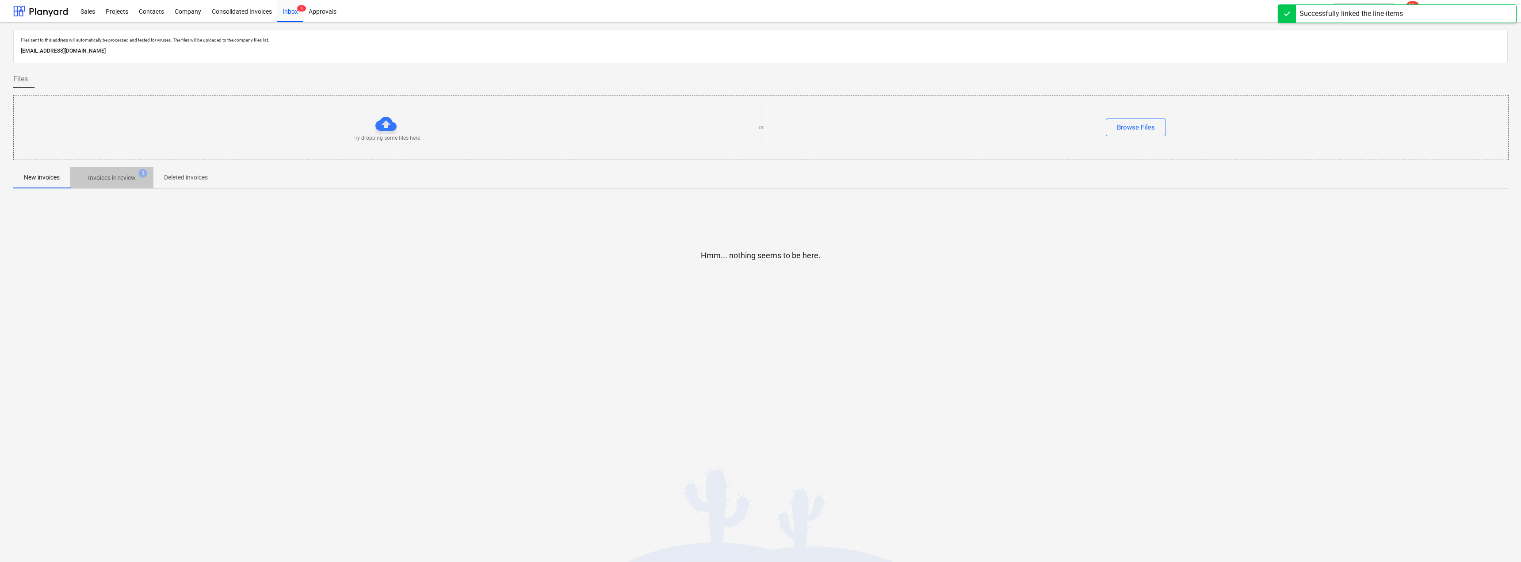
click at [124, 171] on span "Invoices in review 1" at bounding box center [111, 178] width 83 height 16
